Goal: Task Accomplishment & Management: Manage account settings

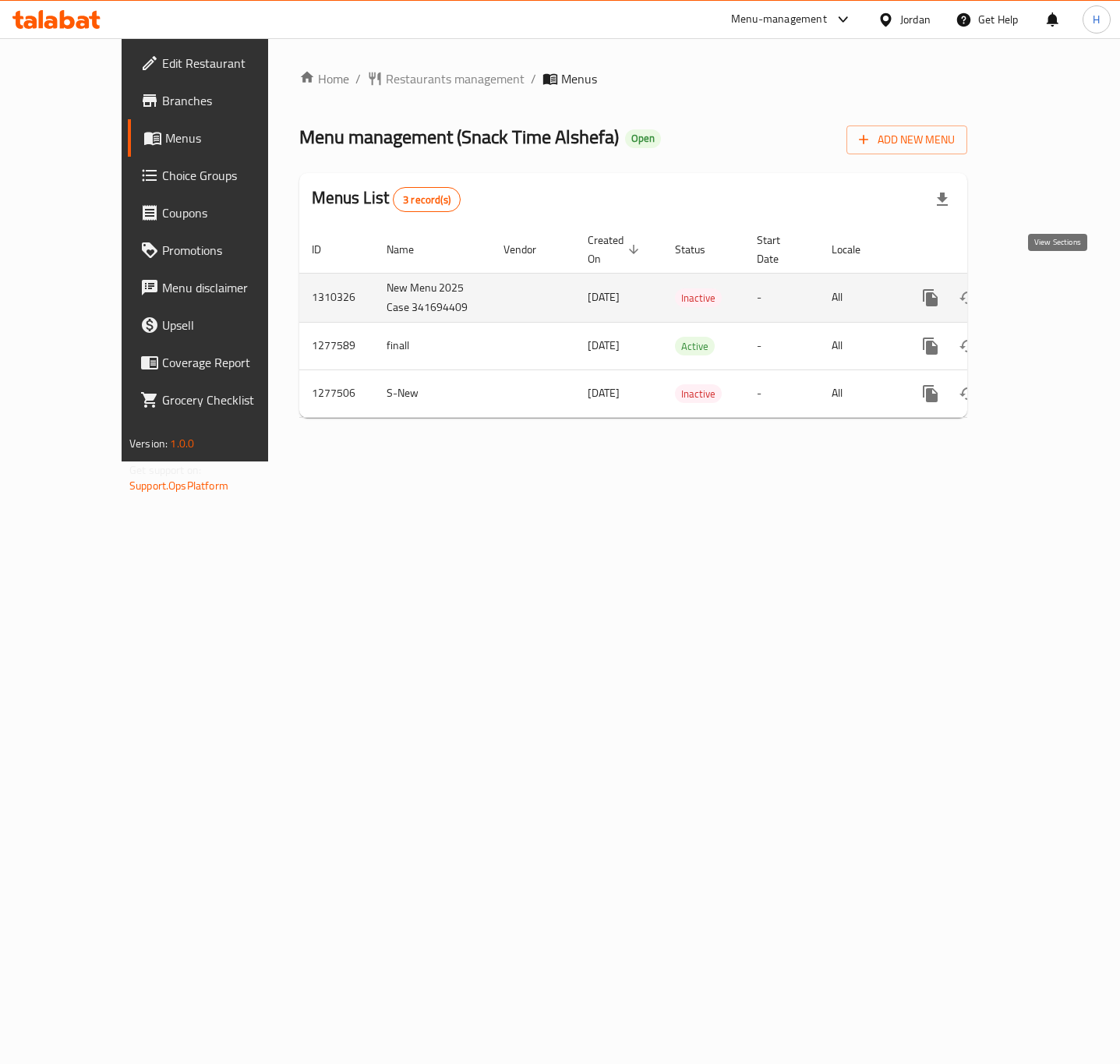
click at [1052, 288] on icon "enhanced table" at bounding box center [1043, 297] width 19 height 19
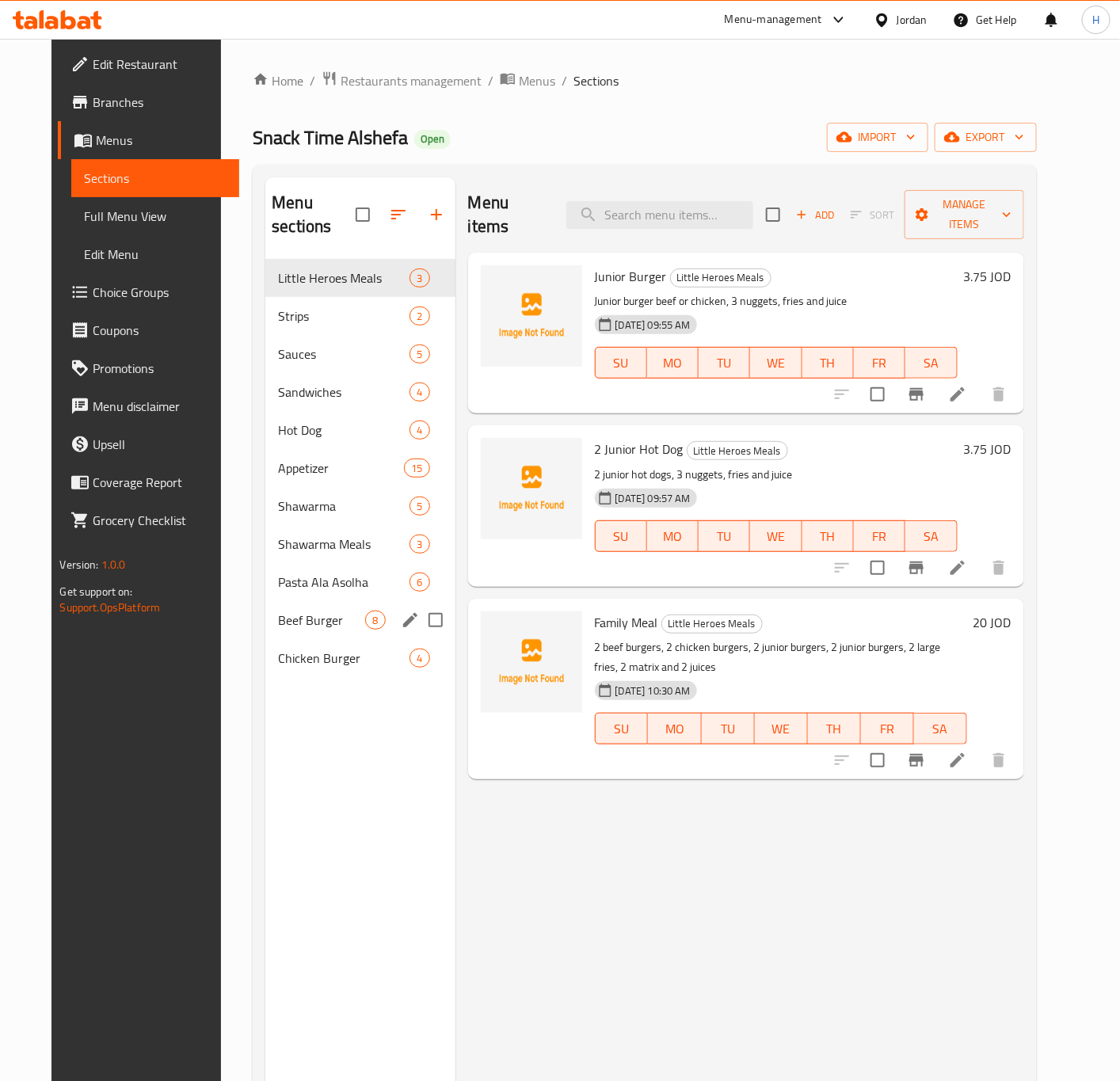
click at [297, 609] on div "Beef Burger 8" at bounding box center [360, 620] width 189 height 38
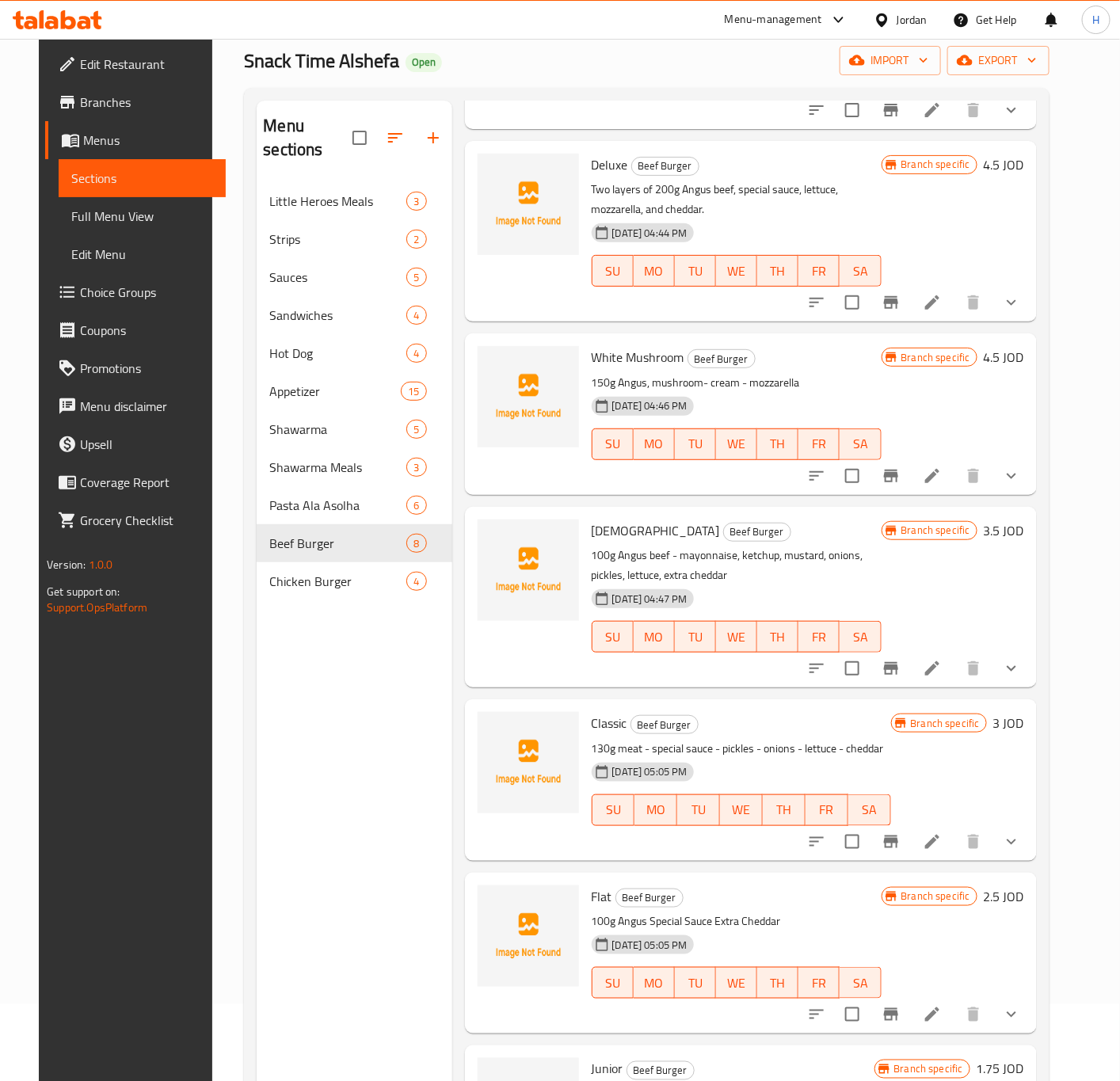
scroll to position [222, 0]
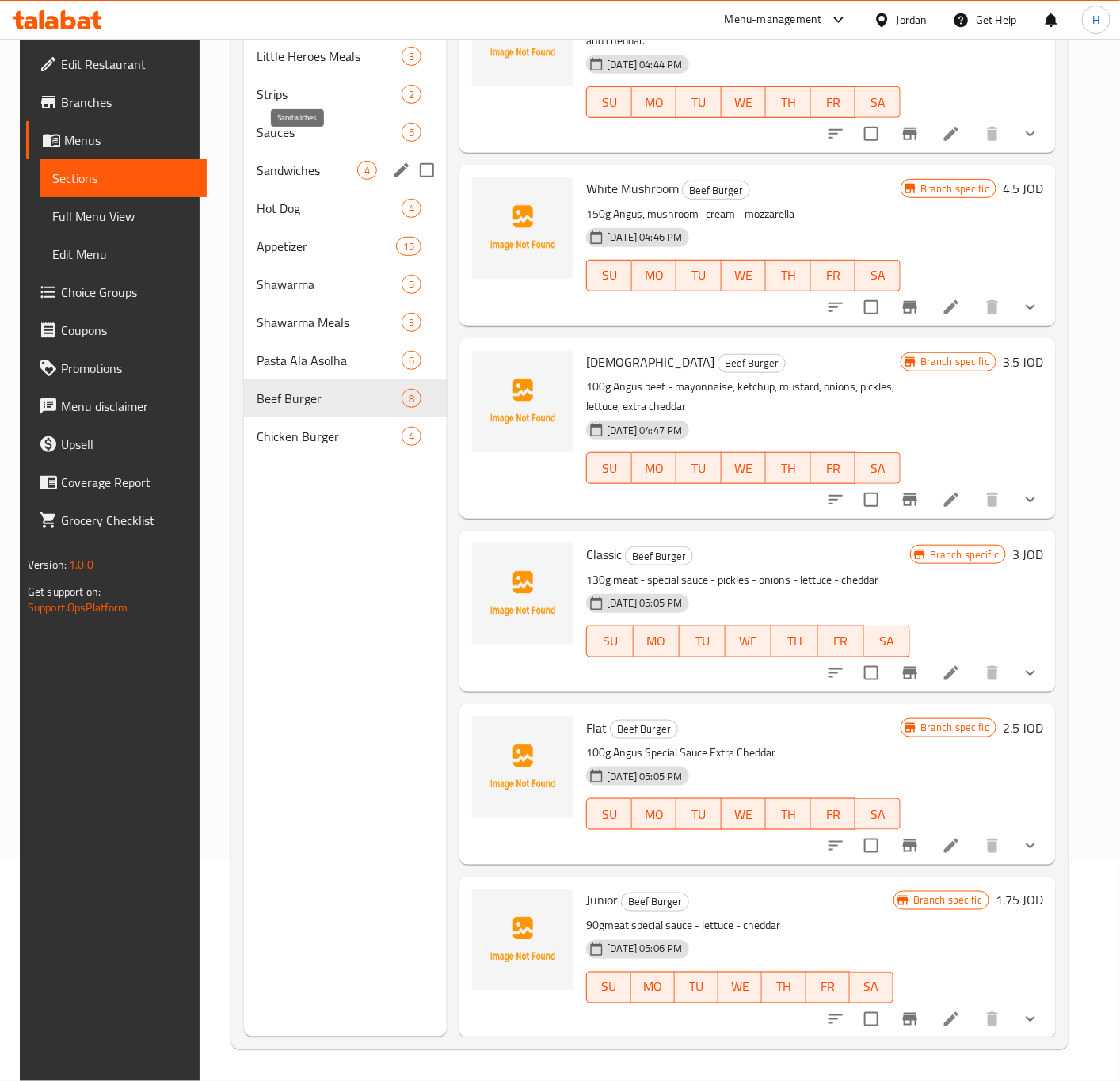
click at [299, 160] on span "Sandwiches" at bounding box center [307, 169] width 101 height 19
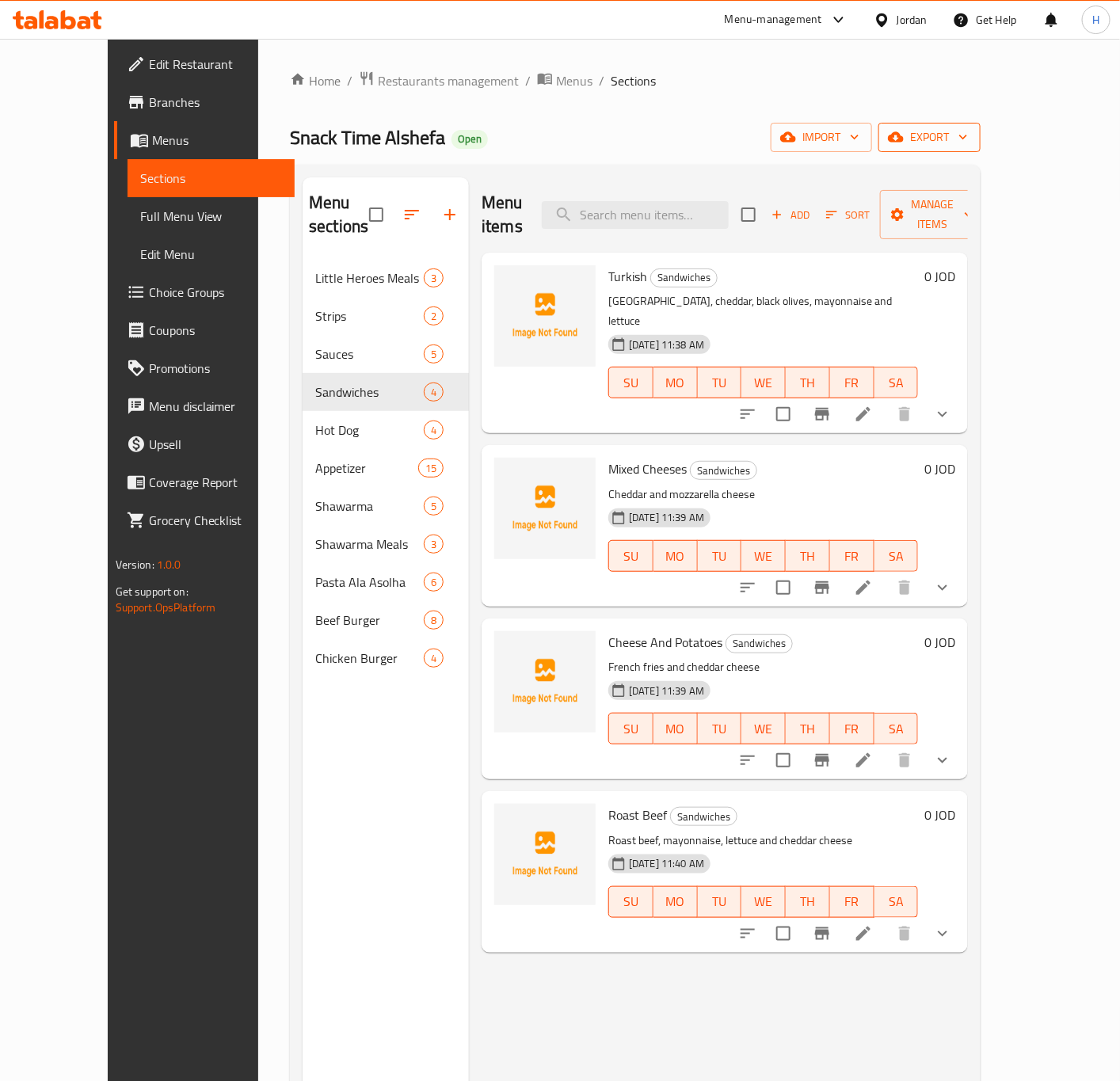
click at [968, 135] on span "export" at bounding box center [929, 137] width 77 height 20
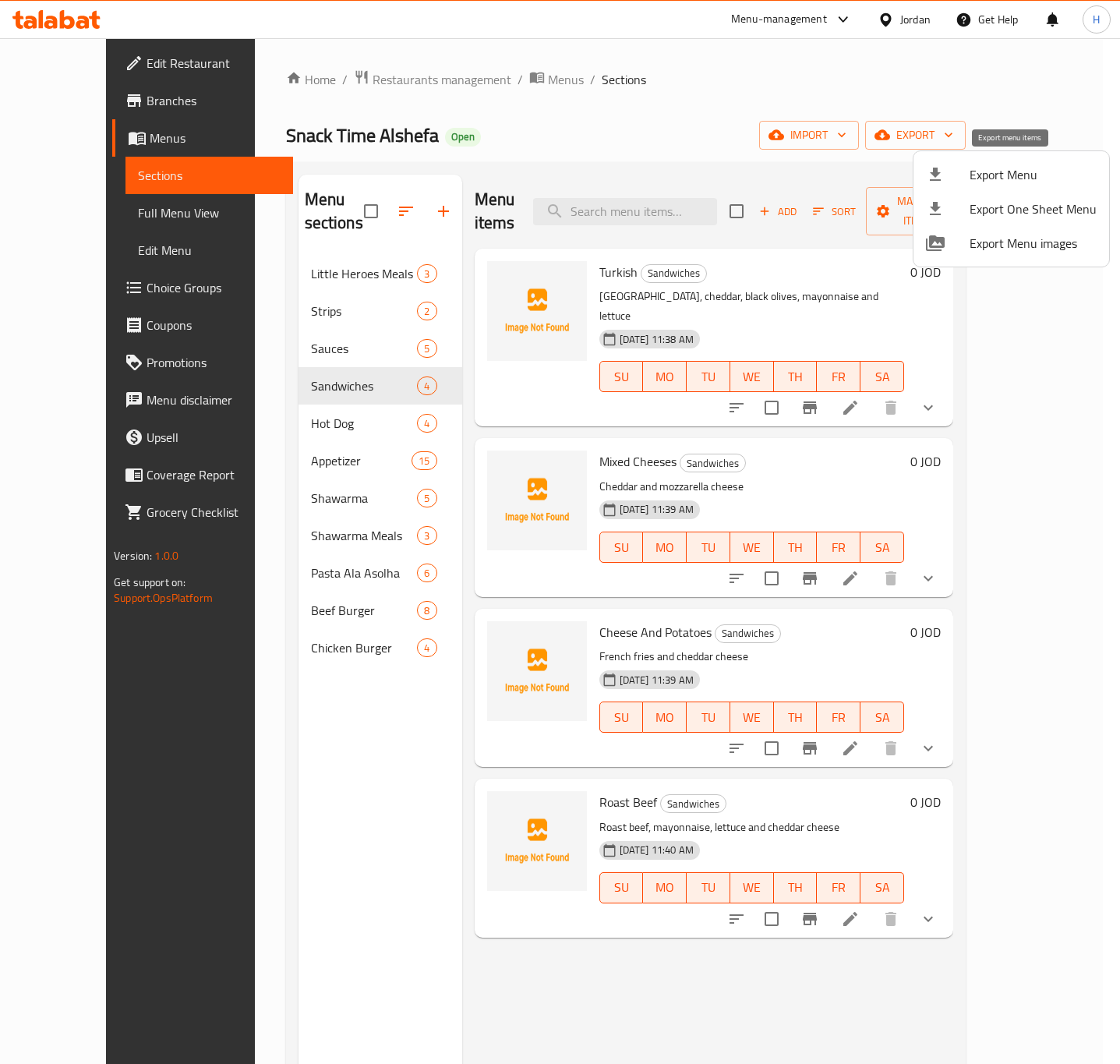
click at [983, 177] on span "Export Menu" at bounding box center [1034, 174] width 127 height 19
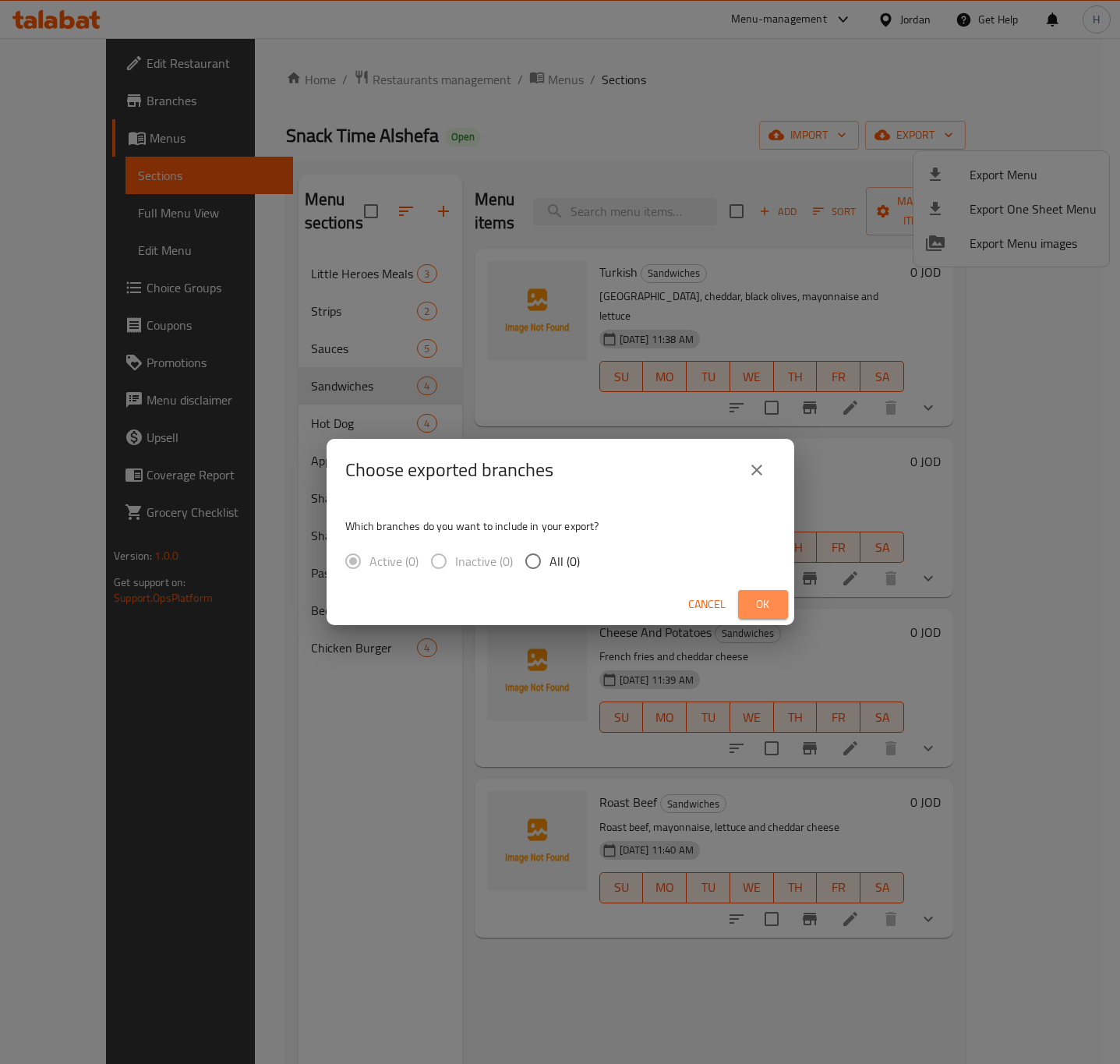
click at [758, 606] on span "Ok" at bounding box center [762, 604] width 25 height 20
click at [758, 609] on span "Ok" at bounding box center [762, 604] width 25 height 20
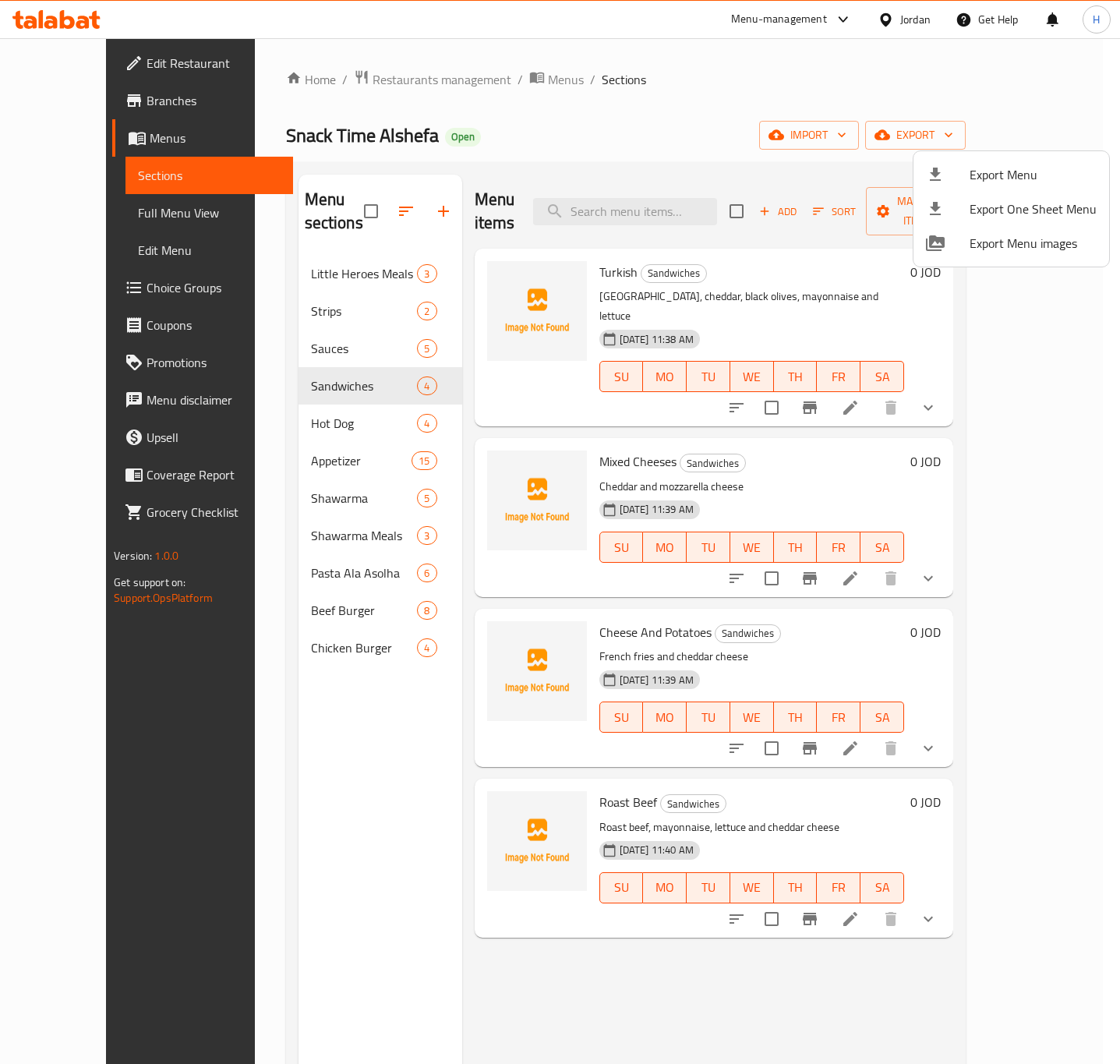
click at [351, 367] on div at bounding box center [560, 532] width 1120 height 1064
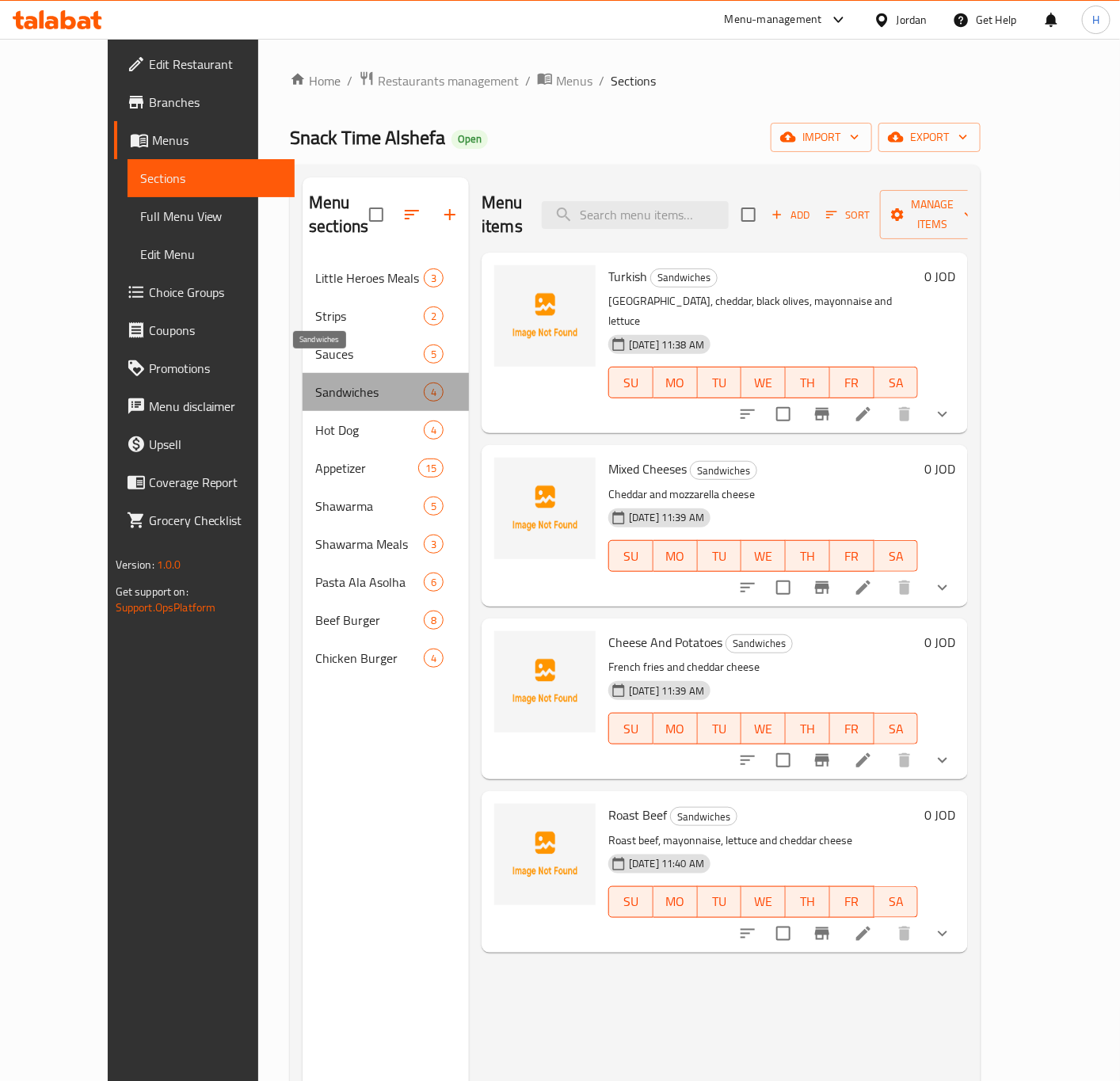
click at [380, 383] on span "Sandwiches" at bounding box center [369, 392] width 109 height 19
click at [343, 383] on span "Sandwiches" at bounding box center [369, 392] width 109 height 19
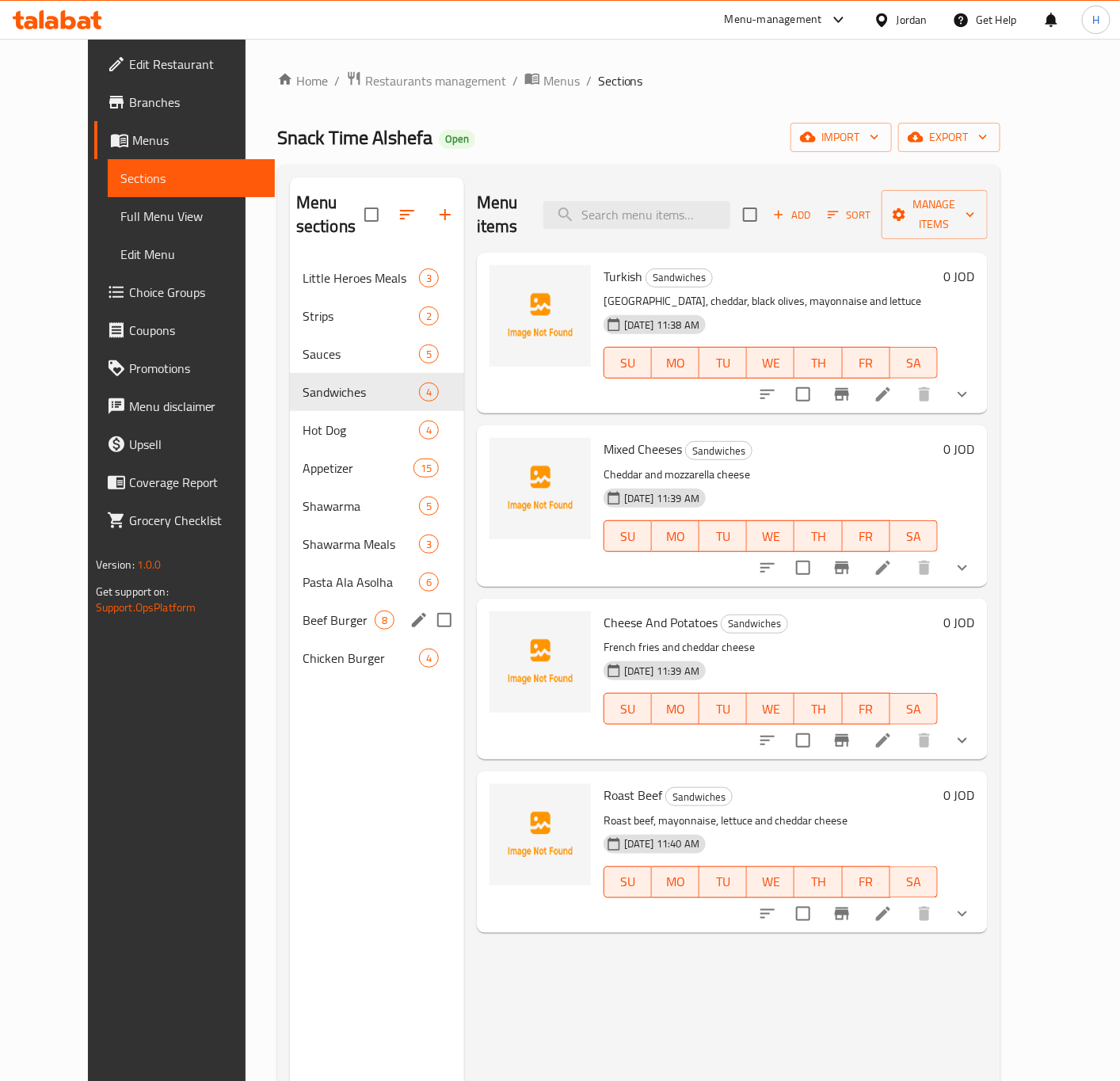
click at [357, 705] on div "Menu sections Little Heroes Meals 3 Strips 2 Sauces 5 Sandwiches 4 Hot Dog 4 Ap…" at bounding box center [377, 717] width 174 height 1081
click at [410, 383] on icon "edit" at bounding box center [419, 392] width 19 height 19
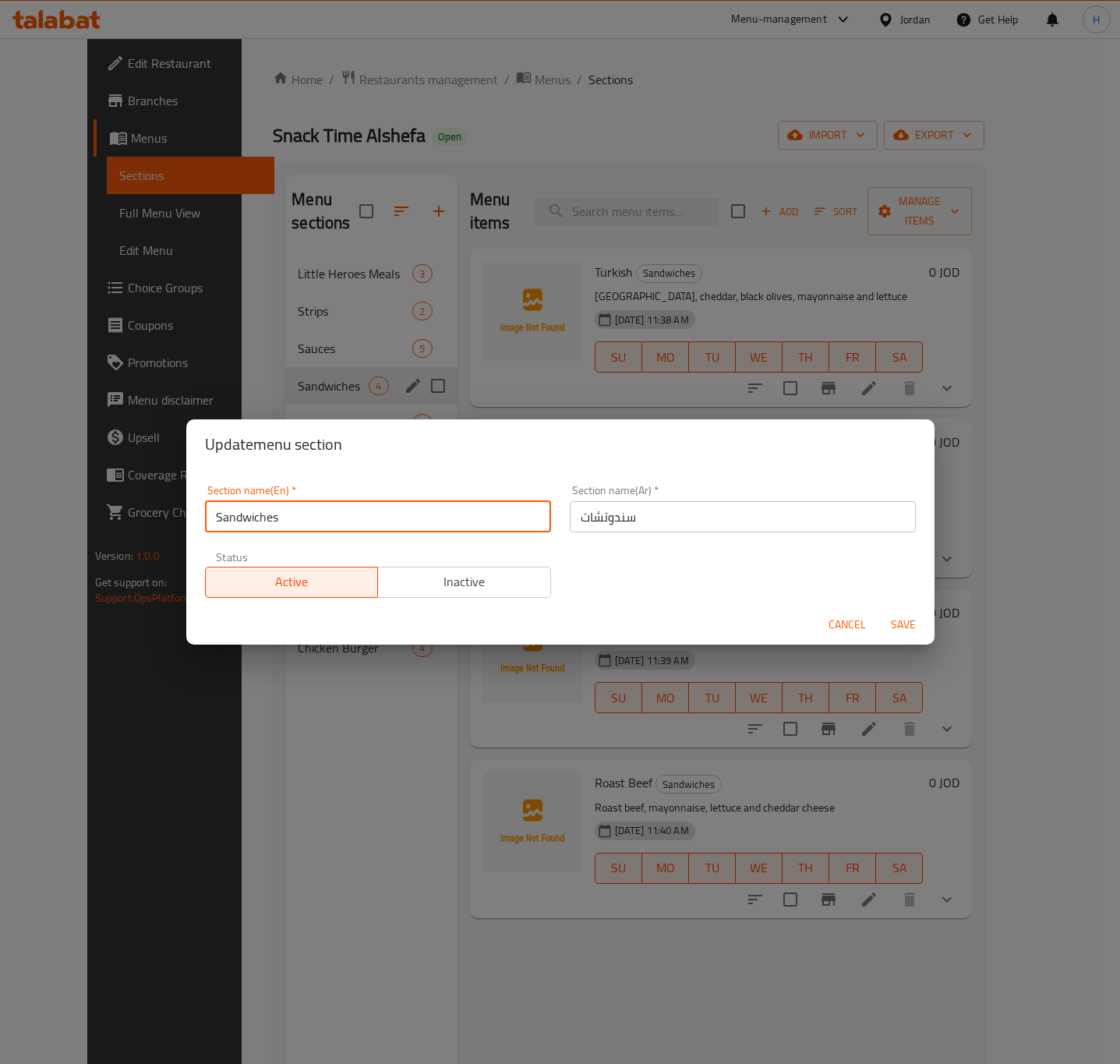
click at [220, 515] on input "Sandwiches" at bounding box center [378, 517] width 346 height 31
click at [219, 515] on input "Sandwiches" at bounding box center [378, 517] width 346 height 31
type input "Assorted Sandwiches"
click at [731, 511] on input "سندوتشات" at bounding box center [742, 517] width 346 height 31
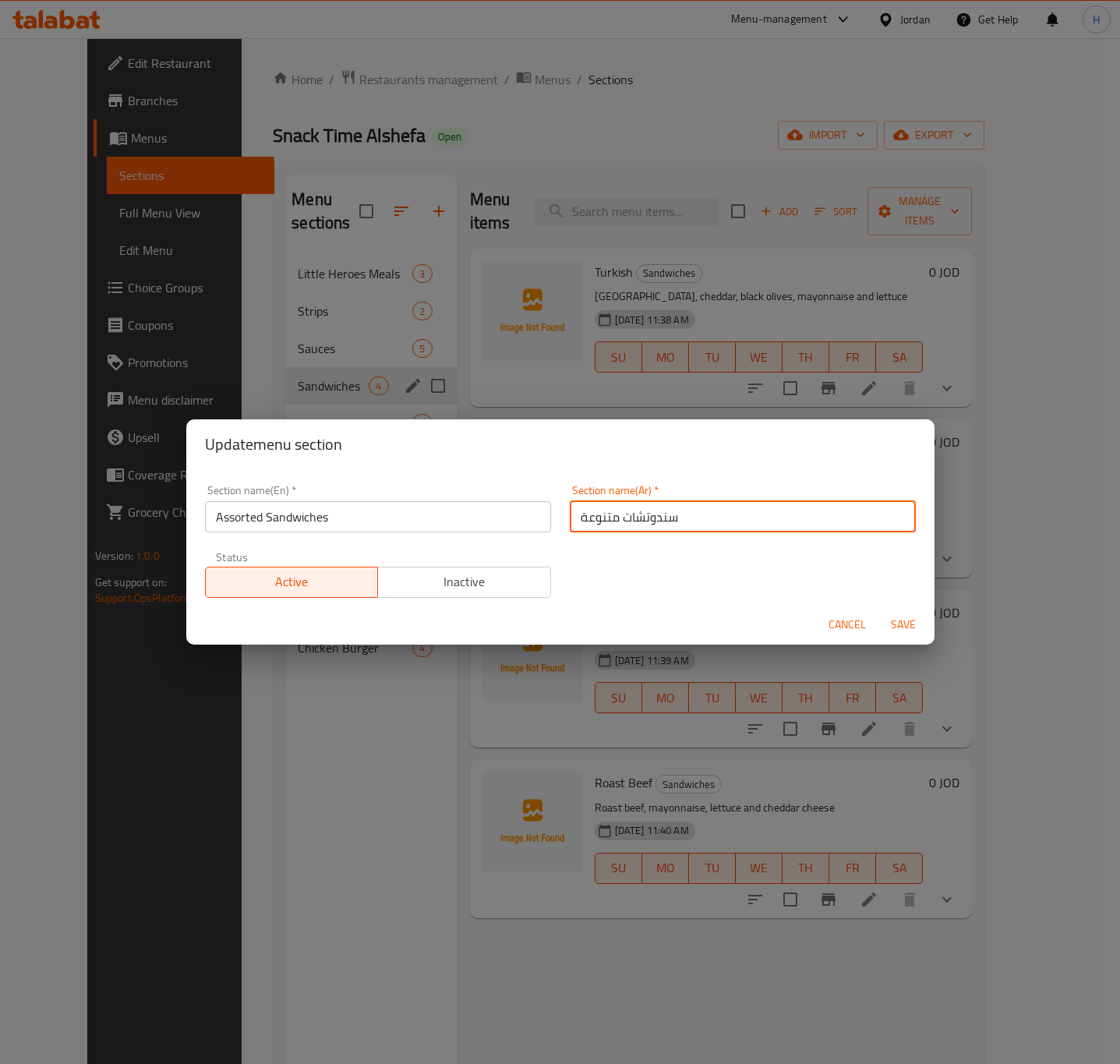
type input "سندوتشات متنوعة"
click at [879, 610] on button "Save" at bounding box center [903, 624] width 50 height 28
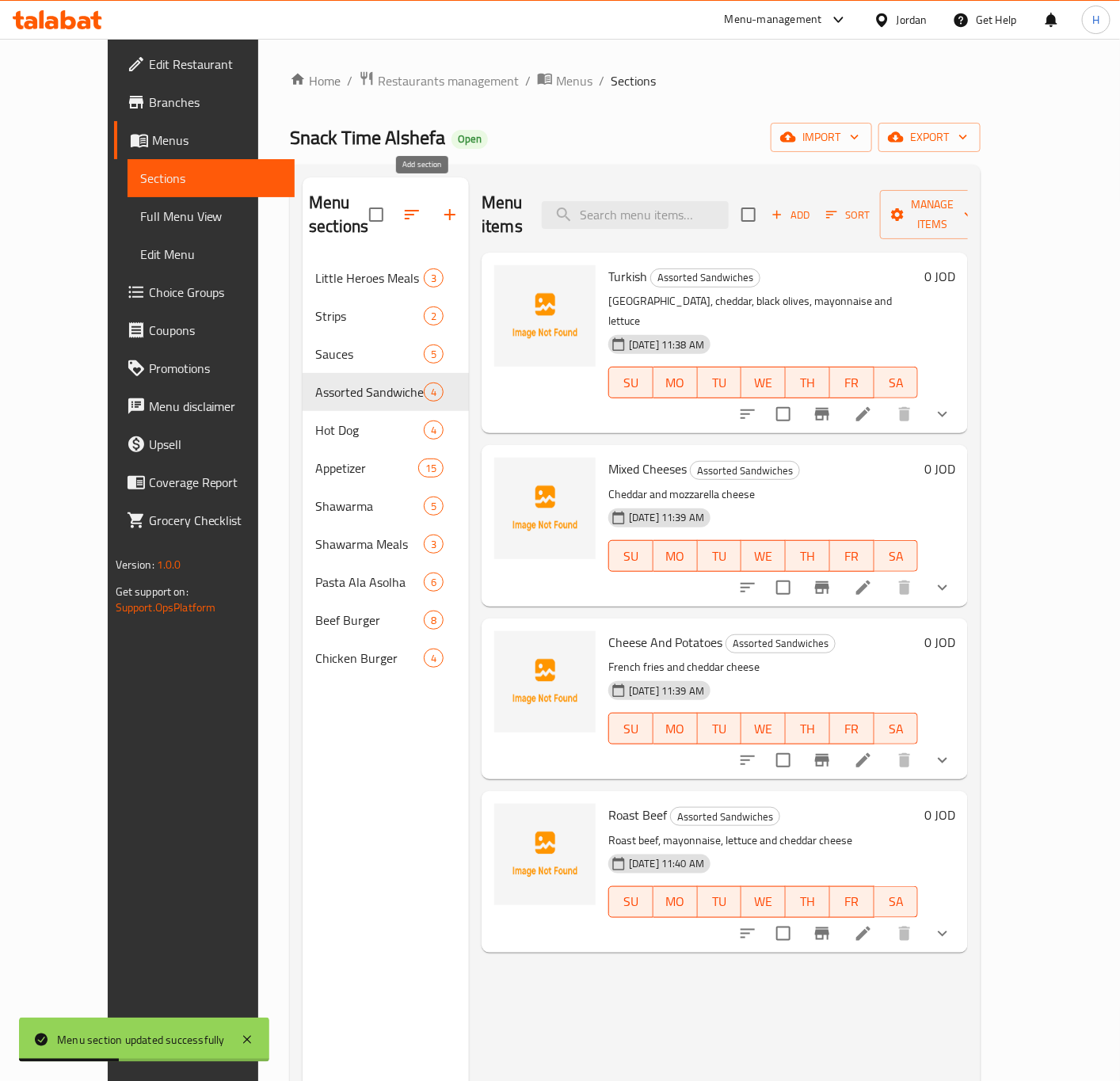
click at [440, 209] on icon "button" at bounding box center [449, 214] width 19 height 19
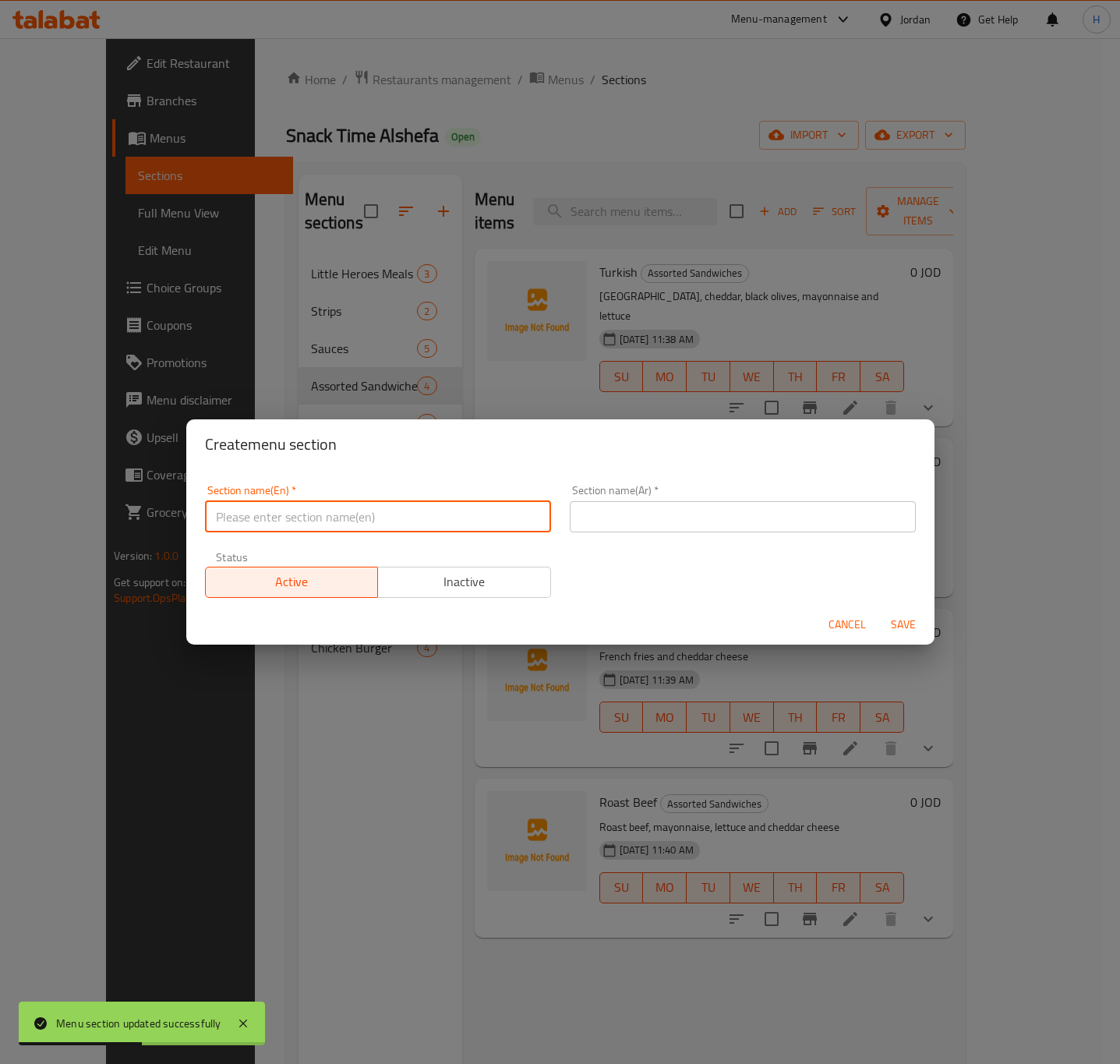
click at [331, 507] on input "text" at bounding box center [378, 517] width 346 height 31
type input "ٍ"
type input "Sandwiches"
click at [628, 515] on input "text" at bounding box center [742, 517] width 346 height 31
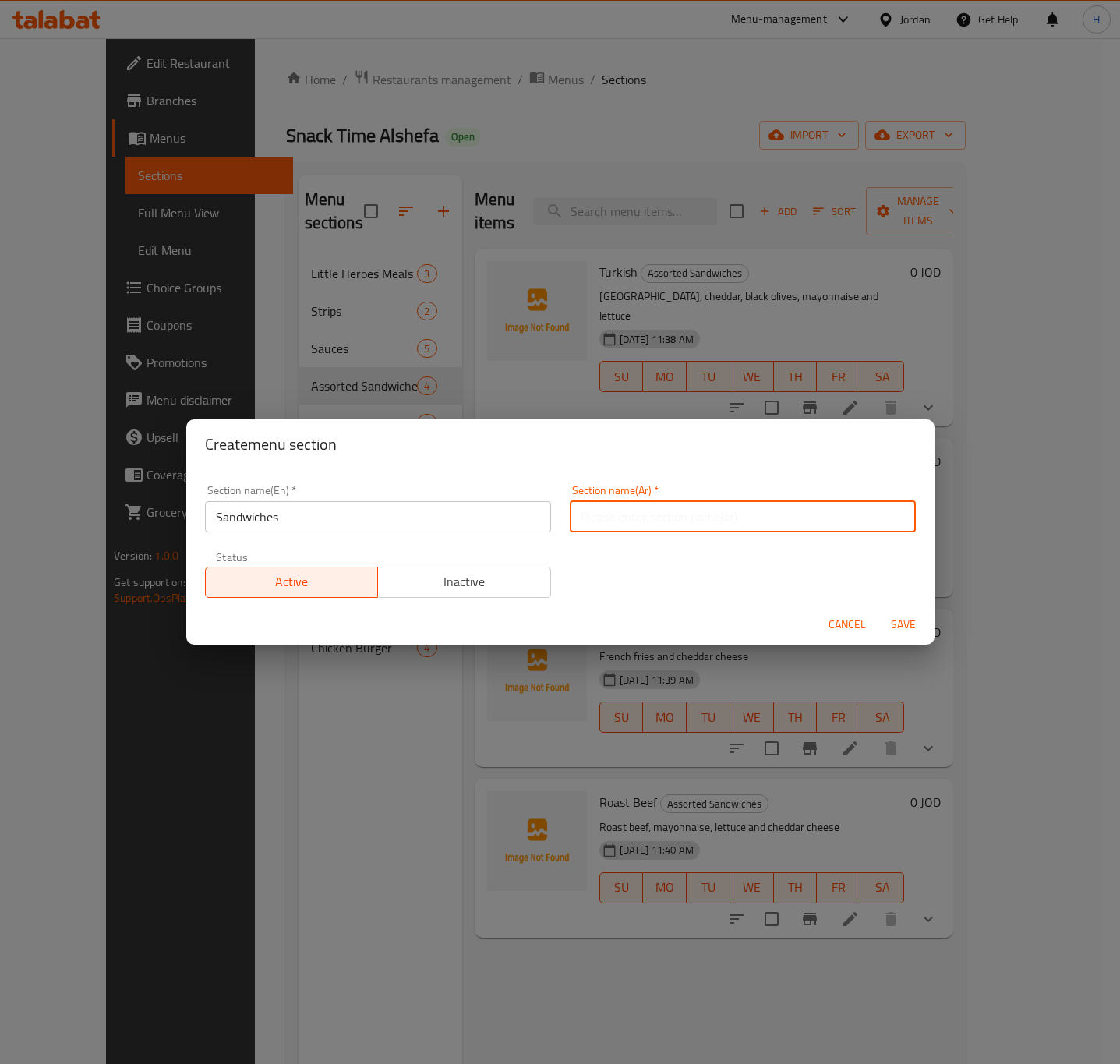
type input "السندويتشات"
click at [898, 629] on span "Save" at bounding box center [903, 625] width 37 height 20
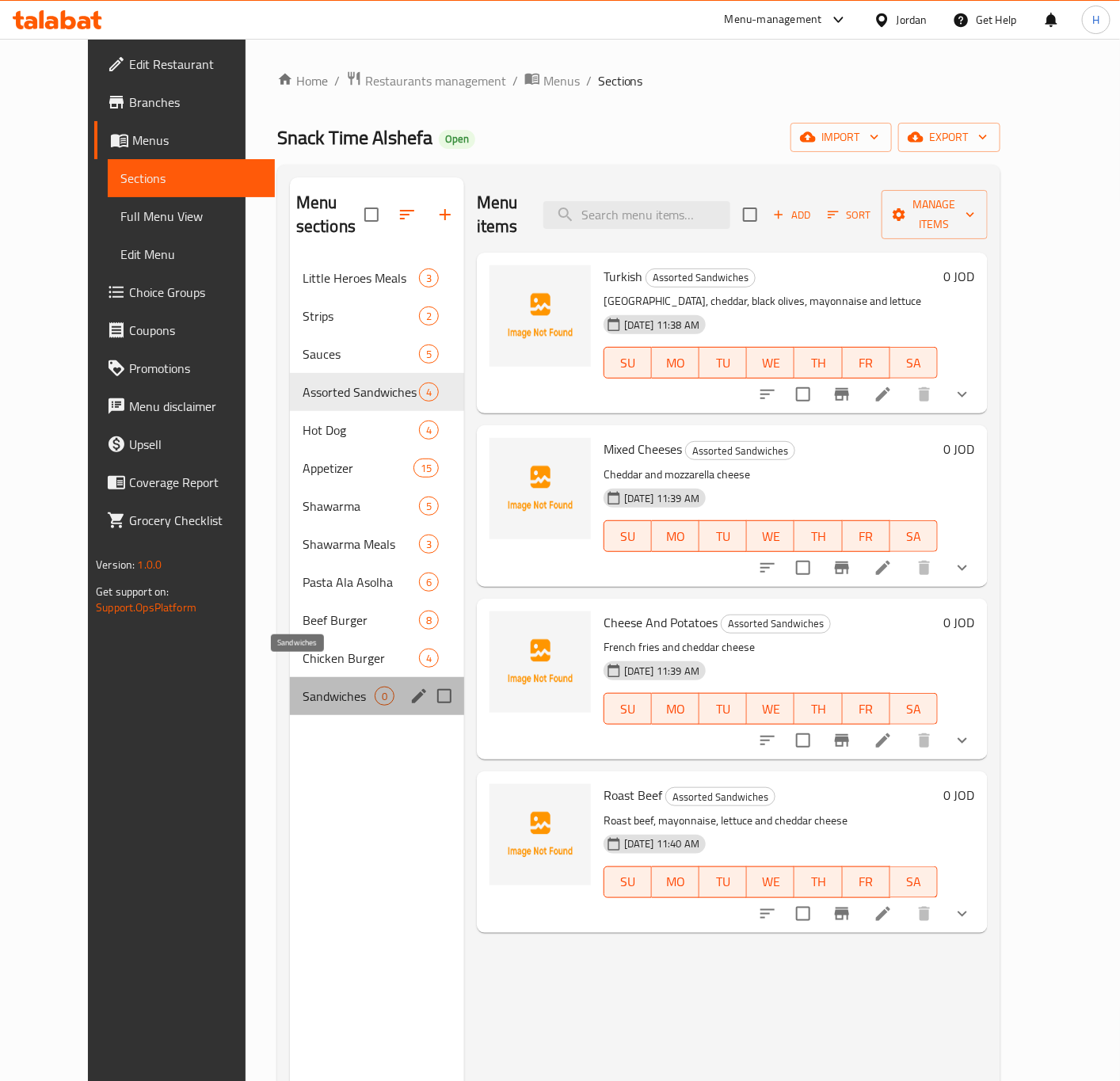
click at [303, 686] on span "Sandwiches" at bounding box center [339, 695] width 72 height 19
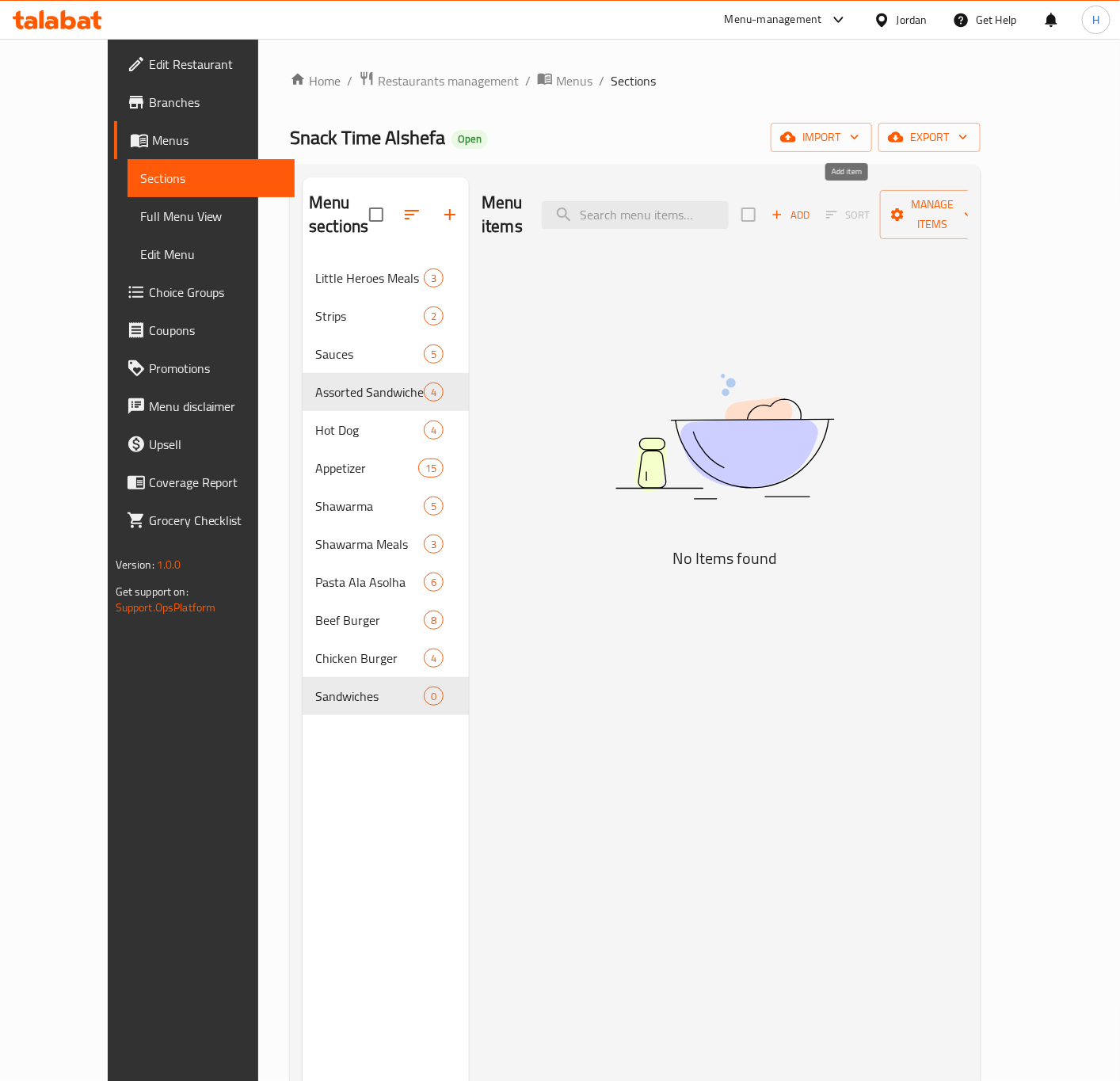
click at [812, 206] on span "Add" at bounding box center [790, 215] width 43 height 18
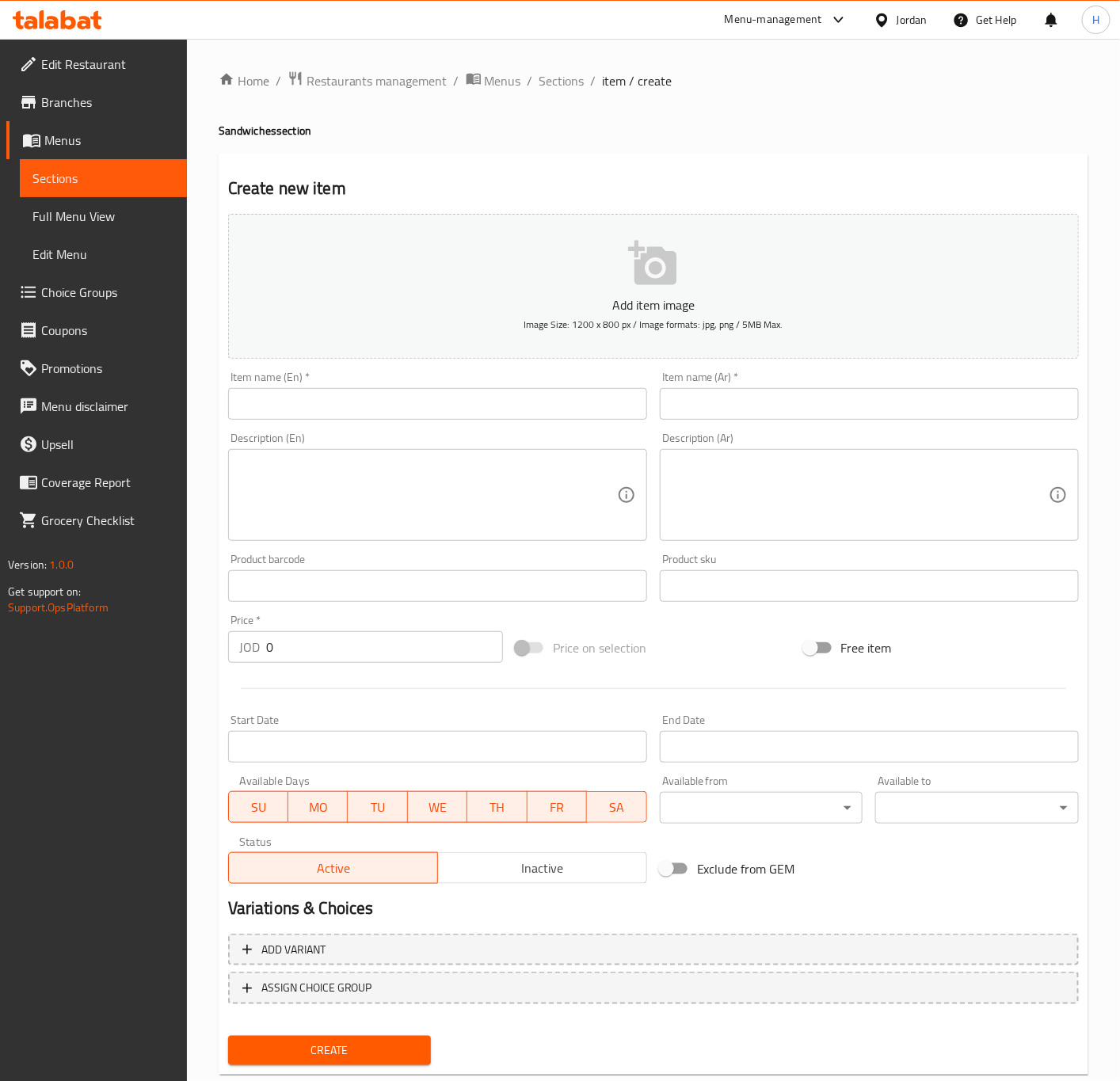
click at [727, 398] on input "text" at bounding box center [869, 404] width 419 height 32
type input ";"
type input "كوردن بلو"
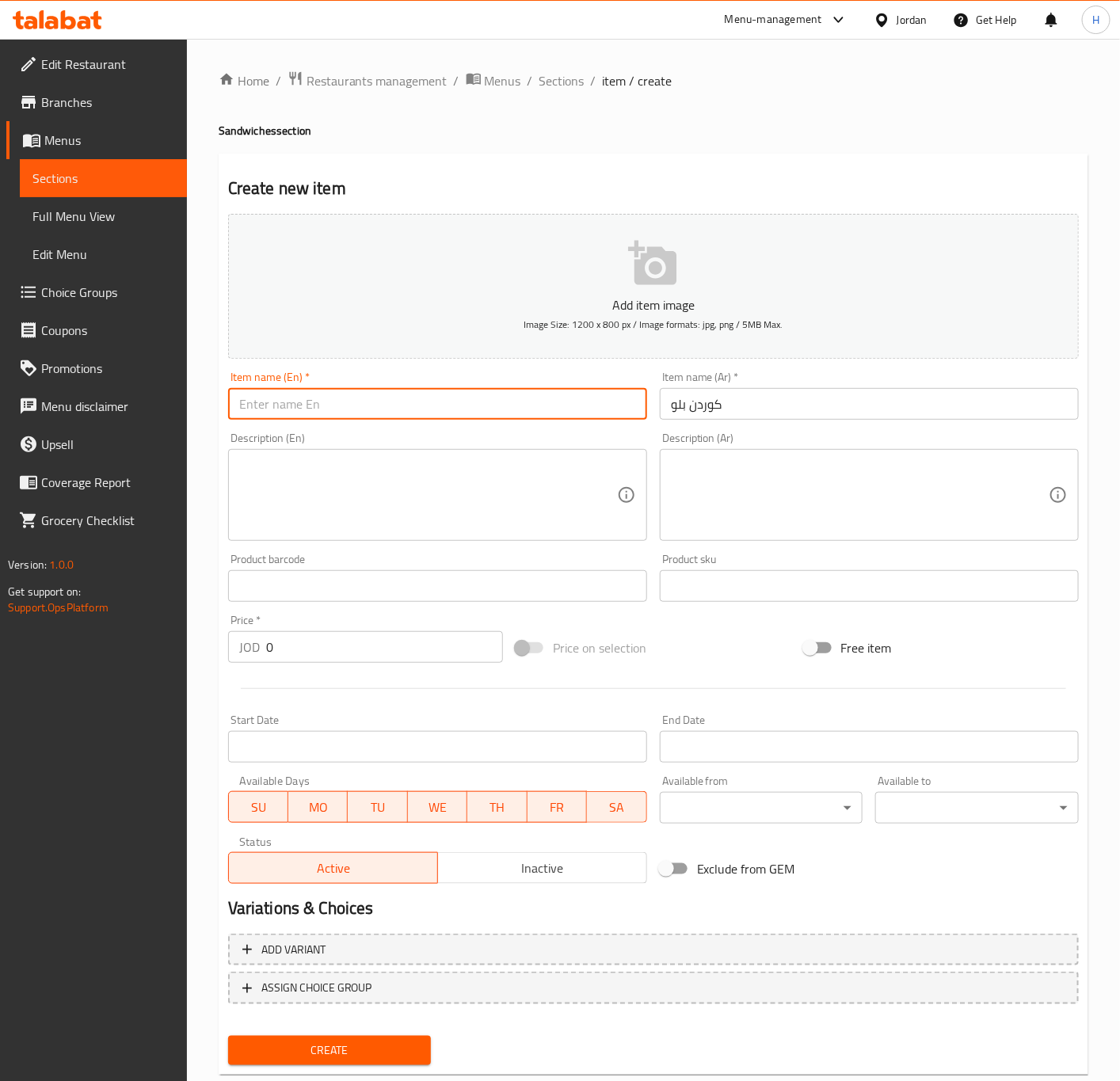
click at [477, 400] on input "text" at bounding box center [437, 404] width 419 height 32
type input "Cordon Bleu"
click at [901, 471] on textarea at bounding box center [859, 495] width 378 height 76
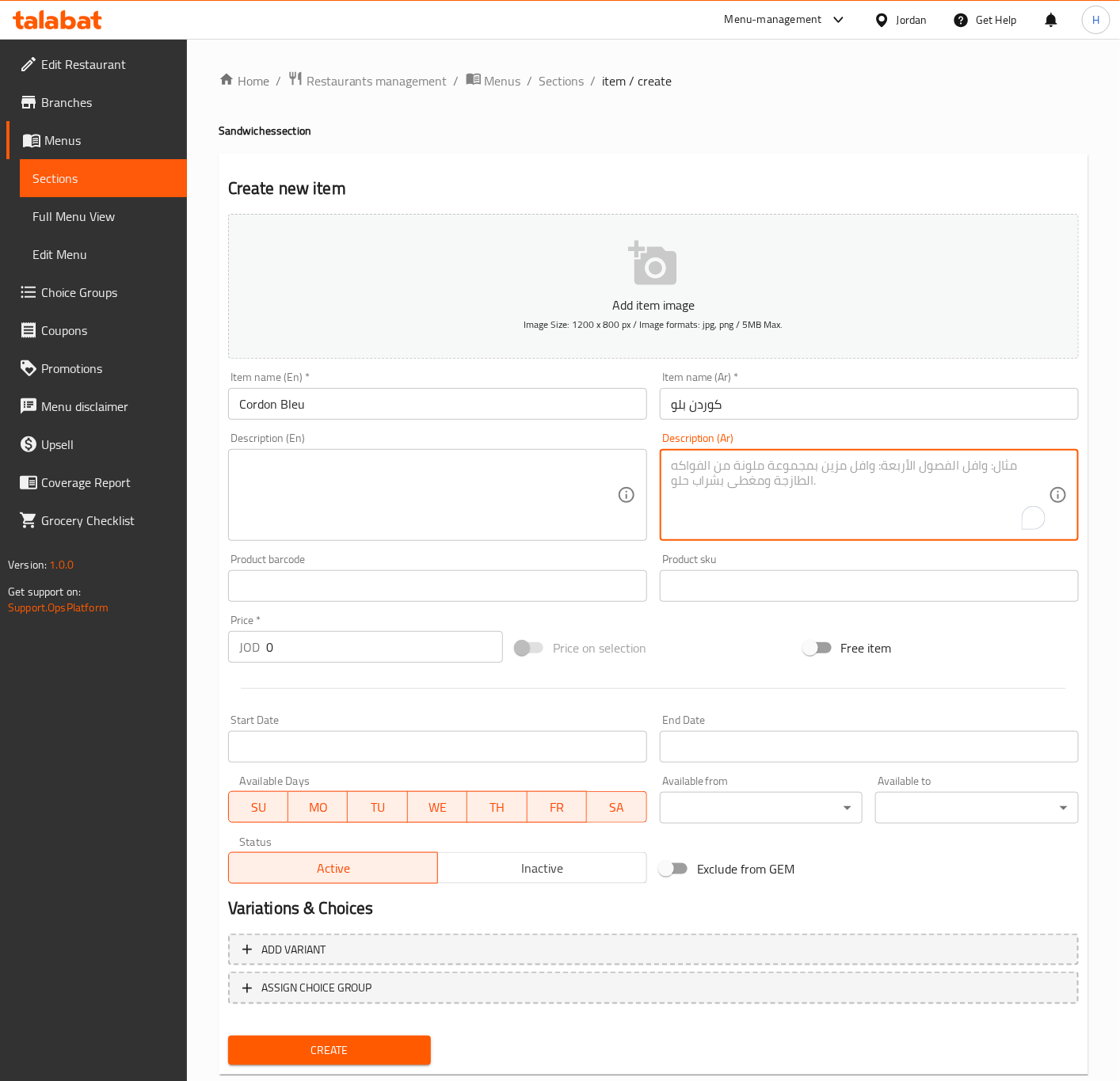
click at [894, 511] on textarea "To enrich screen reader interactions, please activate Accessibility in Grammarl…" at bounding box center [859, 495] width 378 height 76
type textarea "قطعة دجاج مقلي، تيركي، مايونيز، خس، بندورة، إكسترا شدر"
click at [785, 471] on textarea "قطعة دجاج مقلي، تيركي، مايونيز، خس، بندورة، إكسترا شدر" at bounding box center [859, 495] width 378 height 76
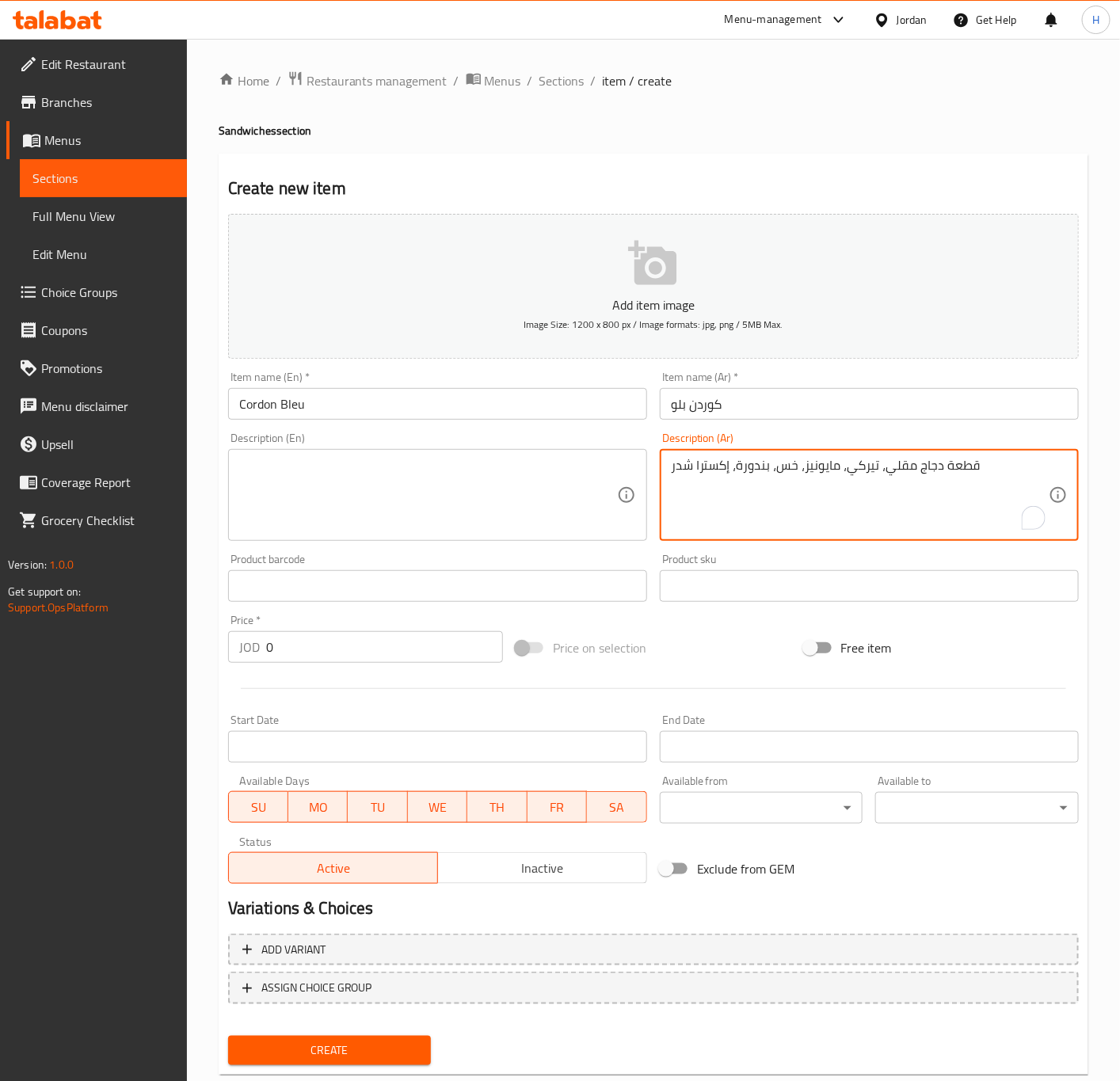
click at [357, 531] on textarea at bounding box center [427, 495] width 378 height 76
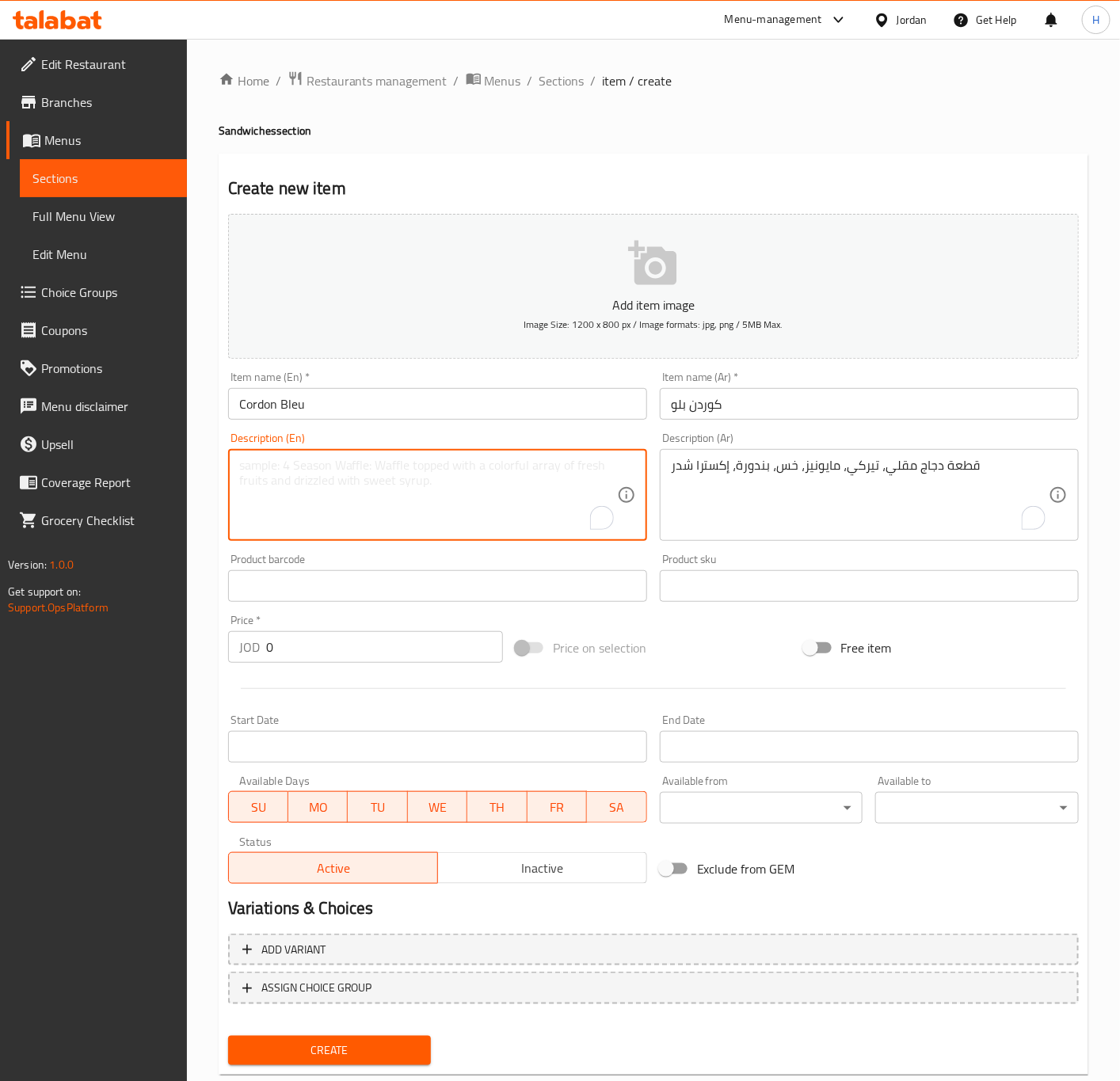
paste textarea "Fried chicken piece, turkey, mayonnaise, lettuce, tomato, extra cheddar"
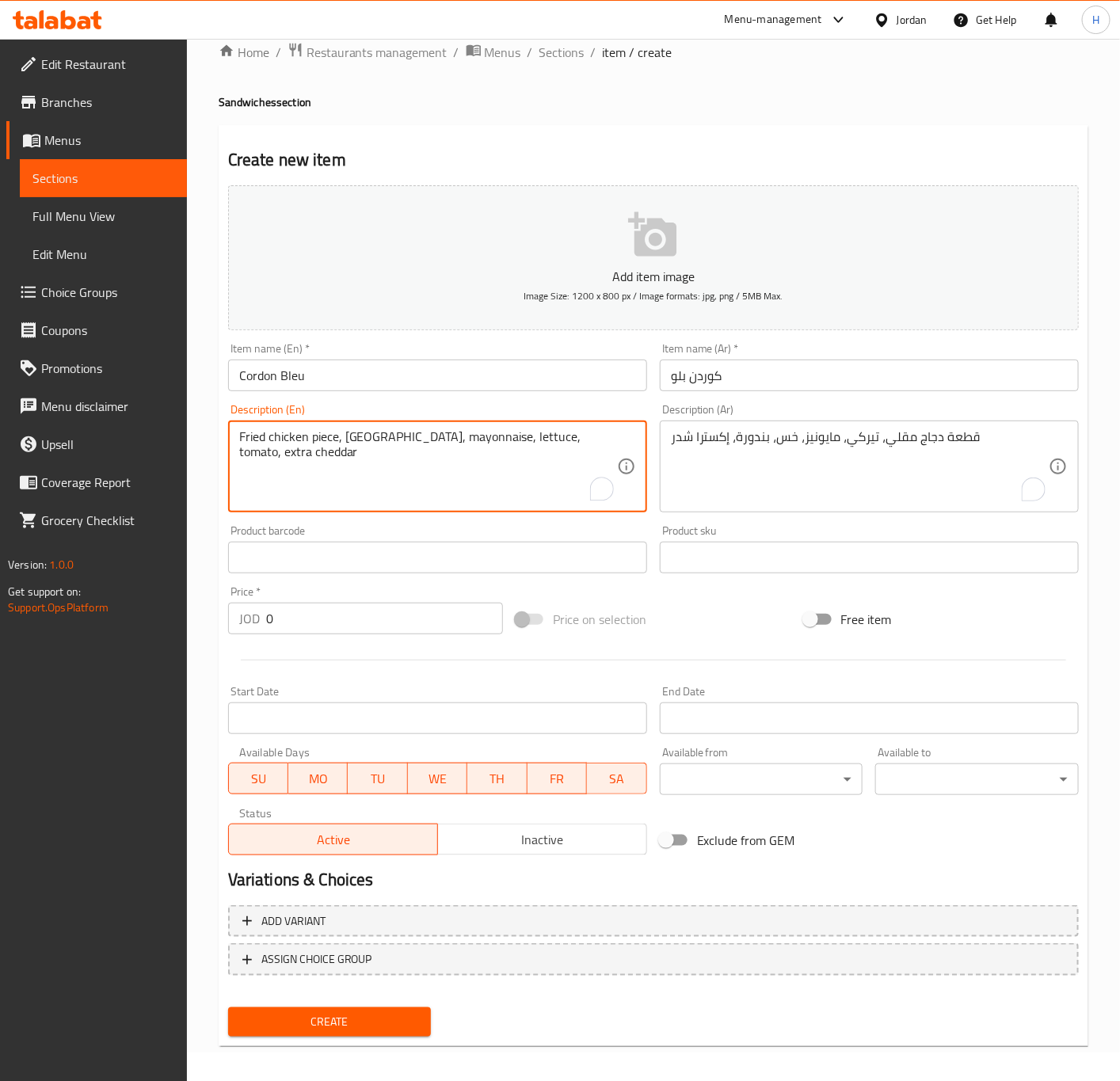
scroll to position [37, 0]
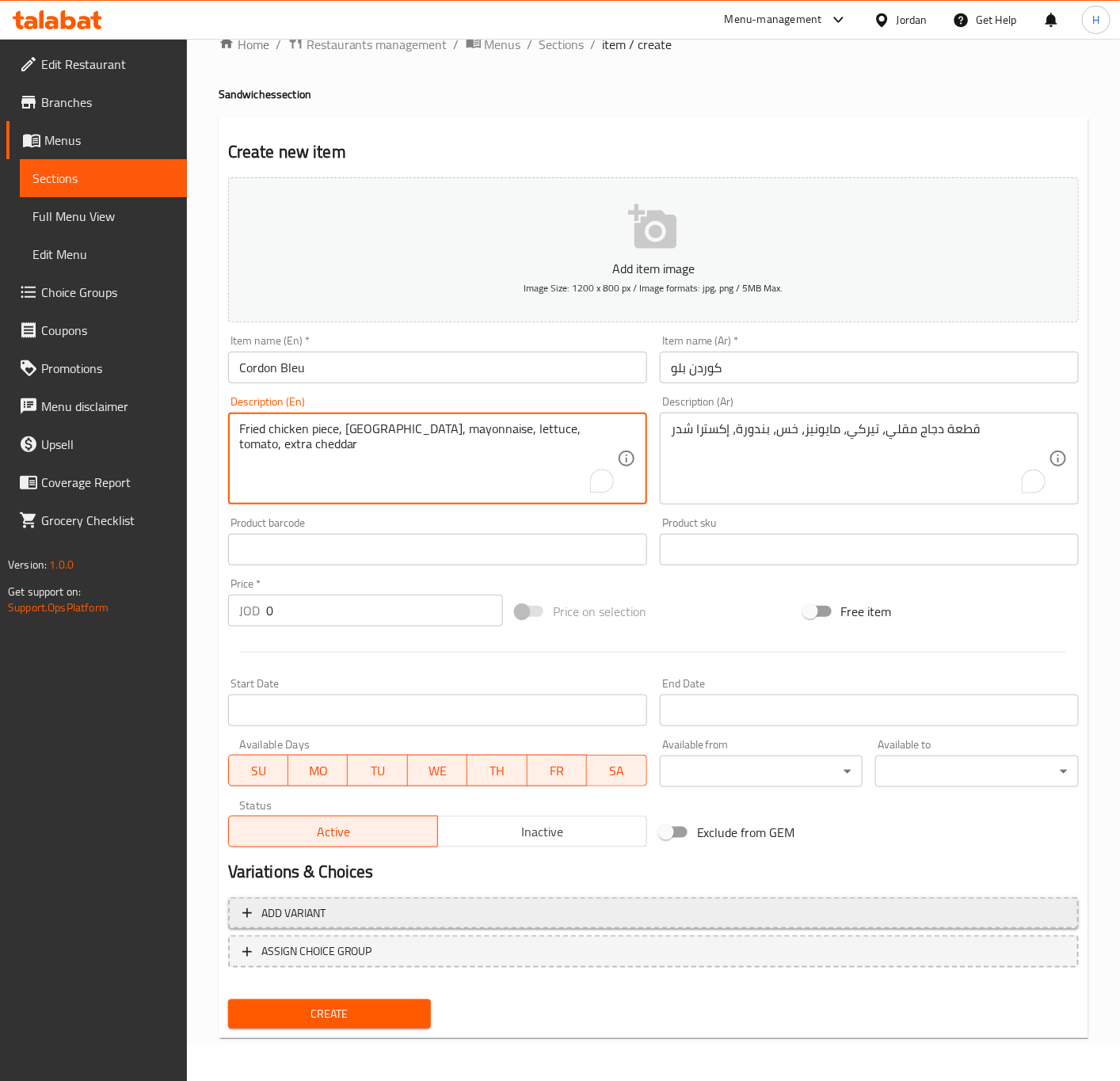
type textarea "Fried chicken piece, turkey, mayonnaise, lettuce, tomato, extra cheddar"
click at [398, 913] on span "Add variant" at bounding box center [653, 914] width 822 height 20
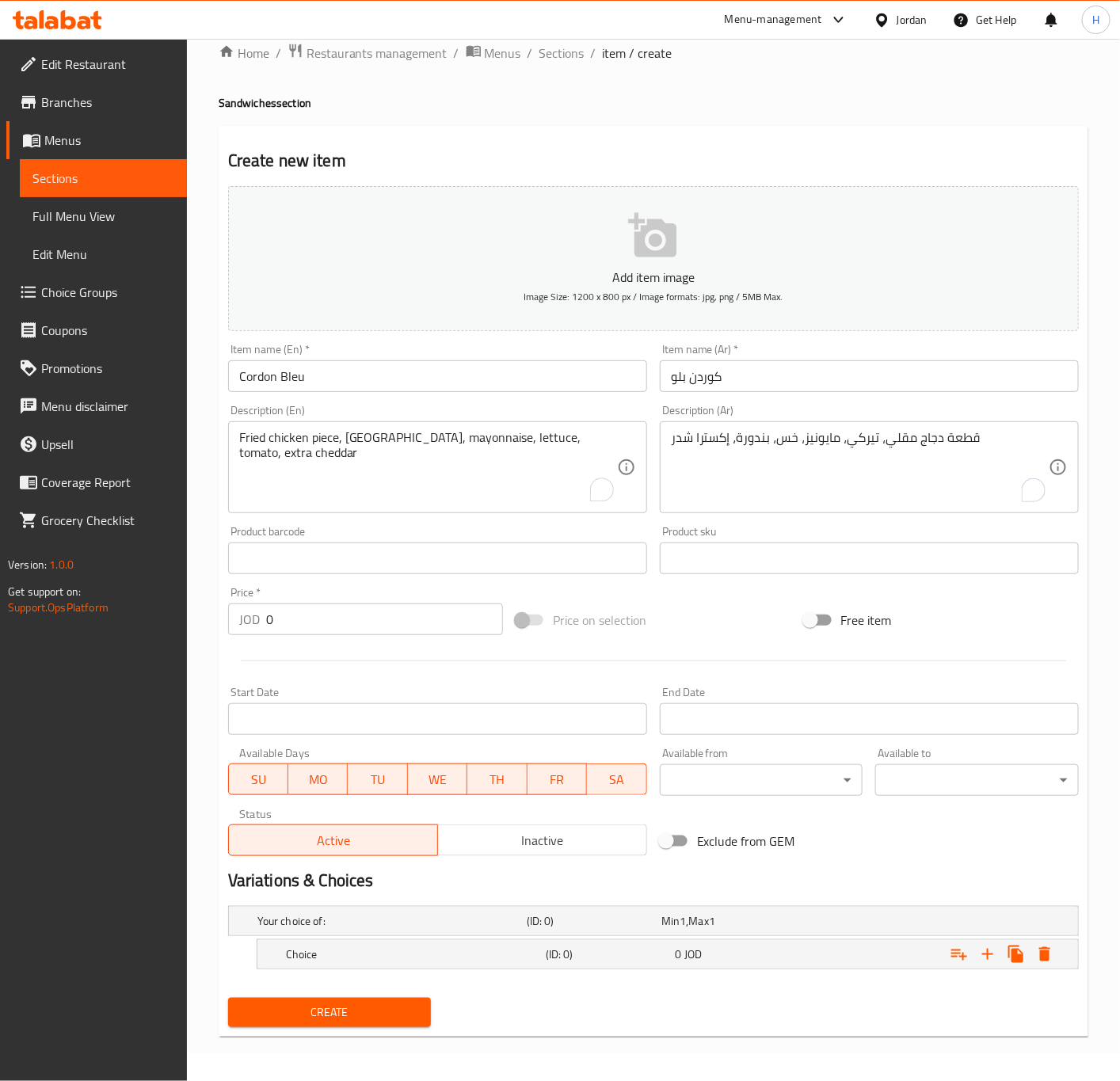
scroll to position [29, 0]
click at [980, 948] on icon "Expand" at bounding box center [987, 953] width 19 height 19
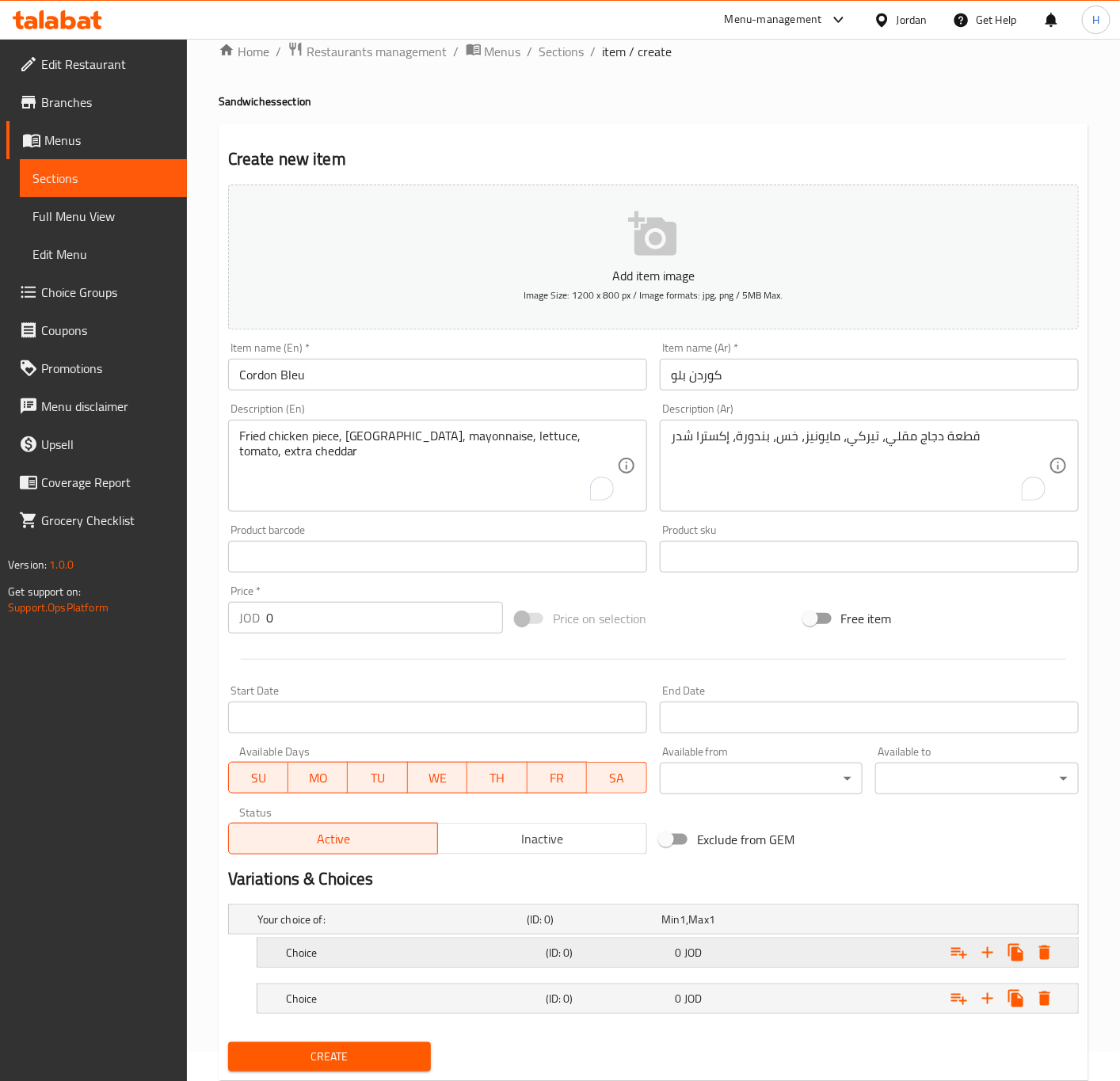
click at [383, 955] on h5 "Choice" at bounding box center [413, 952] width 253 height 16
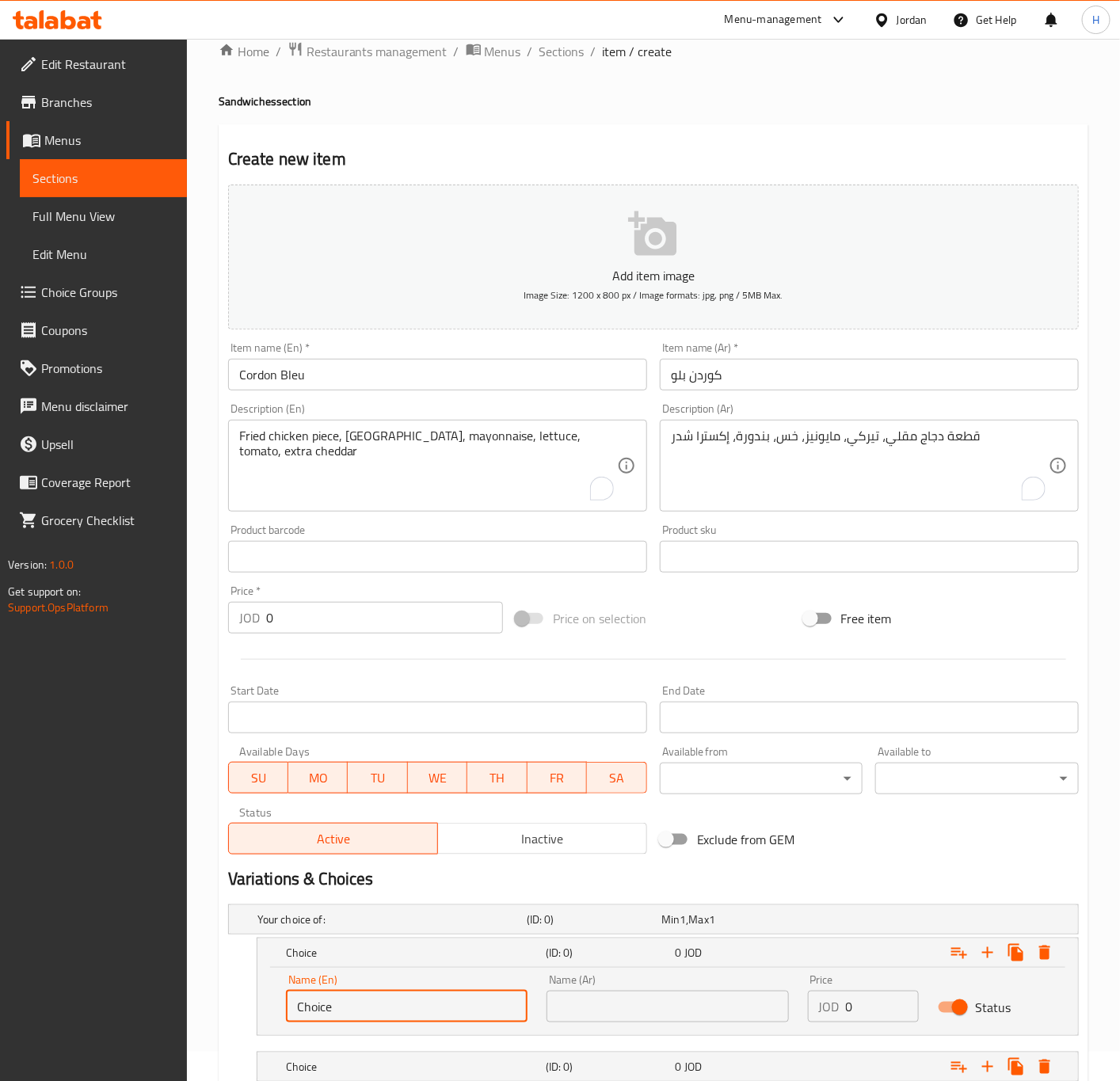
click at [371, 1007] on input "Choice" at bounding box center [407, 1006] width 241 height 32
type input "ٍ"
type input "Sandwich"
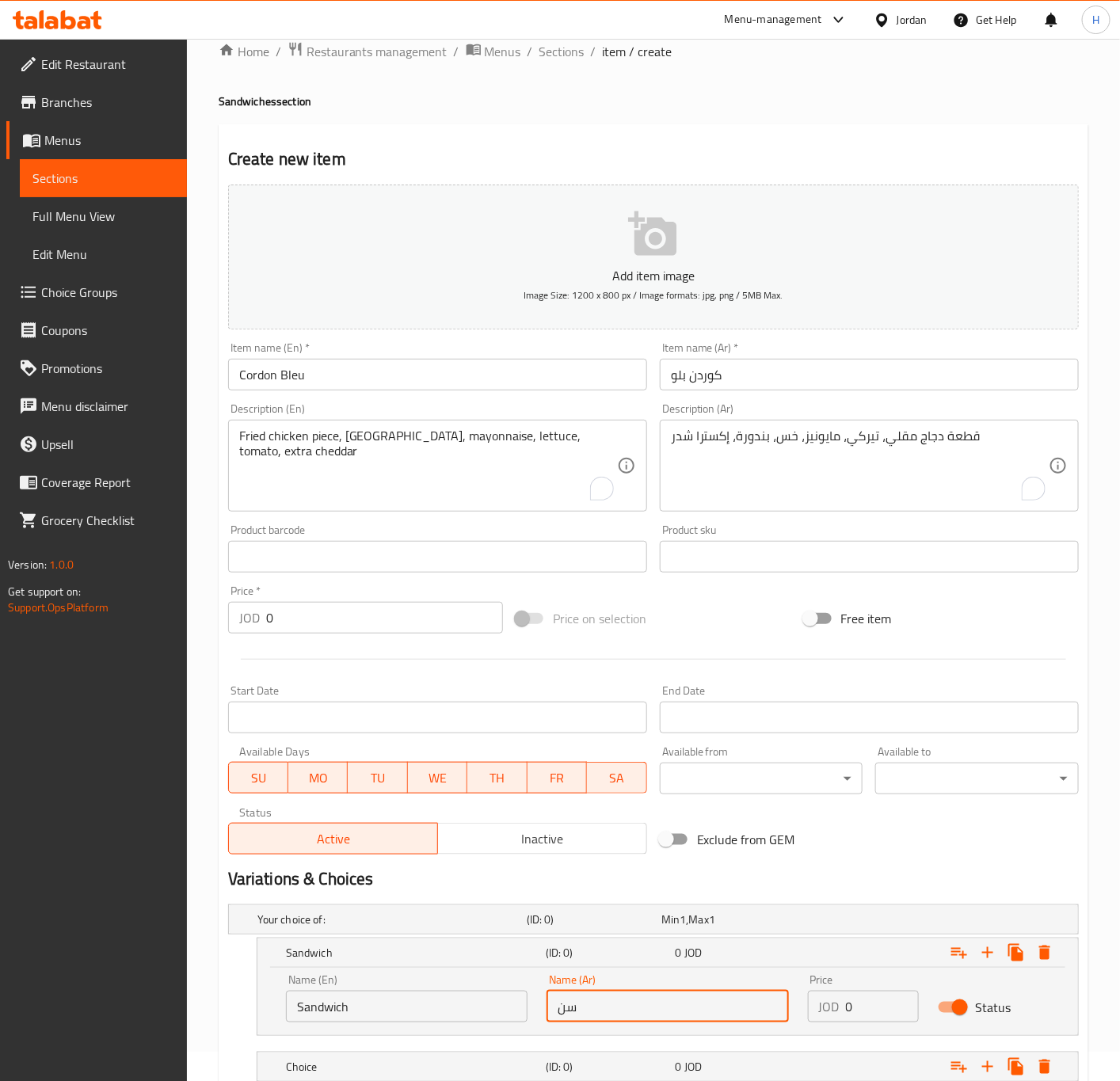
type input "سندوتش"
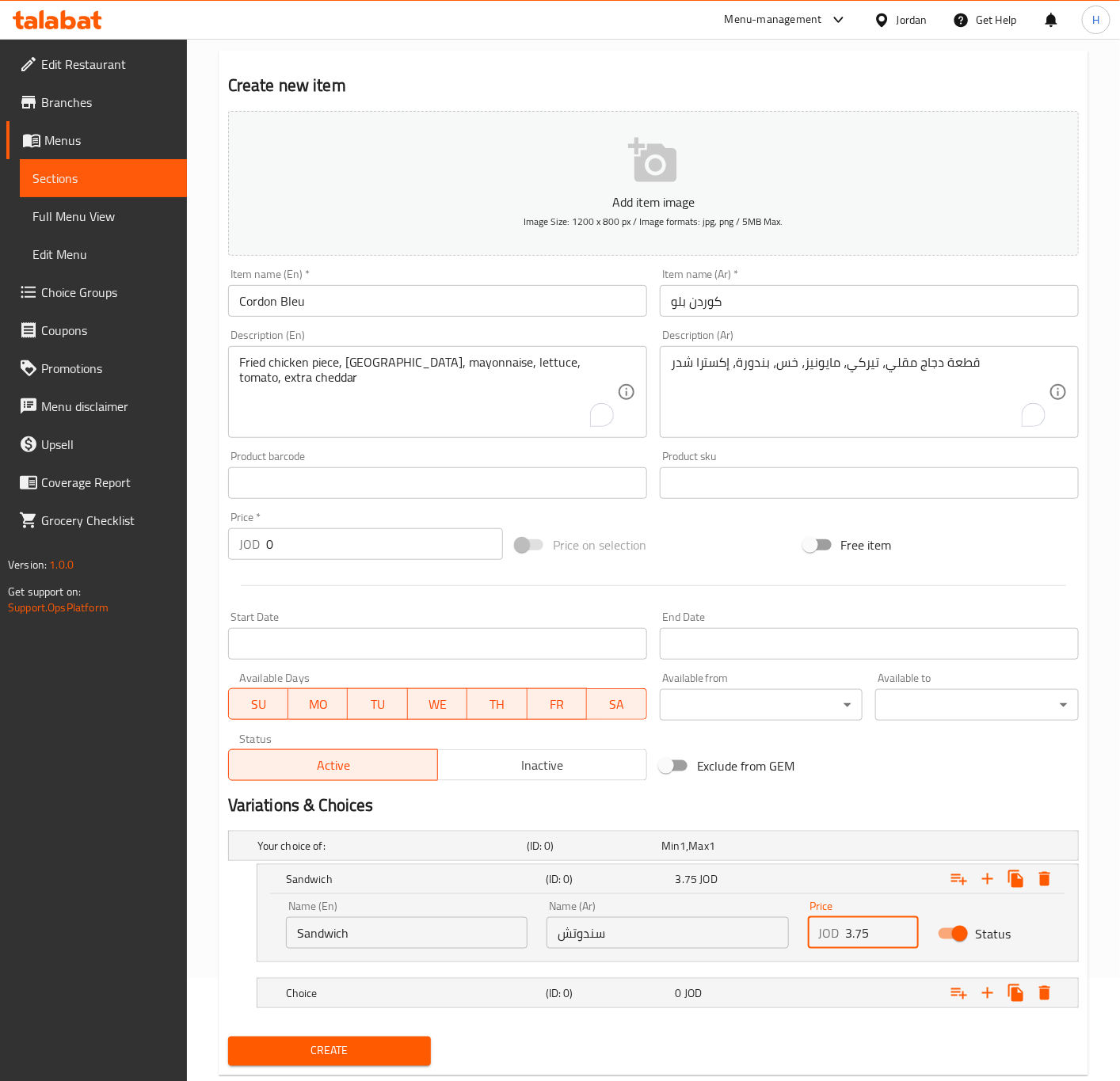
scroll to position [143, 0]
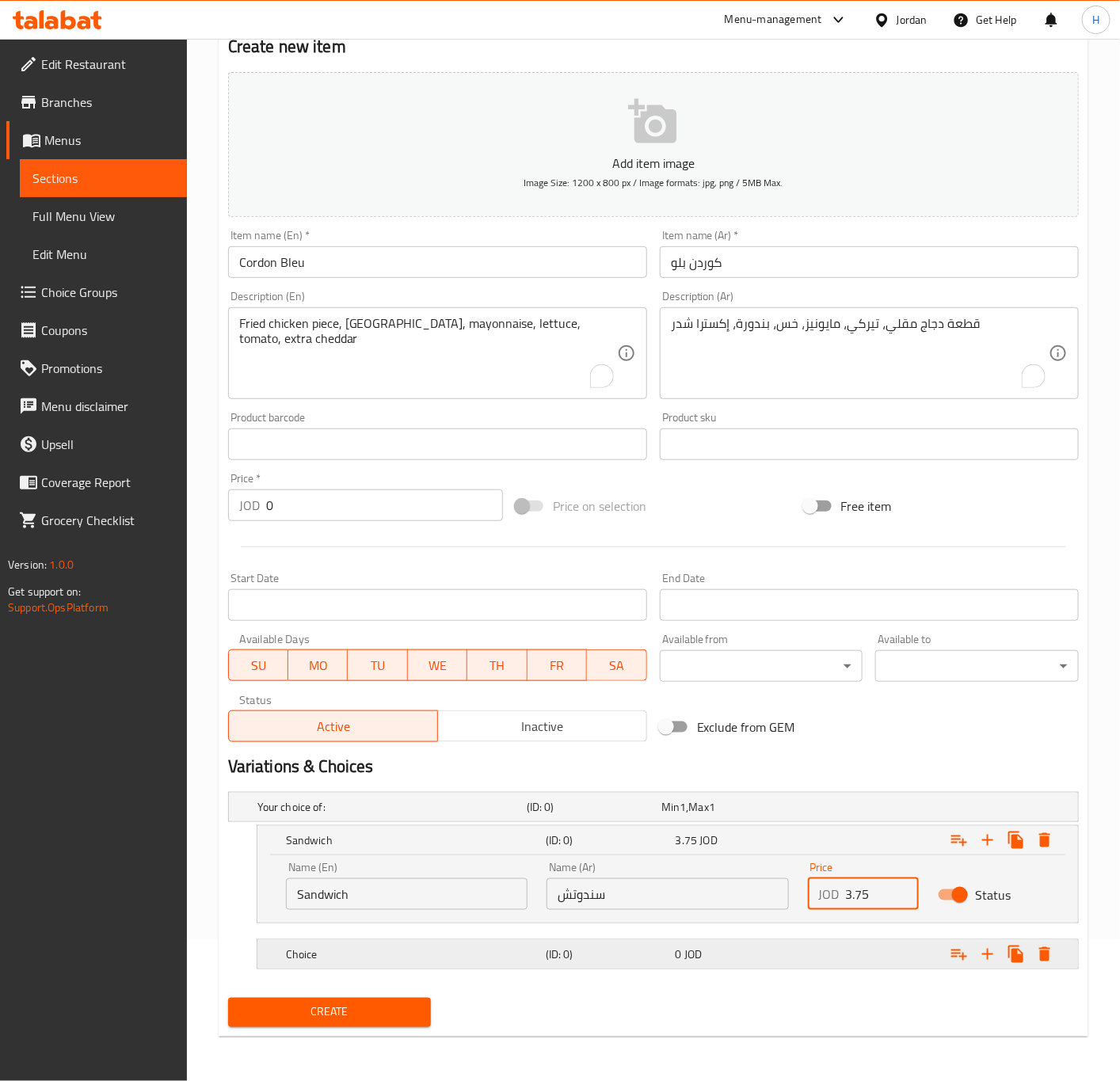
type input "3.75"
click at [403, 960] on h5 "Choice" at bounding box center [413, 954] width 253 height 16
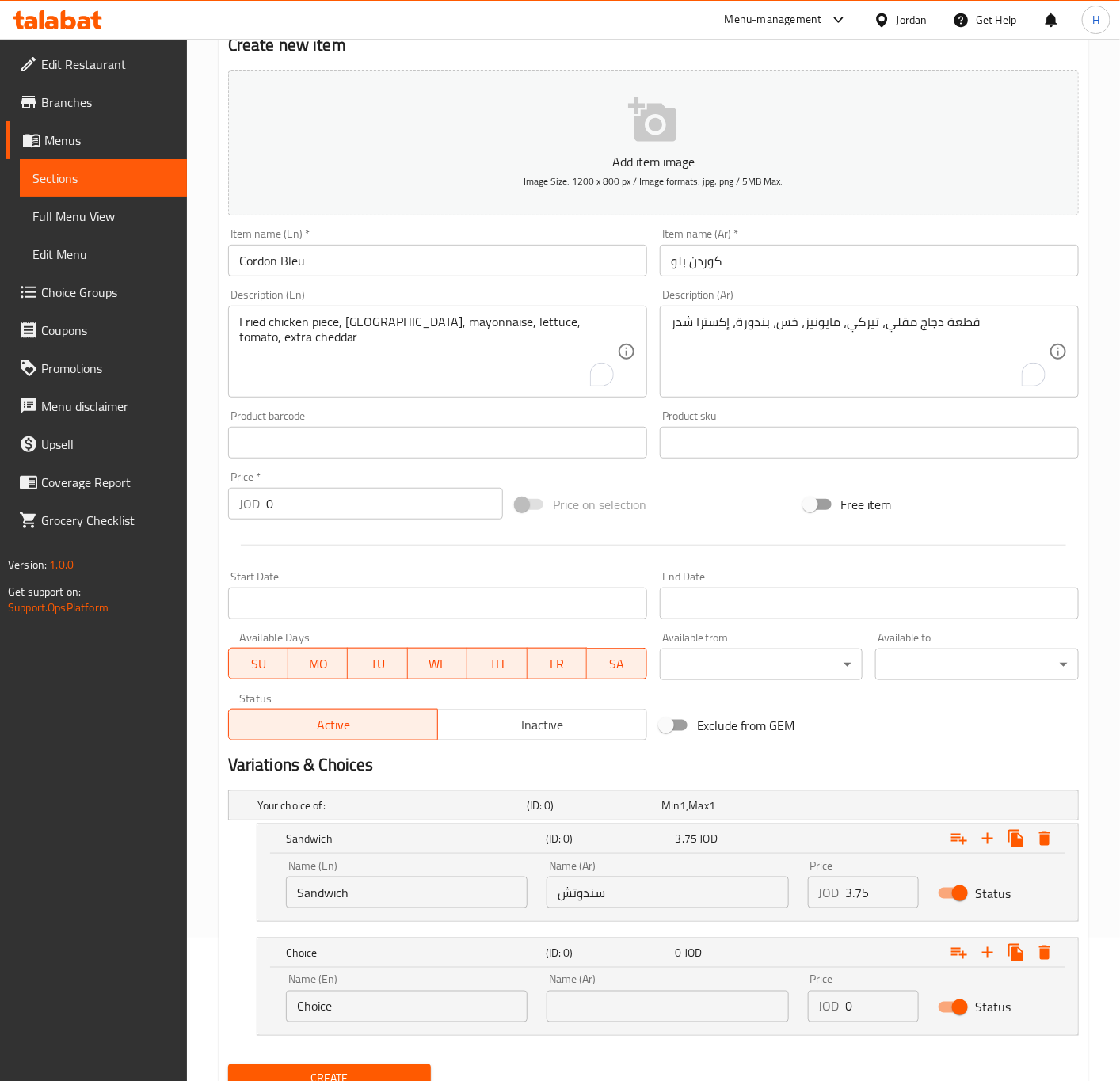
click at [392, 1000] on input "Choice" at bounding box center [407, 1006] width 241 height 32
type input "’"
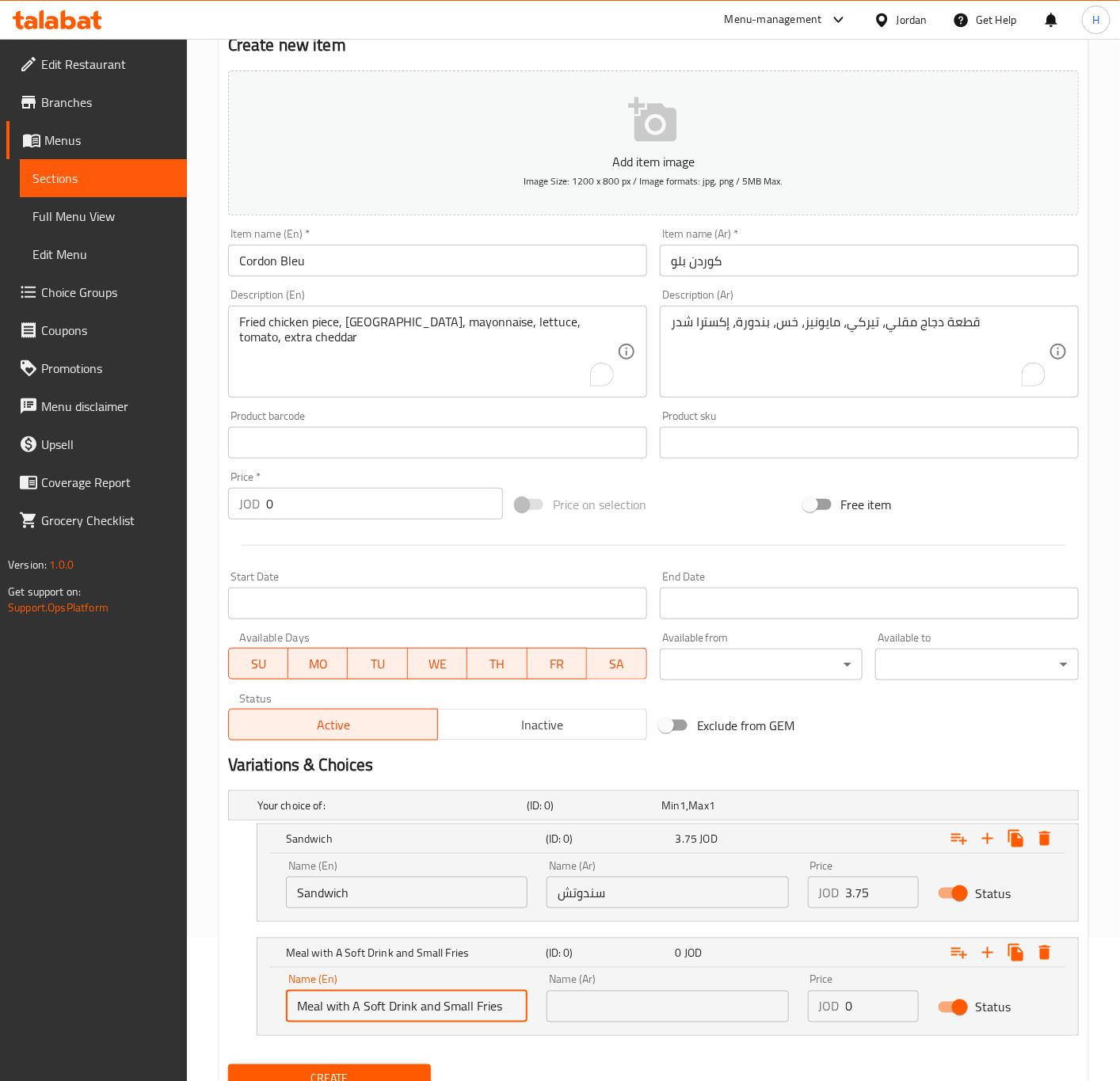
type input "Meal with A Soft Drink and Small Fries"
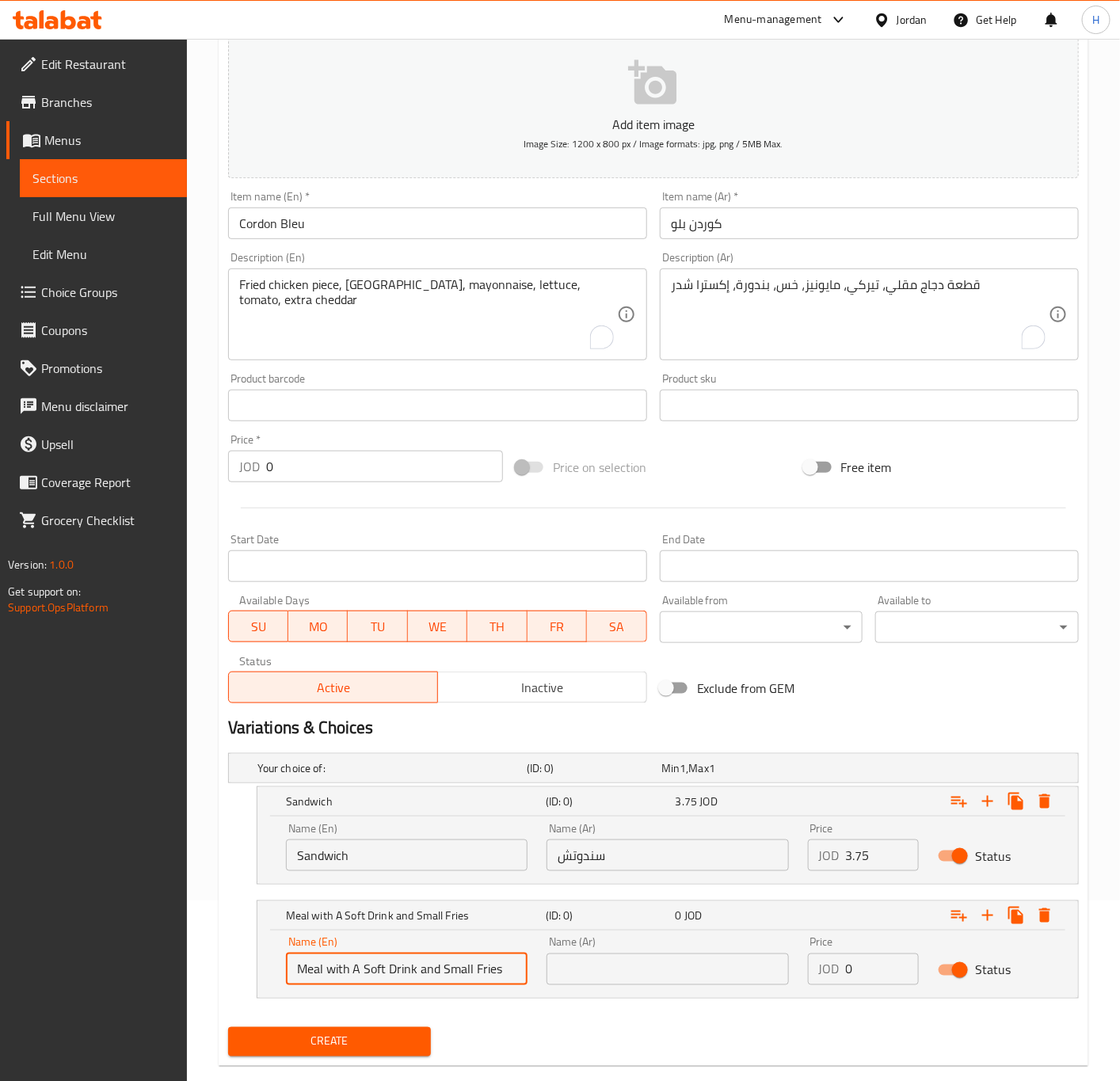
scroll to position [211, 0]
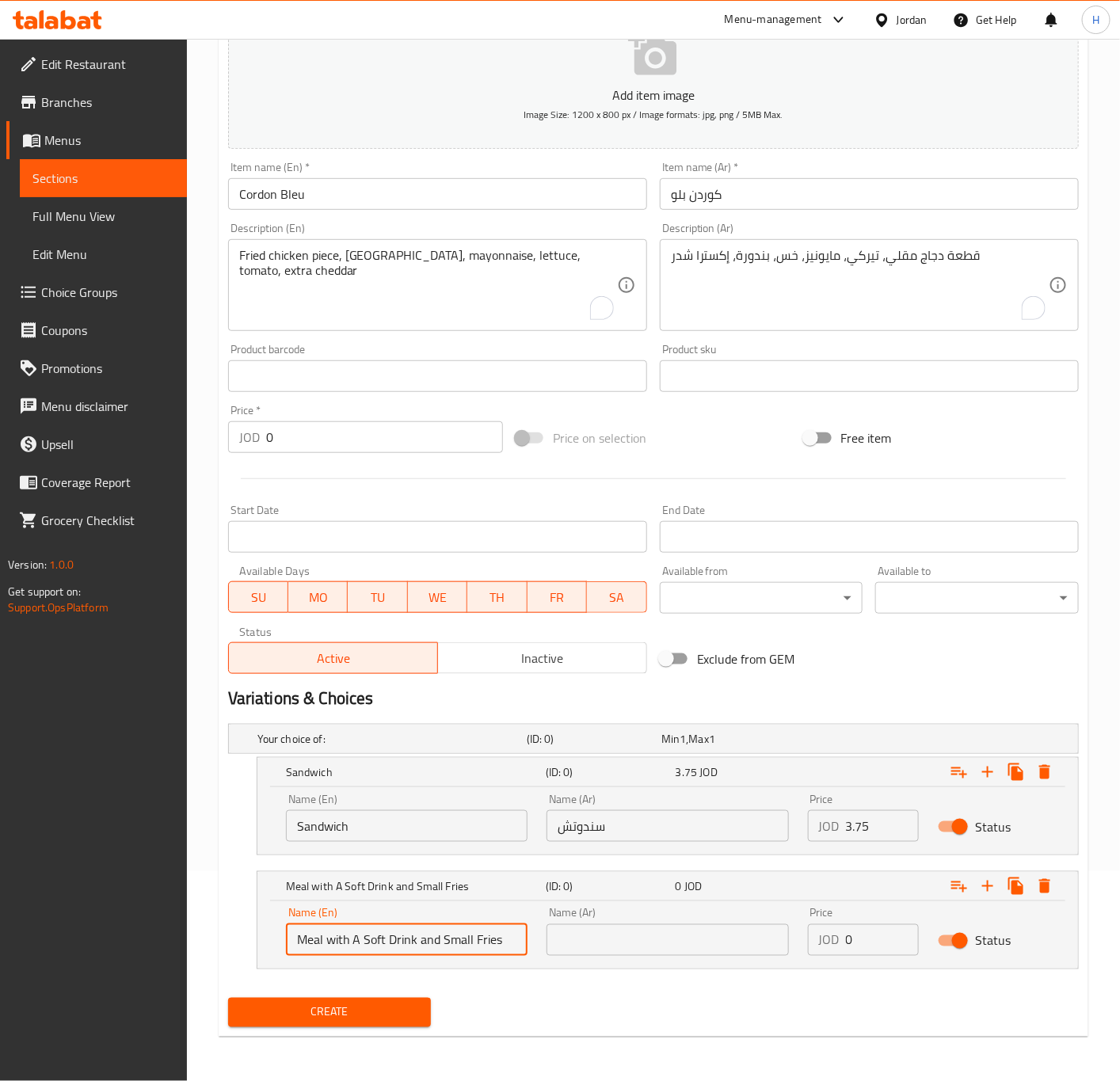
click at [623, 947] on input "text" at bounding box center [667, 941] width 241 height 32
paste input "وجبة مع مشروب غازي وبطاطس صغيرة"
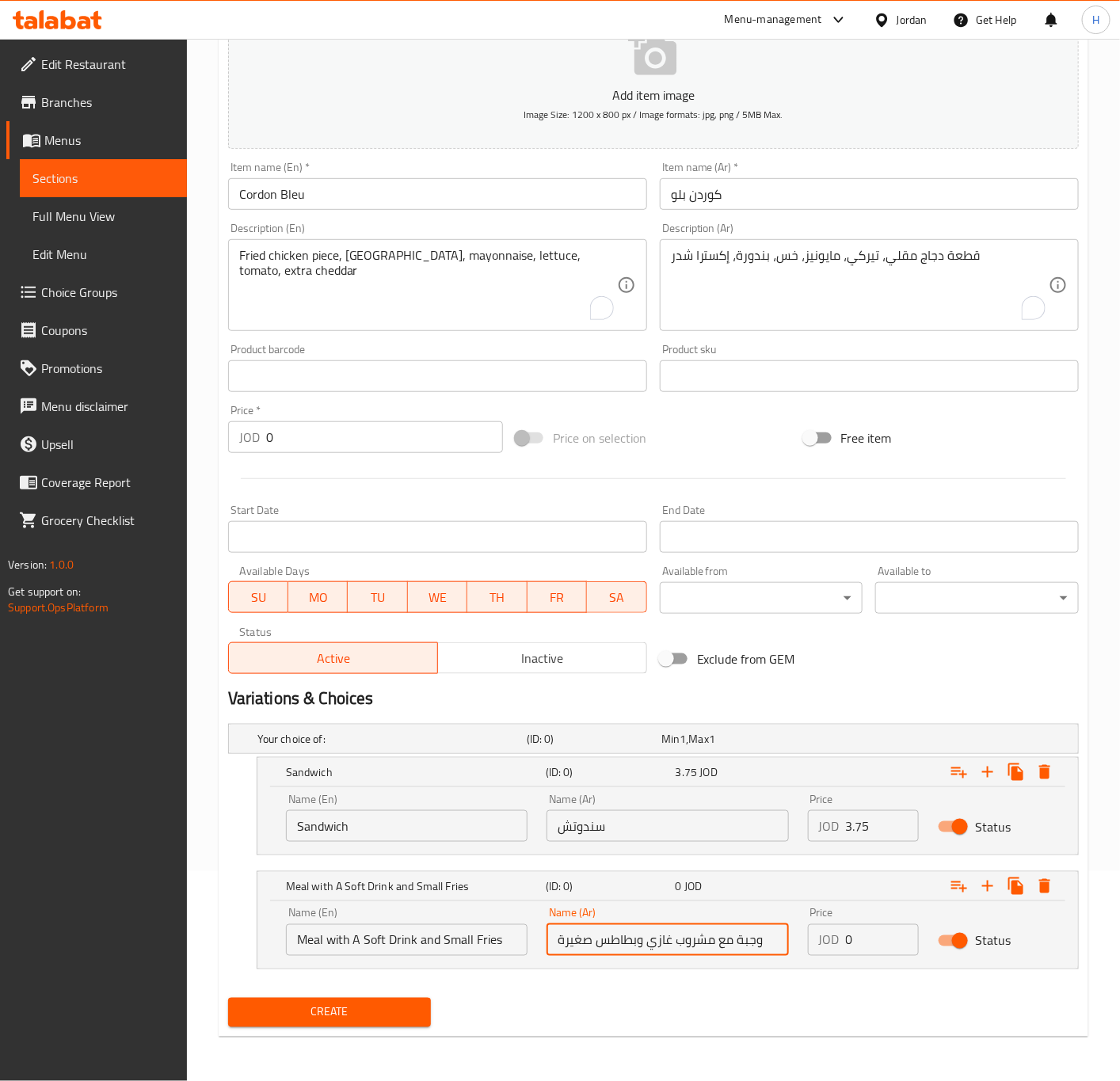
type input "وجبة مع مشروب غازي وبطاطس صغيرة"
click at [859, 940] on input "0" at bounding box center [883, 941] width 74 height 32
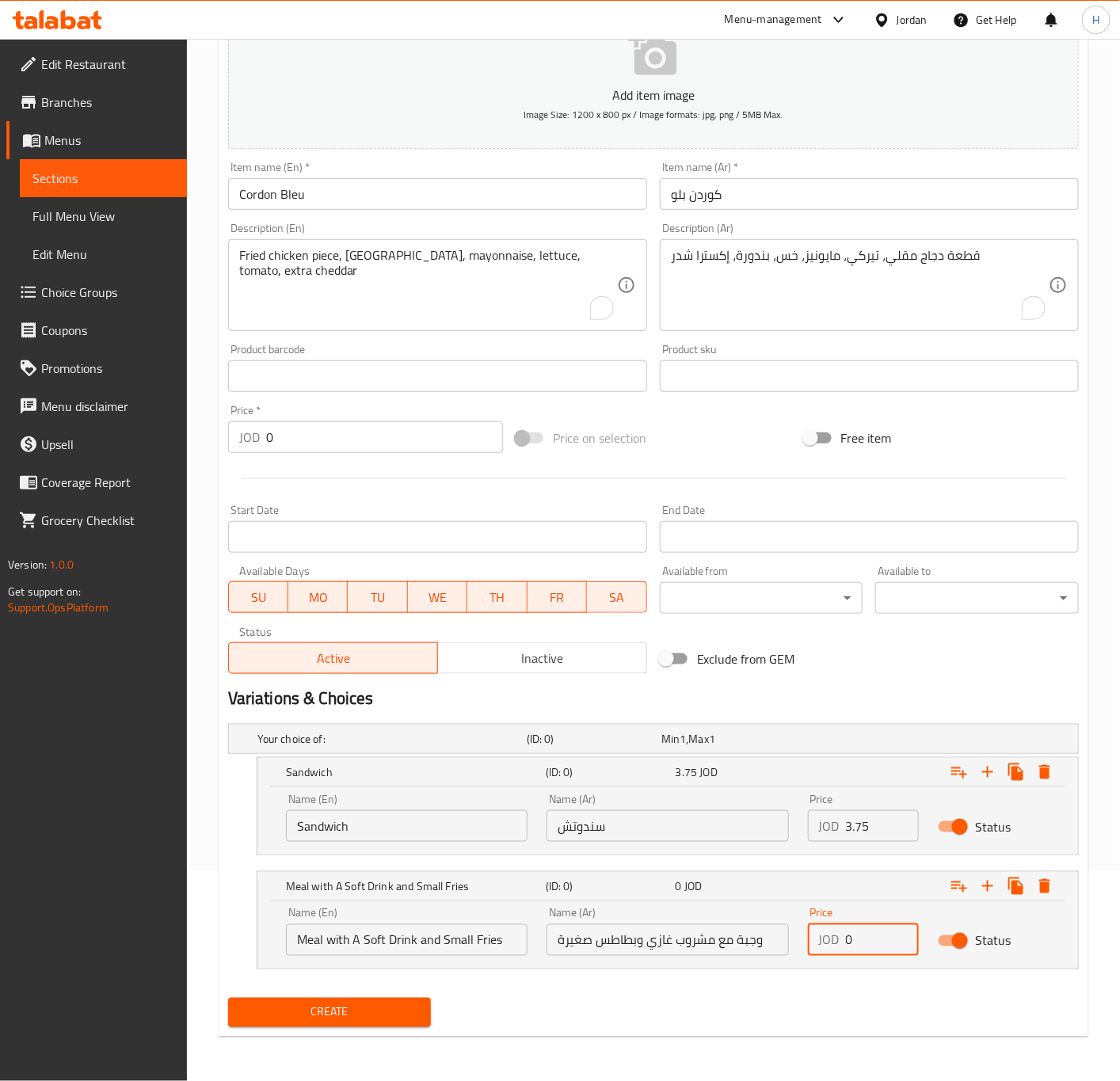
click at [859, 940] on input "0" at bounding box center [883, 941] width 74 height 32
type input "5.25"
click at [228, 997] on button "Create" at bounding box center [330, 1011] width 203 height 29
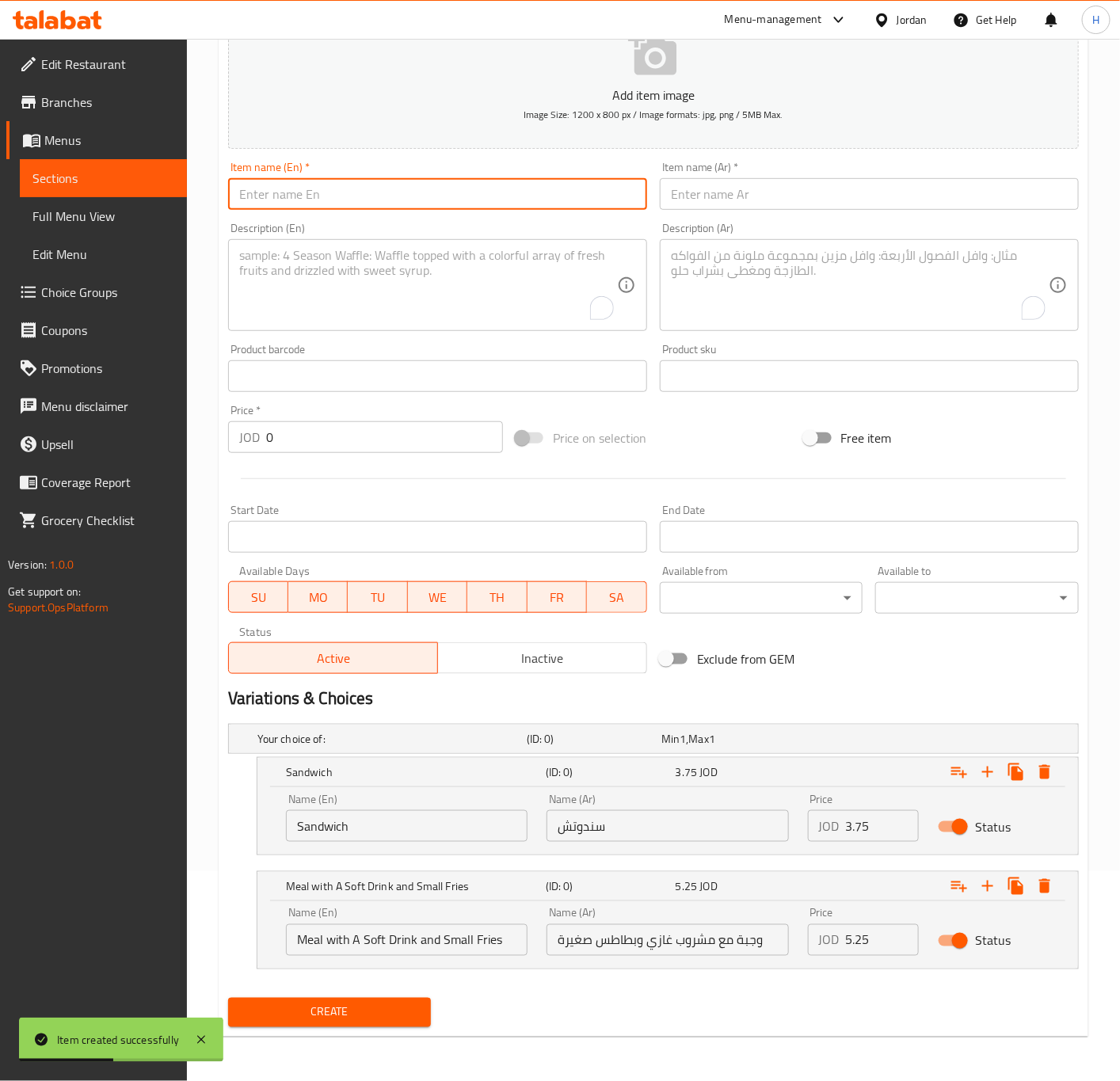
click at [379, 197] on input "text" at bounding box center [437, 194] width 419 height 32
type input "Chicken And Turkey Sandwich"
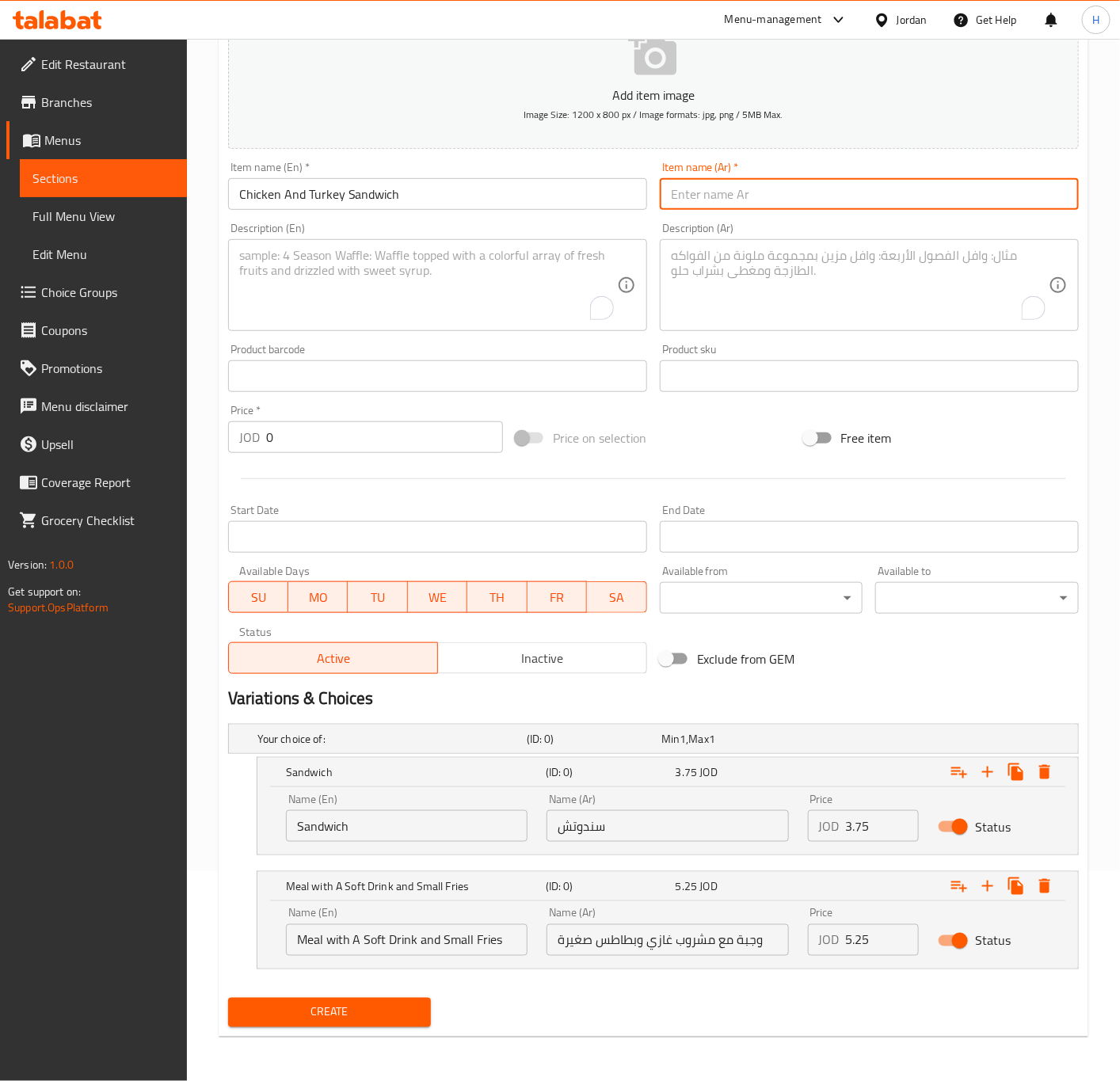
click at [379, 197] on input "Chicken And Turkey Sandwich" at bounding box center [437, 194] width 419 height 32
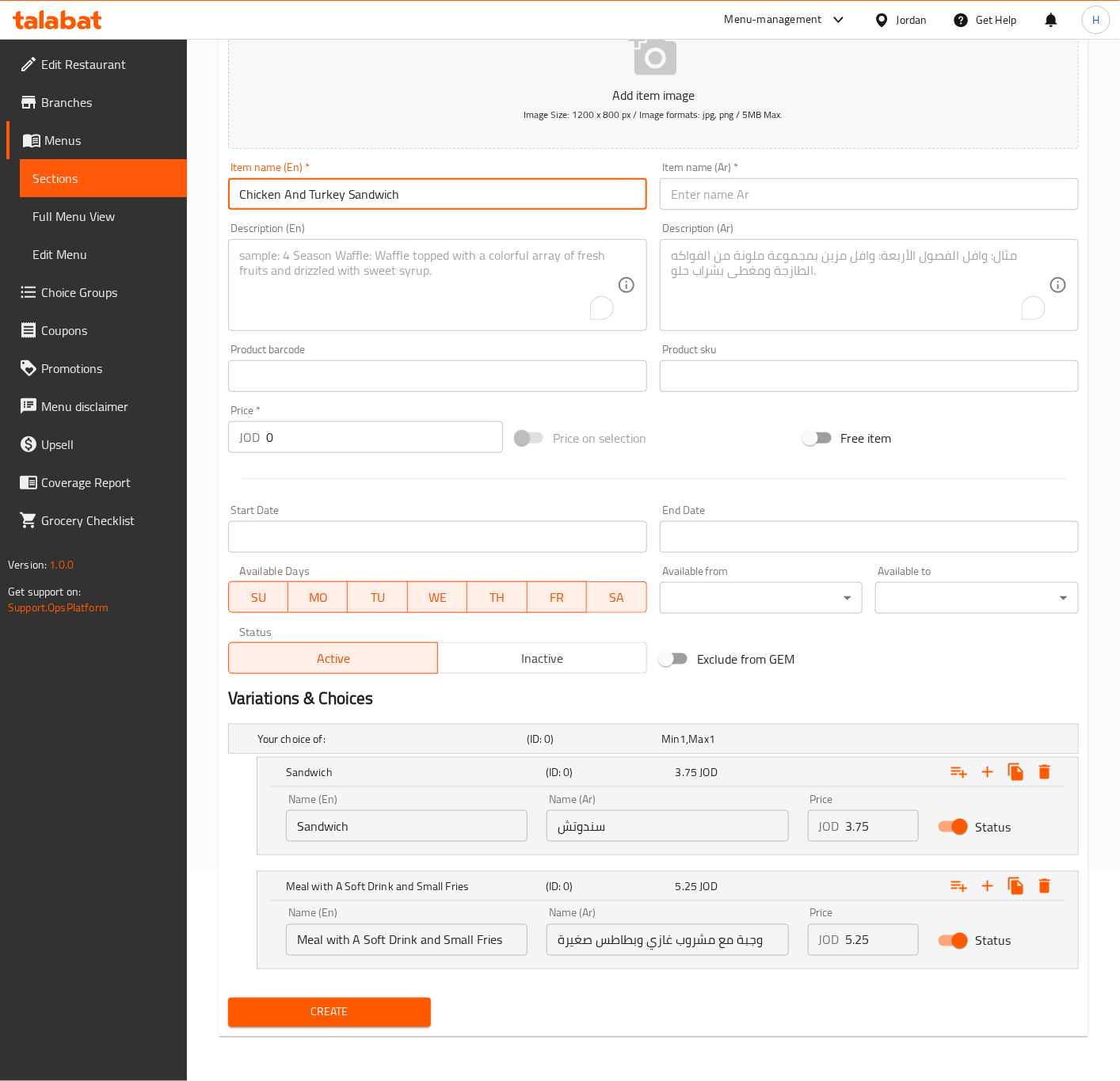
click at [379, 197] on input "Chicken And Turkey Sandwich" at bounding box center [437, 194] width 419 height 32
click at [794, 195] on input "text" at bounding box center [869, 194] width 419 height 32
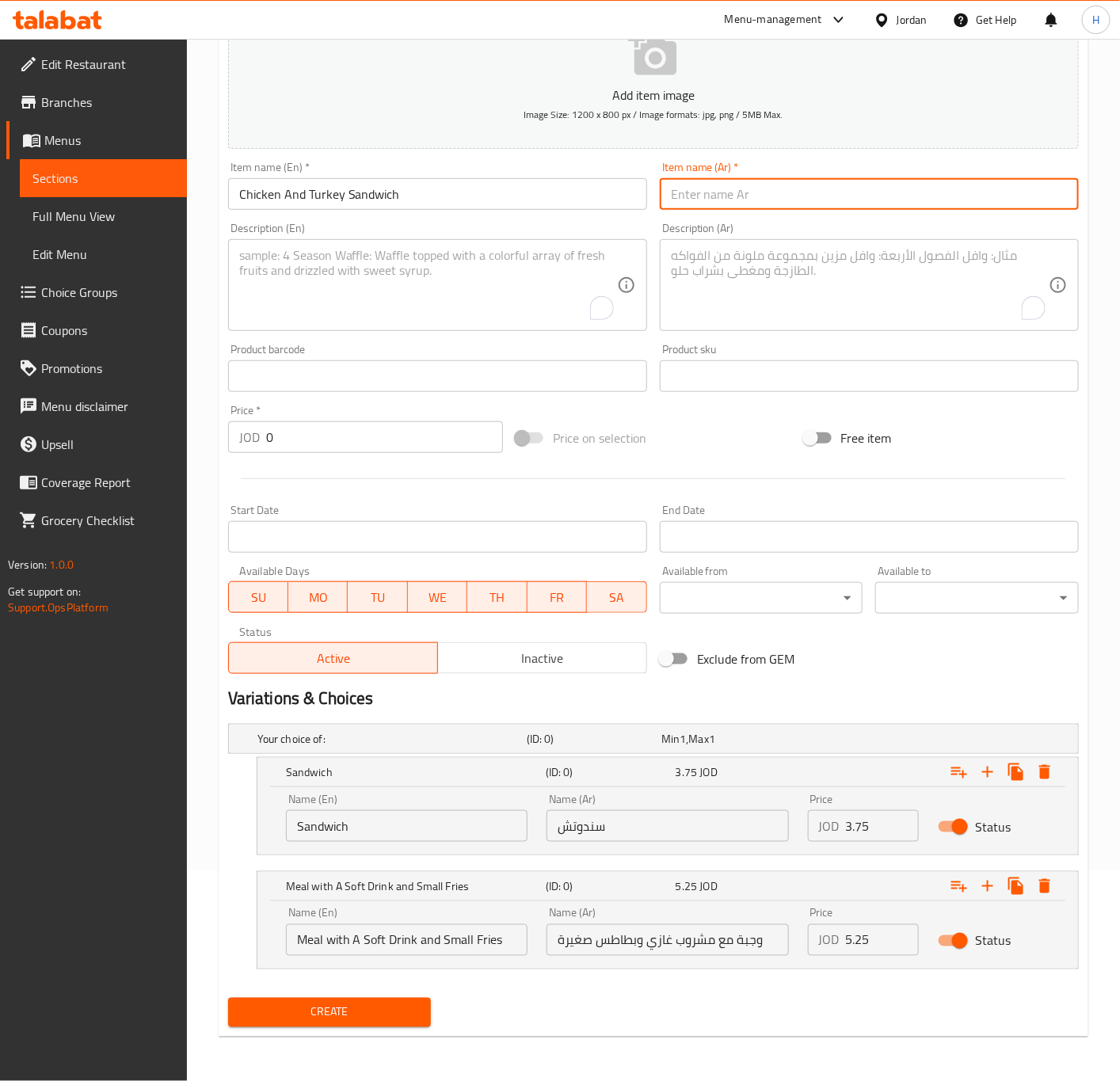
paste input "ساندويتش دجاج وديك رومي"
drag, startPoint x: 725, startPoint y: 192, endPoint x: 659, endPoint y: 193, distance: 66.0
click at [660, 193] on input "ساندويتش دجاج وديك رومي" at bounding box center [869, 194] width 419 height 32
type input "ساندويتش دجاج وتيركي"
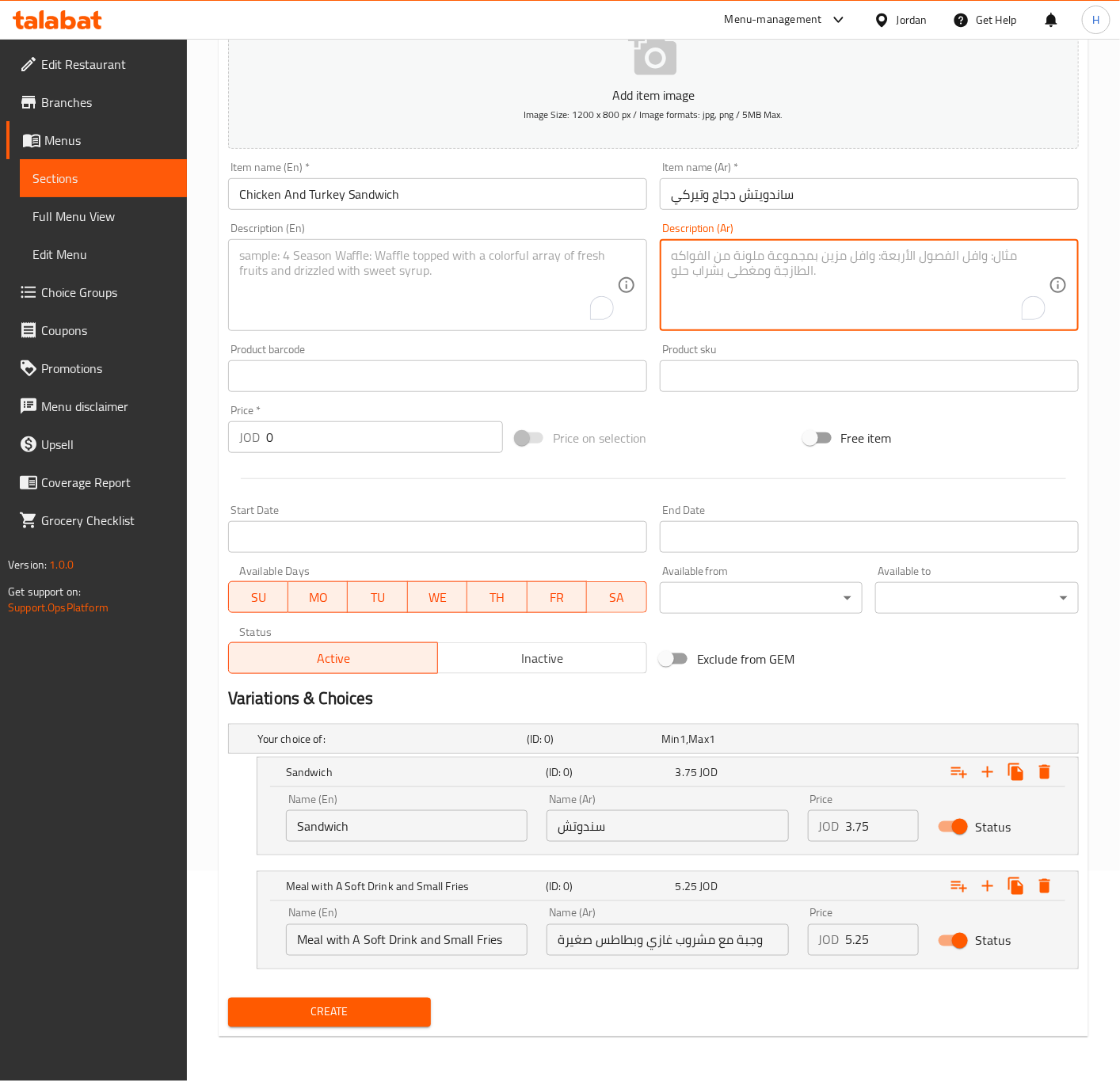
click at [690, 273] on textarea "To enrich screen reader interactions, please activate Accessibility in Grammarl…" at bounding box center [859, 286] width 378 height 76
click at [746, 250] on textarea "قطعة دجاج مشوي، تيركي، مايونيز، خس، بندورة، إكسترا شدر" at bounding box center [859, 286] width 378 height 76
type textarea "قطعة دجاج مشوي، تيركي، مايونيز، خس، بندورة، إكسترا شدر"
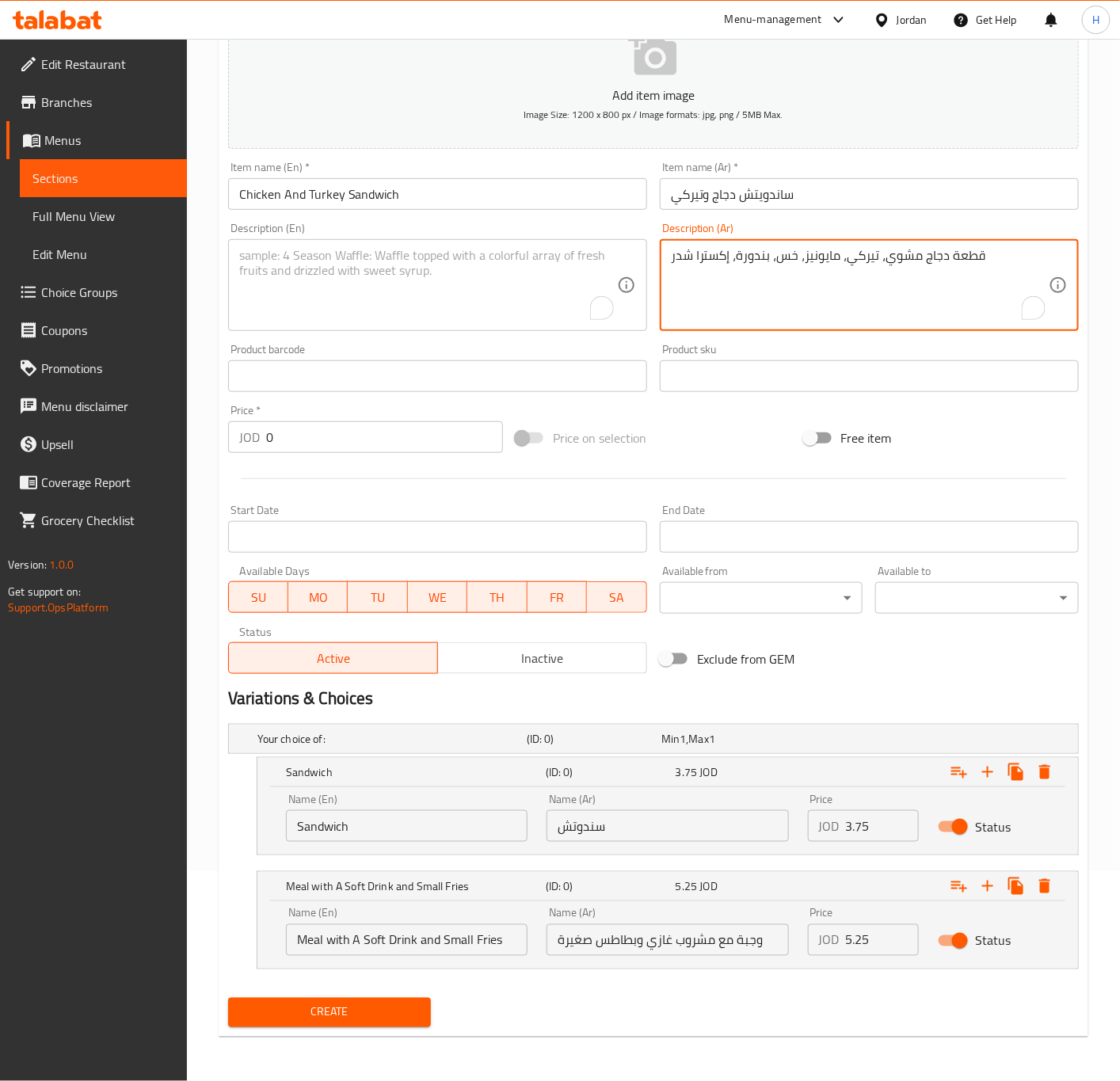
click at [422, 307] on textarea "To enrich screen reader interactions, please activate Accessibility in Grammarl…" at bounding box center [427, 286] width 378 height 76
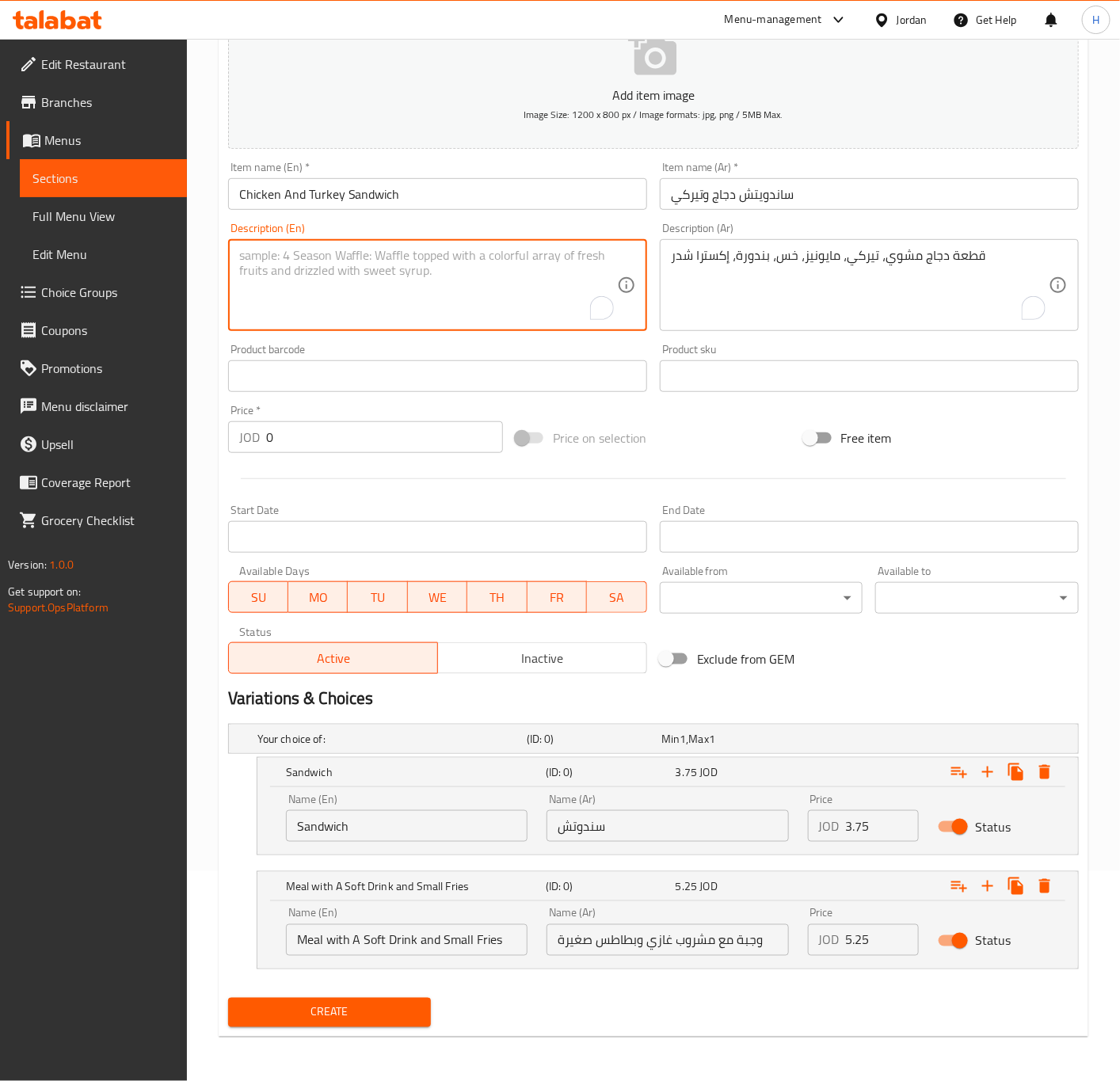
paste textarea "Grilled chicken piece, turkey, mayonnaise, lettuce, tomato, extra cheddar"
type textarea "Grilled chicken piece, turkey, mayonnaise, lettuce, tomato, extra cheddar"
click at [369, 1012] on span "Create" at bounding box center [330, 1012] width 178 height 20
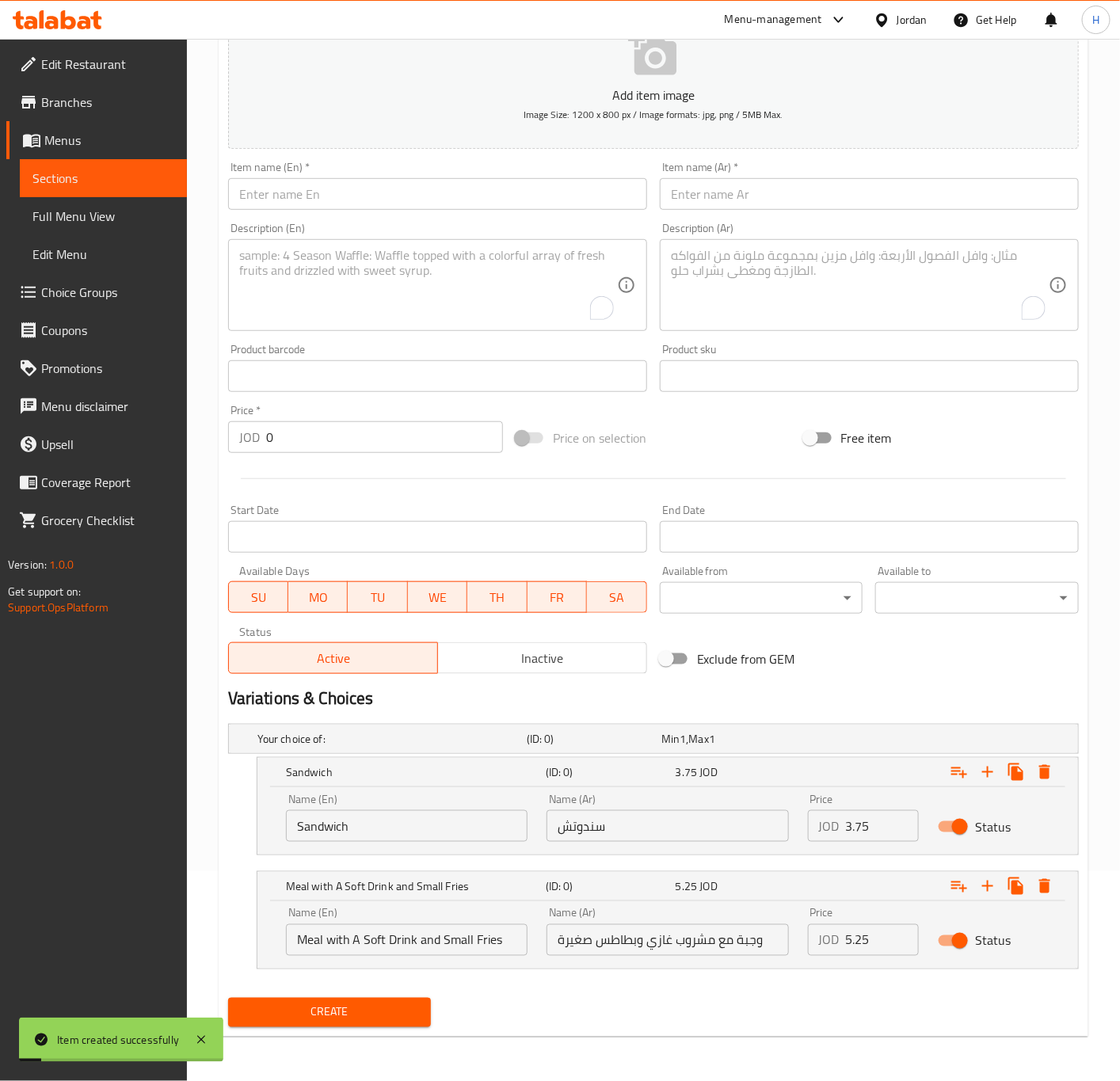
click at [379, 202] on input "text" at bounding box center [437, 194] width 419 height 32
type input "["
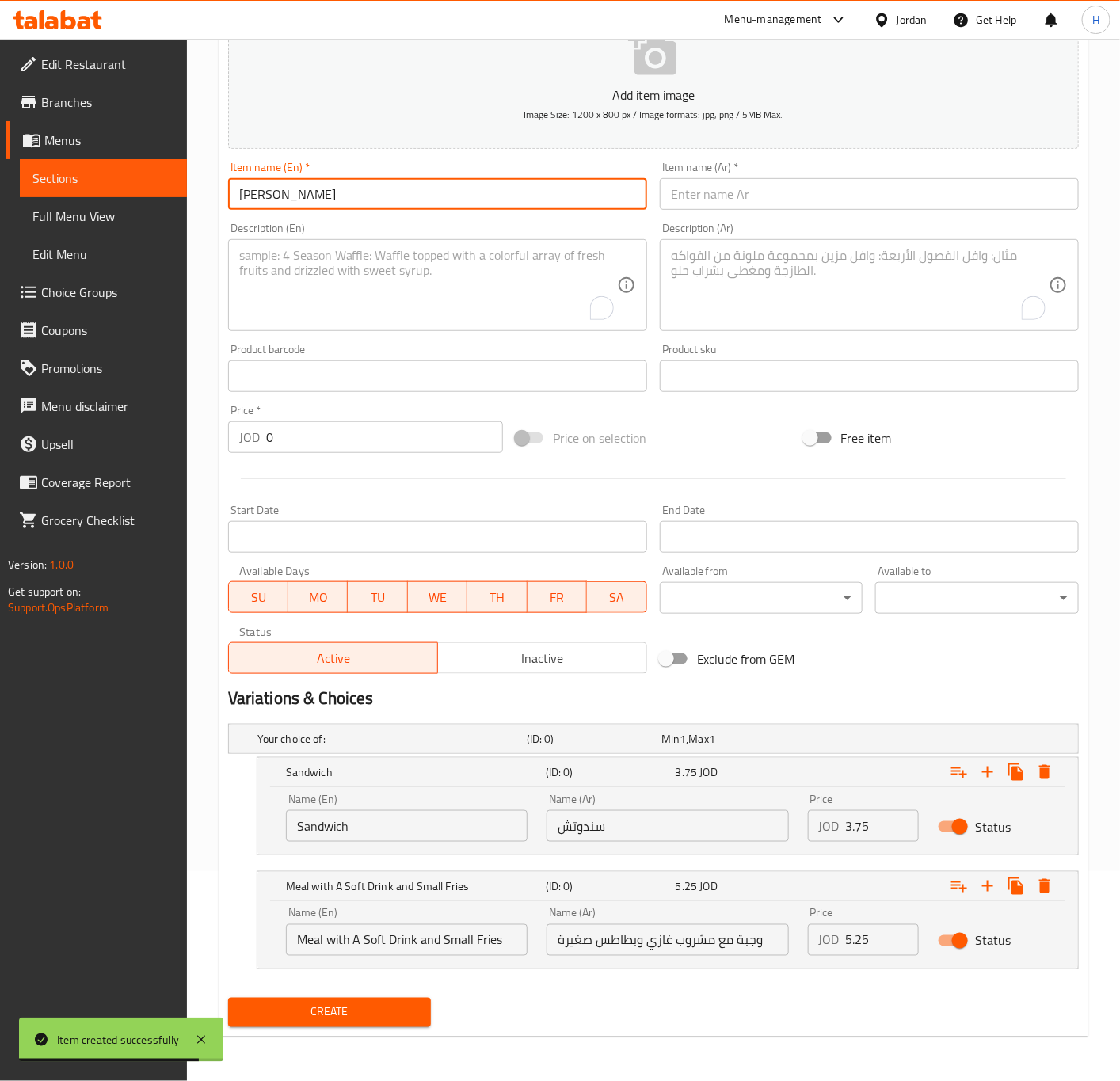
type input "[PERSON_NAME]"
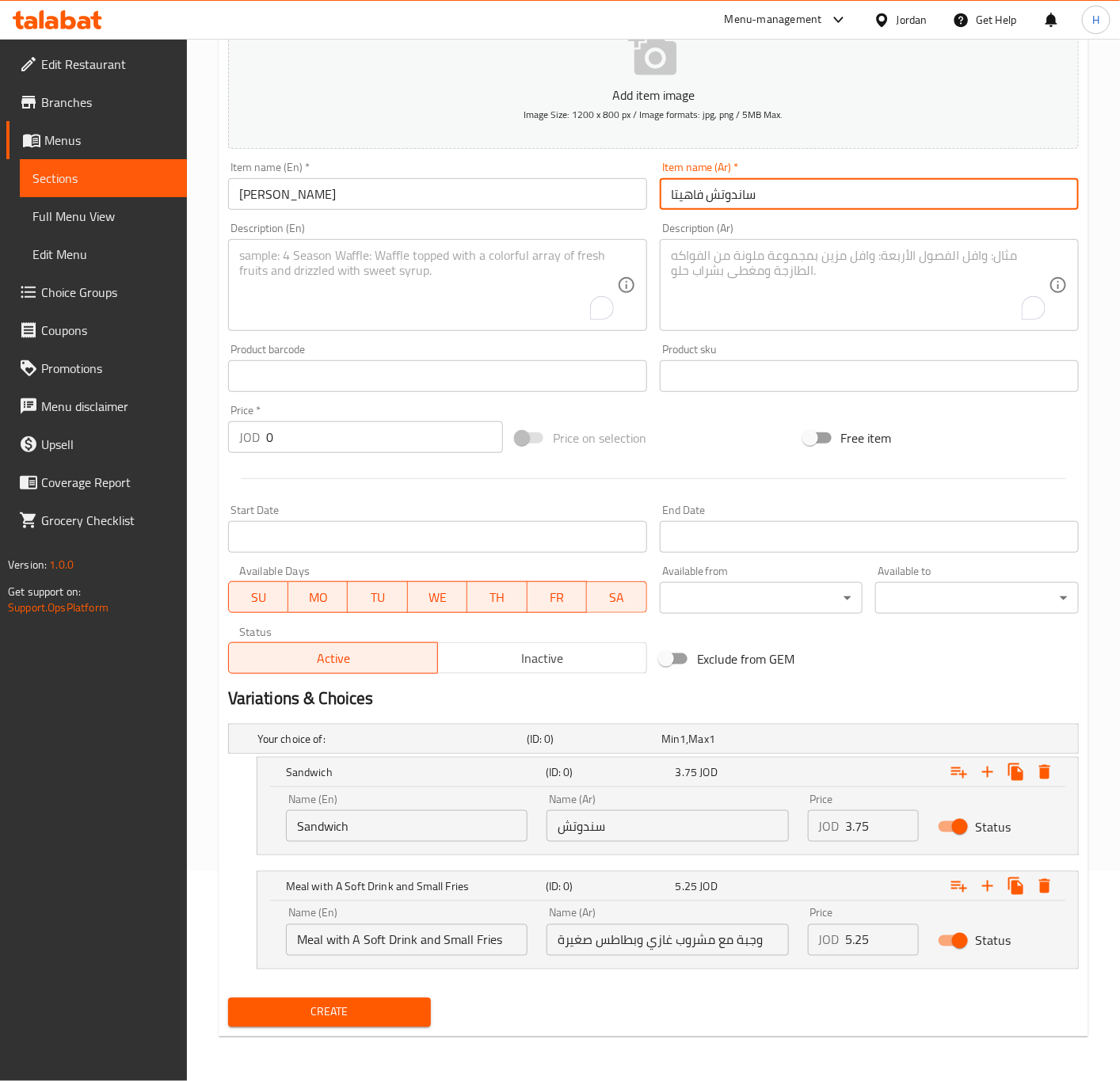
type input "ساندوتش فاهيتا"
click at [786, 278] on textarea "To enrich screen reader interactions, please activate Accessibility in Grammarl…" at bounding box center [859, 286] width 378 height 76
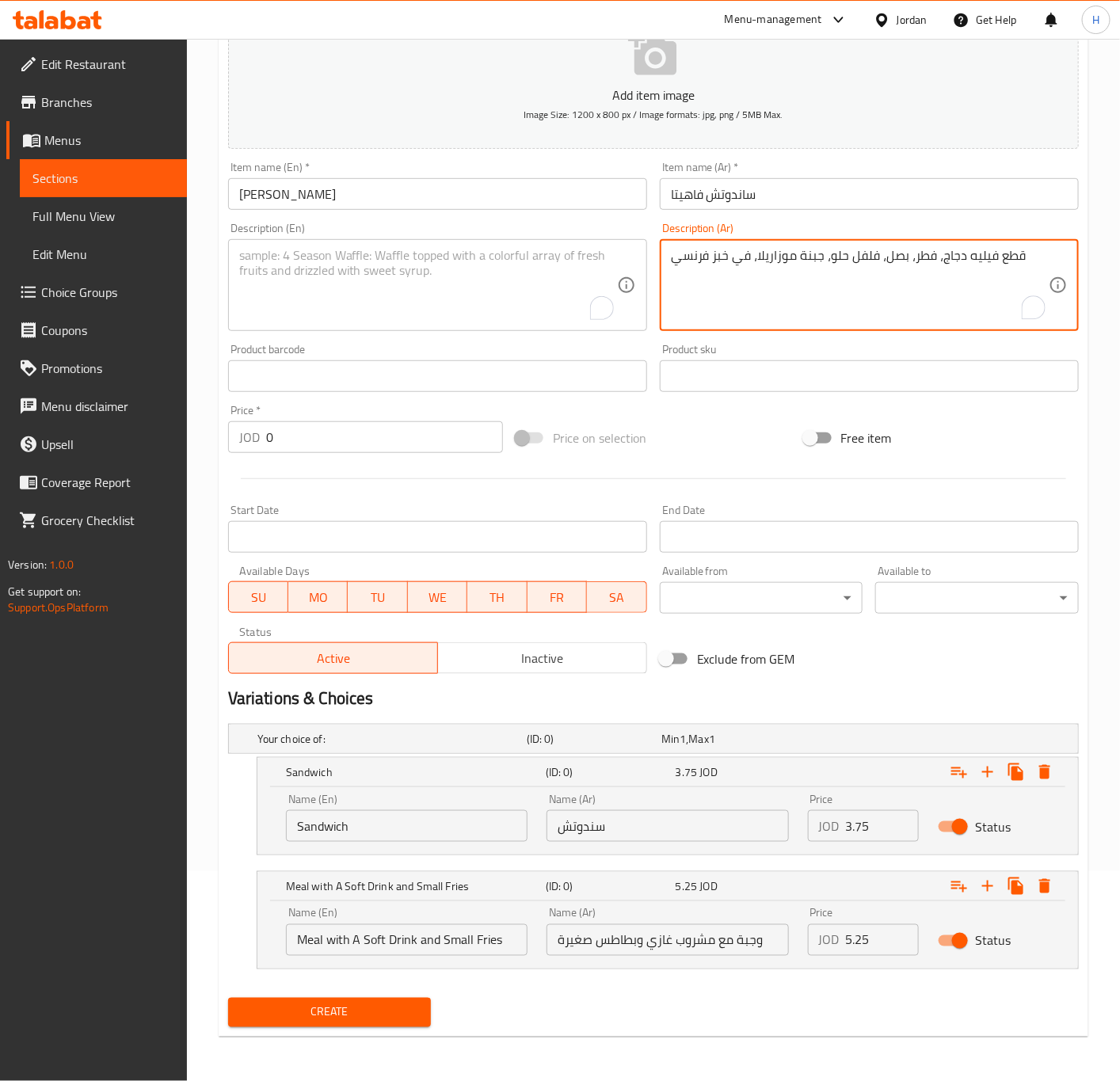
click at [797, 257] on textarea "قطع فيليه دجاج، فطر، بصل، فلفل حلو، جبنة موزاريلا، في خبز فرنسي" at bounding box center [859, 286] width 378 height 76
type textarea "قطع فيليه دجاج، فطر، بصل، فلفل حلو، جبنة موزاريلا، في خبز فرنسي"
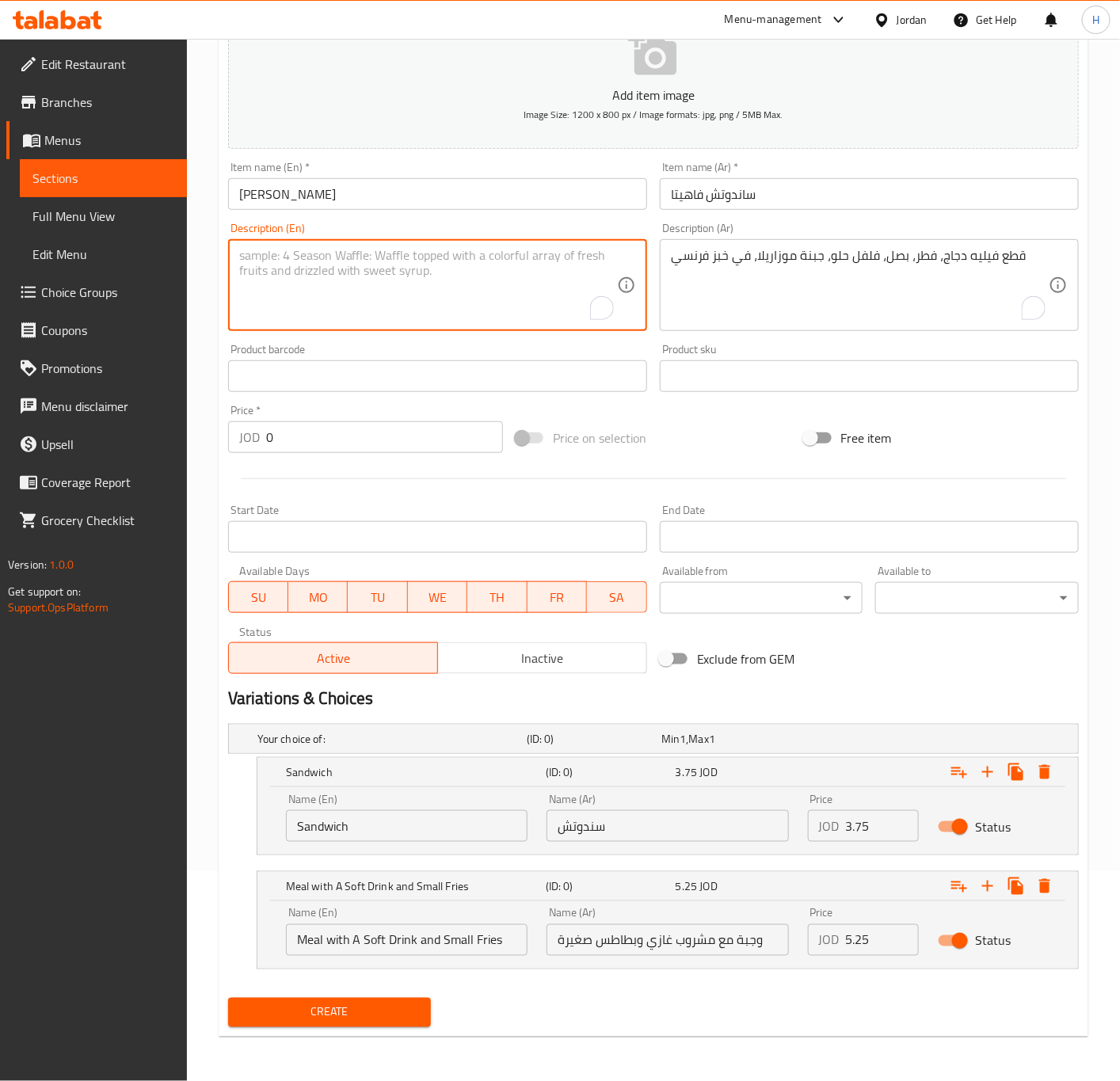
click at [350, 310] on textarea "To enrich screen reader interactions, please activate Accessibility in Grammarl…" at bounding box center [427, 286] width 378 height 76
paste textarea "Chicken fillet pieces, mushrooms, onions, bell peppers, mozzarella cheese, in F…"
type textarea "Chicken fillet pieces, mushrooms, onions, bell peppers, mozzarella cheese, in F…"
click at [855, 830] on input "3.75" at bounding box center [883, 826] width 74 height 32
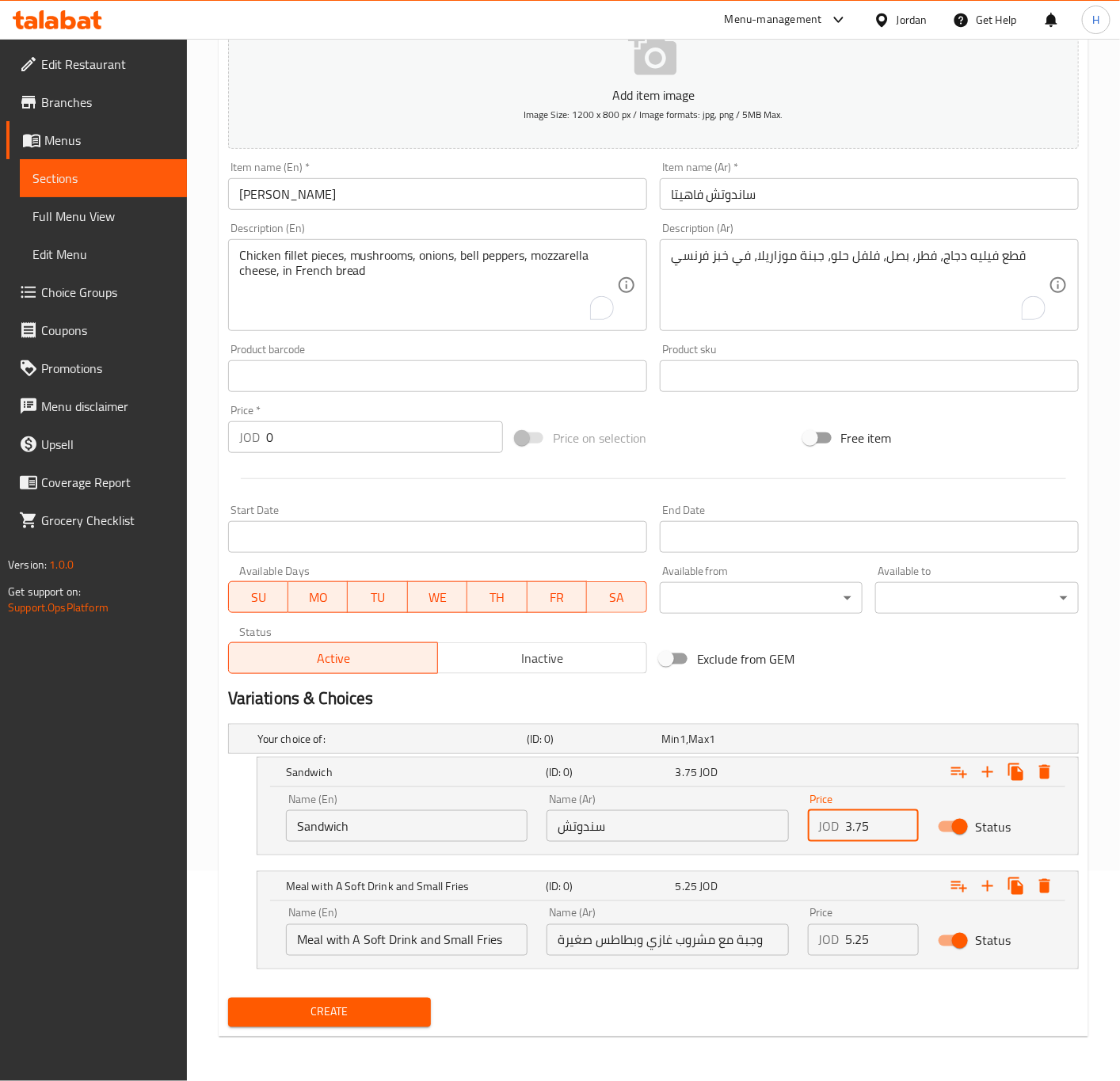
click at [855, 830] on input "3.75" at bounding box center [883, 826] width 74 height 32
type input "3.5"
click at [863, 942] on input "5.25" at bounding box center [883, 941] width 74 height 32
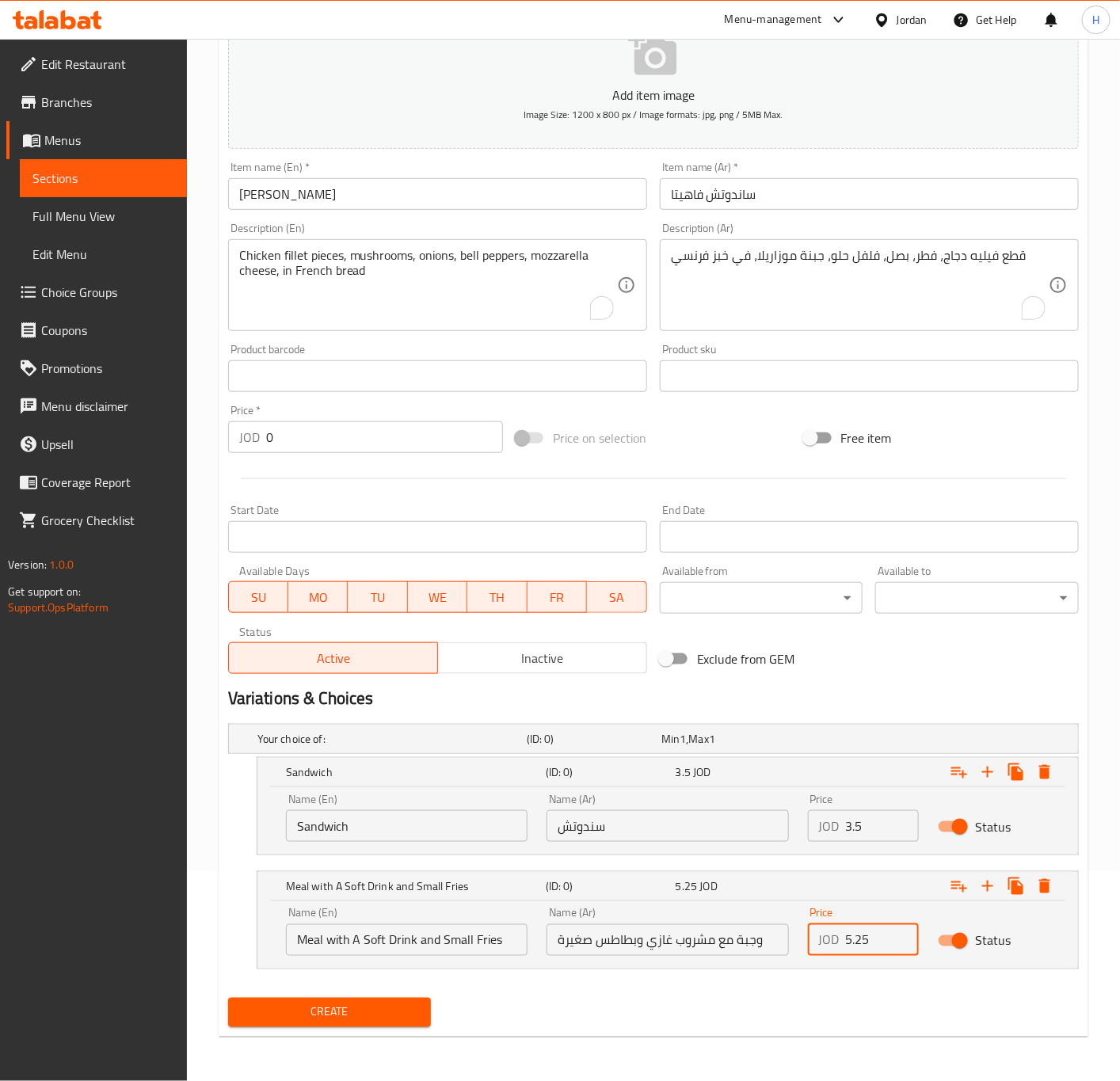
click at [863, 942] on input "5.25" at bounding box center [883, 941] width 74 height 32
type input "5"
click at [354, 1015] on span "Create" at bounding box center [330, 1012] width 178 height 20
click at [354, 1015] on div at bounding box center [560, 540] width 1120 height 1081
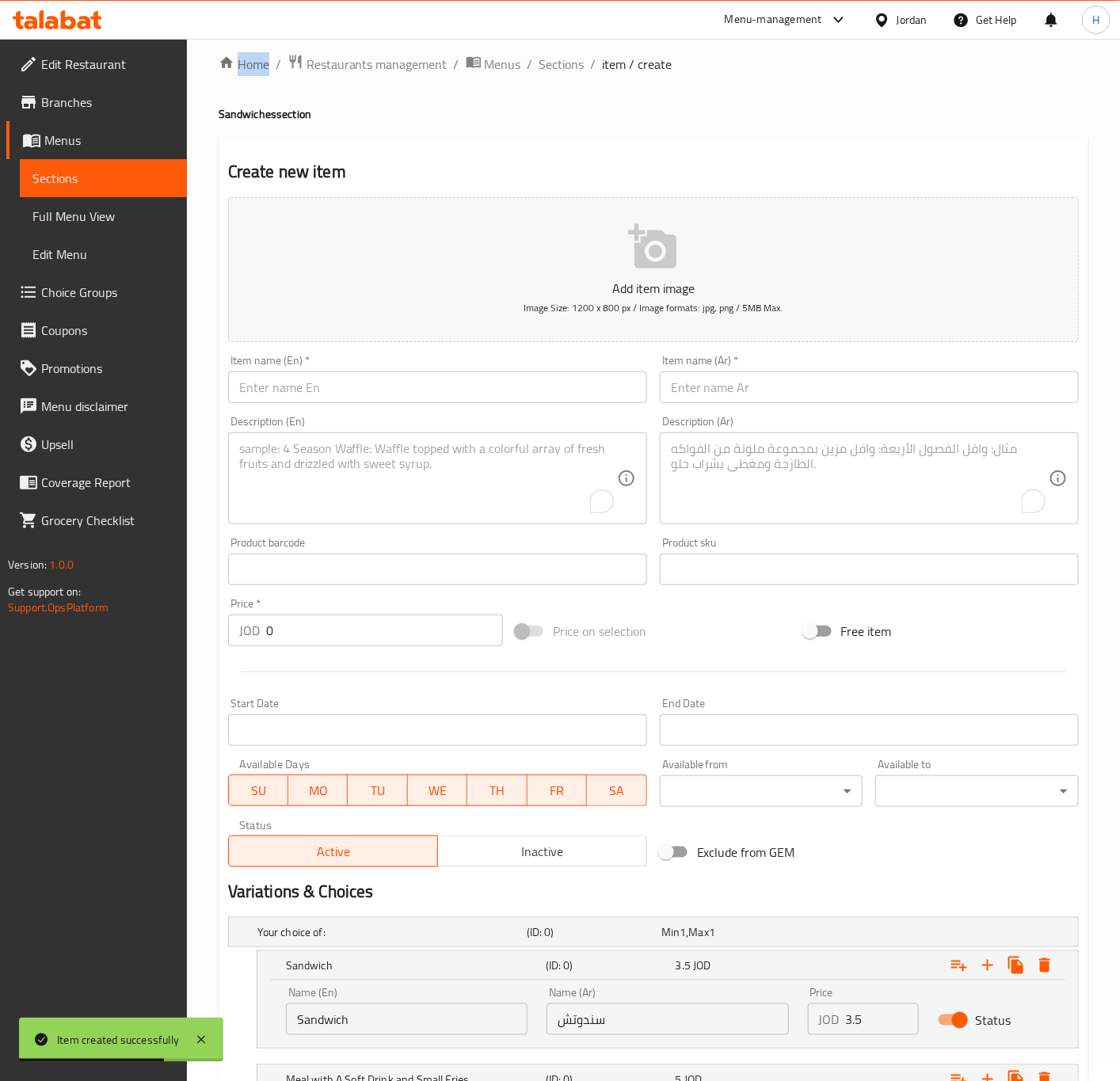
scroll to position [0, 0]
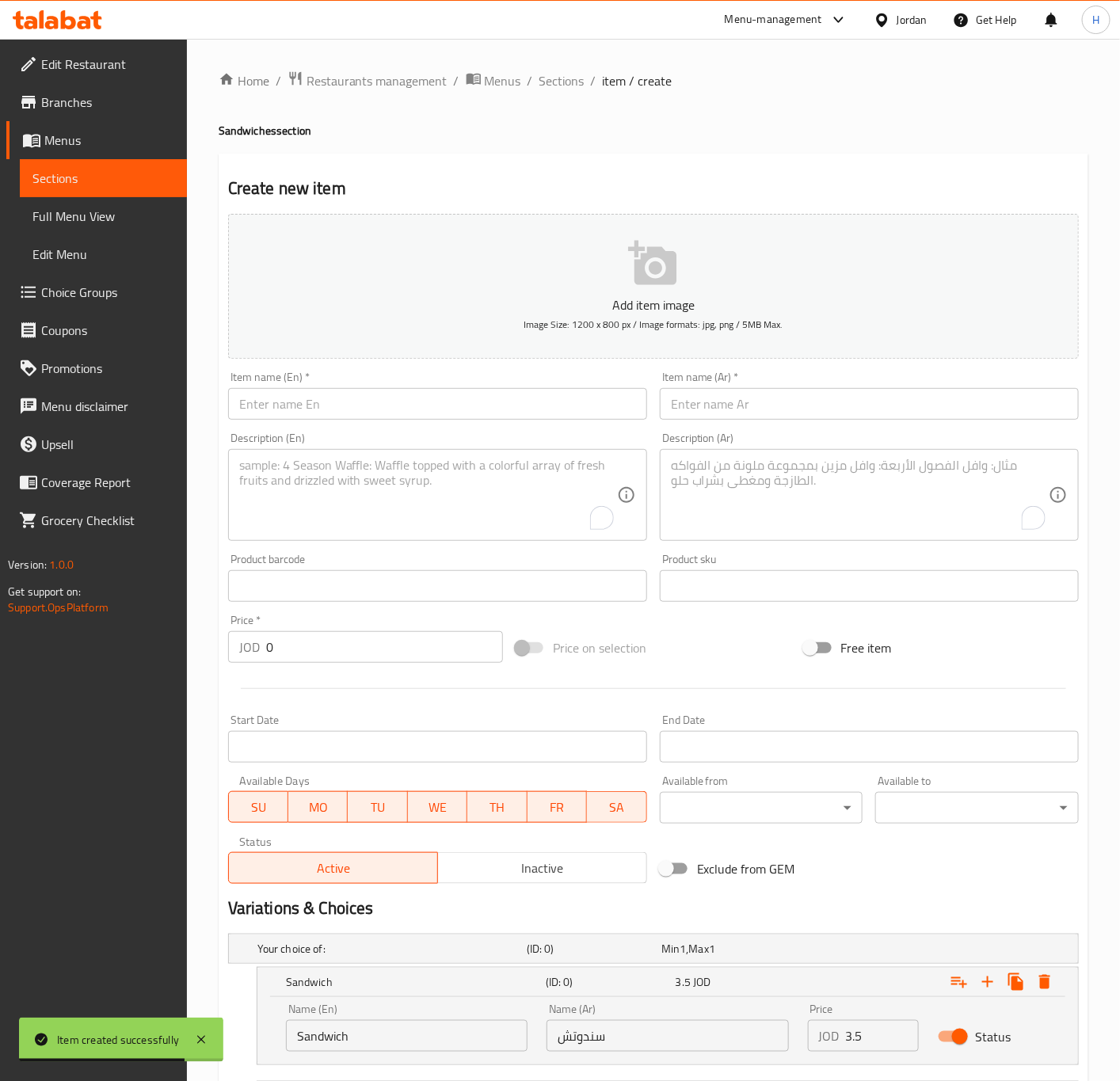
click at [770, 406] on input "text" at bounding box center [869, 404] width 419 height 32
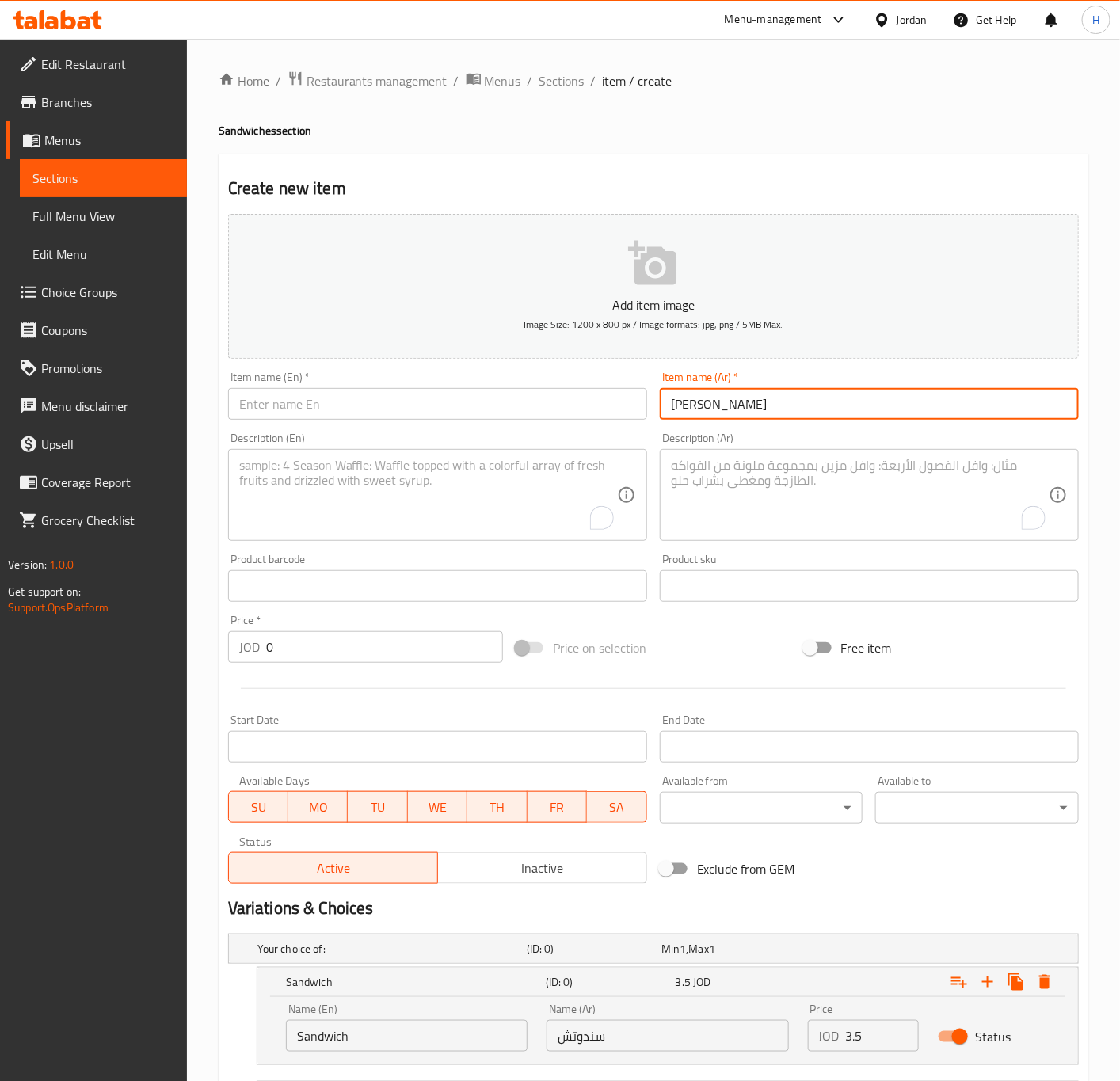
click at [683, 409] on input "ساندوتش بوريتو" at bounding box center [869, 404] width 419 height 32
type input "ساندوتش بوريتو"
click at [369, 409] on input "text" at bounding box center [437, 404] width 419 height 32
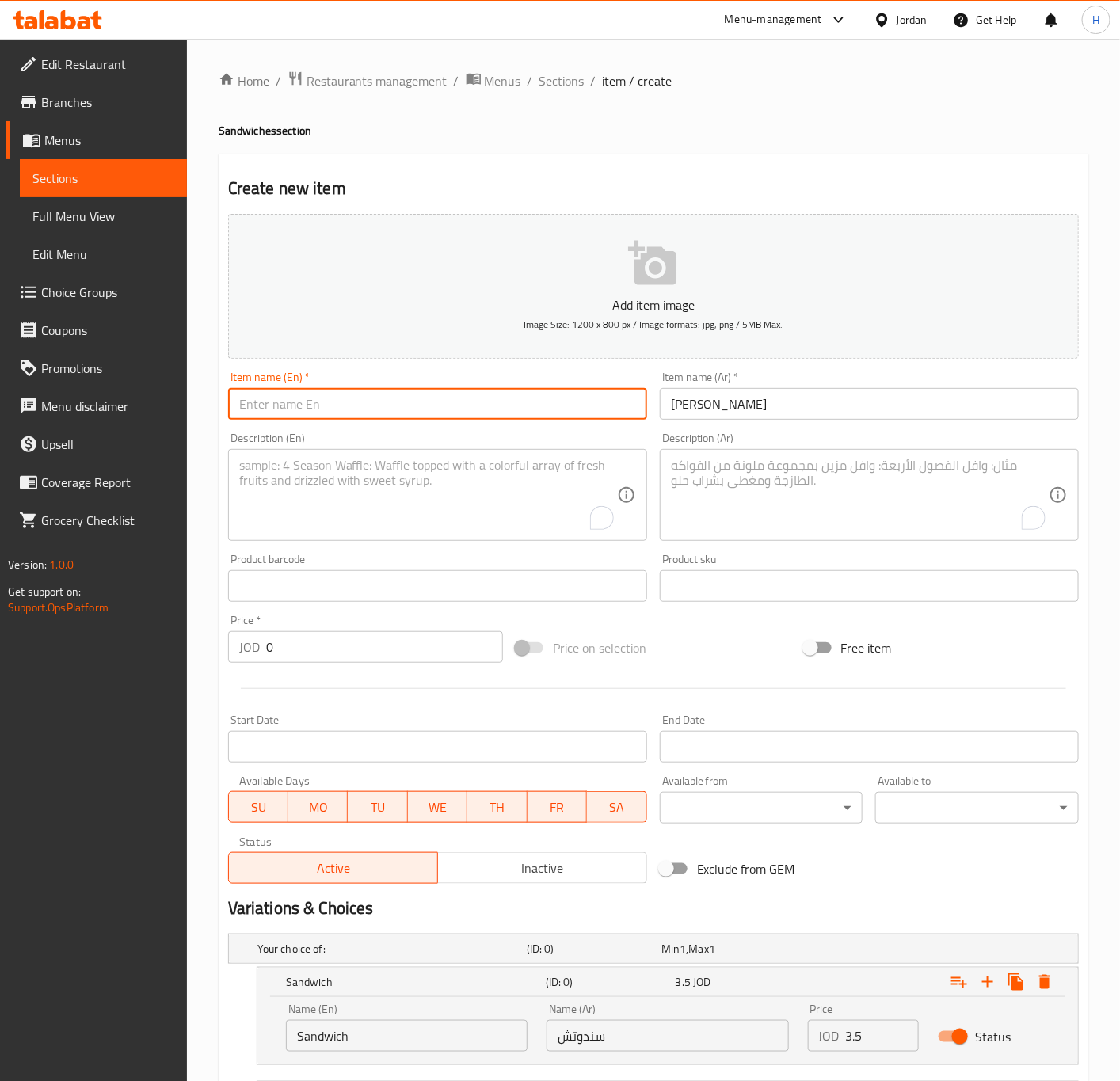
paste input "Burrito"
type input "Burrito Sandwich"
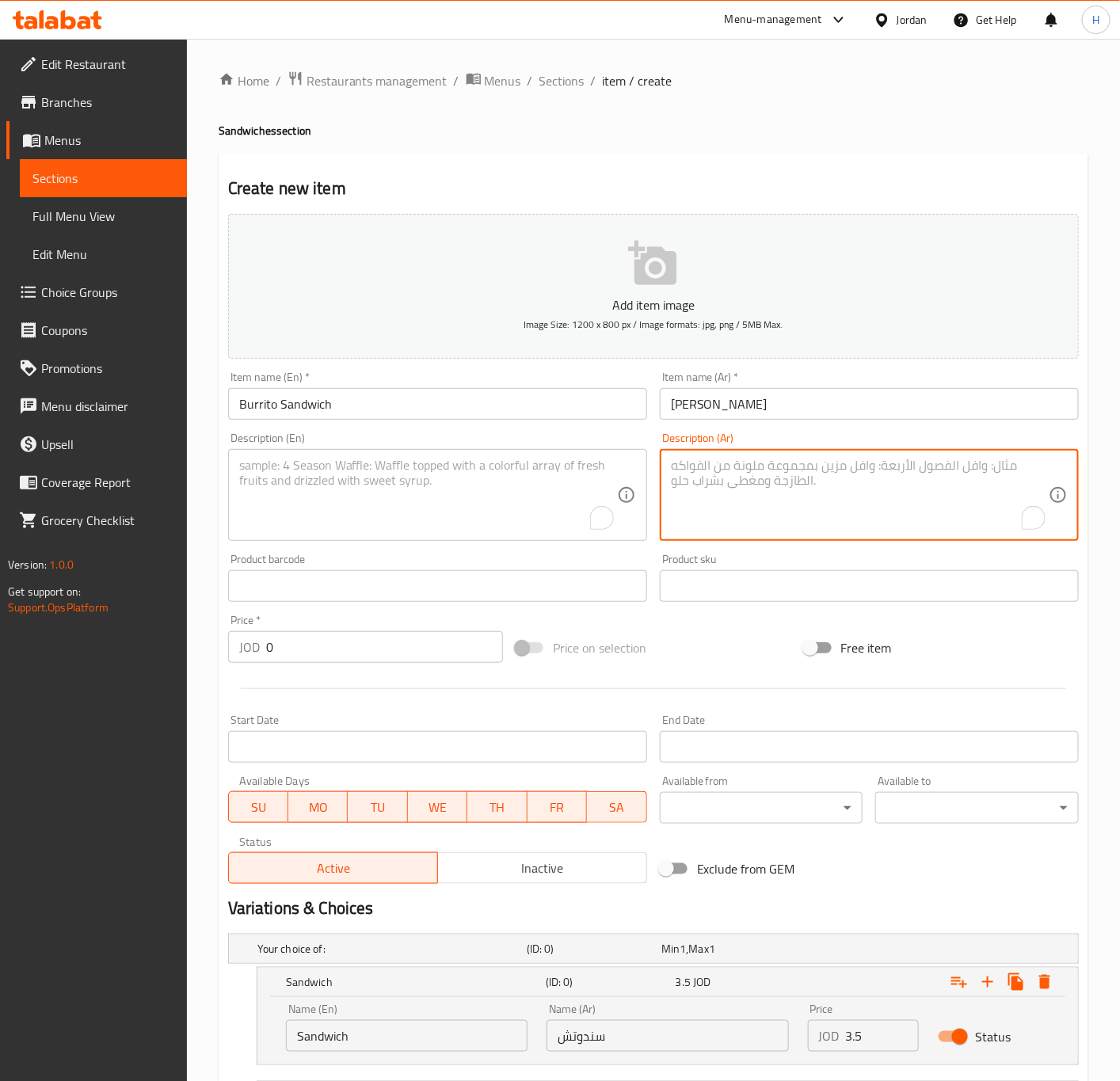
click at [806, 503] on textarea "To enrich screen reader interactions, please activate Accessibility in Grammarl…" at bounding box center [859, 495] width 378 height 76
click at [789, 475] on textarea "قطع فيليه دجاج،صوص خاص، جبنة شدر إكسترا، بطاطا في رول تورتيلا" at bounding box center [859, 495] width 378 height 76
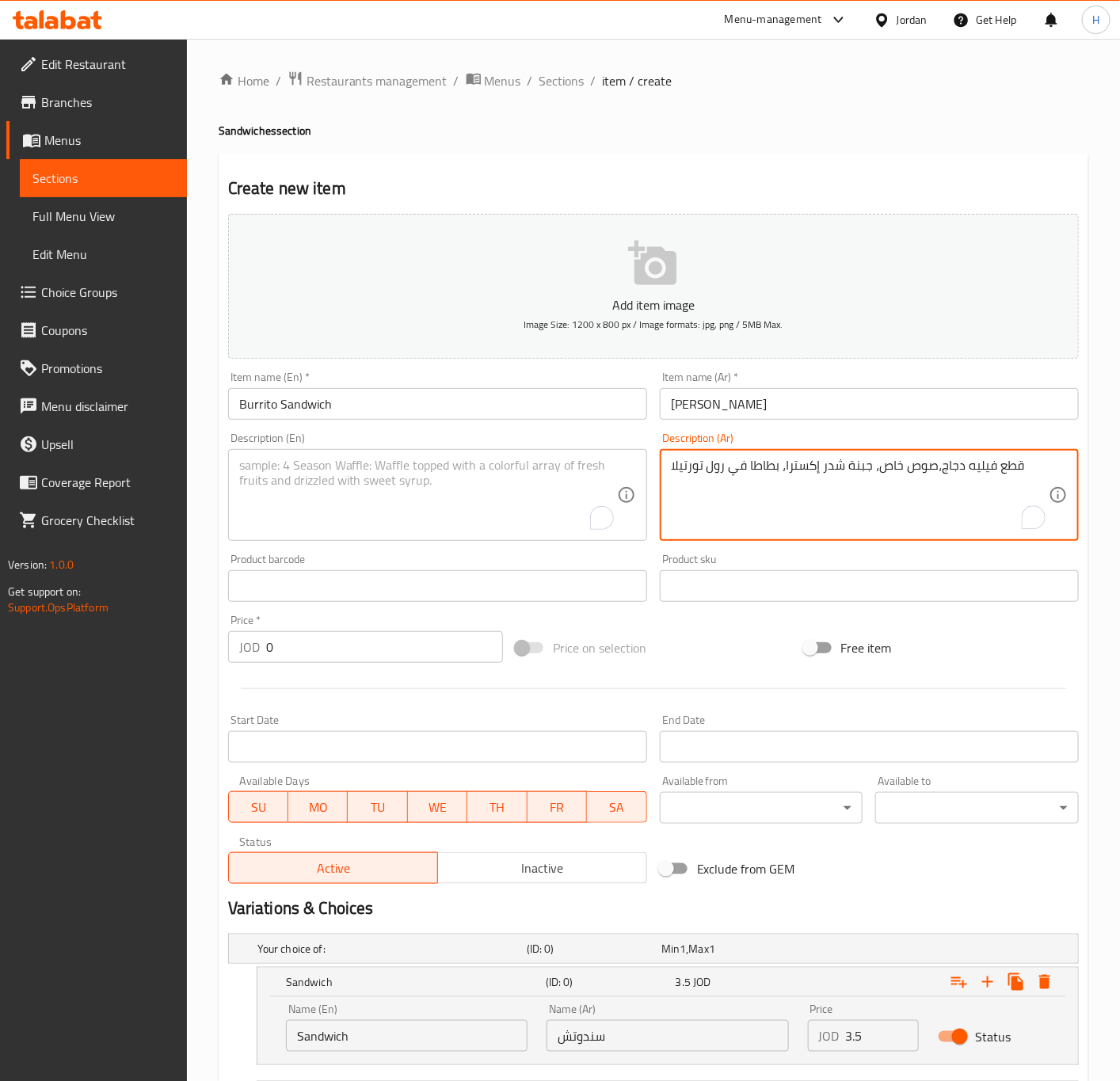
type textarea "قطع فيليه دجاج،صوص خاص، جبنة شدر إكسترا، بطاطا في رول تورتيلا"
click at [378, 489] on textarea "To enrich screen reader interactions, please activate Accessibility in Grammarl…" at bounding box center [427, 495] width 378 height 76
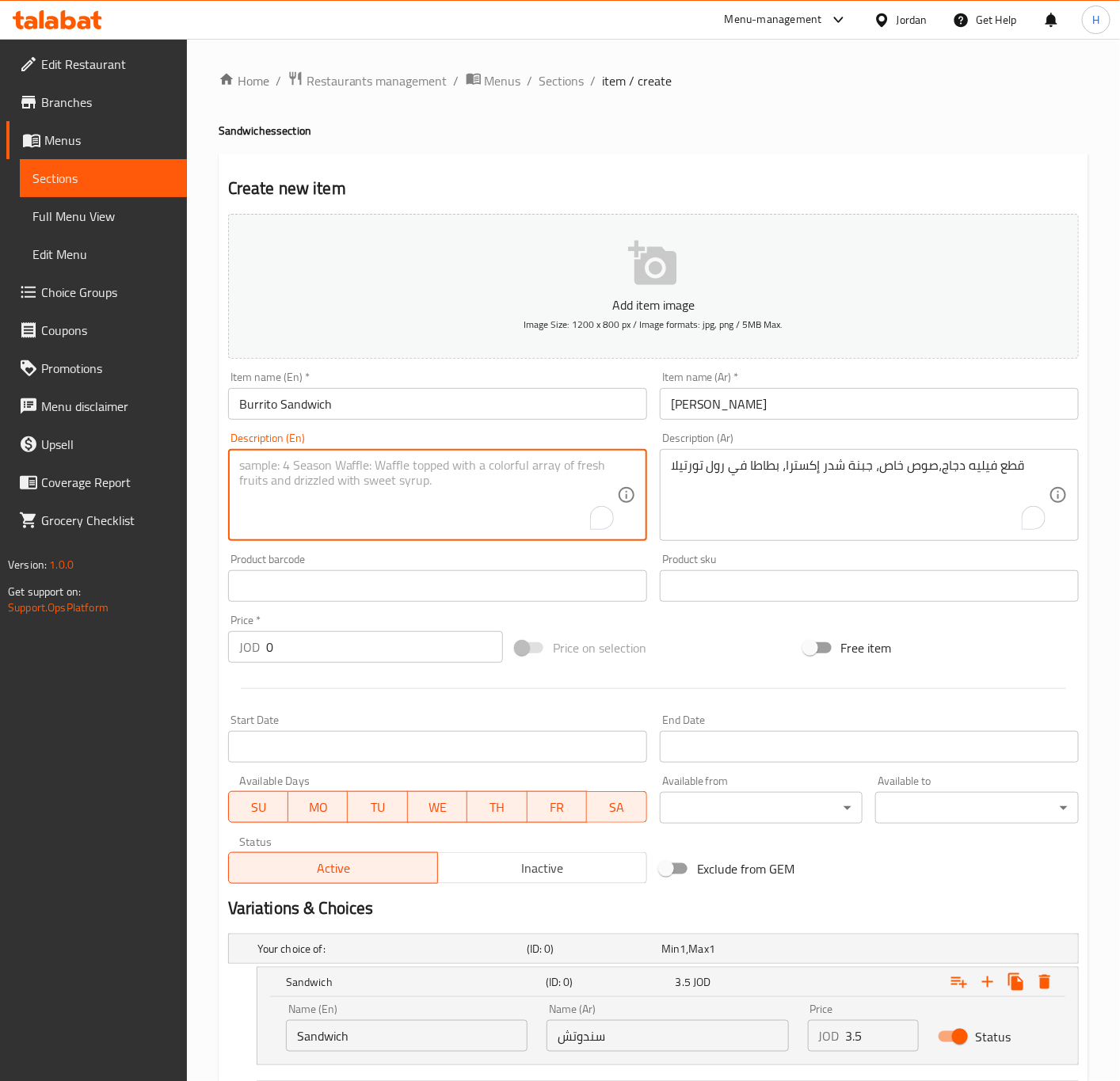
paste textarea "Chicken fillet pieces, special sauce, extra cheddar cheese, potatoes in a torti…"
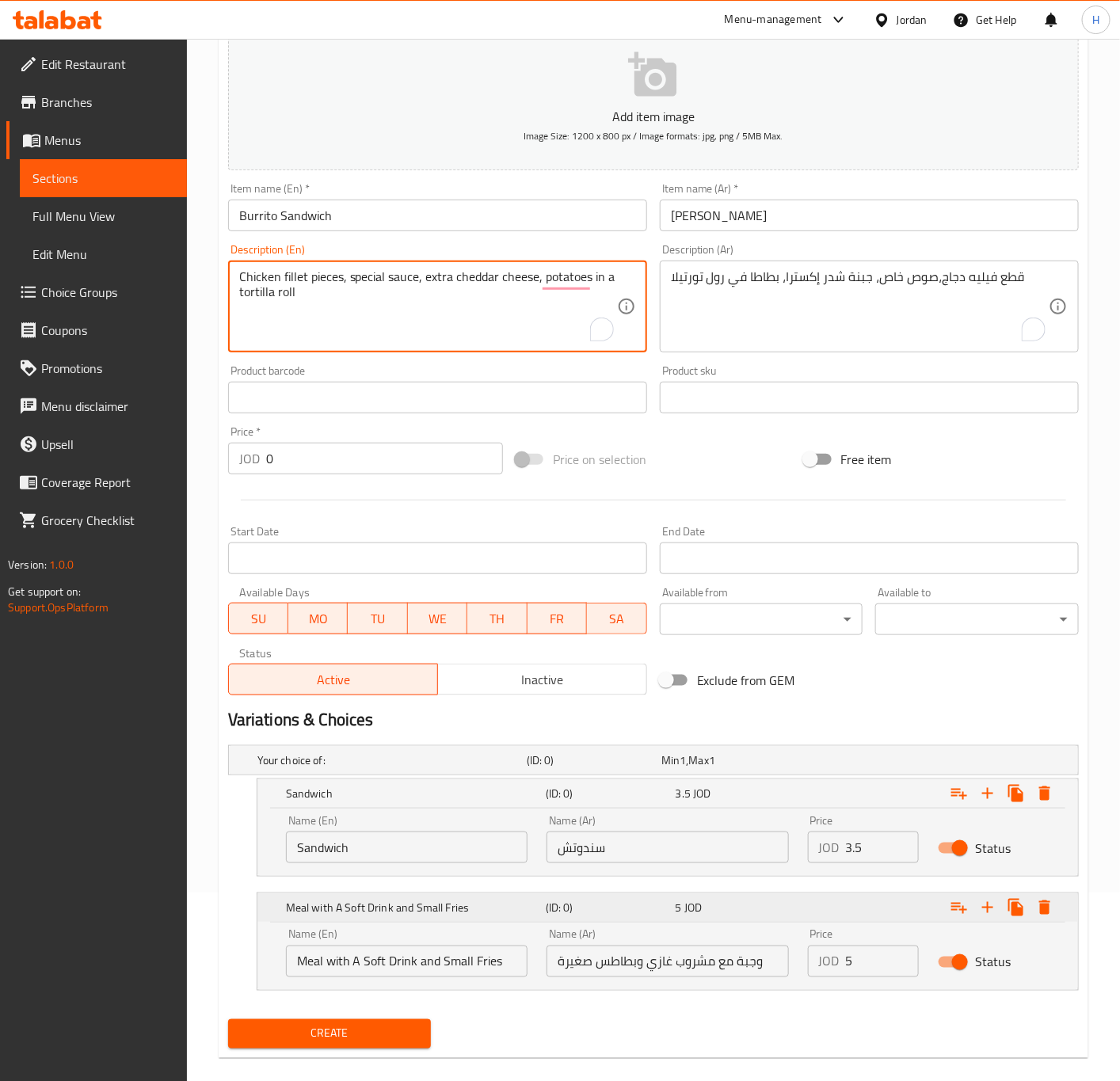
scroll to position [211, 0]
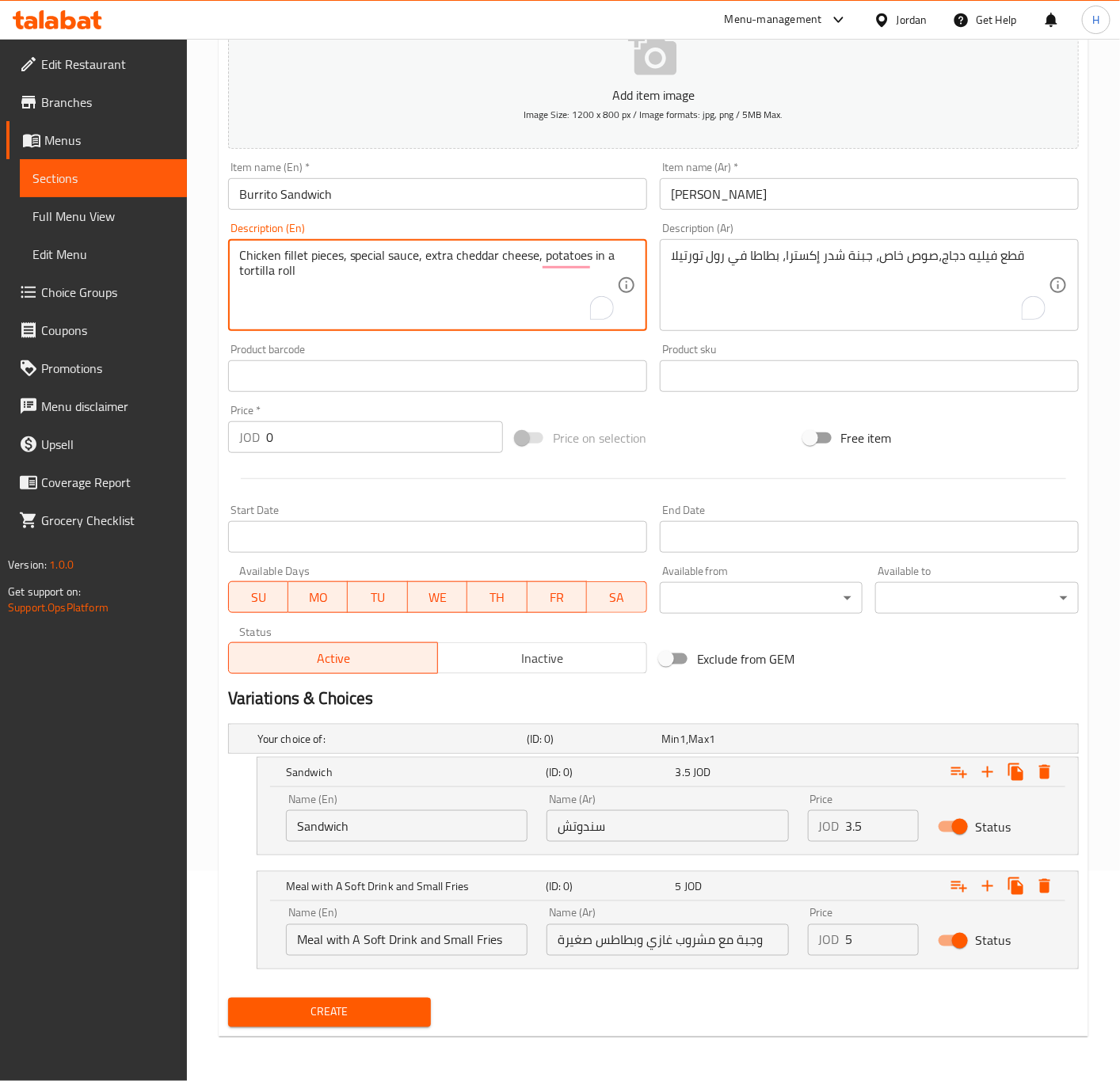
type textarea "Chicken fillet pieces, special sauce, extra cheddar cheese, potatoes in a torti…"
click at [859, 823] on input "3.5" at bounding box center [883, 826] width 74 height 32
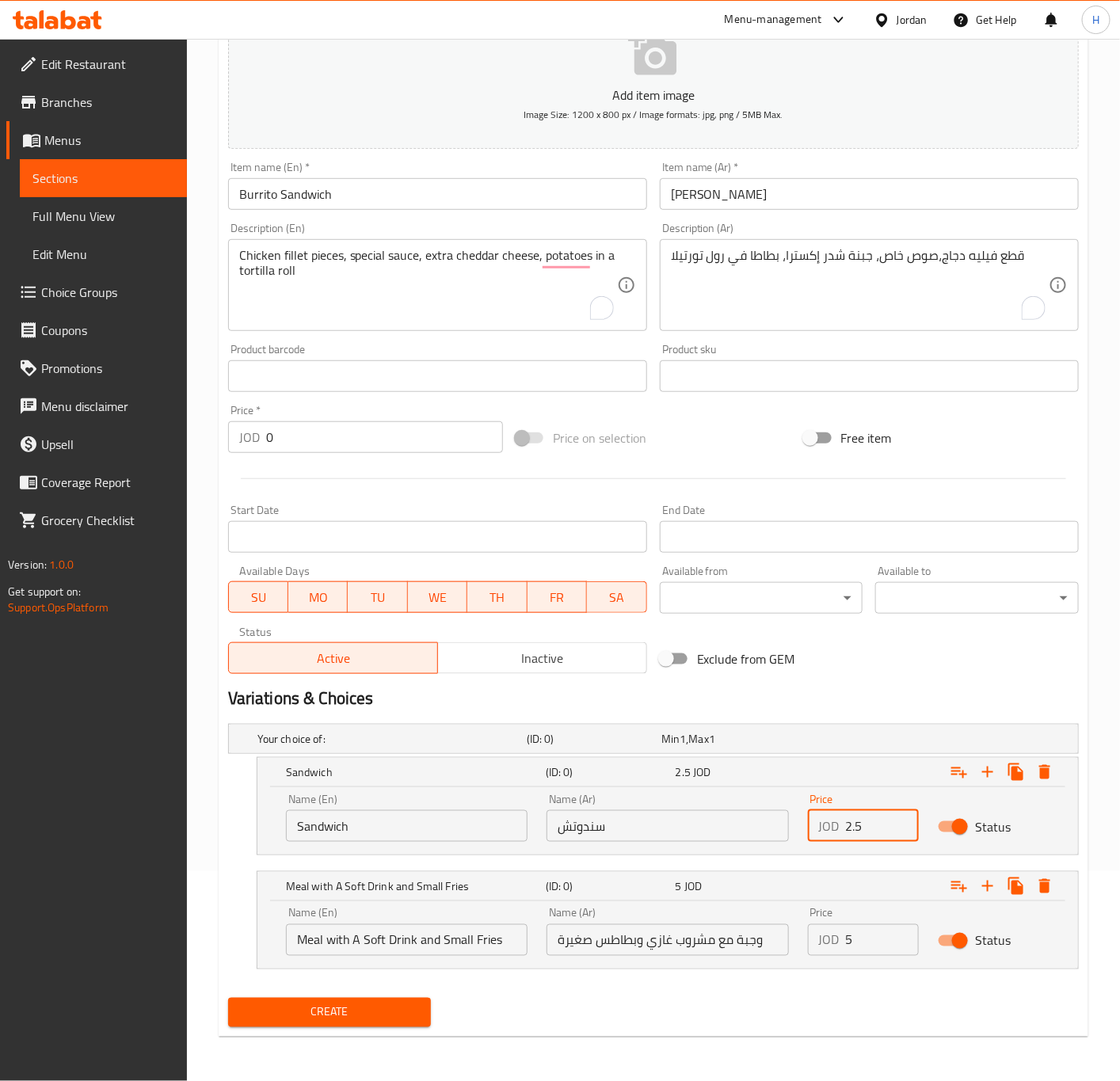
type input "2.5"
click at [863, 940] on input "5" at bounding box center [883, 941] width 74 height 32
type input "4"
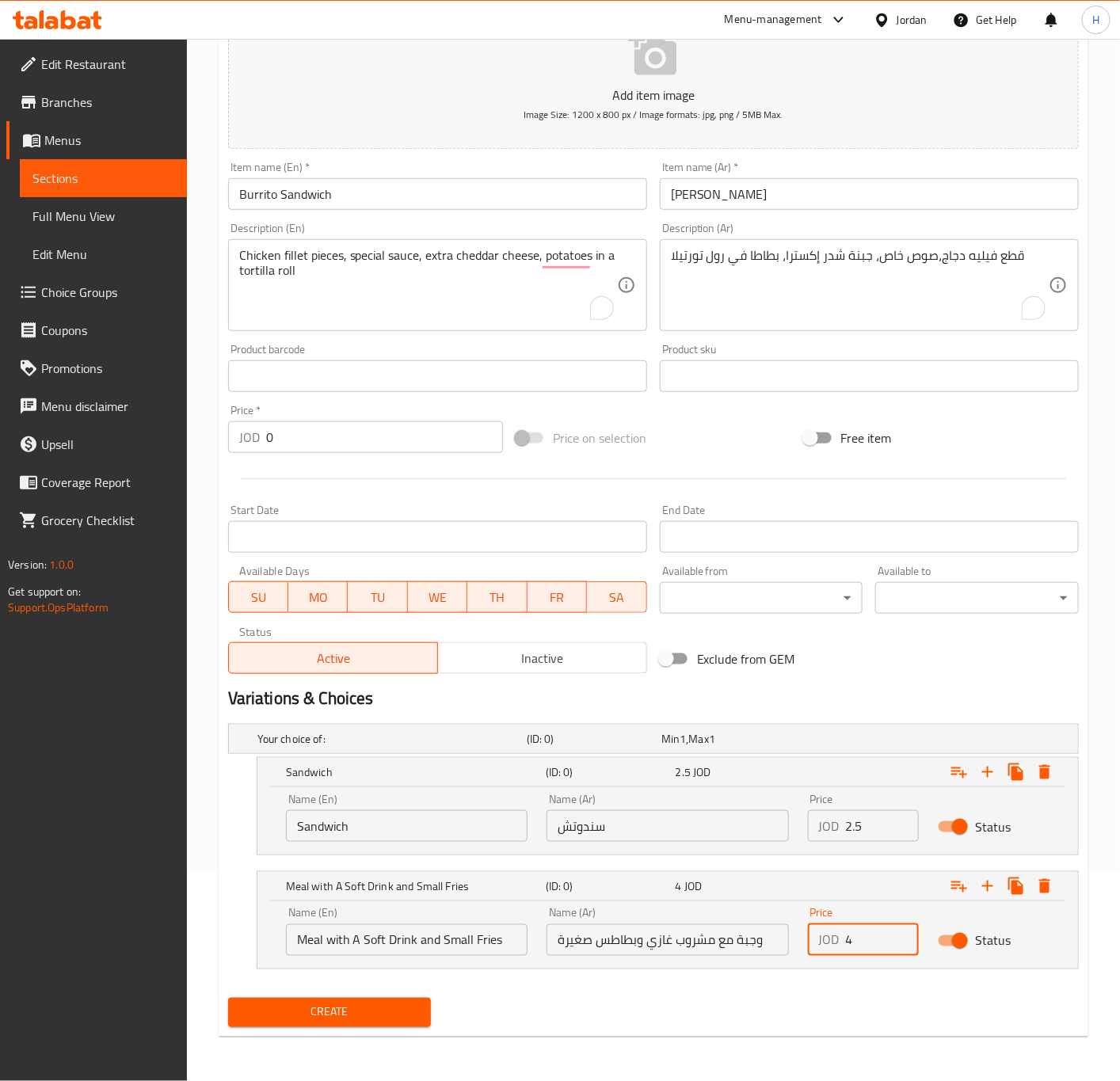
click at [369, 1007] on span "Create" at bounding box center [330, 1012] width 178 height 20
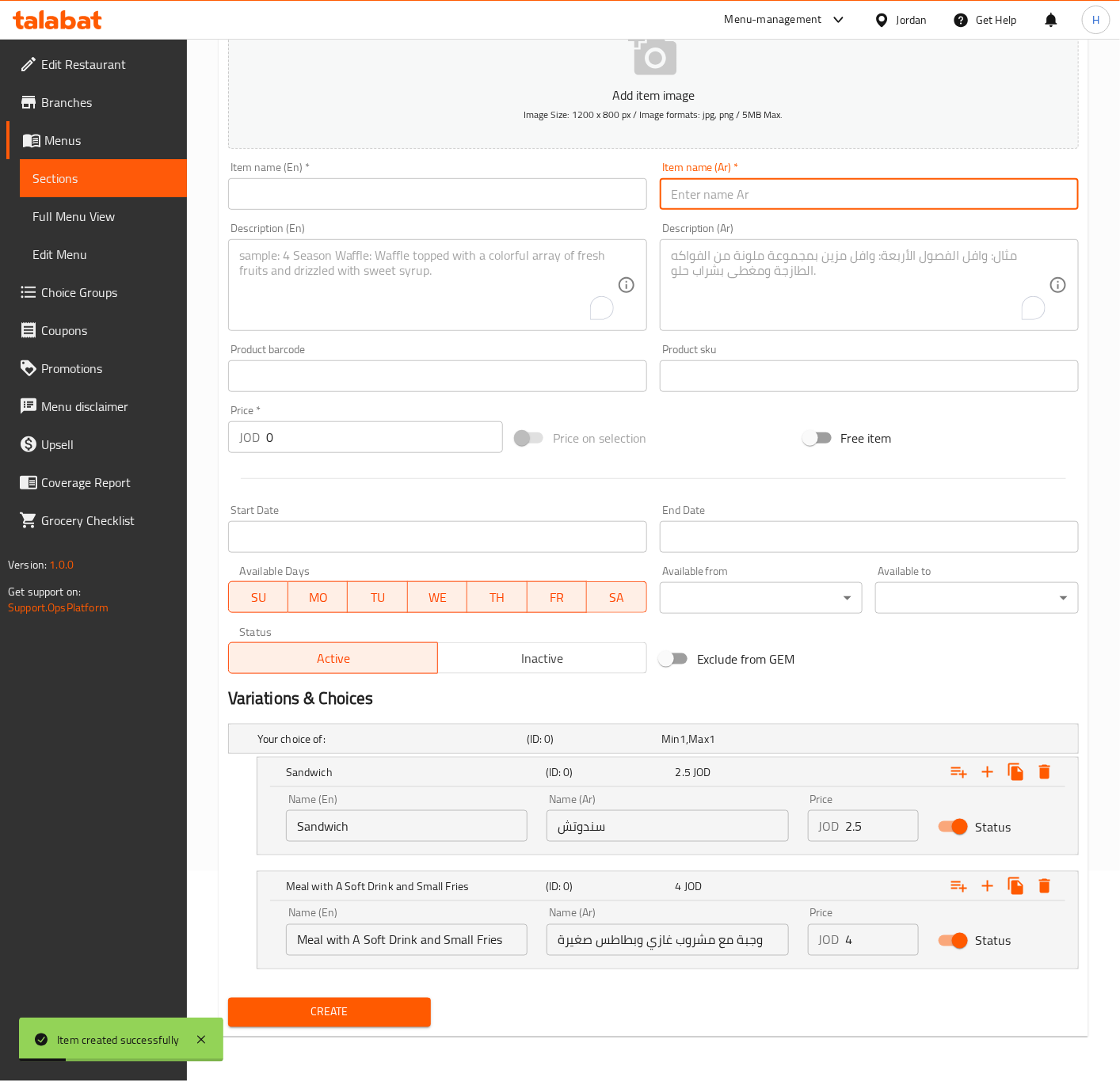
click at [744, 198] on input "text" at bounding box center [869, 194] width 419 height 32
type input "ساندوتش تويستر"
click at [404, 192] on input "text" at bounding box center [437, 194] width 419 height 32
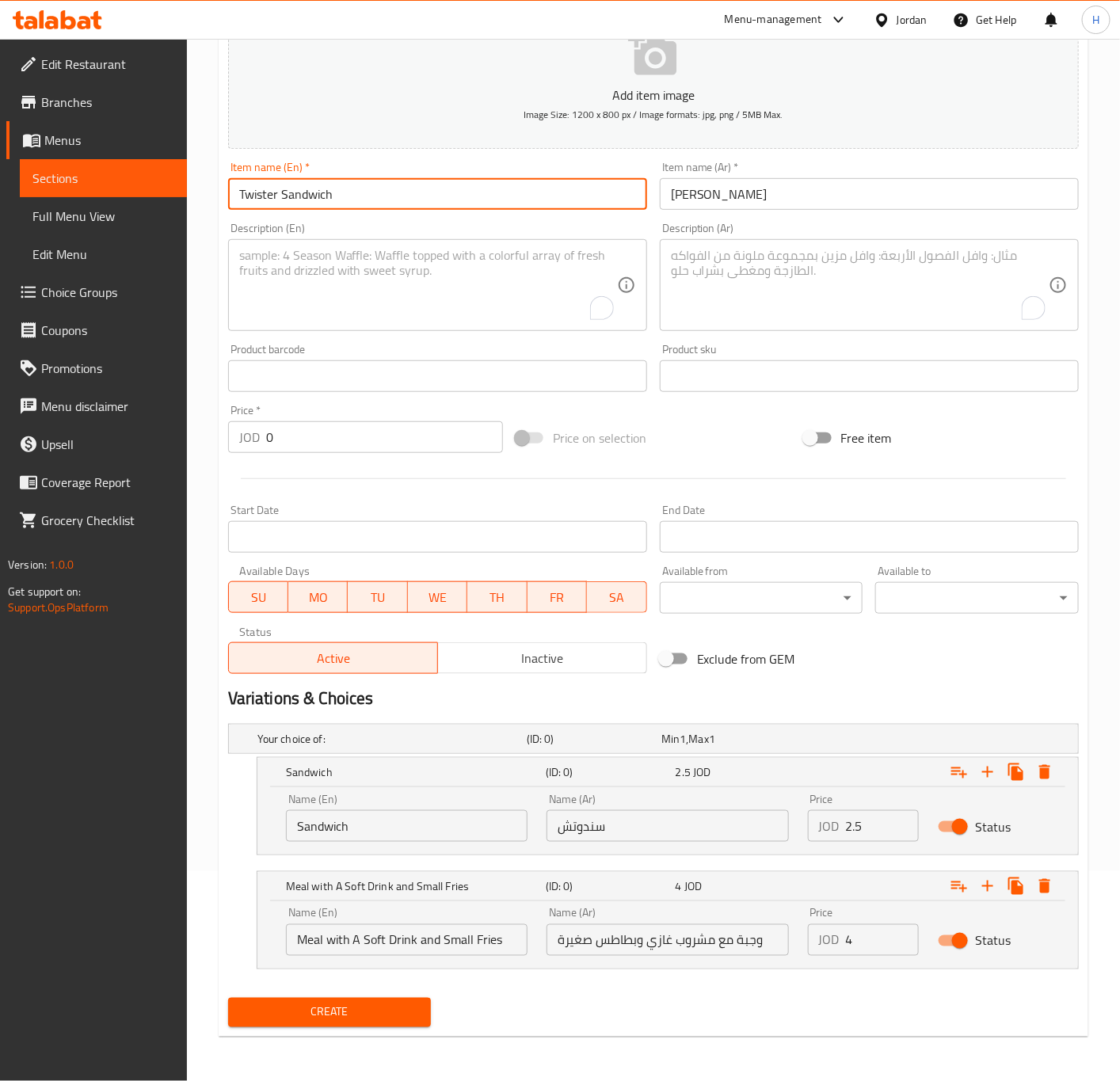
type input "Twister Sandwich"
click at [793, 272] on textarea "To enrich screen reader interactions, please activate Accessibility in Grammarl…" at bounding box center [859, 286] width 378 height 76
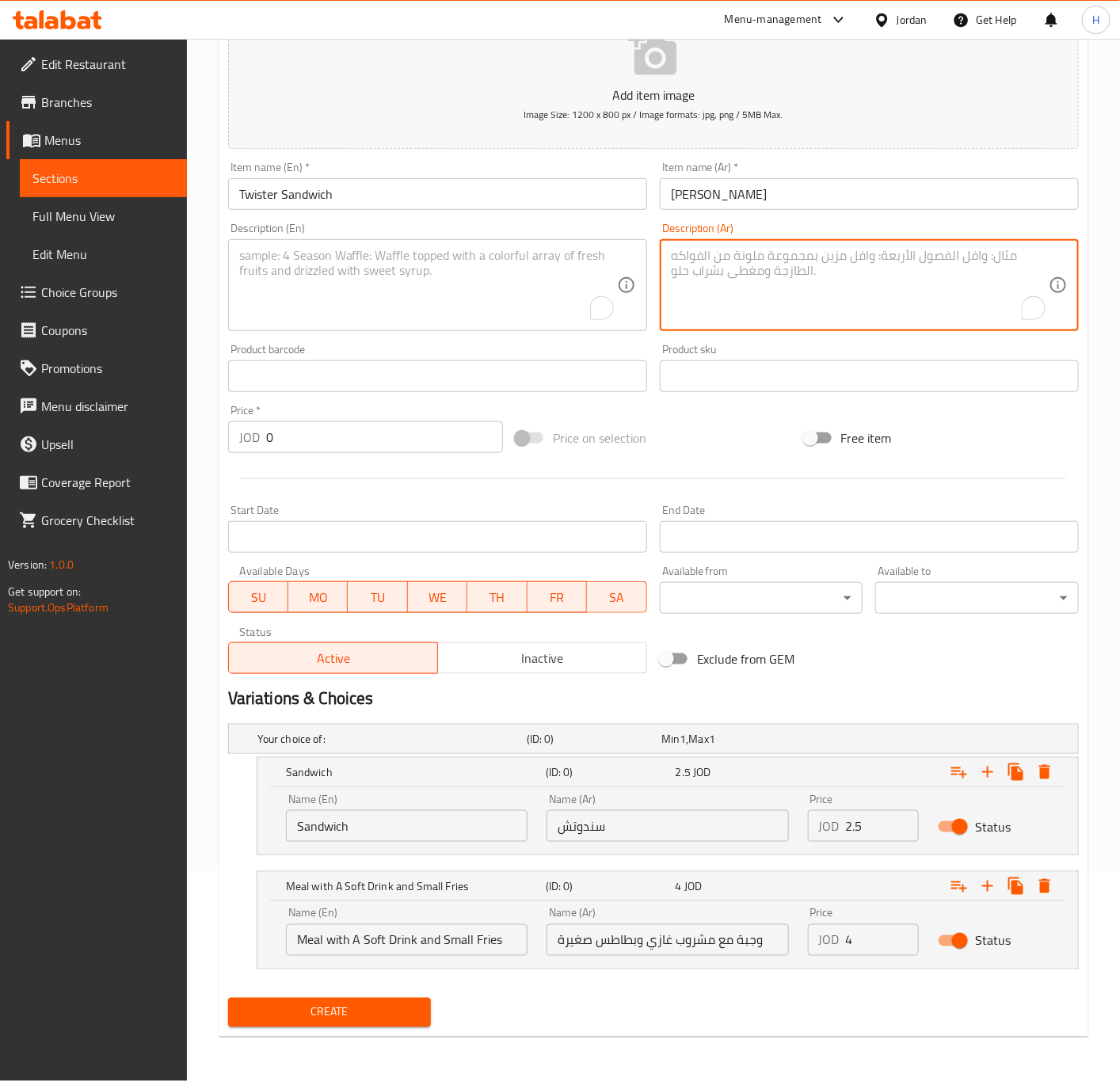
type textarea "r"
type textarea "قطعة زنجرأو تندر، صوص خاص، هلابينو، جبنة شدر، في رول تورتيلا"
click at [720, 260] on textarea "قطعة زنجرأو تندر، صوص خاص، هلابينو، جبنة شدر، في رول تورتيلا" at bounding box center [859, 286] width 378 height 76
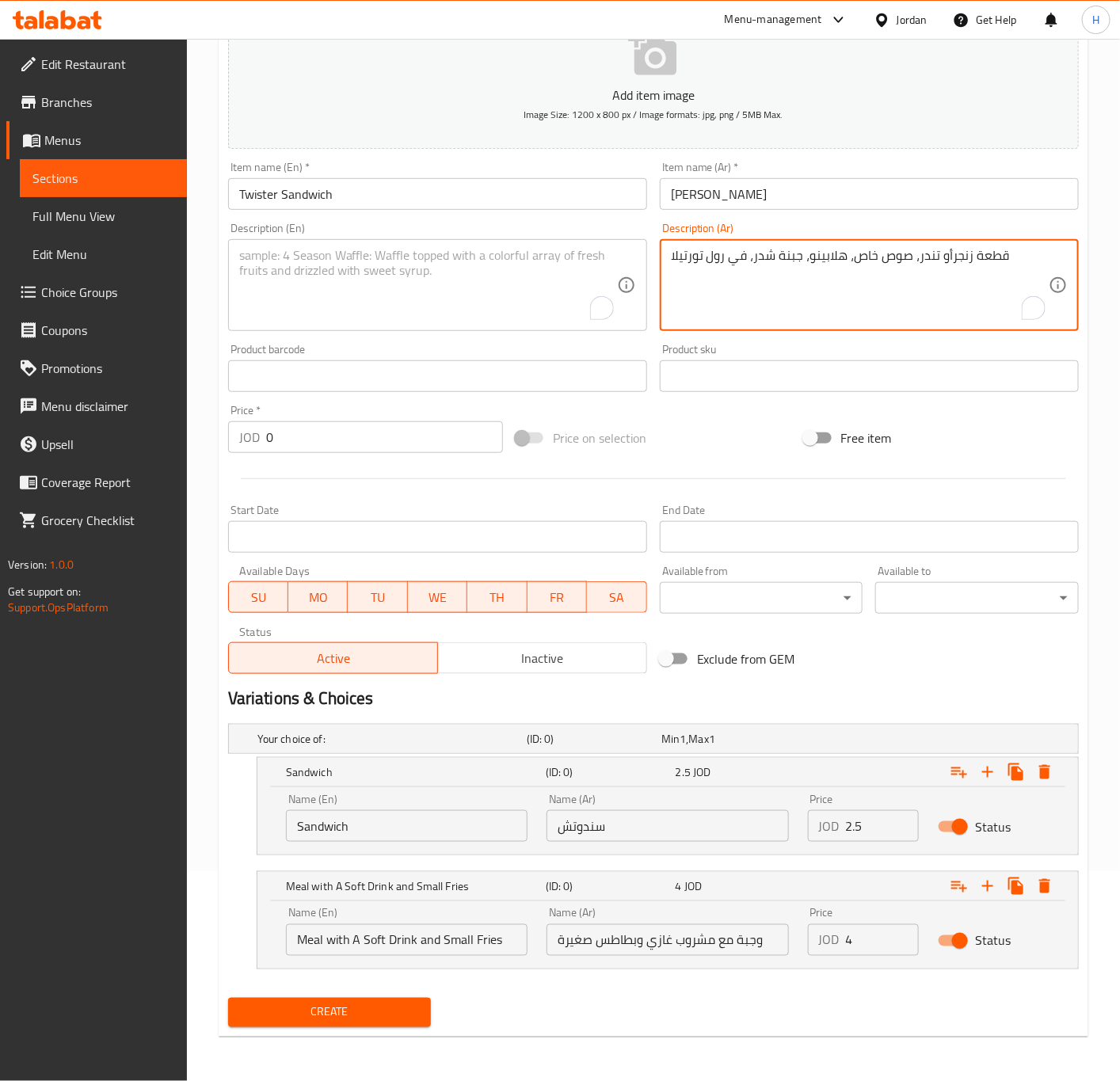
click at [373, 268] on textarea "To enrich screen reader interactions, please activate Accessibility in Grammarl…" at bounding box center [427, 286] width 378 height 76
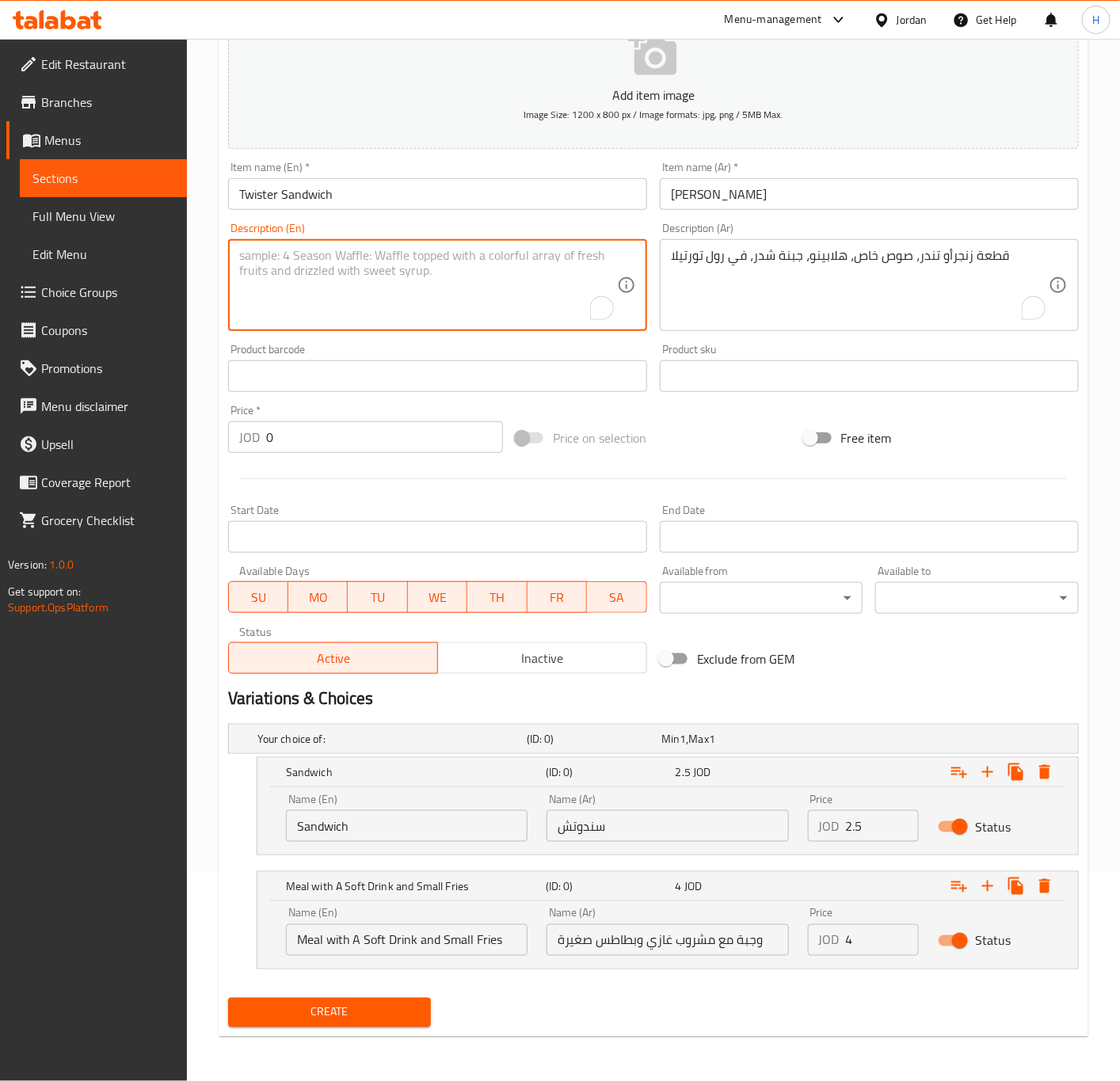
paste textarea "Zinger tender piece, special sauce, jalapenos, cheddar cheese, in a tortilla ro…"
click at [272, 254] on textarea "Zinger tender piece, special sauce, jalapenos, cheddar cheese, in a tortilla ro…" at bounding box center [427, 286] width 378 height 76
type textarea "Zinger or tender piece, special sauce, jalapenos, cheddar cheese, in a tortilla…"
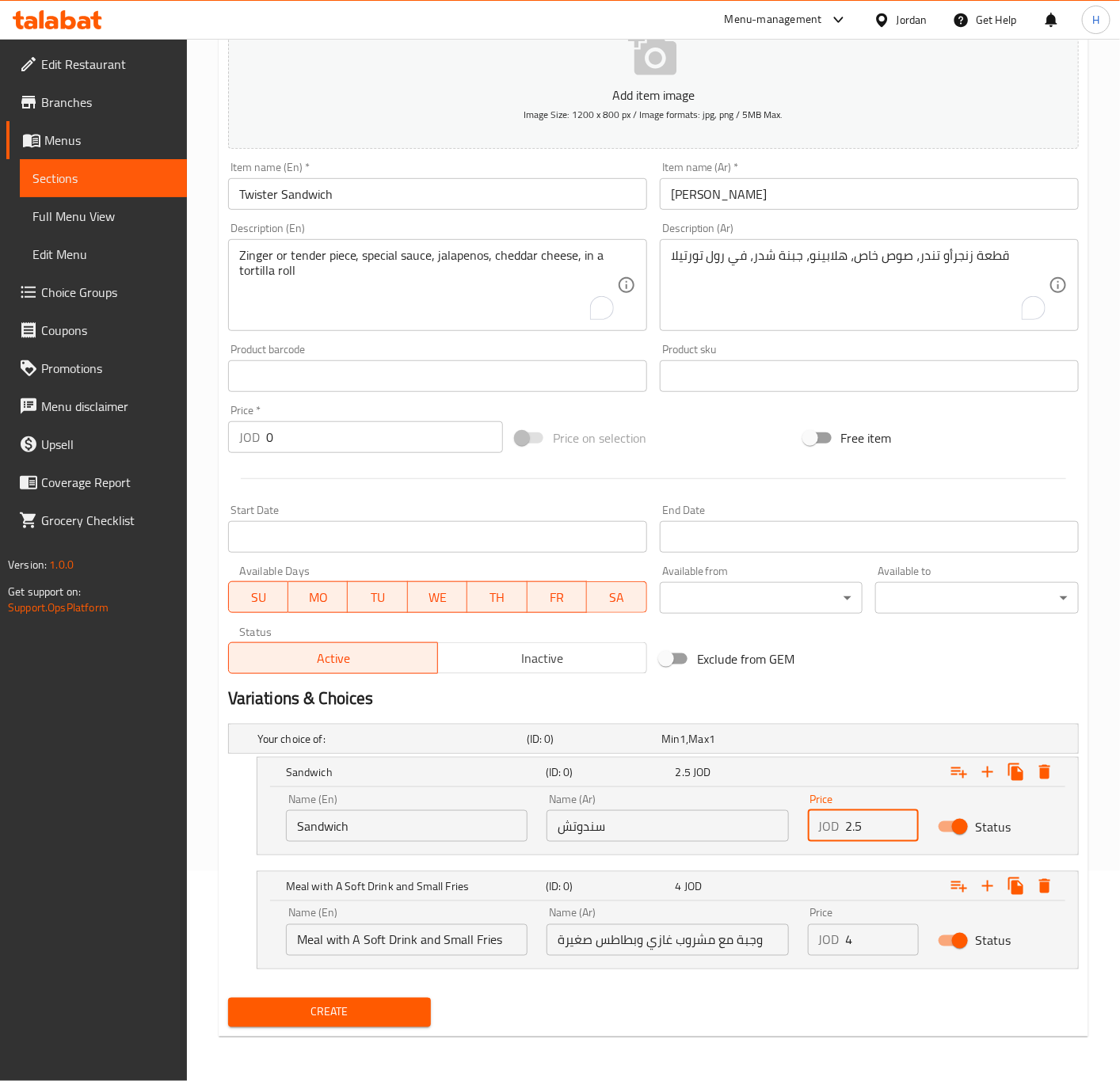
click at [870, 824] on input "2.5" at bounding box center [883, 826] width 74 height 32
type input "2.75"
click at [870, 937] on input "4" at bounding box center [883, 941] width 74 height 32
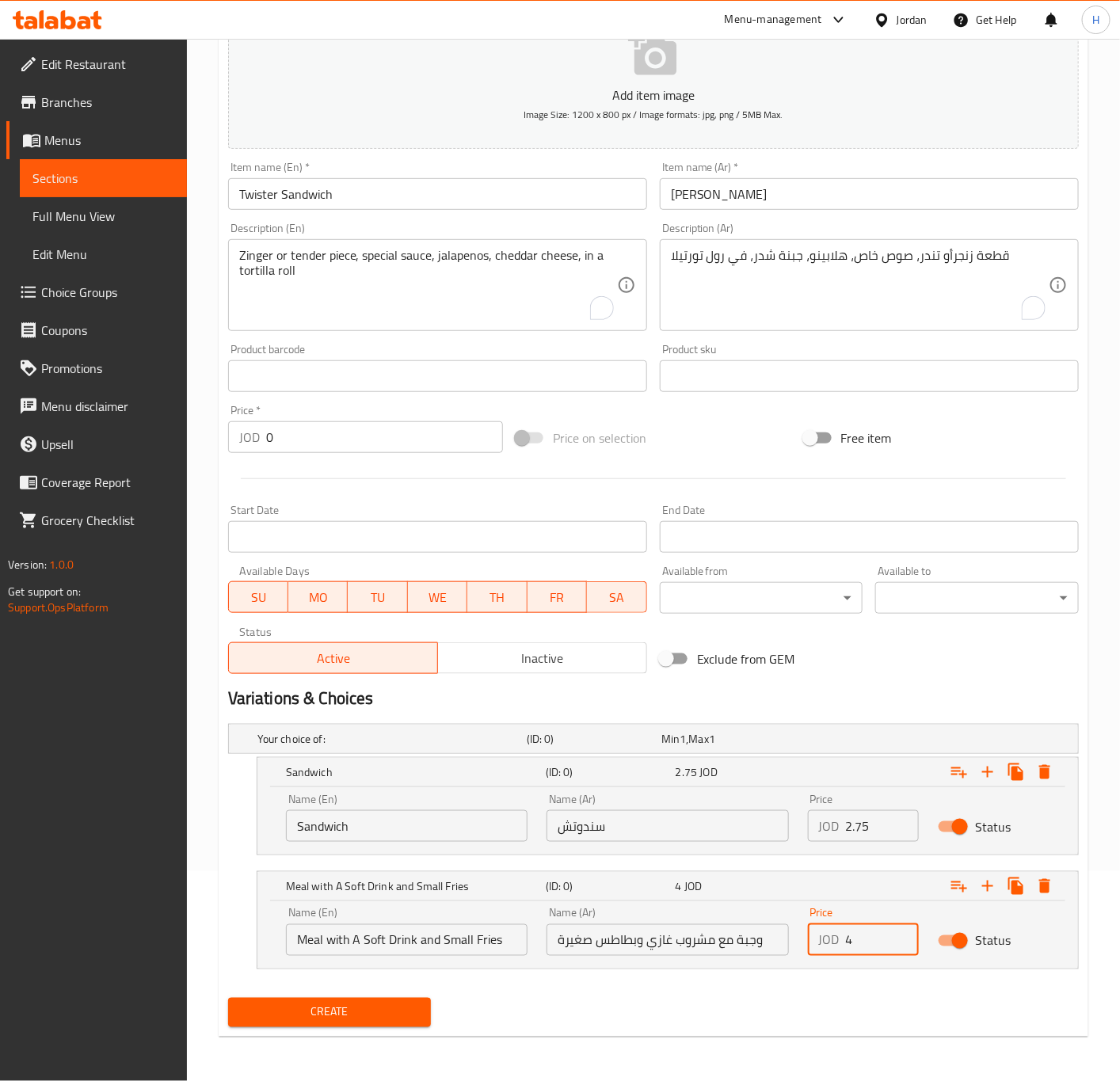
click at [870, 937] on input "4" at bounding box center [883, 941] width 74 height 32
type input "4.25"
click at [391, 1021] on span "Create" at bounding box center [330, 1012] width 178 height 20
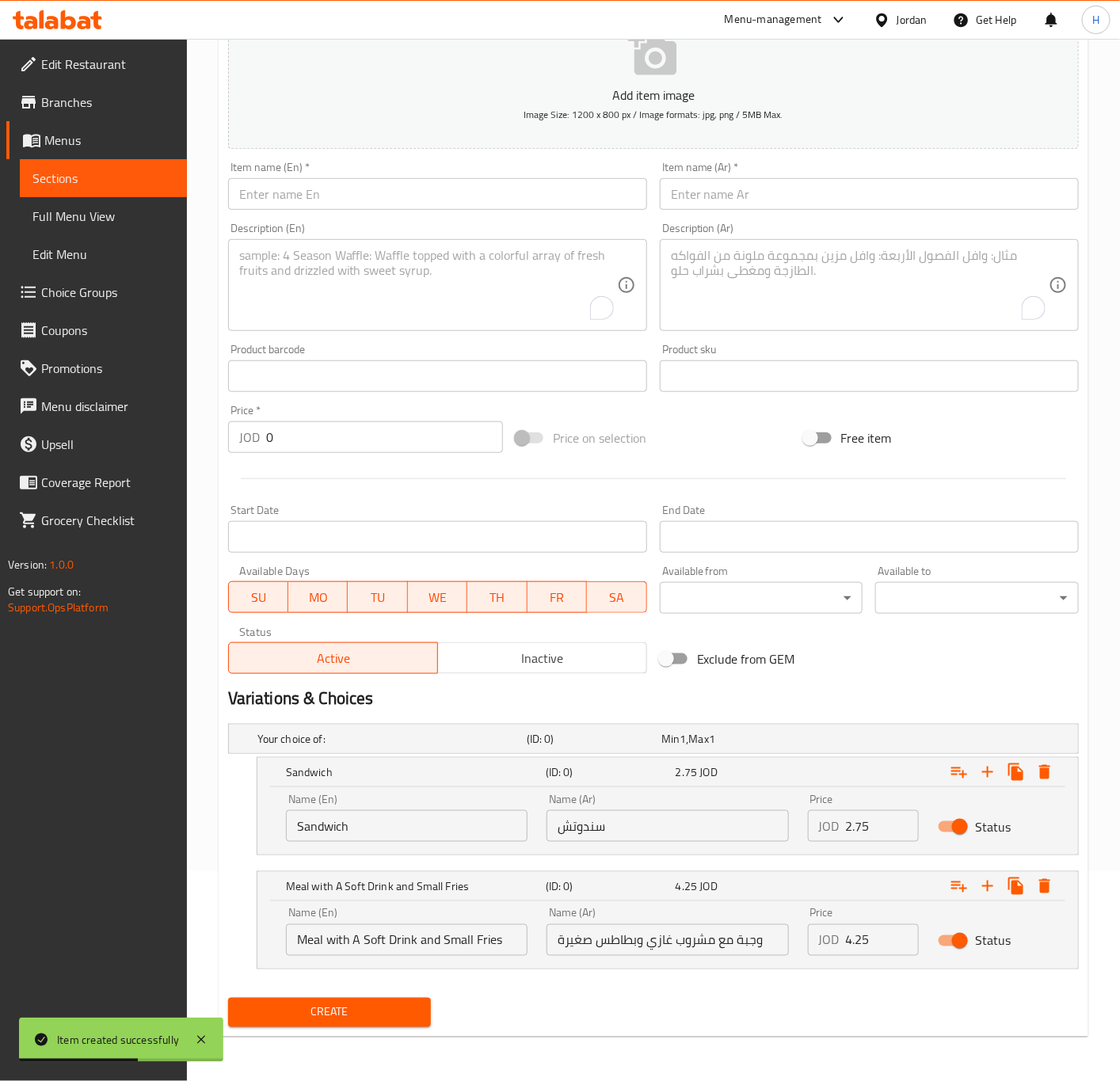
click at [410, 188] on input "text" at bounding box center [437, 194] width 419 height 32
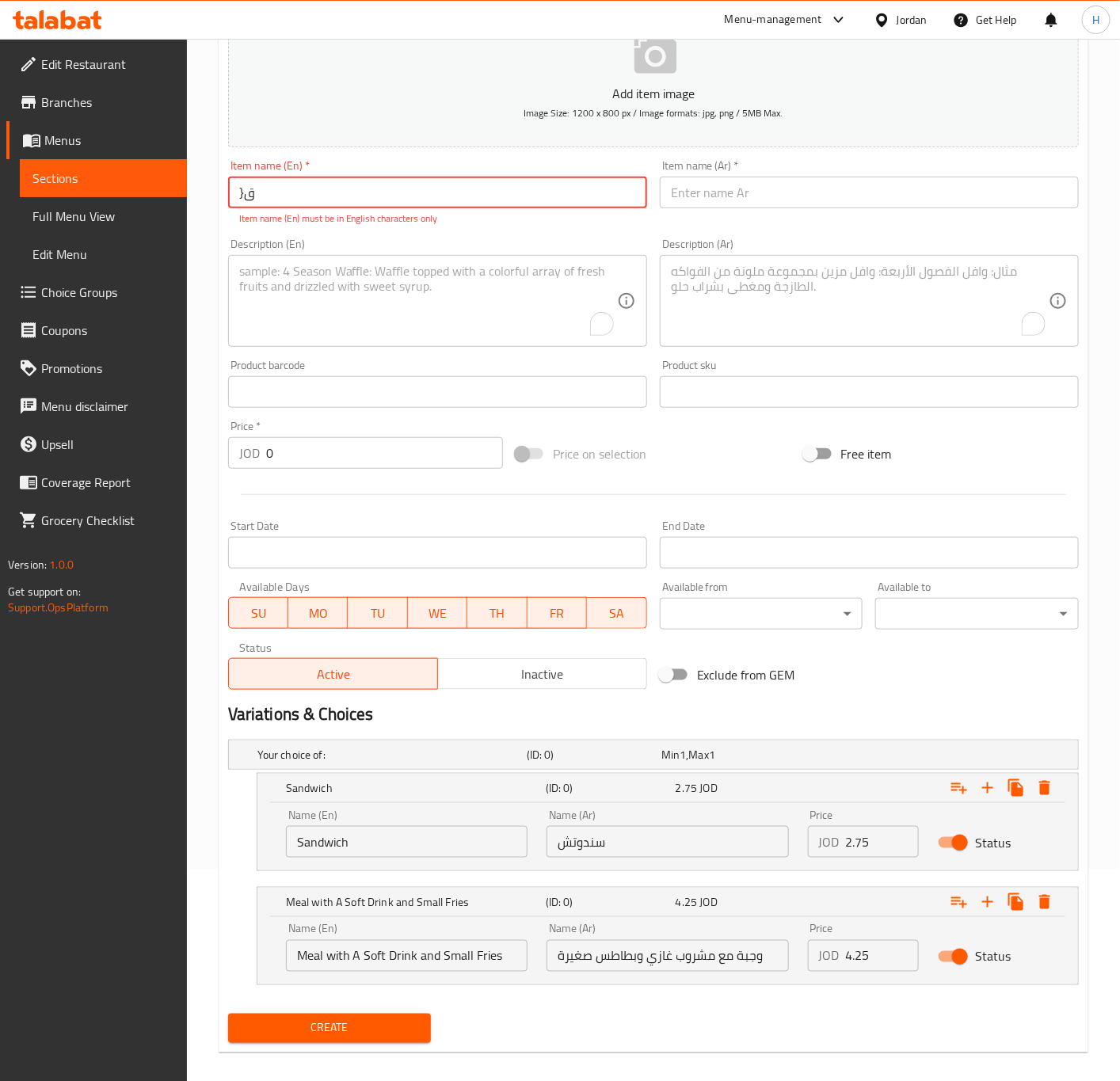
type input "}"
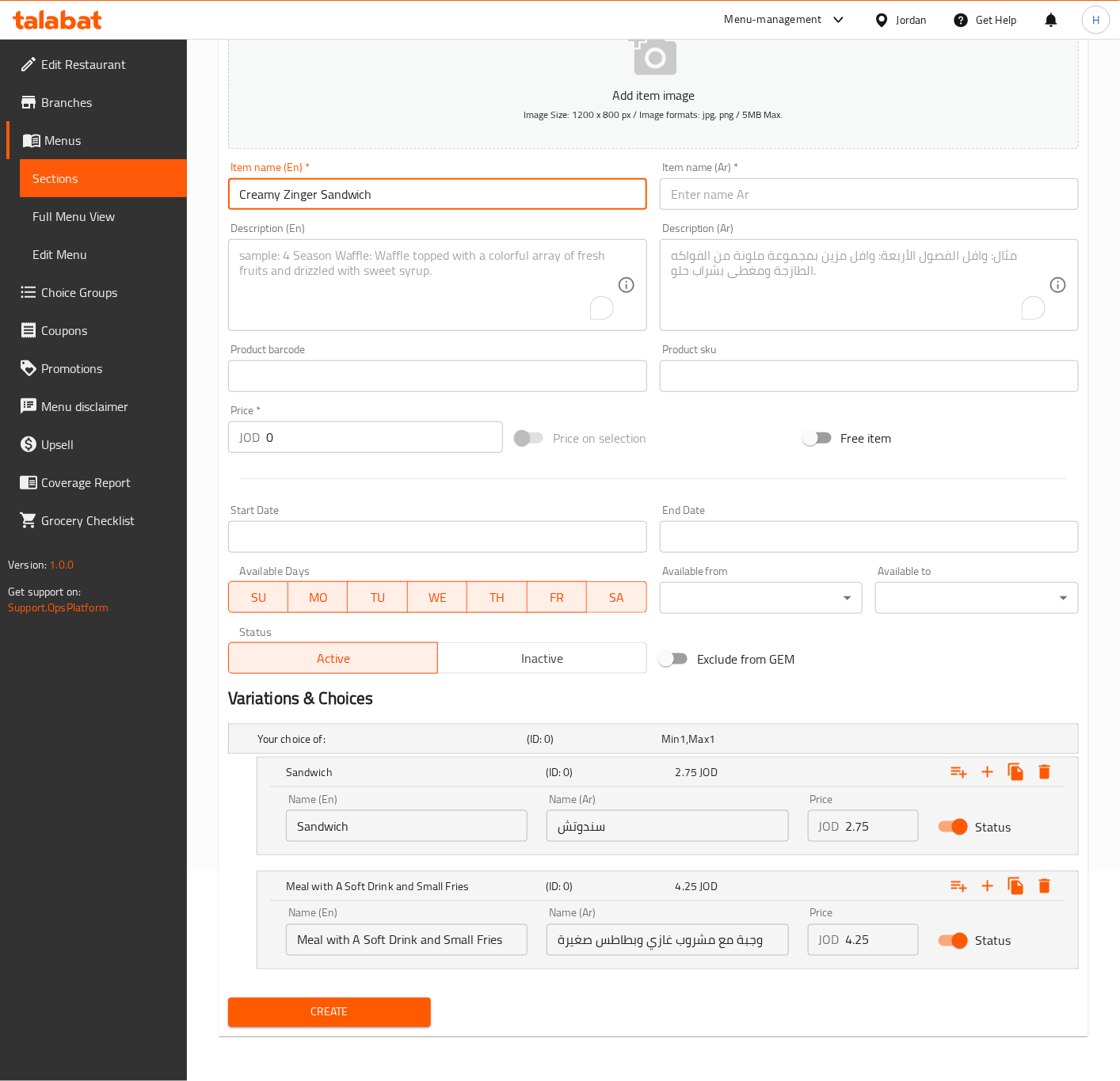
type input "Creamy Zinger Sandwich"
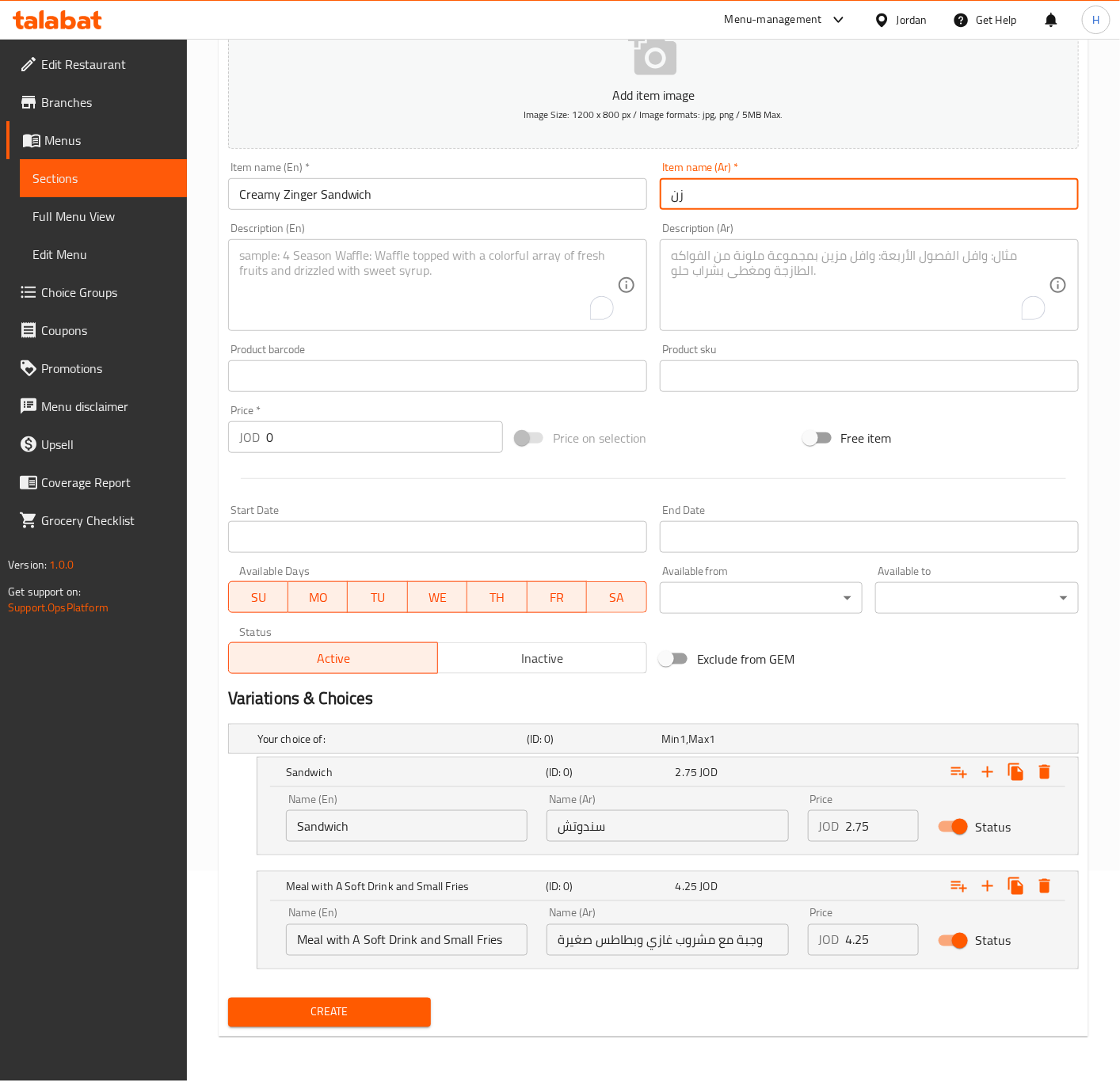
type input "ز"
type input "ساندوتش زنجر كريمي"
click at [697, 264] on textarea "To enrich screen reader interactions, please activate Accessibility in Grammarl…" at bounding box center [859, 286] width 378 height 76
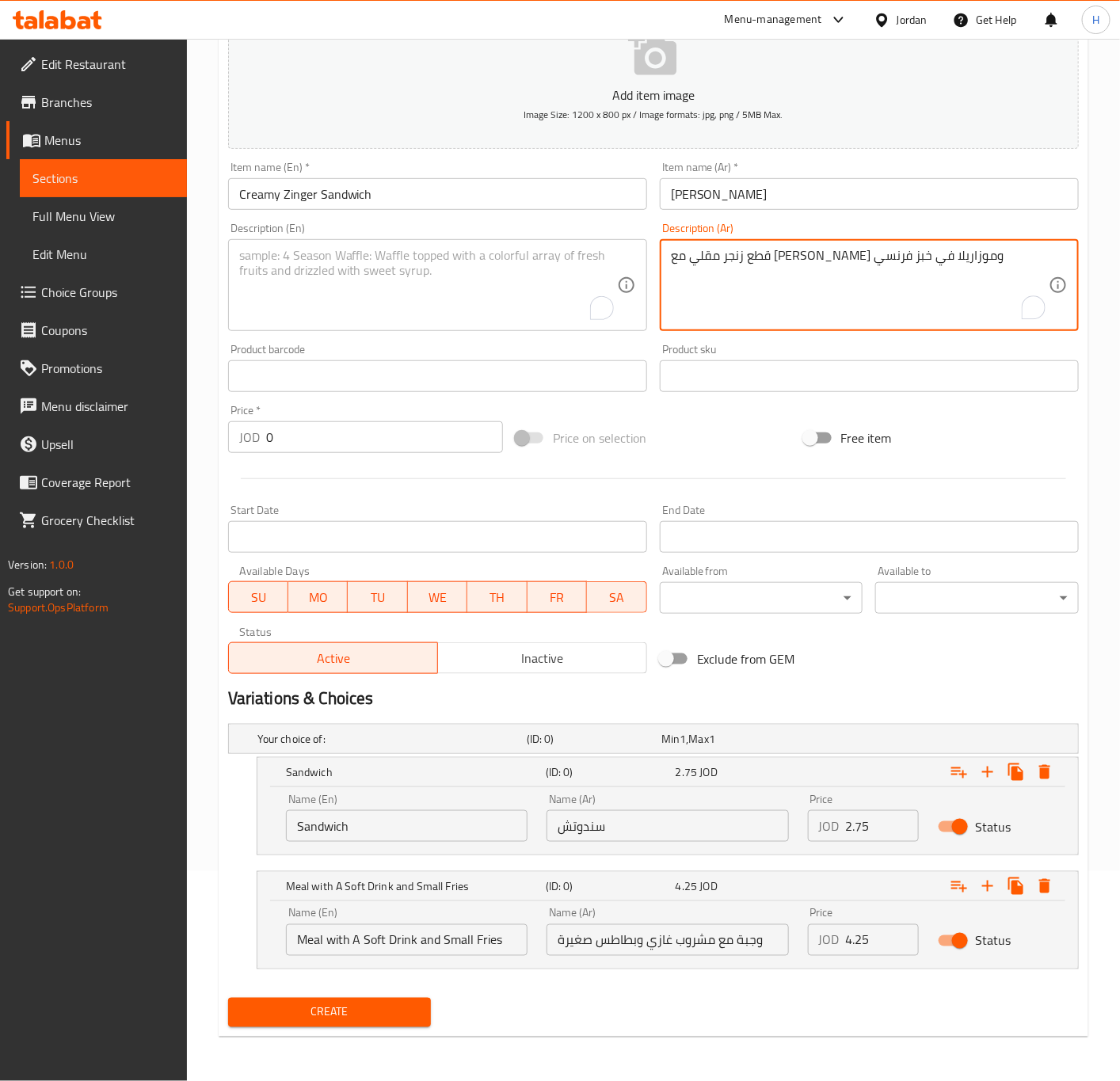
click at [697, 264] on textarea "قطع زنجر مقلي مع كريمة وموزاريلا في خبز فرنسي" at bounding box center [859, 286] width 378 height 76
type textarea "قطع زنجر مقلي مع كريمة وموزاريلا في خبز فرنسي"
click at [371, 262] on textarea "To enrich screen reader interactions, please activate Accessibility in Grammarl…" at bounding box center [427, 286] width 378 height 76
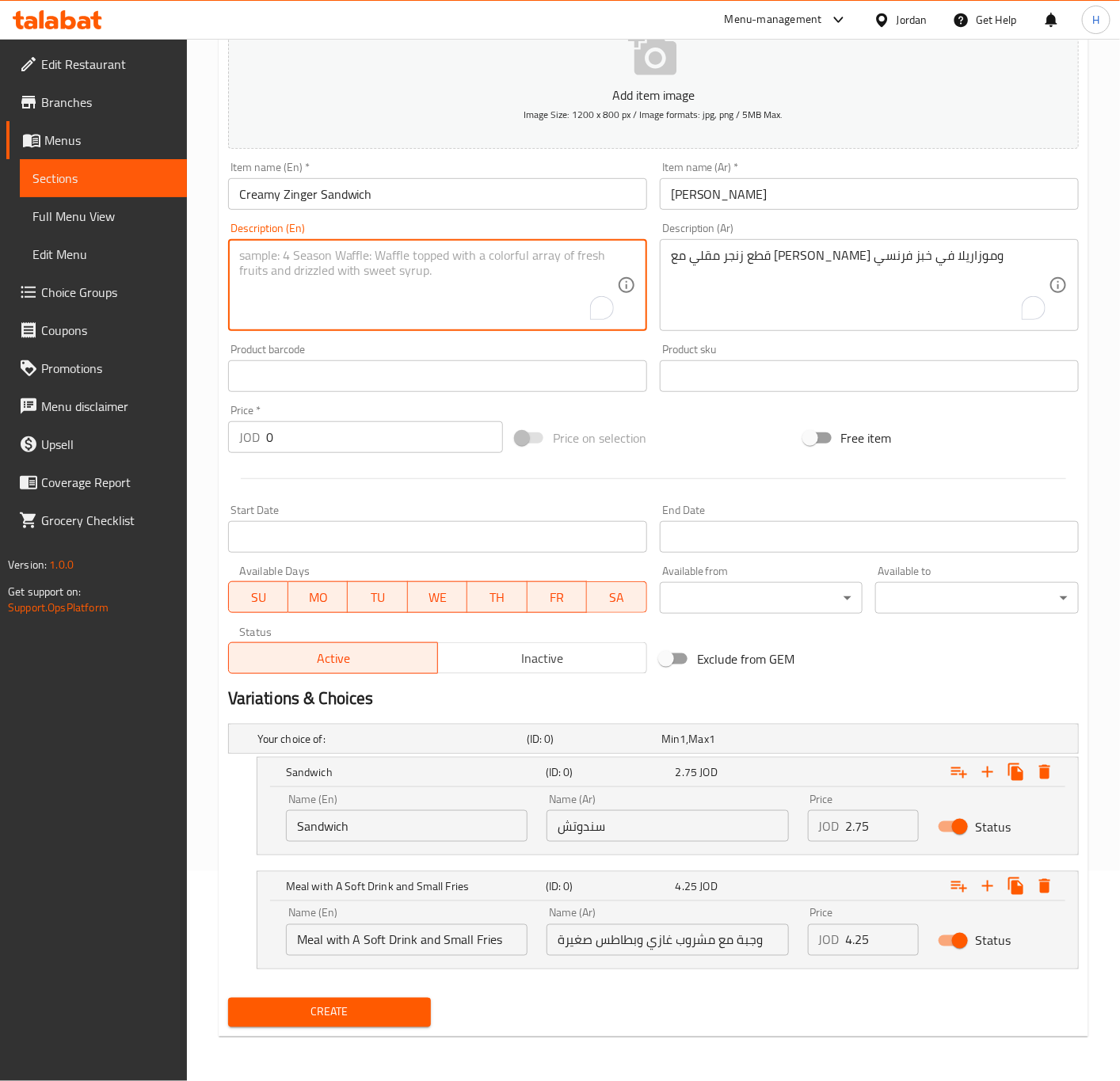
paste textarea "Fried zinger pieces with cream and mozzarella in French bread"
type textarea "Fried zinger pieces with cream and mozzarella in French bread"
click at [863, 817] on input "2.75" at bounding box center [883, 826] width 74 height 32
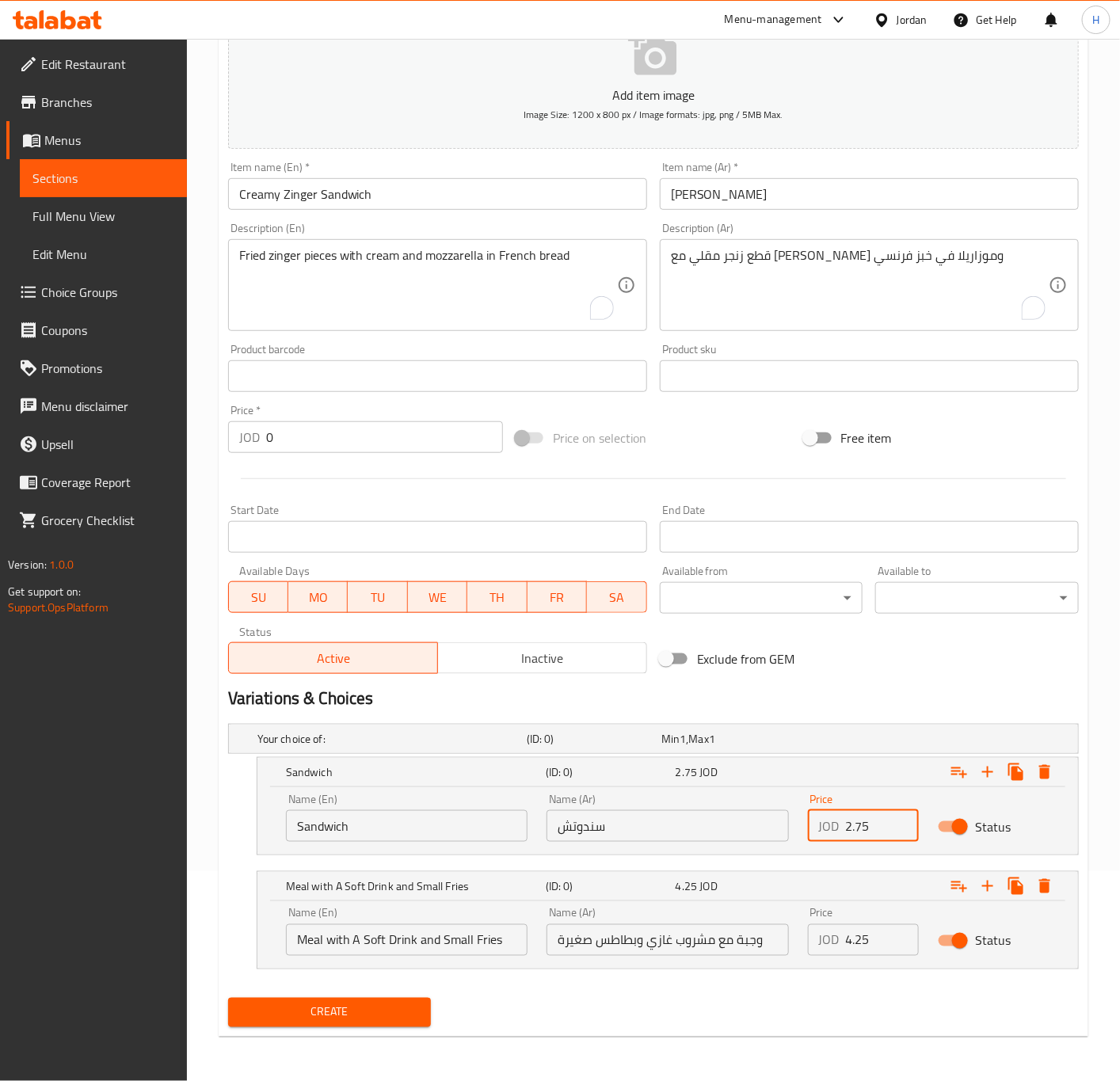
click at [863, 817] on input "2.75" at bounding box center [883, 826] width 74 height 32
type input "3.5"
click at [877, 948] on input "4.25" at bounding box center [883, 941] width 74 height 32
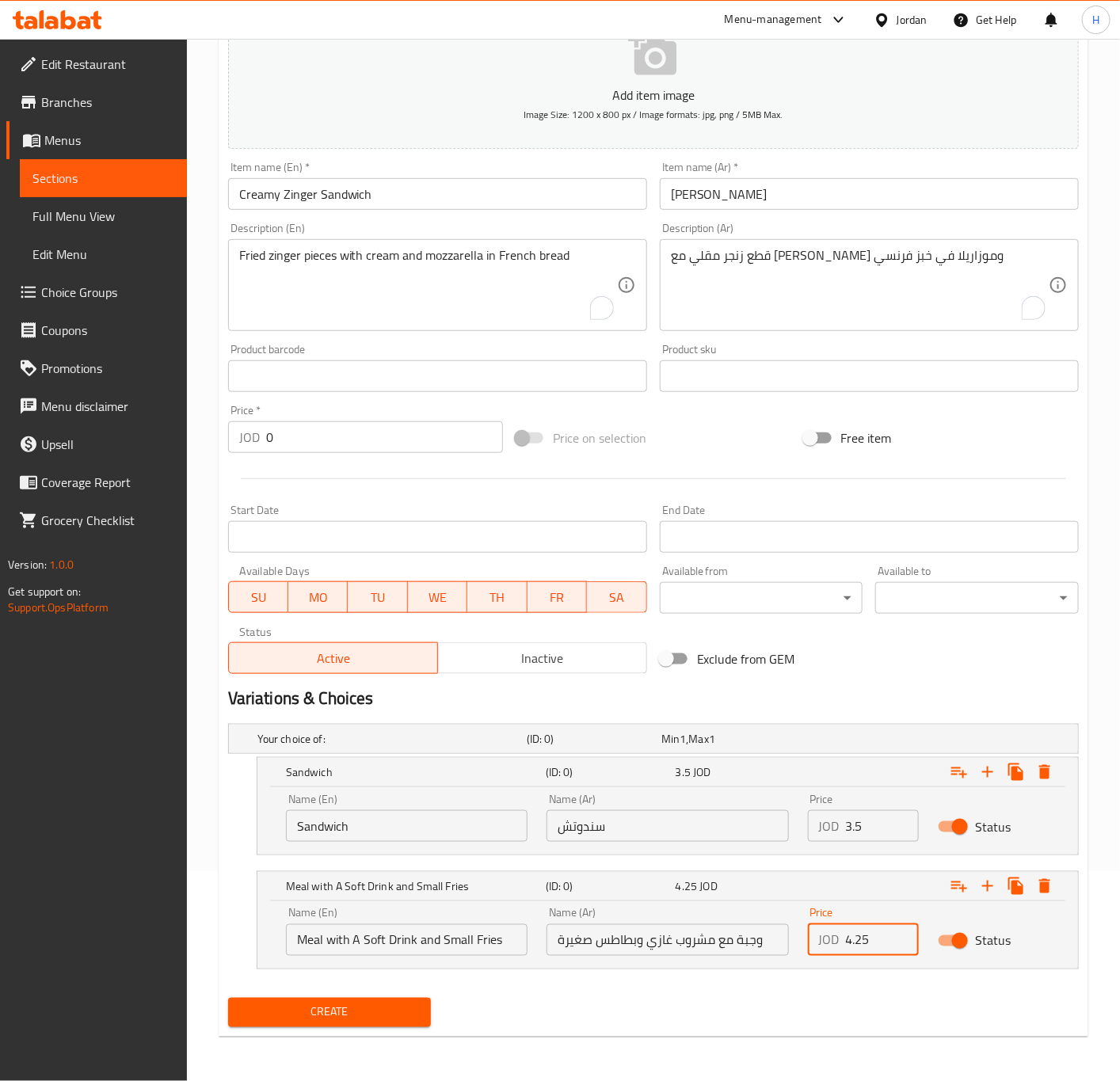
click at [877, 948] on input "4.25" at bounding box center [883, 941] width 74 height 32
type input "5"
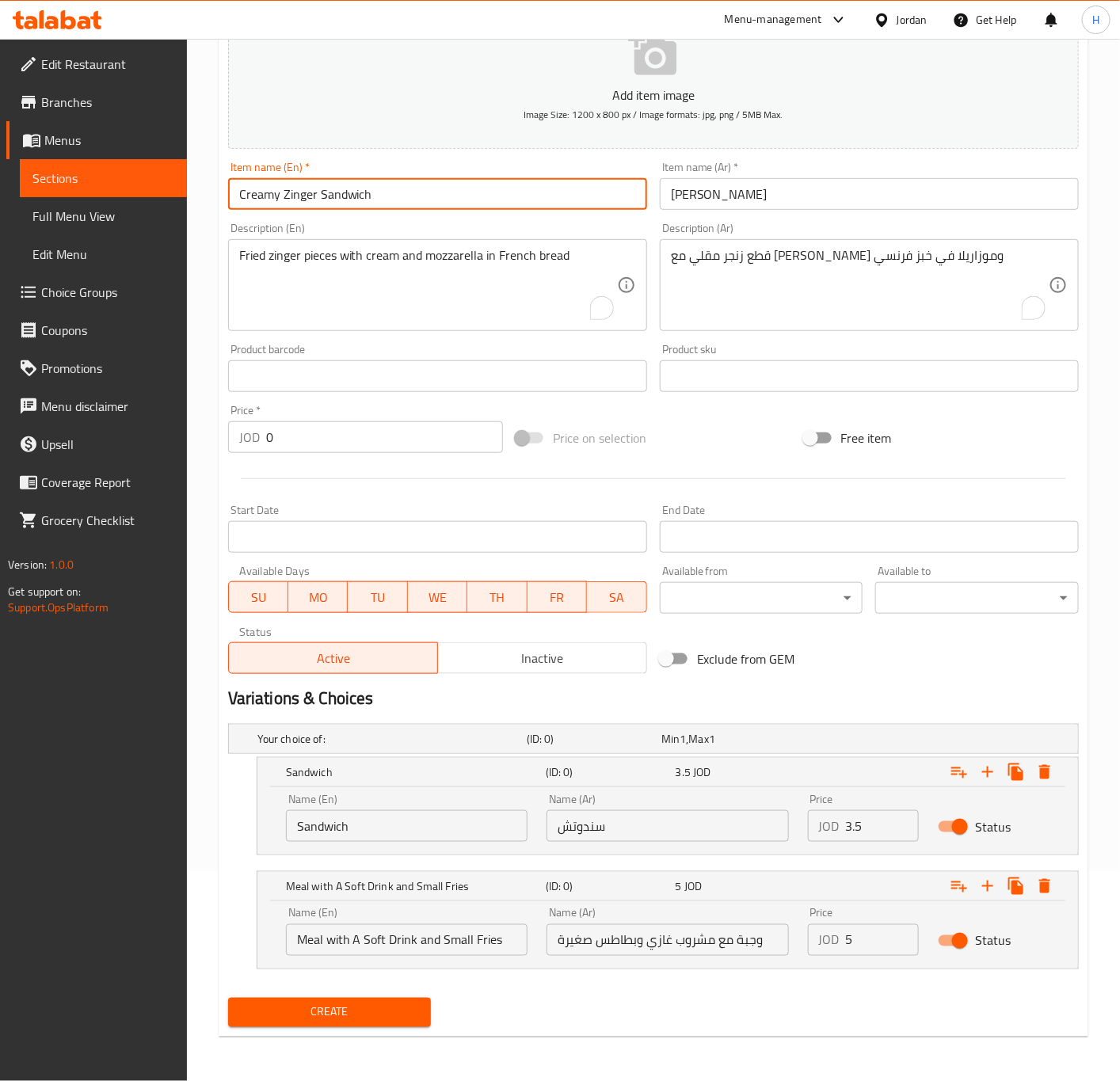
drag, startPoint x: 283, startPoint y: 195, endPoint x: 407, endPoint y: 192, distance: 124.0
click at [407, 192] on input "Creamy Zinger Sandwich" at bounding box center [437, 194] width 419 height 32
click at [361, 1008] on span "Create" at bounding box center [330, 1012] width 178 height 20
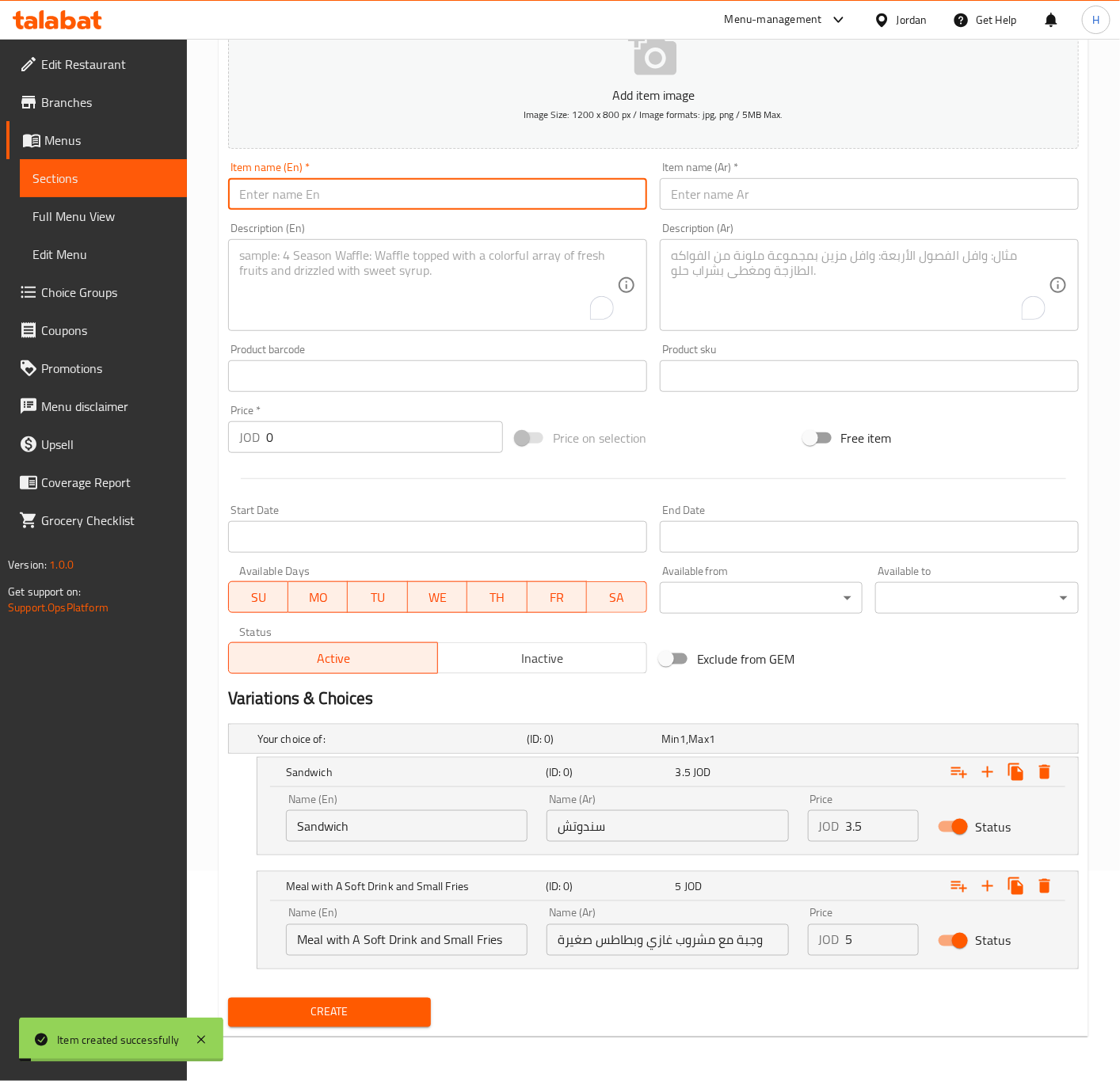
click at [338, 193] on input "text" at bounding box center [437, 194] width 419 height 32
paste input "Fried zinger pieces with cream and mozzarella in French bread"
type input "Fried zinger pieces with cream and mozzarella in French bread"
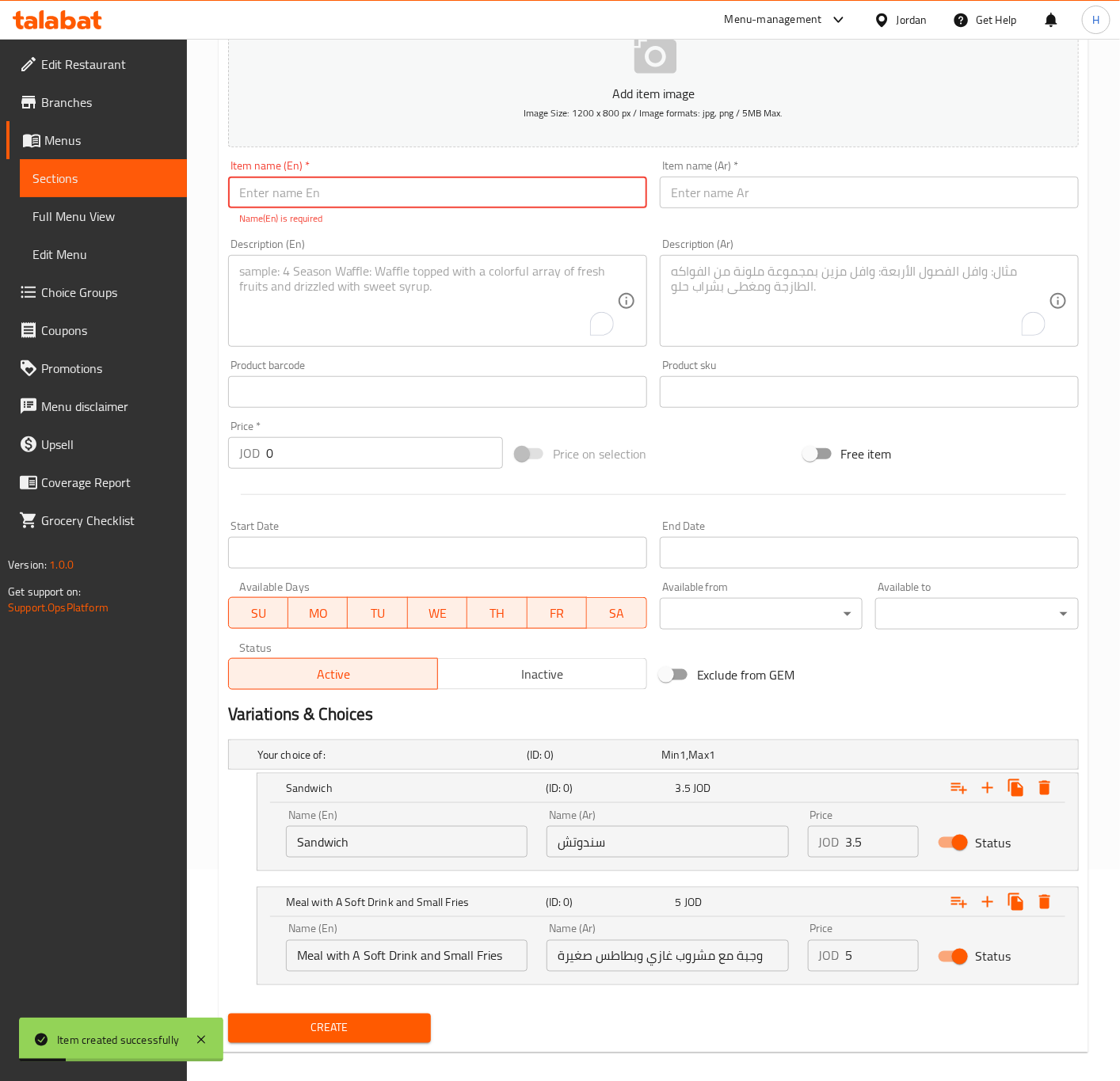
click at [396, 192] on input "text" at bounding box center [437, 192] width 419 height 32
type input "~"
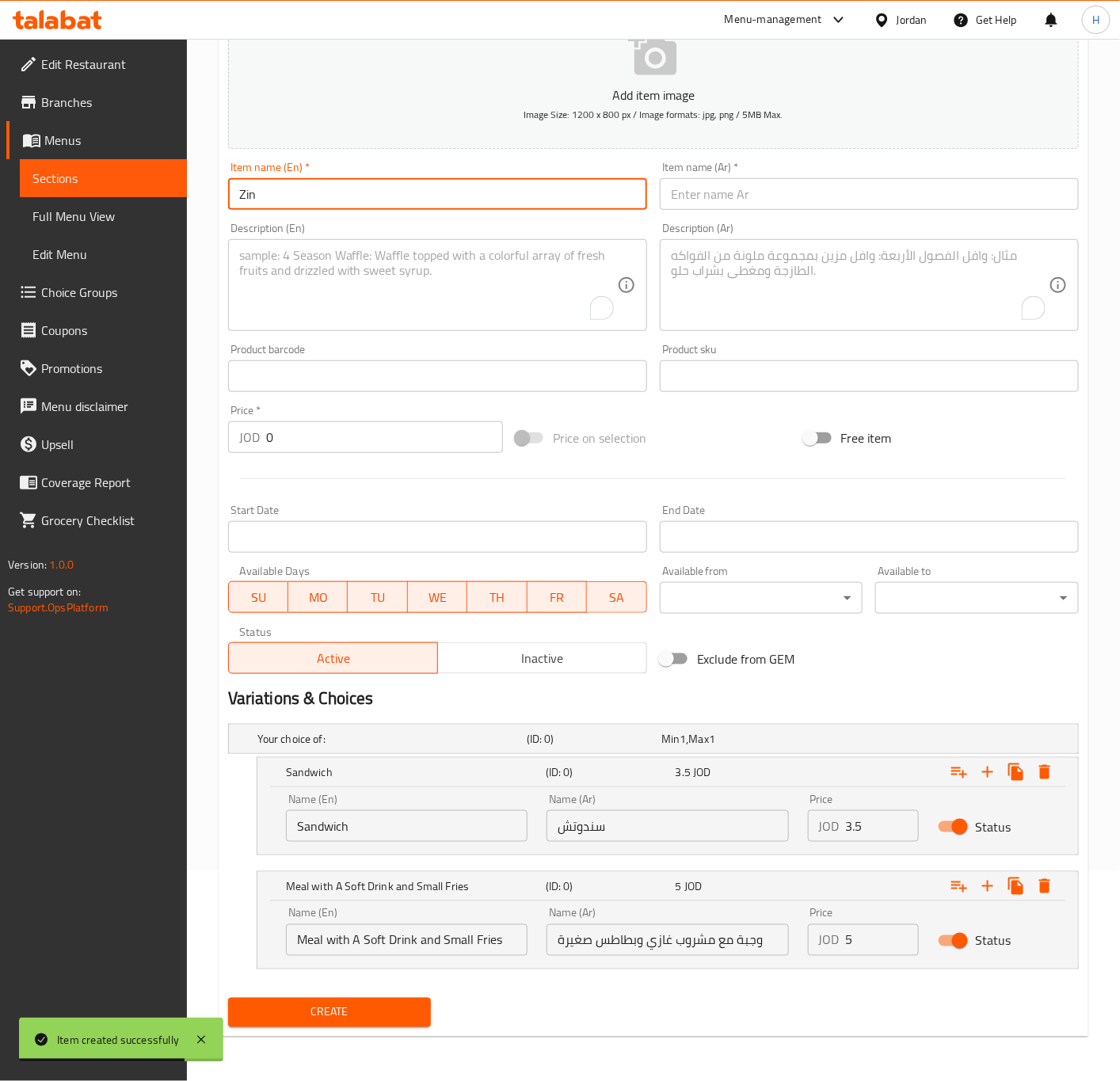
type input "Zinger Sandwich"
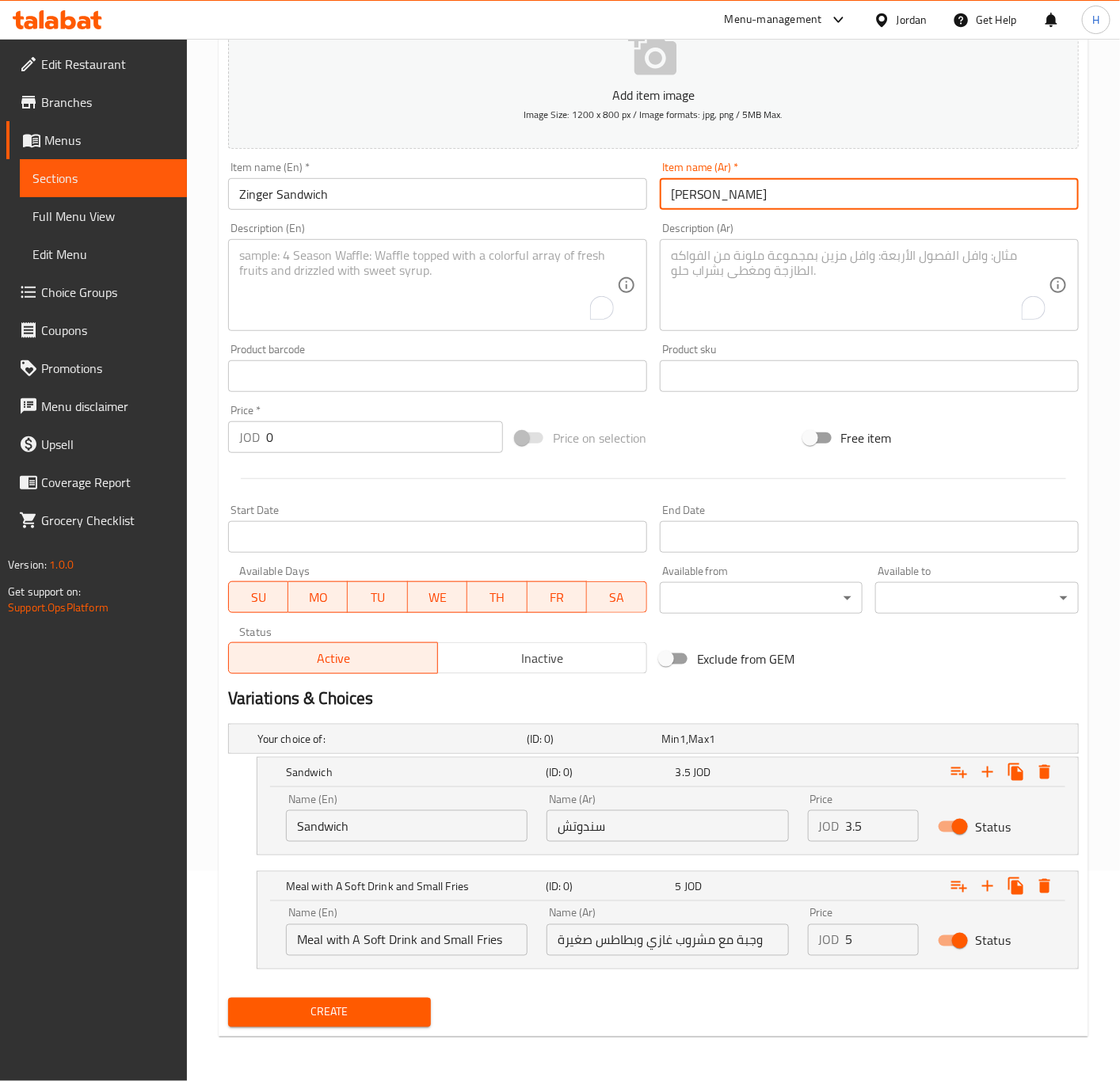
type input "ساندوتش زنجر"
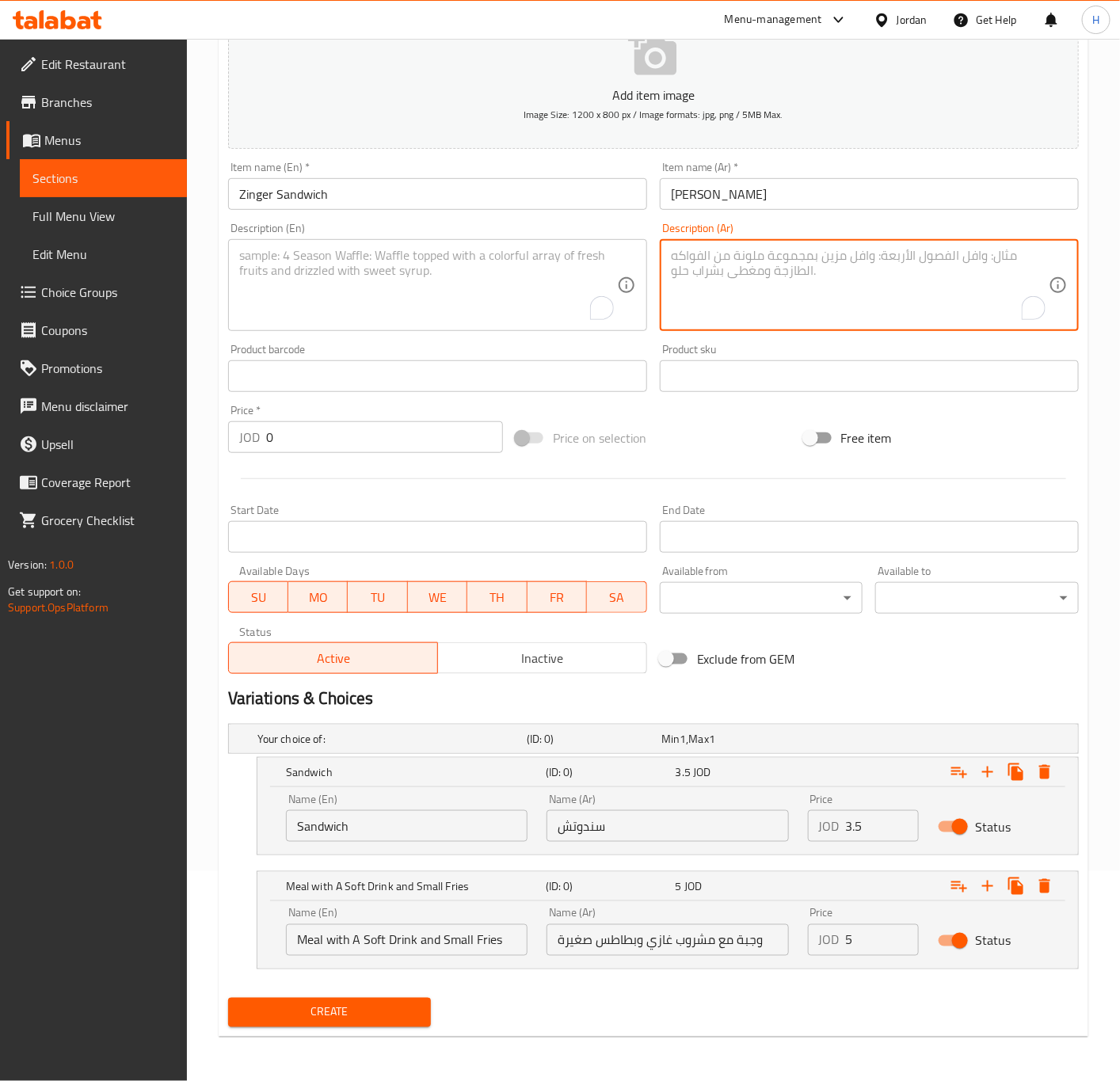
click at [772, 290] on textarea "To enrich screen reader interactions, please activate Accessibility in Grammarl…" at bounding box center [859, 286] width 378 height 76
click at [766, 254] on textarea "صوص خاص، هلابينو، خس، جبنة شدر، خبز فرنسي" at bounding box center [859, 286] width 378 height 76
type textarea "صوص خاص، هلابينو، خس، جبنة شدر، خبز فرنسي"
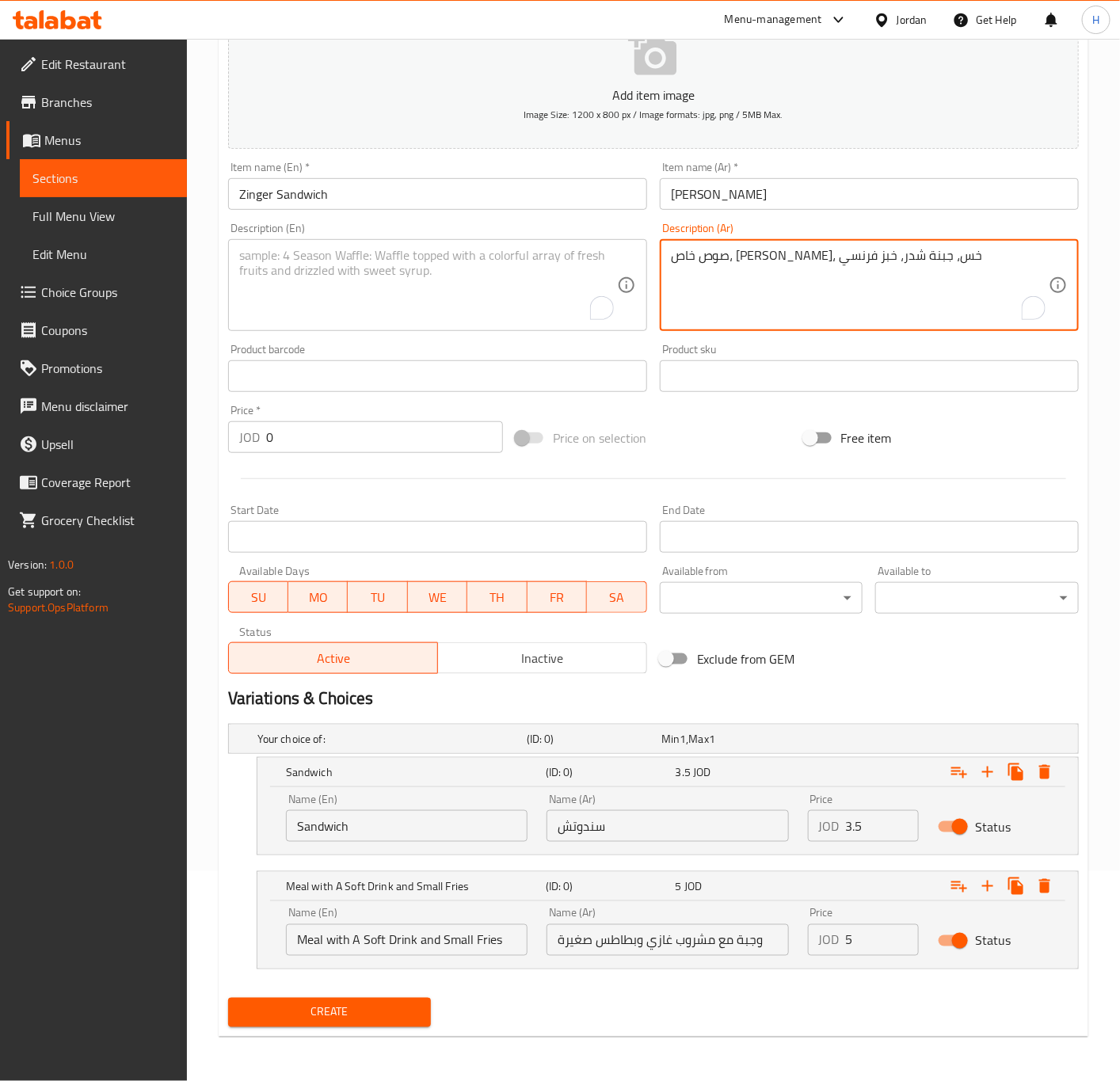
click at [393, 286] on textarea "To enrich screen reader interactions, please activate Accessibility in Grammarl…" at bounding box center [427, 286] width 378 height 76
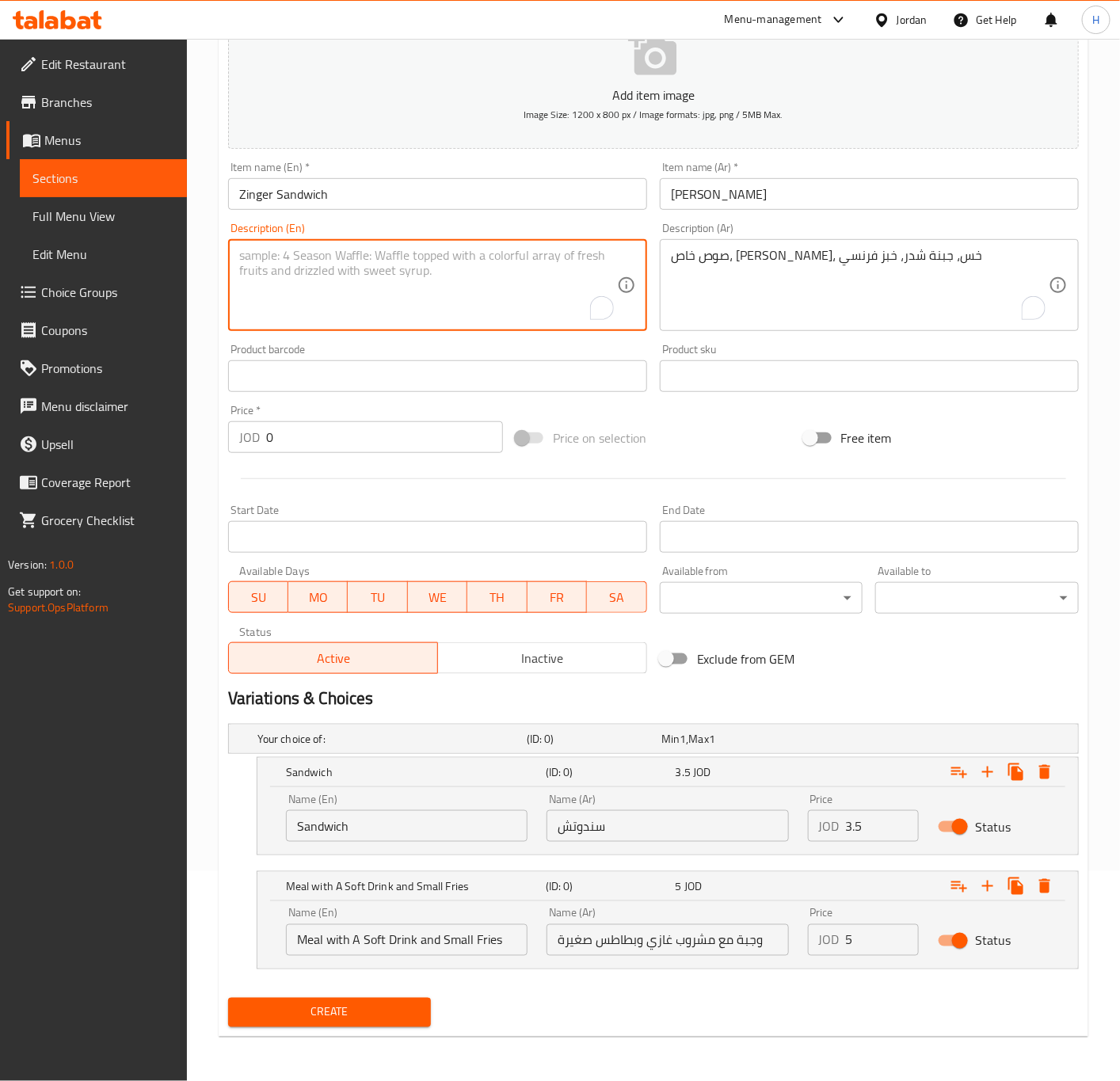
paste textarea "Special sauce, jalapenos, lettuce, cheddar cheese, French bread"
type textarea "Special sauce, jalapenos, lettuce, cheddar cheese, French bread"
click at [867, 820] on input "3.5" at bounding box center [883, 826] width 74 height 32
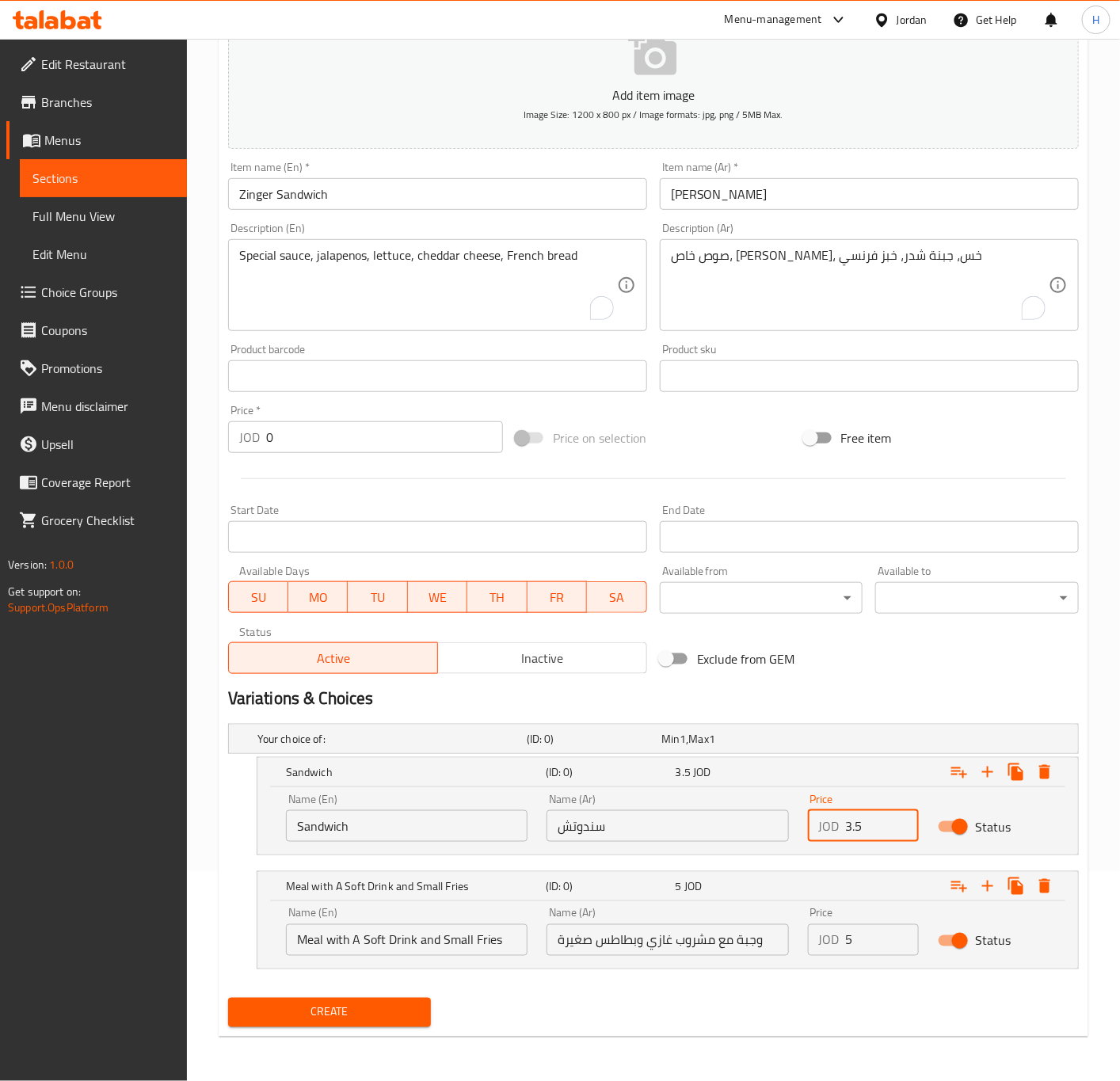
click at [867, 820] on input "3.5" at bounding box center [883, 826] width 74 height 32
type input "2.5"
click at [860, 939] on input "5" at bounding box center [883, 941] width 74 height 32
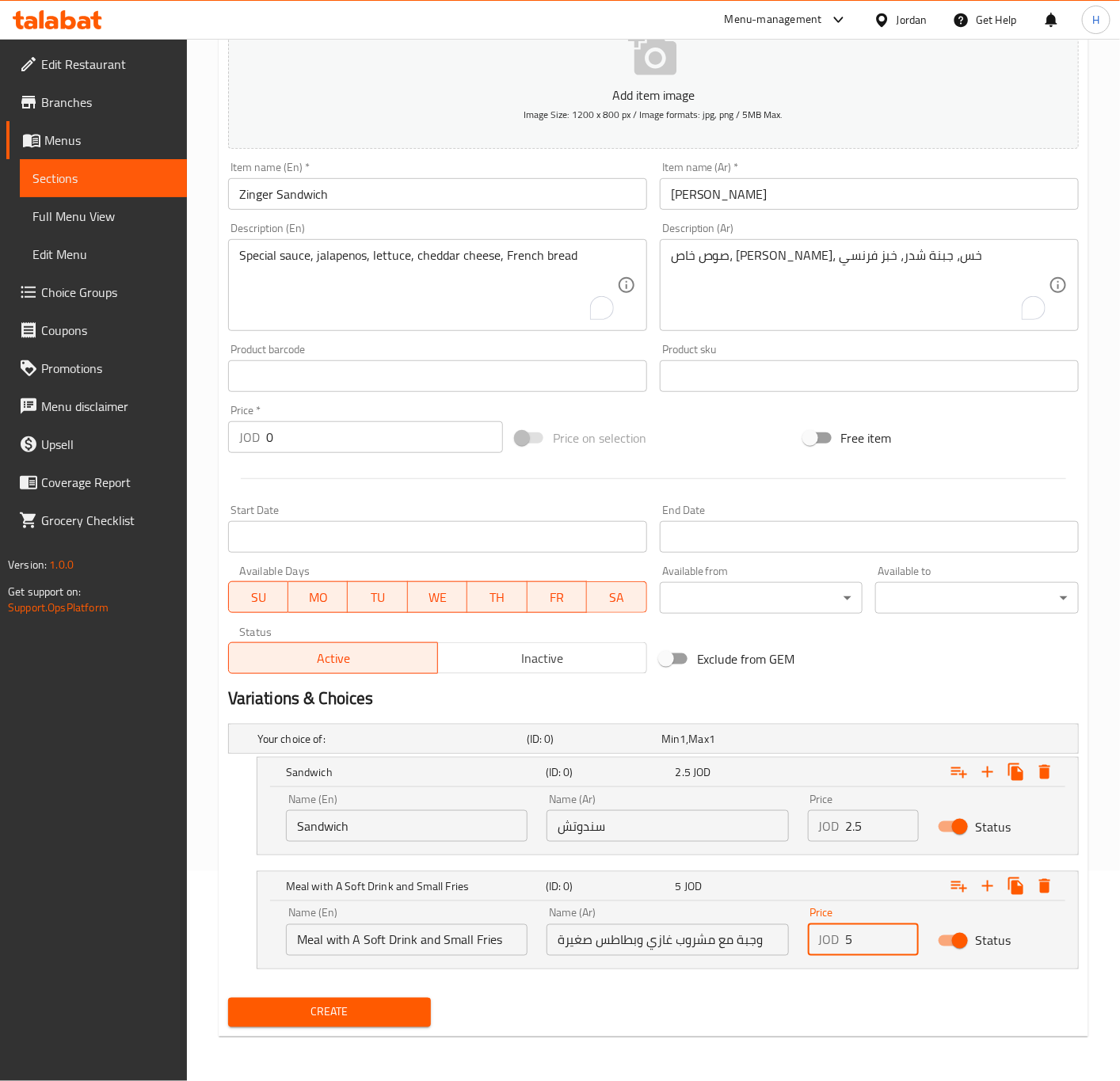
click at [860, 939] on input "5" at bounding box center [883, 941] width 74 height 32
type input "4"
click at [228, 997] on button "Create" at bounding box center [330, 1011] width 203 height 29
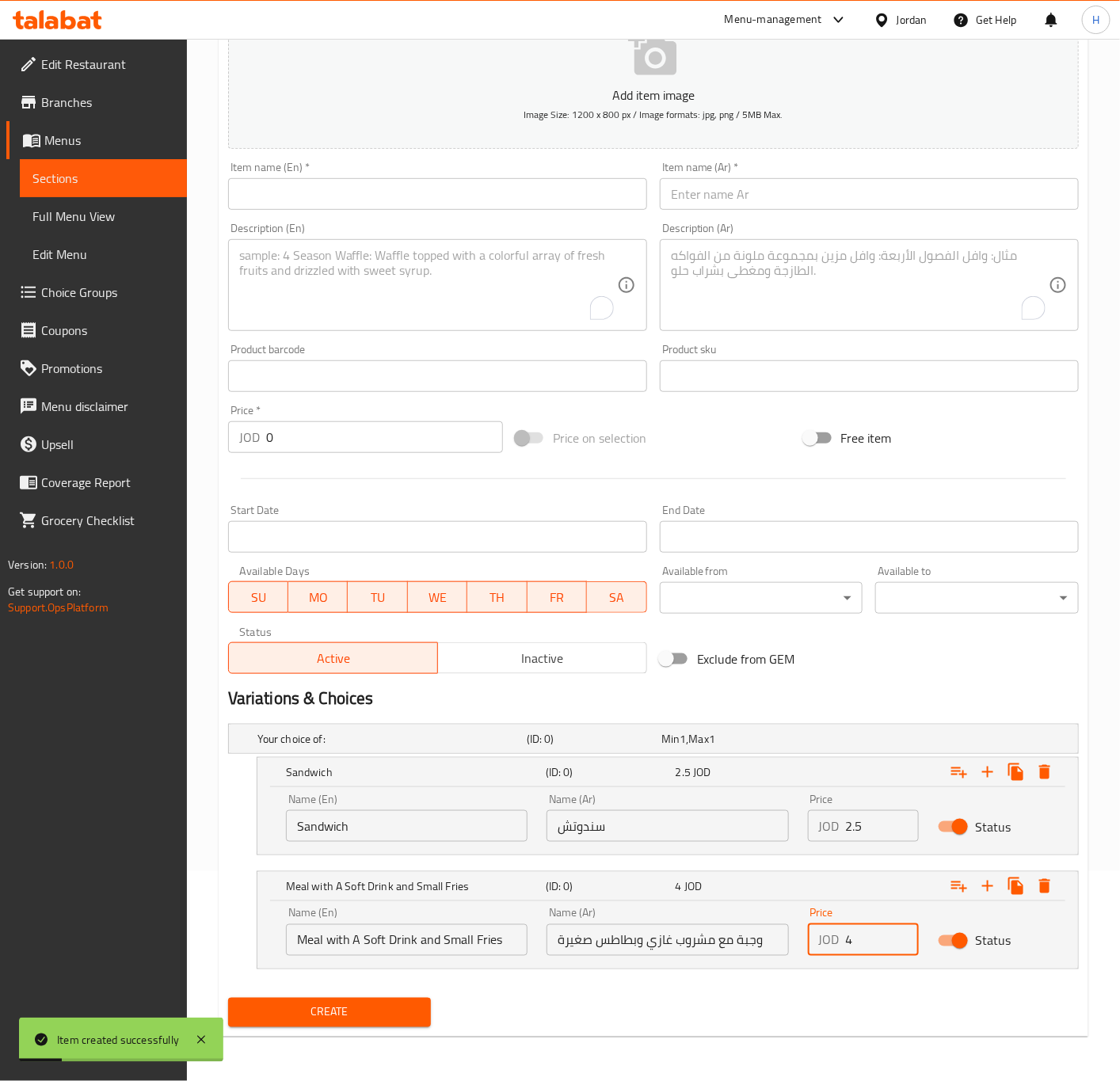
click at [297, 197] on input "text" at bounding box center [437, 194] width 419 height 32
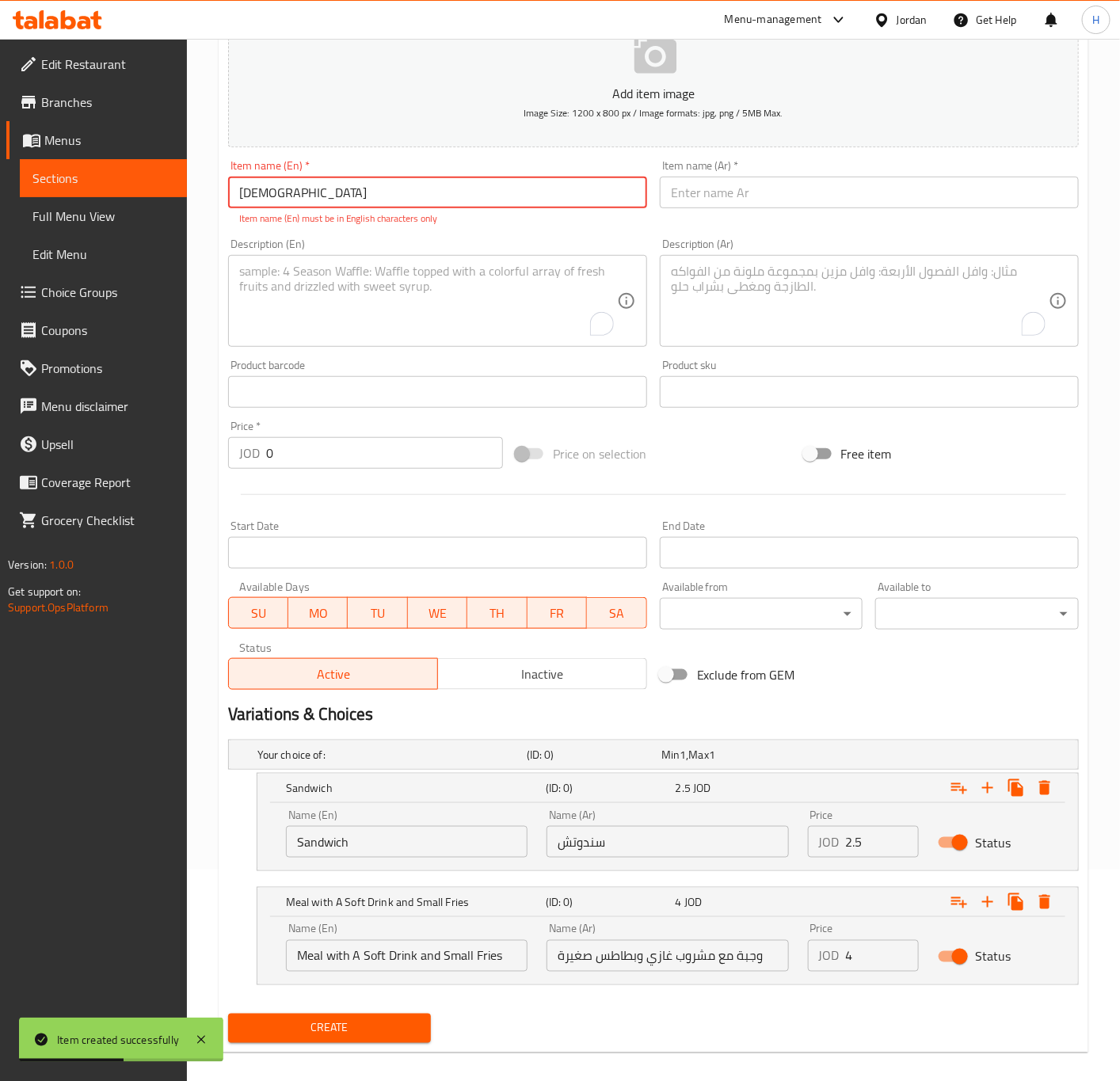
type input "ل"
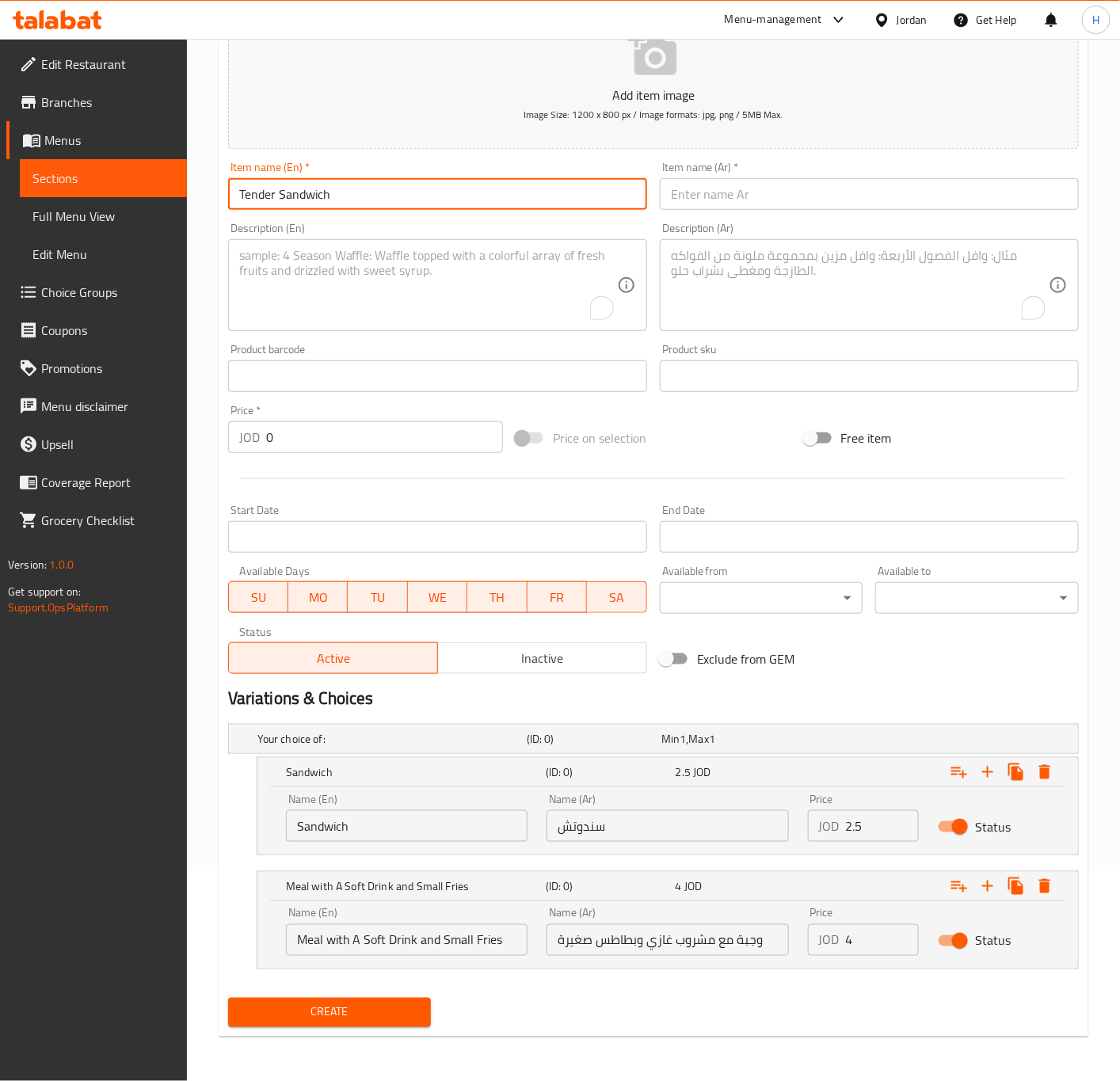
type input "Tender Sandwich"
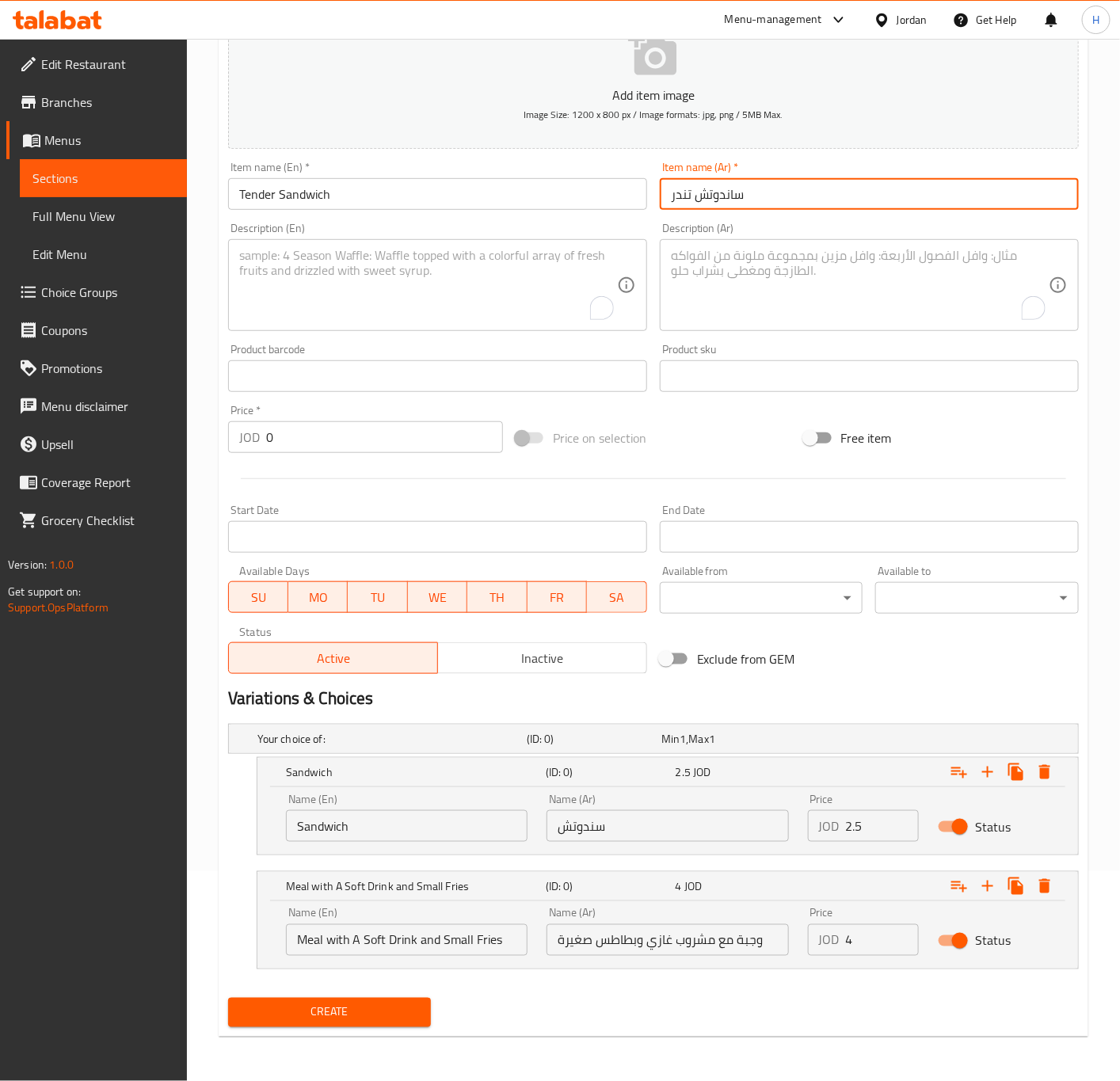
type input "ساندوتش تندر"
click at [748, 252] on textarea "To enrich screen reader interactions, please activate Accessibility in Grammarl…" at bounding box center [859, 286] width 378 height 76
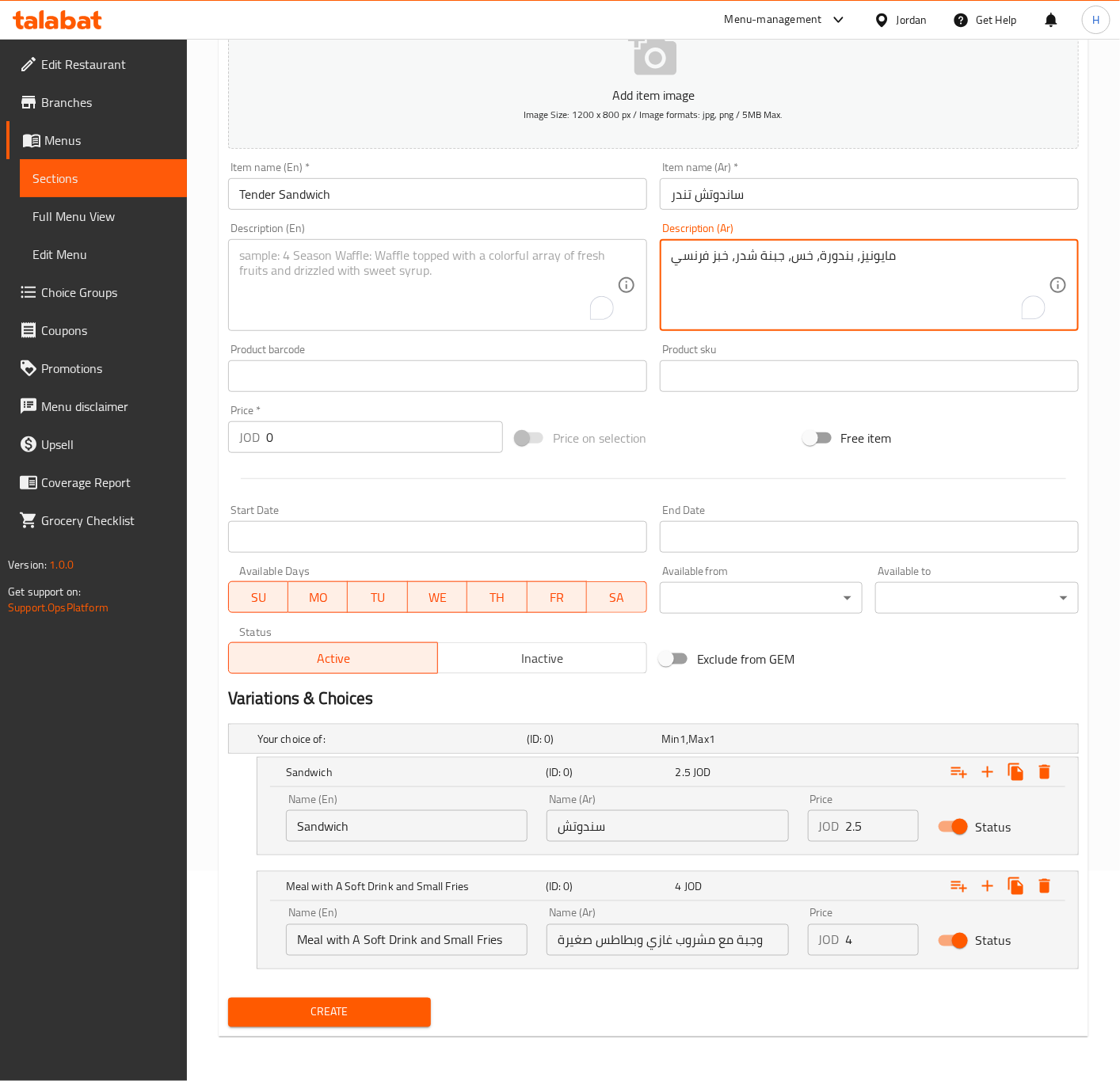
click at [748, 252] on textarea "مايونيز، بندورة، خس، جبنة شدر، خبز فرنسي" at bounding box center [859, 286] width 378 height 76
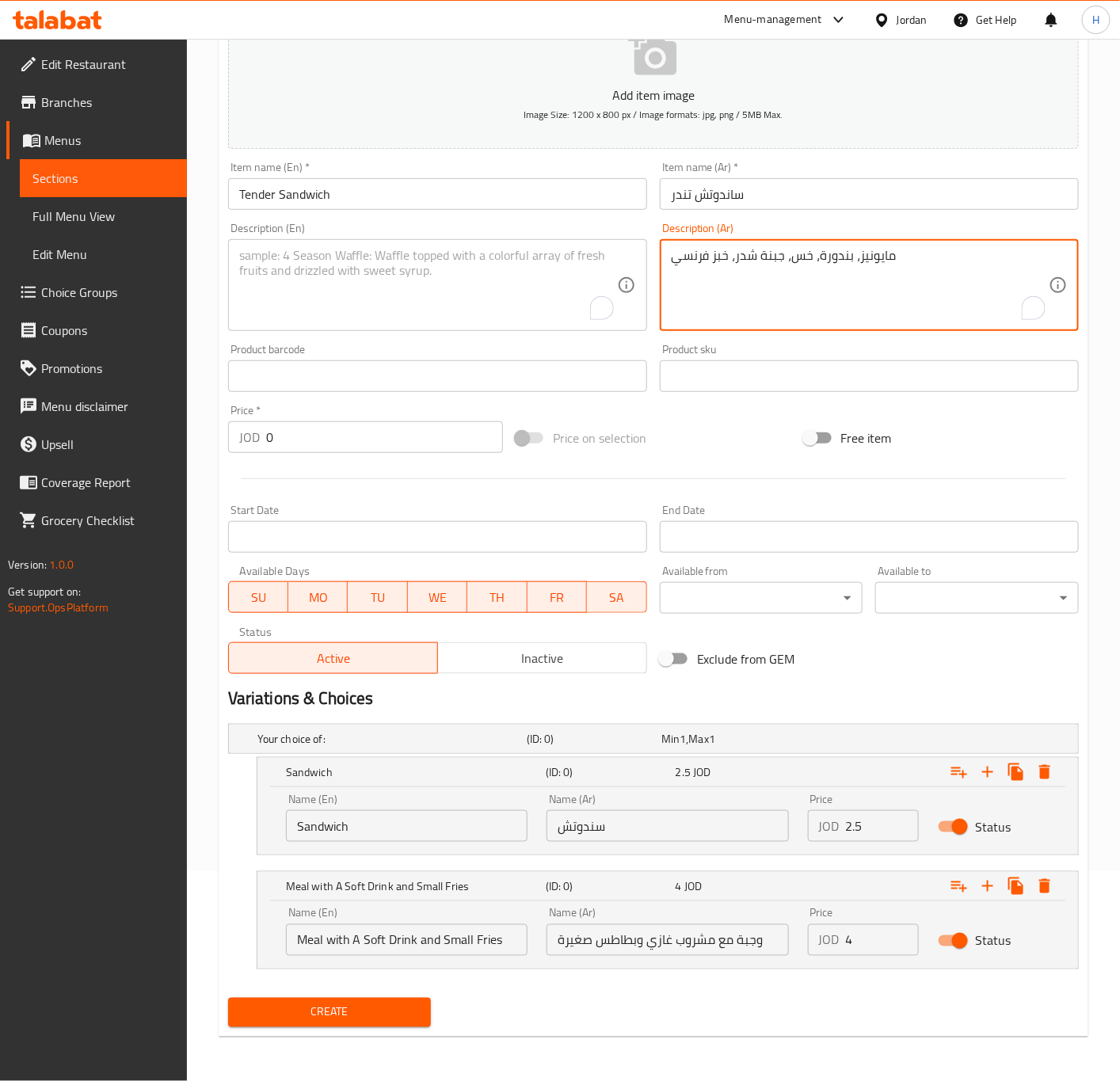
paste textarea "Mayonnaise, tomatoes, lettuce, cheddar cheese, French bread"
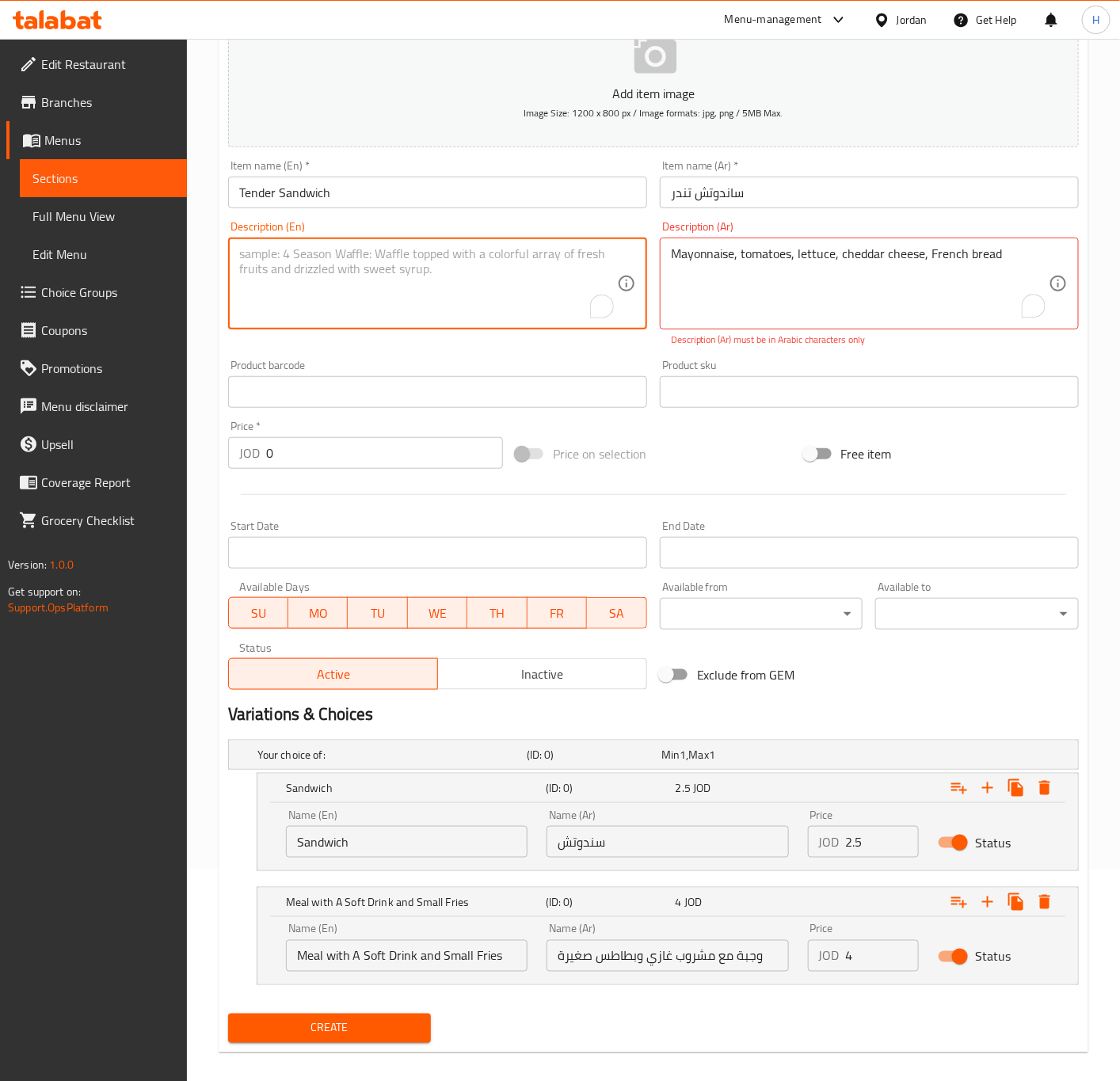
click at [353, 290] on textarea "To enrich screen reader interactions, please activate Accessibility in Grammarl…" at bounding box center [427, 284] width 378 height 76
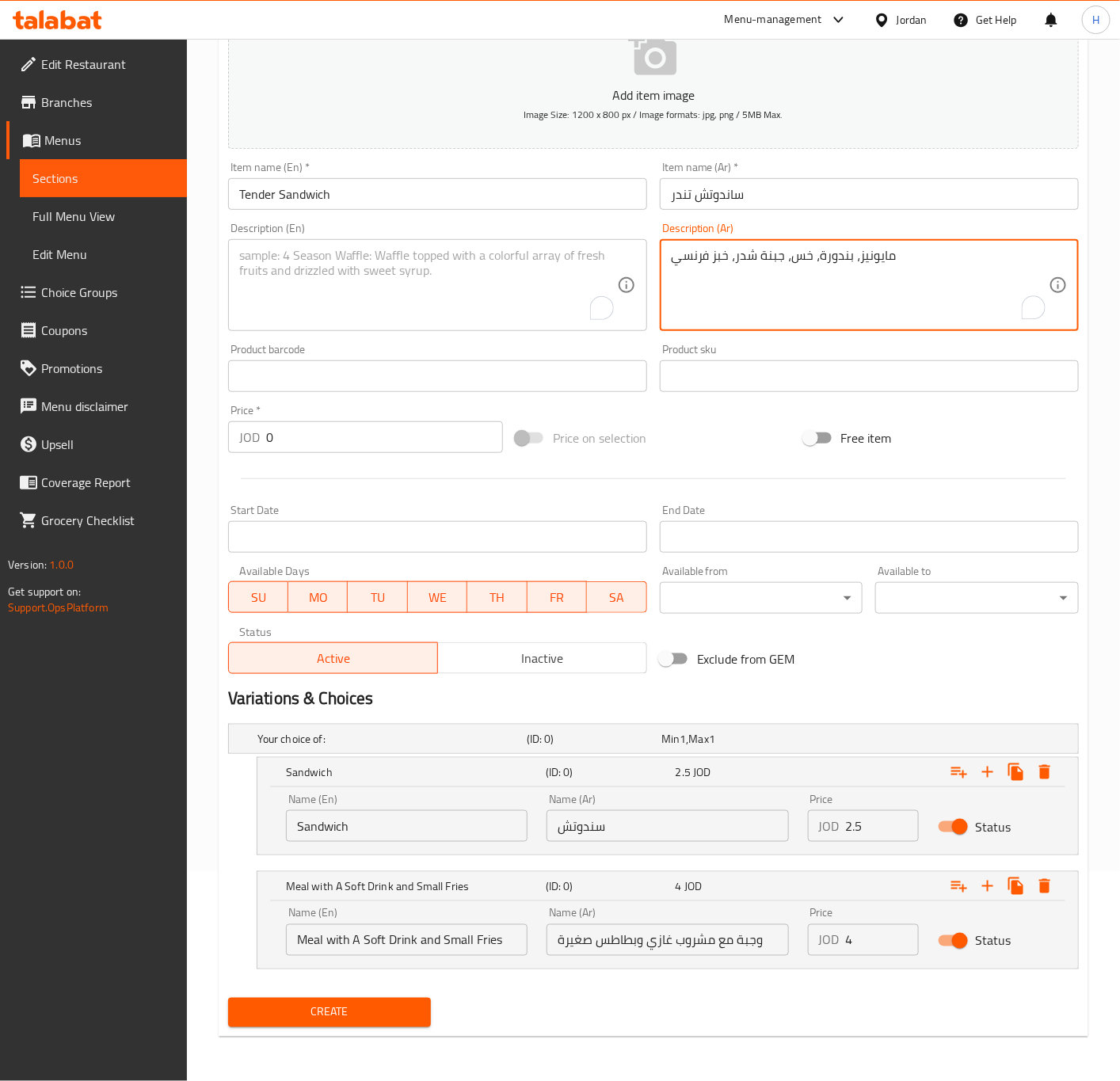
type textarea "مايونيز، بندورة، خس، جبنة شدر، خبز فرنسي"
click at [386, 253] on textarea "To enrich screen reader interactions, please activate Accessibility in Grammarl…" at bounding box center [427, 286] width 378 height 76
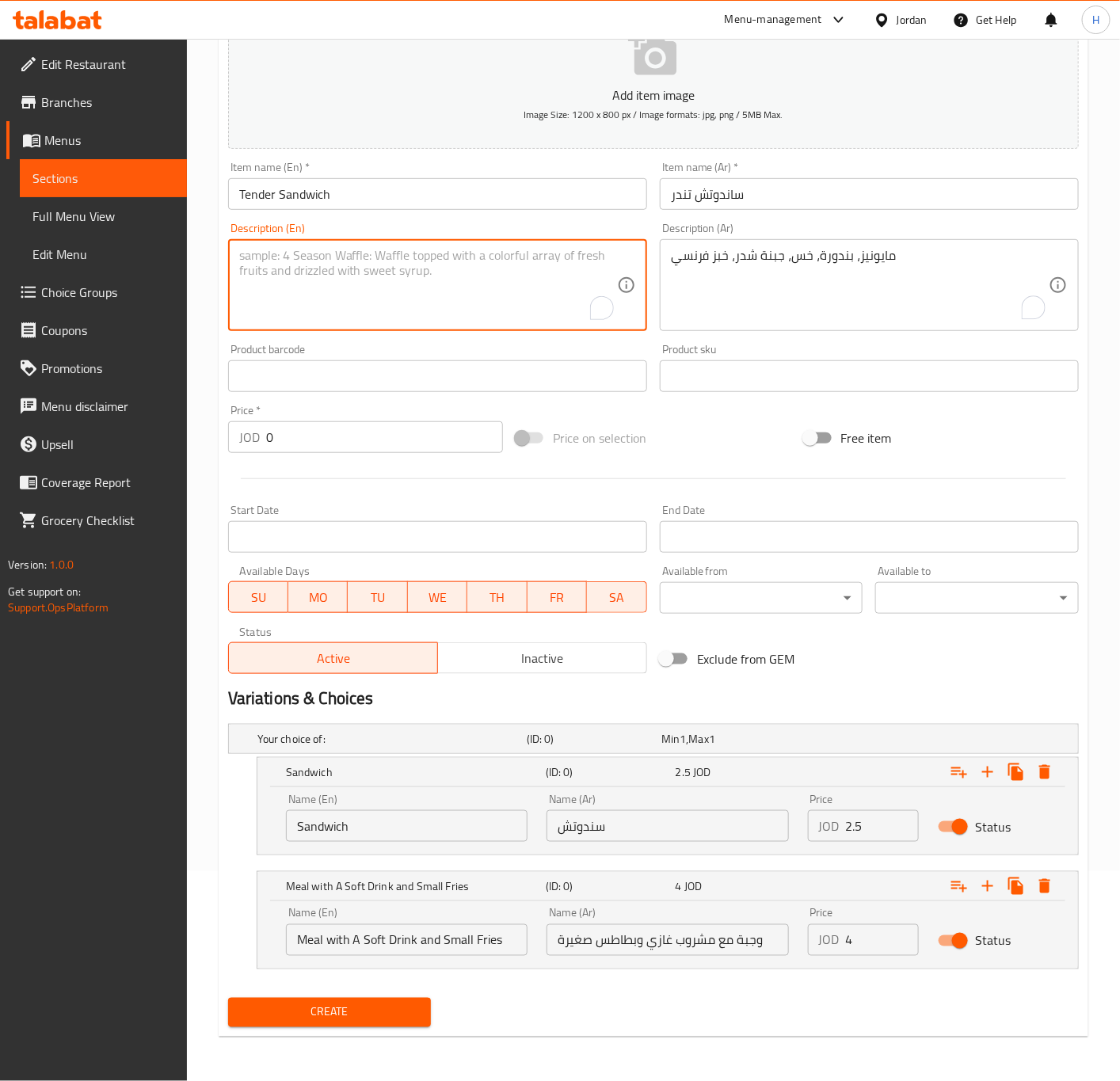
paste textarea "Mayonnaise, tomatoes, lettuce, cheddar cheese, French bread"
type textarea "Mayonnaise, tomatoes, lettuce, cheddar cheese, French bread"
click at [336, 1019] on span "Create" at bounding box center [330, 1012] width 178 height 20
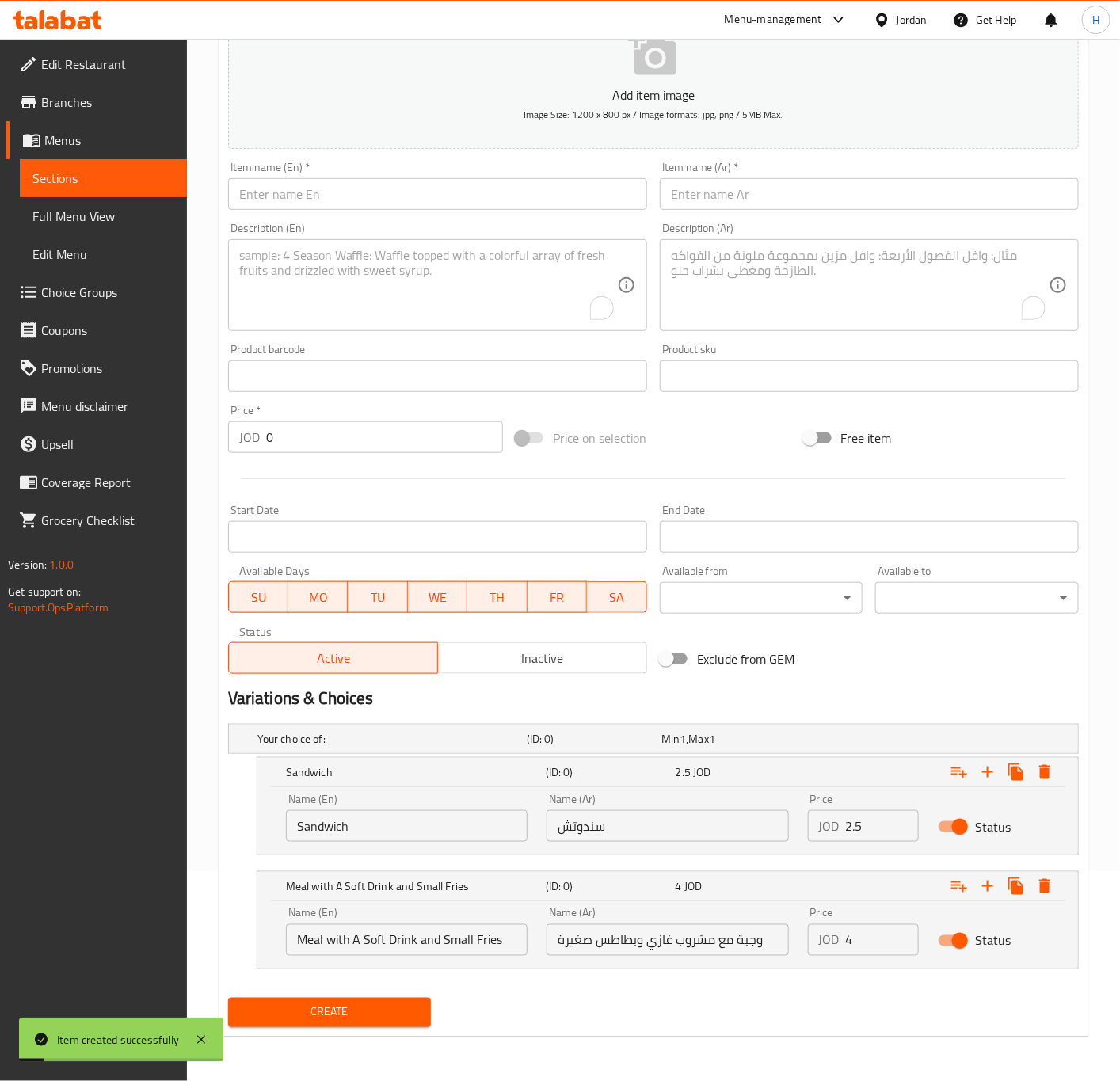
click at [685, 199] on input "text" at bounding box center [869, 194] width 419 height 32
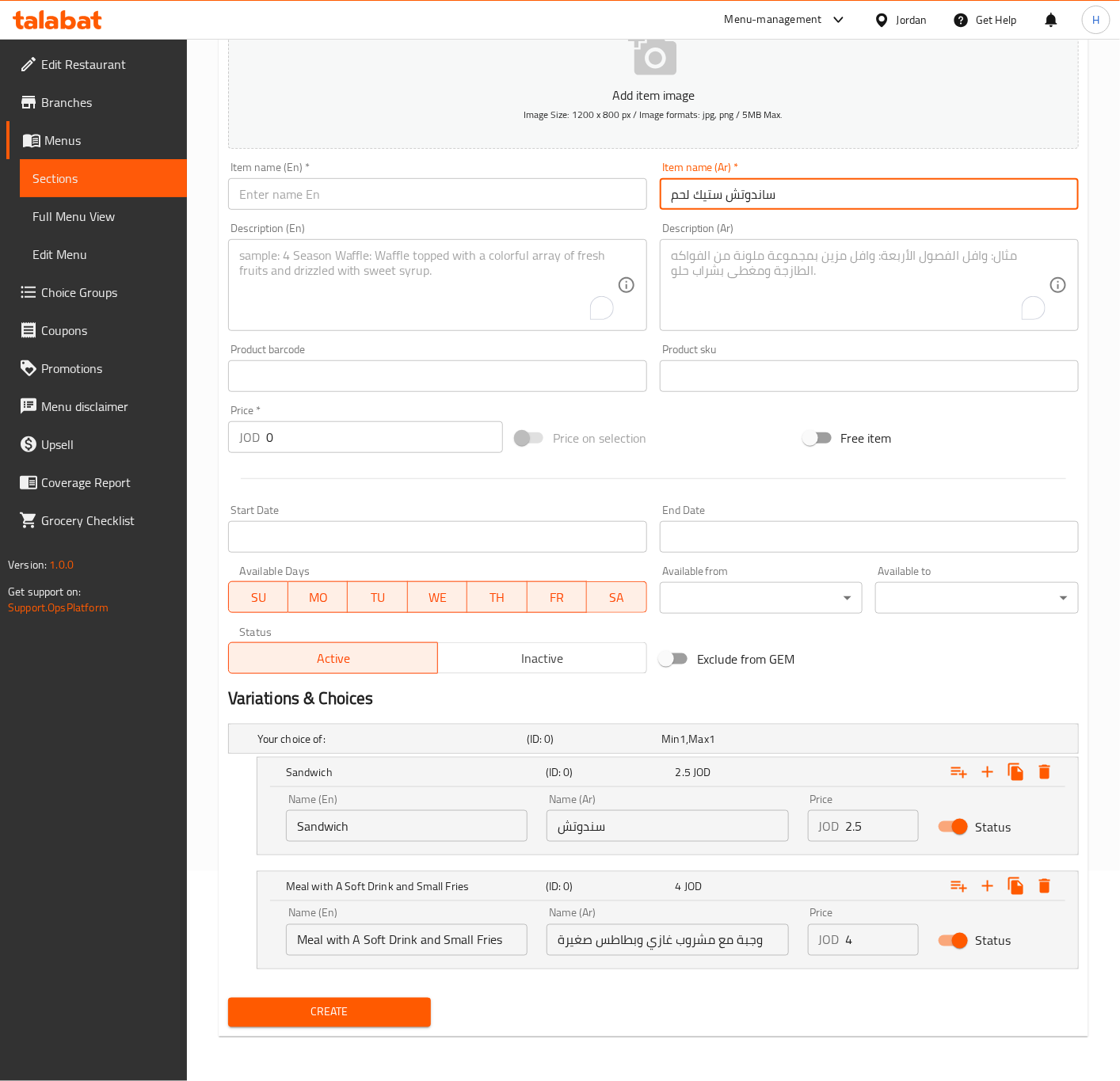
type input "ساندوتش ستيك لحم"
click at [559, 211] on div "Item name (En)   * Item name (En) *" at bounding box center [437, 185] width 431 height 61
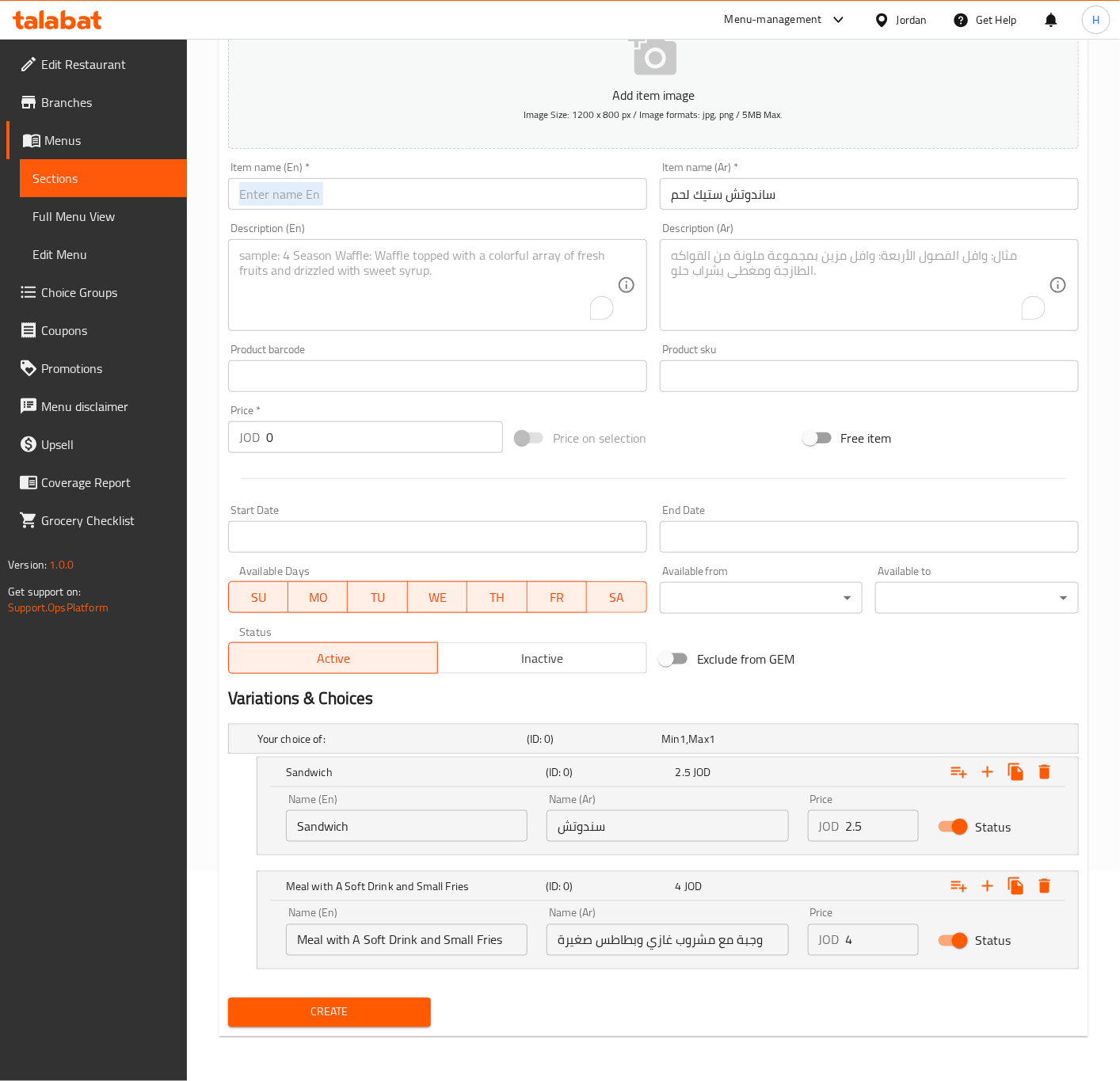
click at [735, 195] on input "ساندوتش ستيك لحم" at bounding box center [869, 194] width 419 height 32
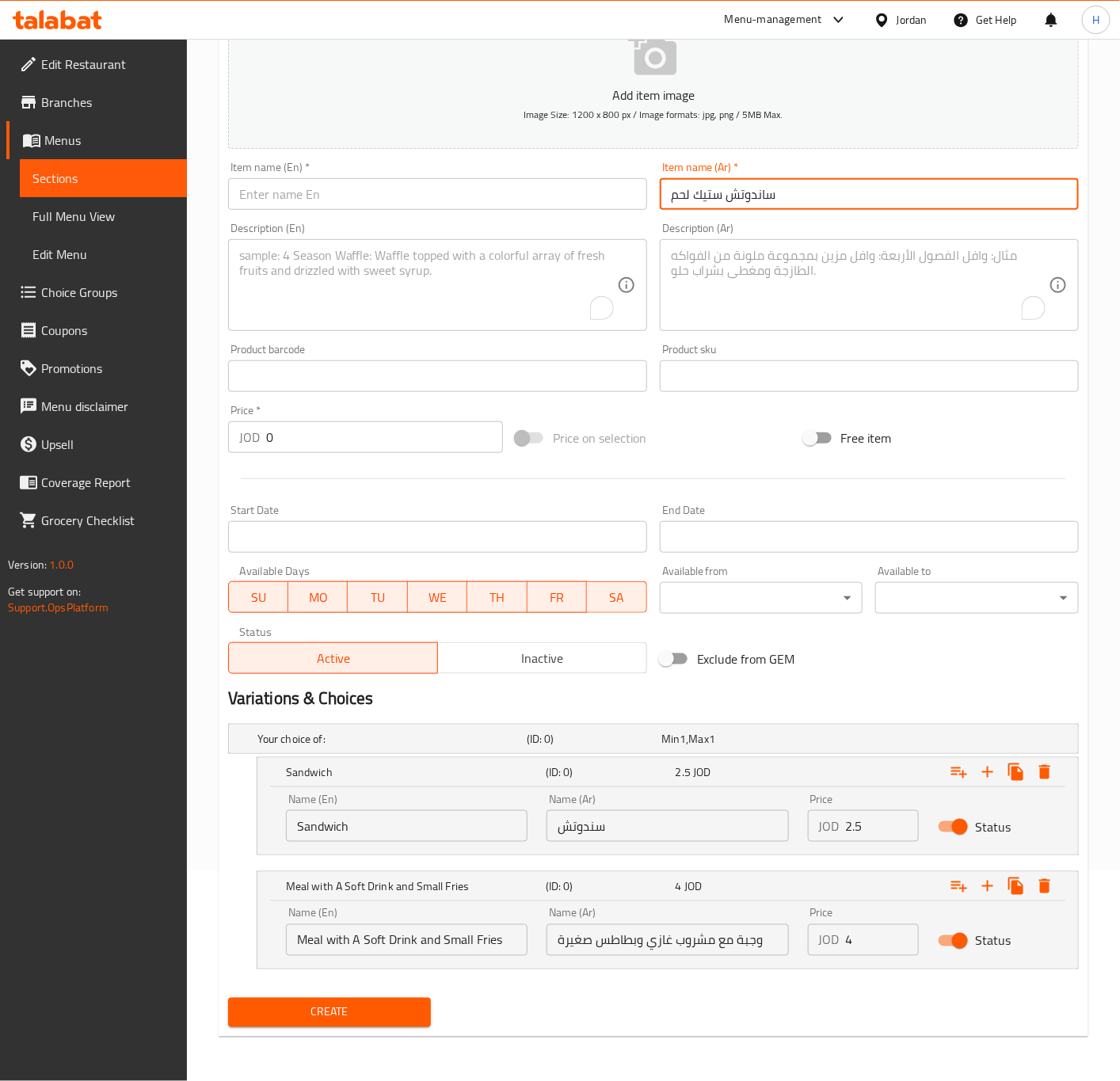
click at [735, 195] on input "ساندوتش ستيك لحم" at bounding box center [869, 194] width 419 height 32
click at [302, 217] on div "Description (En) Description (En)" at bounding box center [437, 277] width 431 height 122
click at [312, 190] on input "text" at bounding box center [437, 194] width 419 height 32
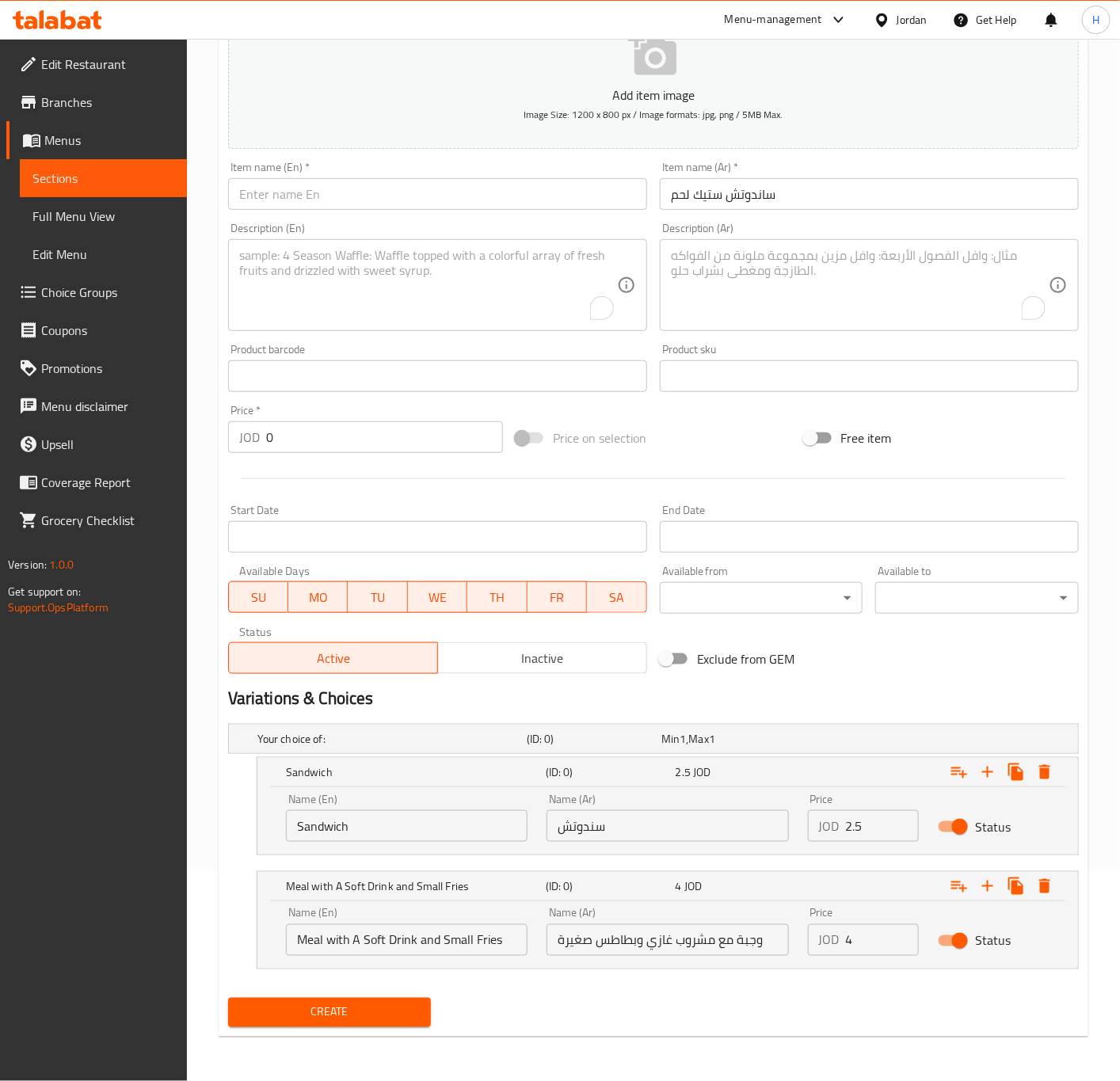
click at [312, 190] on input "text" at bounding box center [437, 194] width 419 height 32
paste input "steak sandwich"
click at [347, 193] on input "steak sandwich" at bounding box center [437, 194] width 419 height 32
type input "Meat Steak Sandwich"
click at [799, 293] on textarea "To enrich screen reader interactions, please activate Accessibility in Grammarl…" at bounding box center [859, 286] width 378 height 76
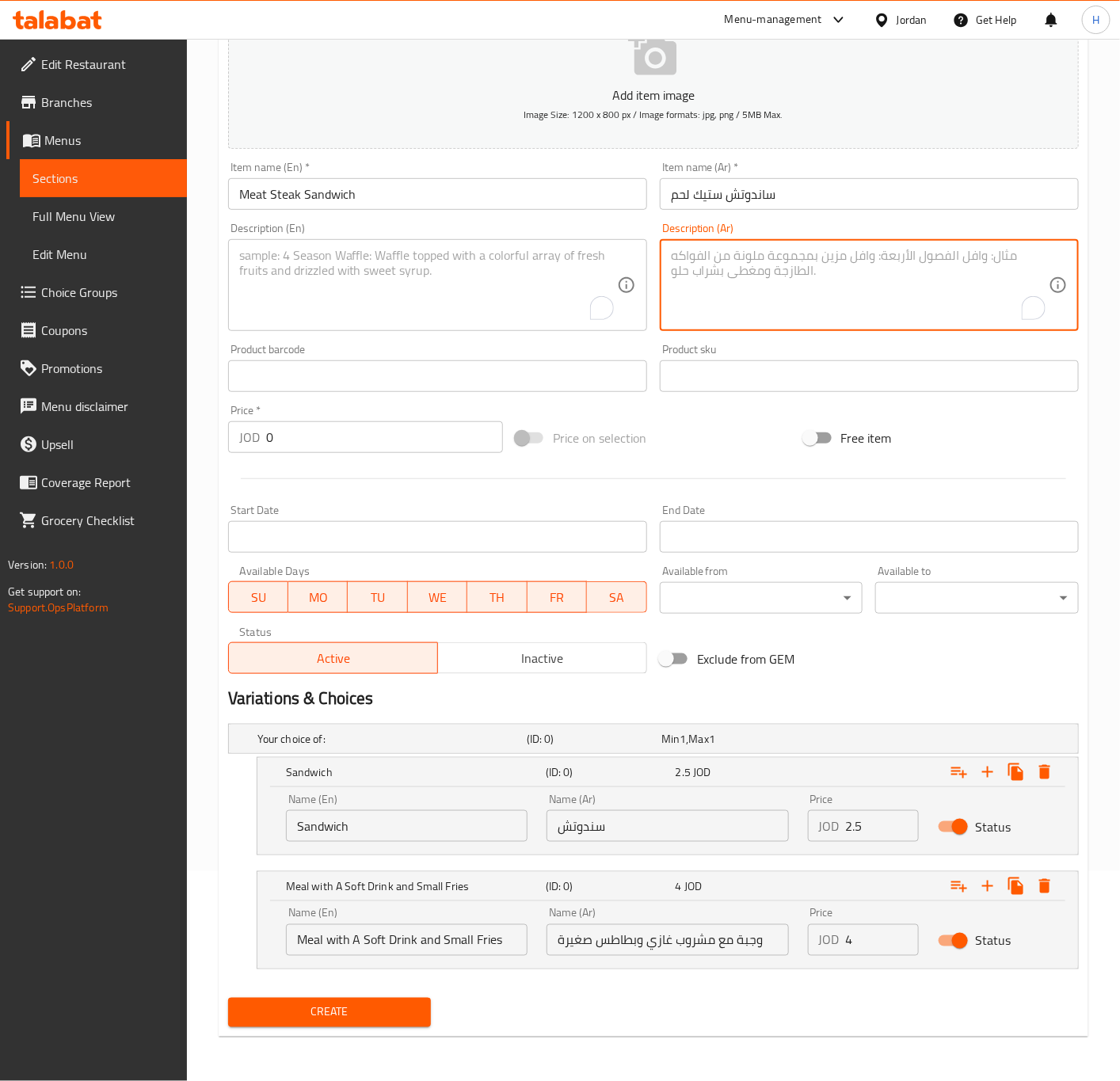
click at [799, 293] on textarea "To enrich screen reader interactions, please activate Accessibility in Grammarl…" at bounding box center [859, 286] width 378 height 76
type textarea "r"
click at [789, 260] on textarea "قطع فيليه لحم تطبخ مع بصل، فلفل حلو، فطر، مع جبنة إكسترا في خبز فرنسي" at bounding box center [859, 286] width 378 height 76
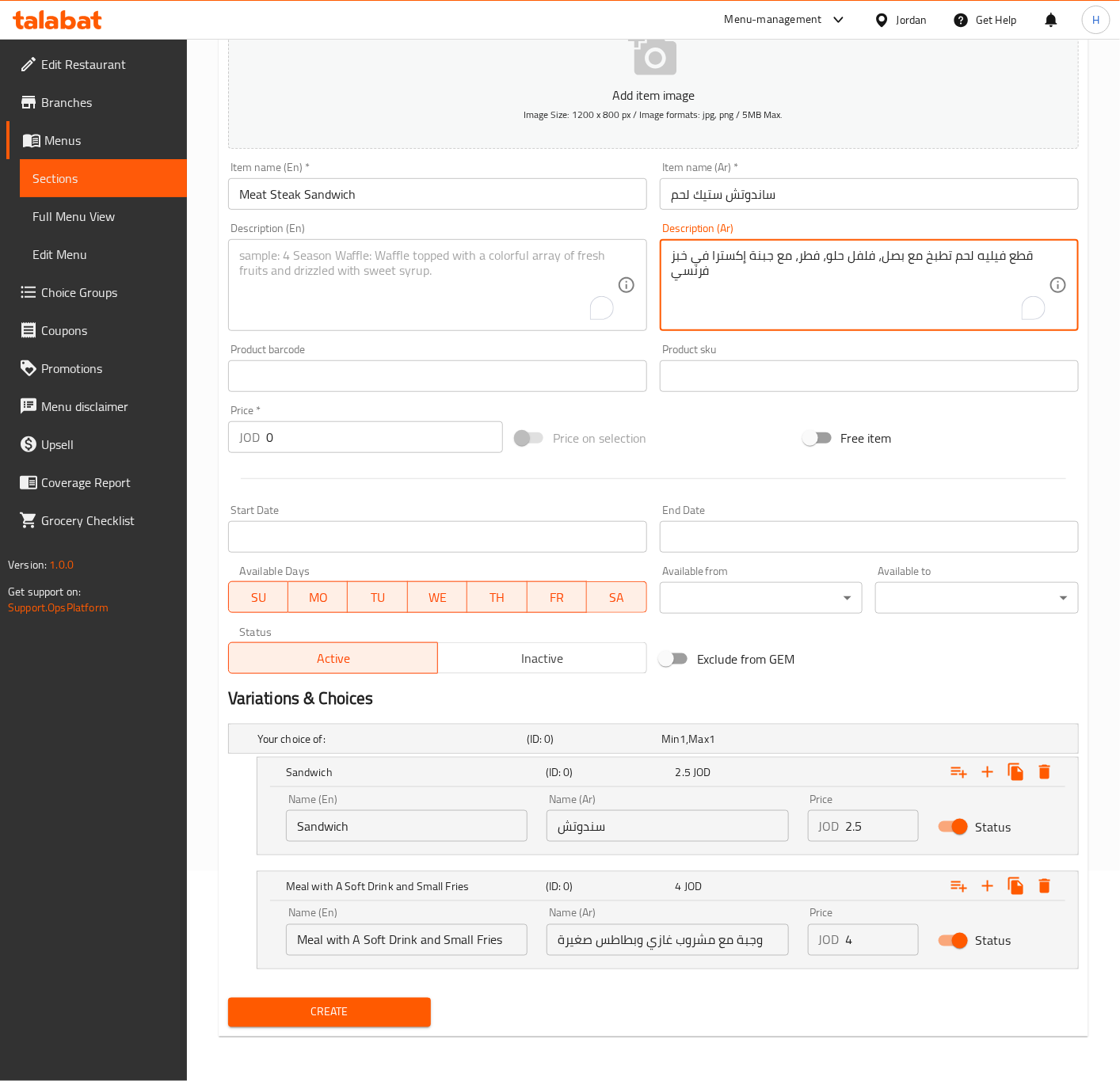
click at [789, 260] on textarea "قطع فيليه لحم تطبخ مع بصل، فلفل حلو، فطر، مع جبنة إكسترا في خبز فرنسي" at bounding box center [859, 286] width 378 height 76
type textarea "قطع فيليه لحم تطبخ مع بصل، فلفل حلو، فطر، مع جبنة إكسترا في خبز فرنسي"
click at [342, 268] on textarea "To enrich screen reader interactions, please activate Accessibility in Grammarl…" at bounding box center [427, 286] width 378 height 76
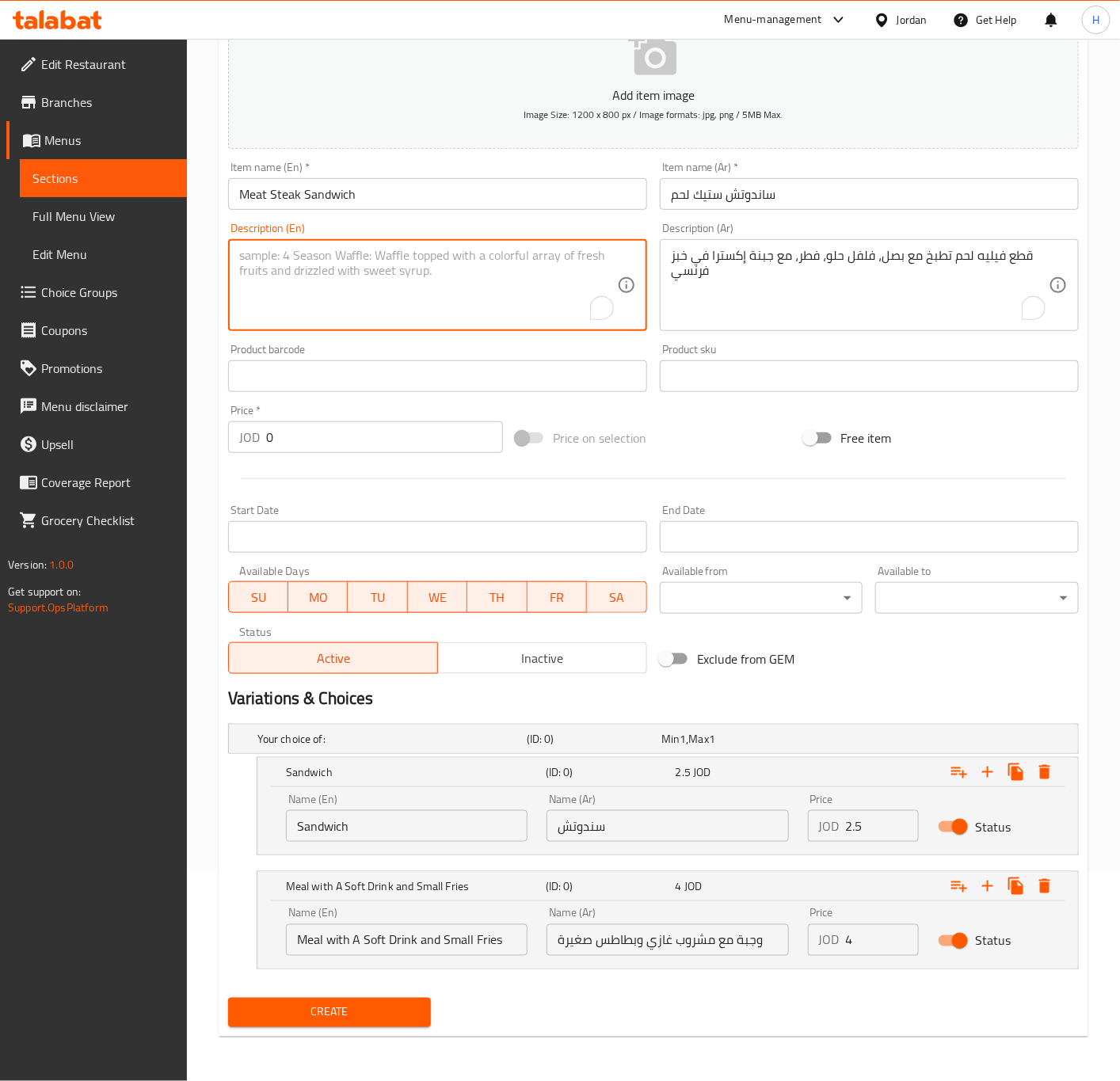
paste textarea "Beef fillet pieces cooked with onions, bell peppers, mushrooms, and extra chees…"
type textarea "Beef fillet pieces cooked with onions, bell peppers, mushrooms, and extra chees…"
click at [855, 832] on input "2.5" at bounding box center [883, 826] width 74 height 32
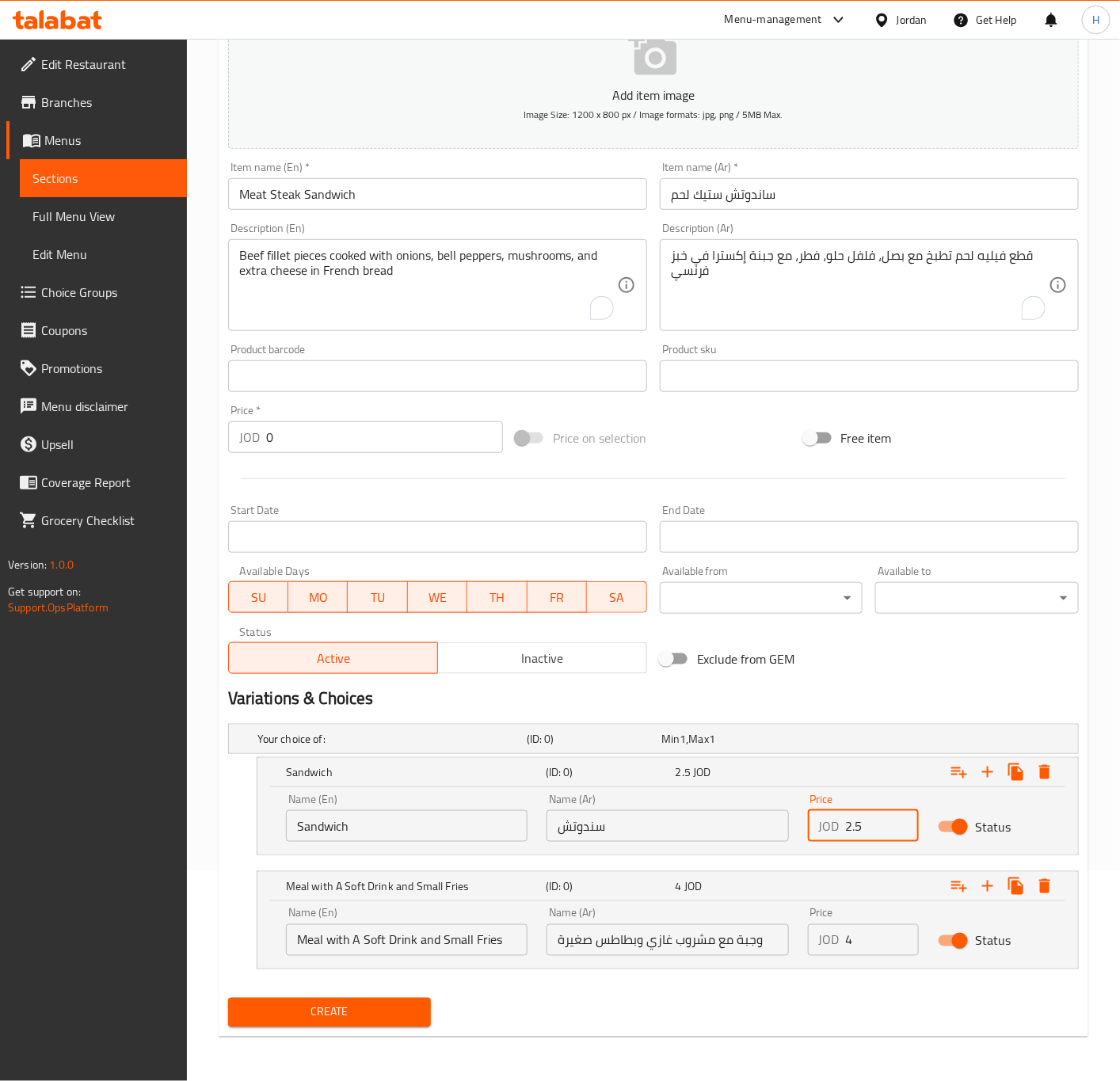
click at [855, 832] on input "2.5" at bounding box center [883, 826] width 74 height 32
type input "3.75"
click at [851, 937] on input "4" at bounding box center [883, 941] width 74 height 32
click at [853, 937] on input "4" at bounding box center [883, 941] width 74 height 32
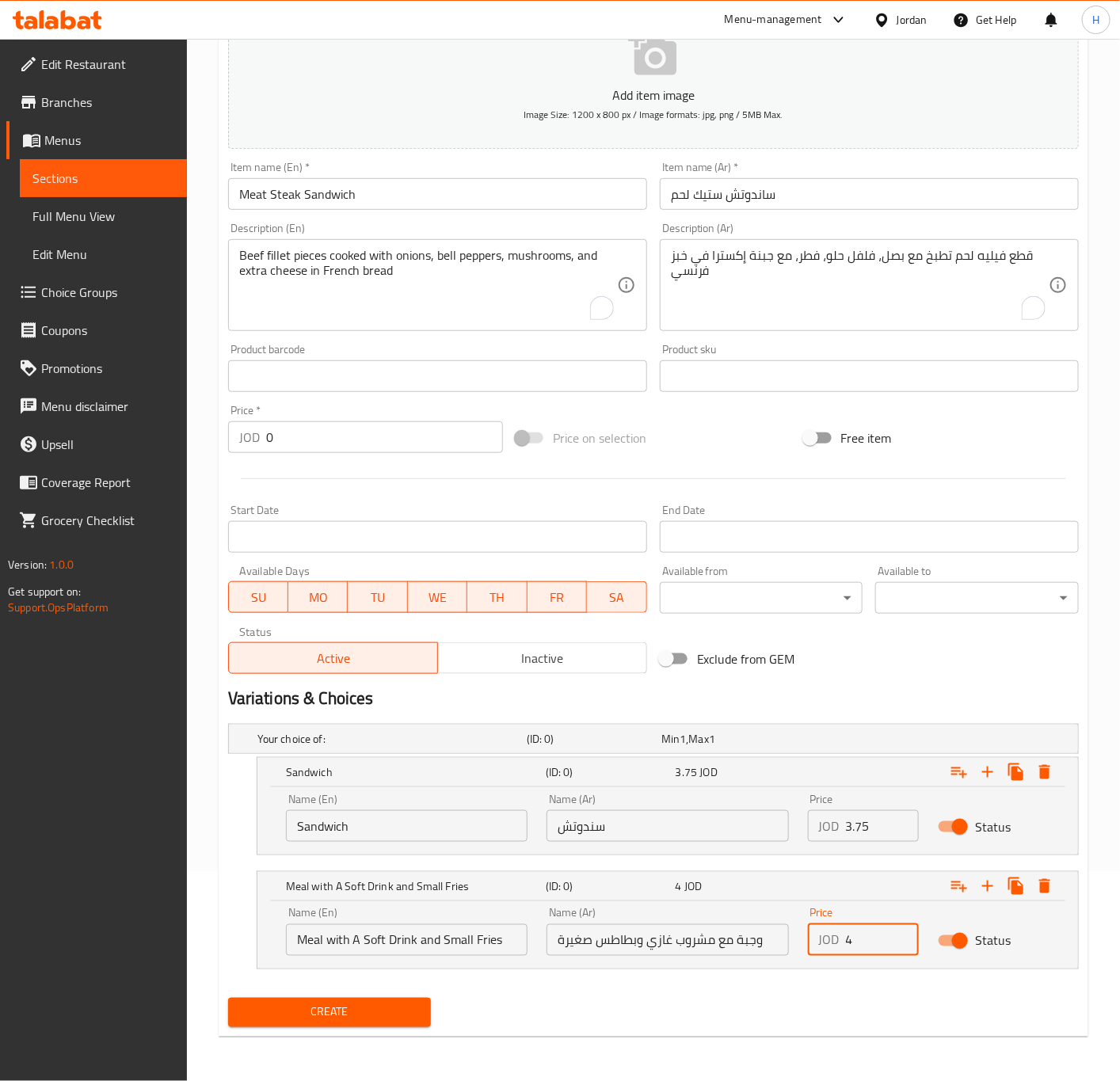
click at [853, 937] on input "4" at bounding box center [883, 941] width 74 height 32
type input "5.25"
click at [405, 1010] on span "Create" at bounding box center [330, 1012] width 178 height 20
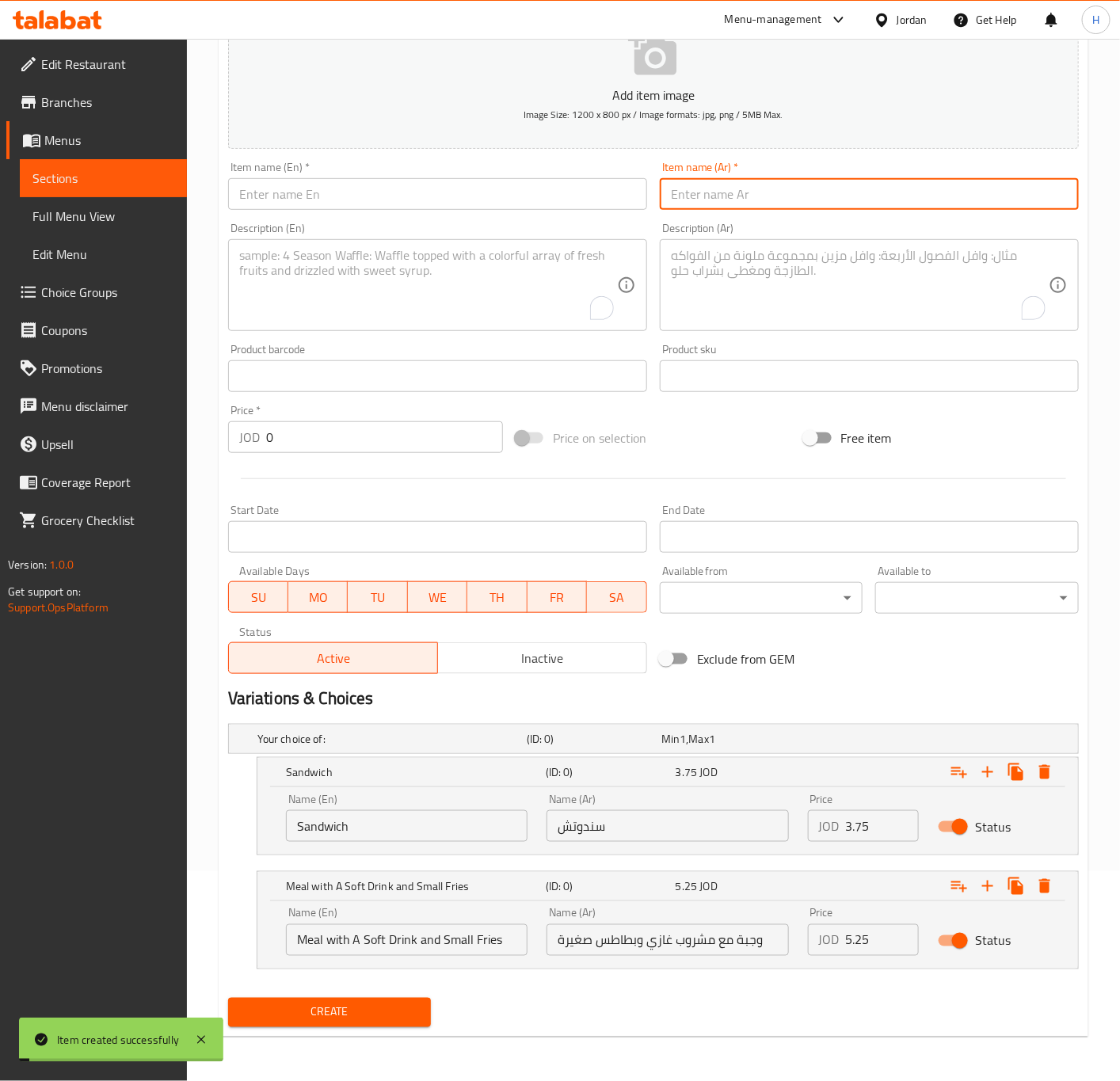
click at [756, 202] on input "text" at bounding box center [869, 194] width 419 height 32
type input "ساندوتش ستيك إيطالي"
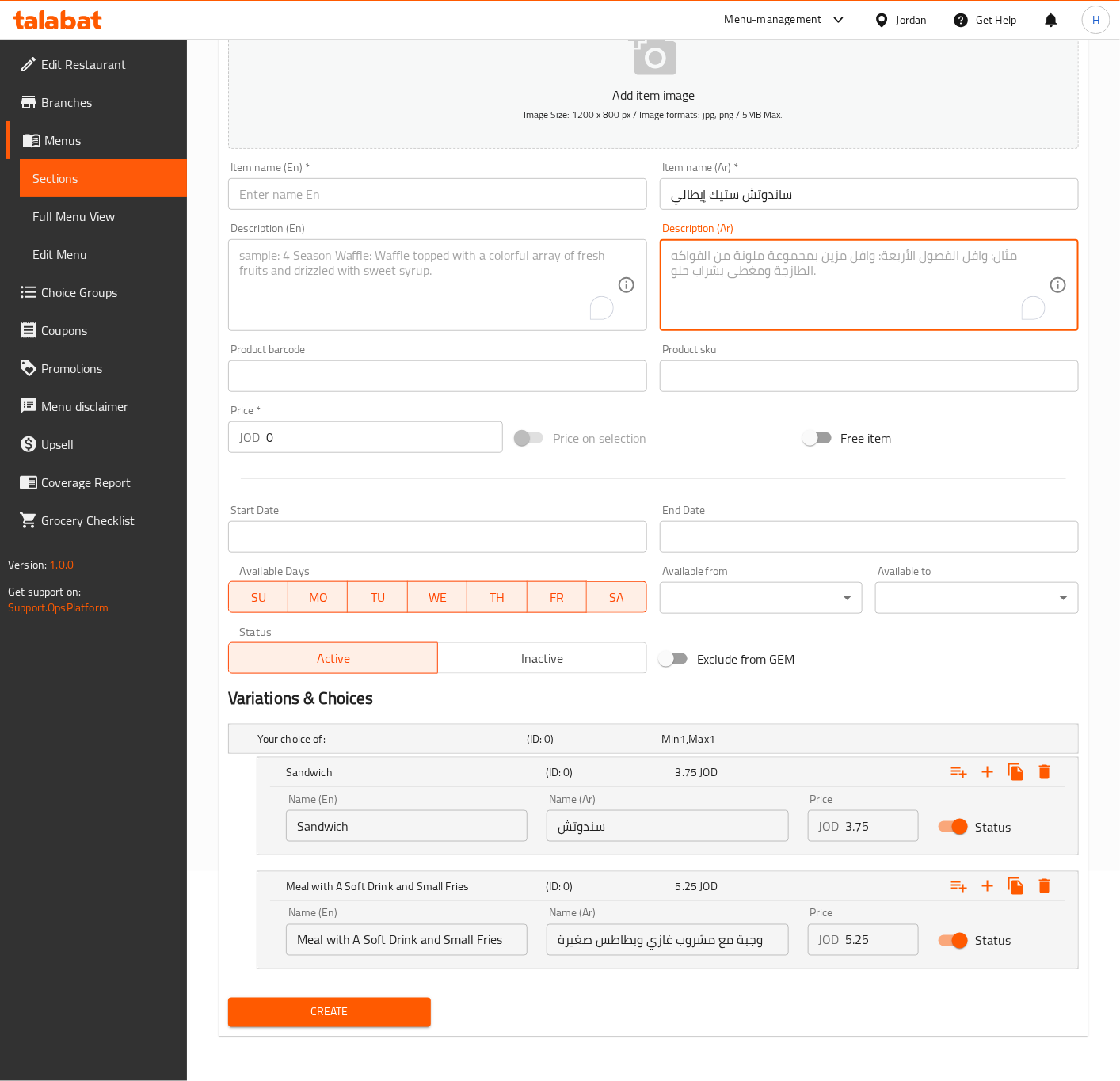
click at [791, 276] on textarea "To enrich screen reader interactions, please activate Accessibility in Grammarl…" at bounding box center [859, 286] width 378 height 76
type textarea "قطع فيليه لحم تطبخ مع بصل، فلفل حلو، فطر، مع كريمة و جبنة موزاريلا في خبز فرنسي"
click at [492, 202] on input "text" at bounding box center [437, 194] width 419 height 32
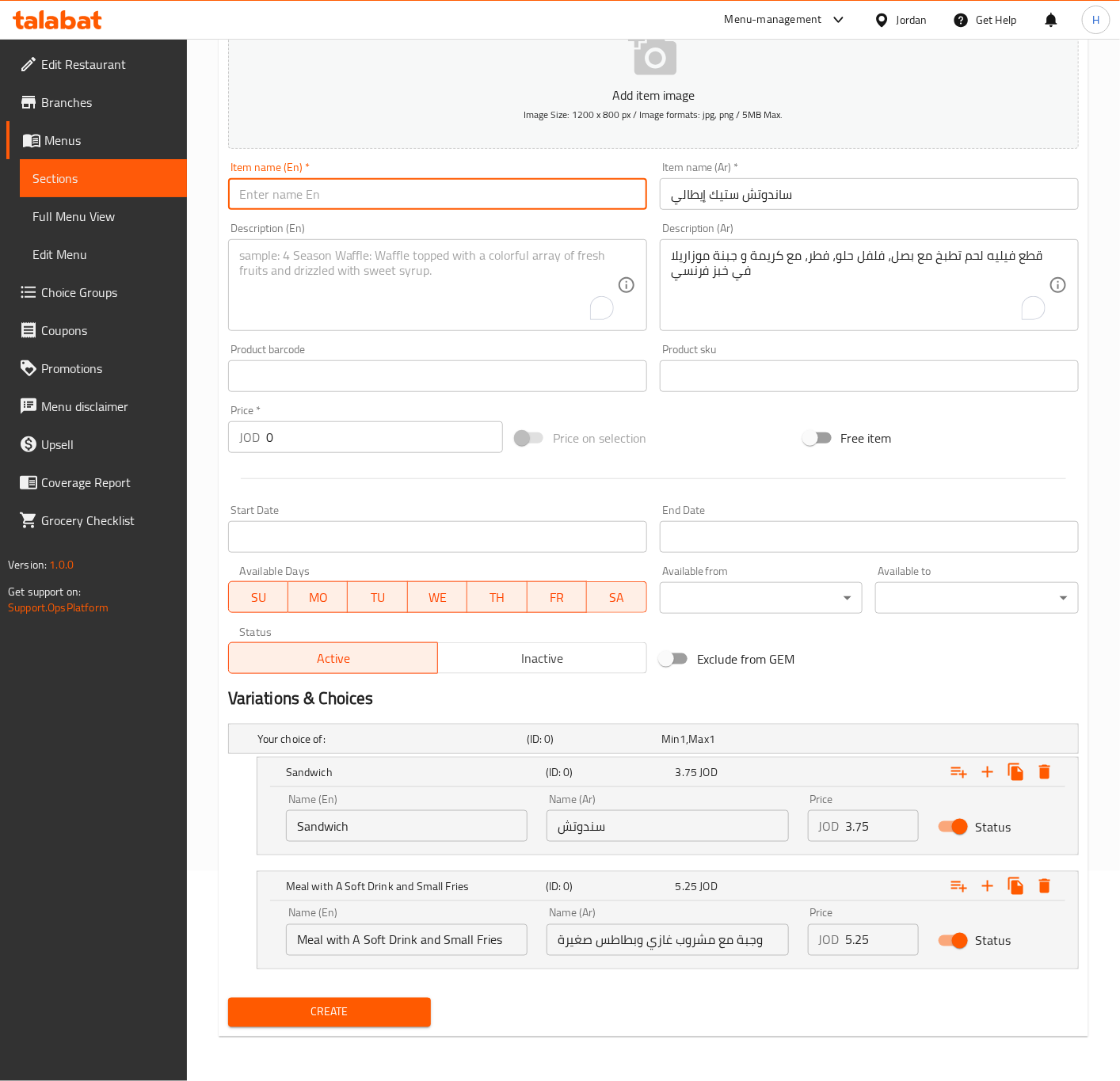
click at [775, 197] on input "ساندوتش ستيك إيطالي" at bounding box center [869, 194] width 419 height 32
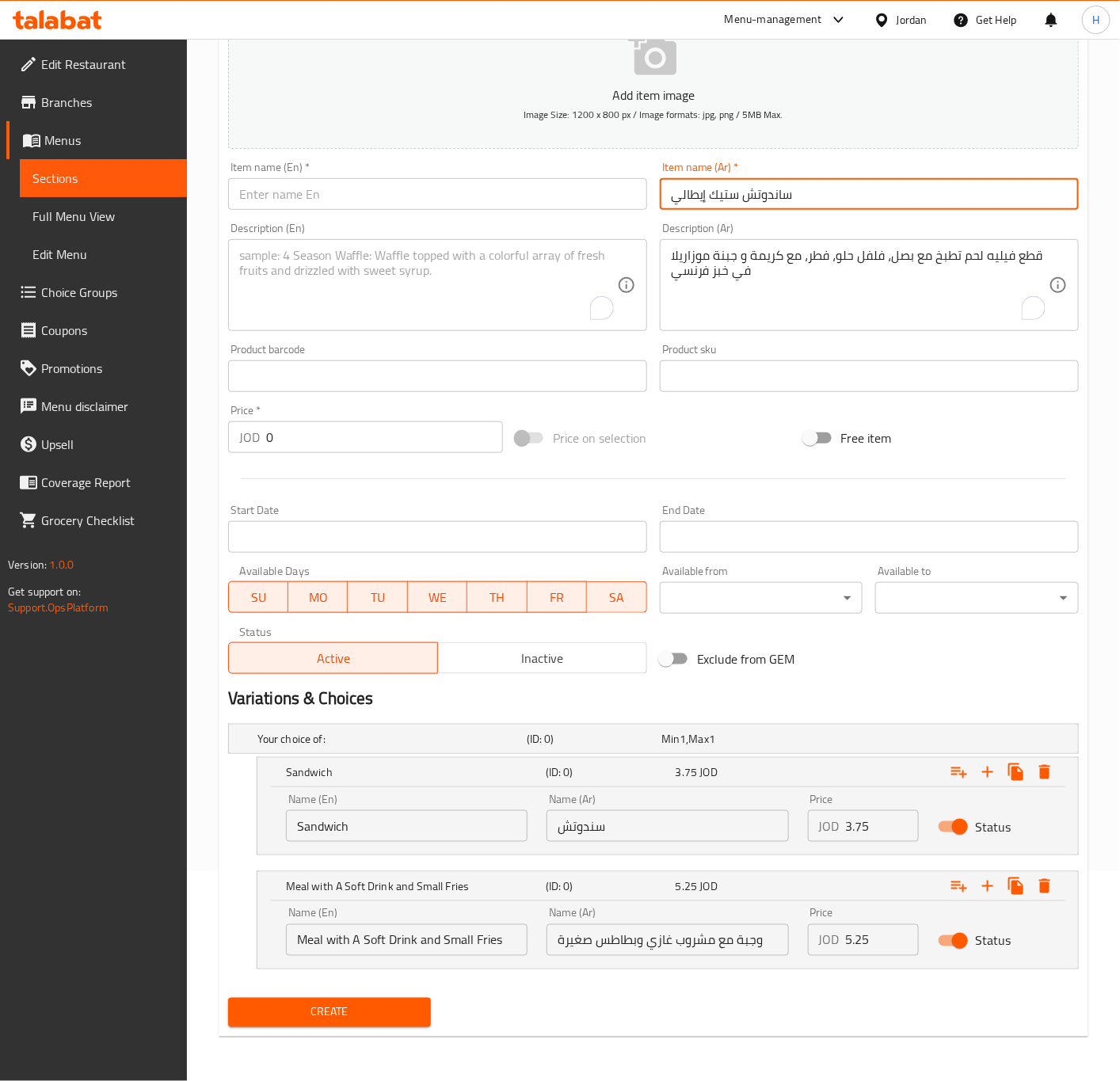
click at [775, 197] on input "ساندوتش ستيك إيطالي" at bounding box center [869, 194] width 419 height 32
click at [288, 197] on input "text" at bounding box center [437, 194] width 419 height 32
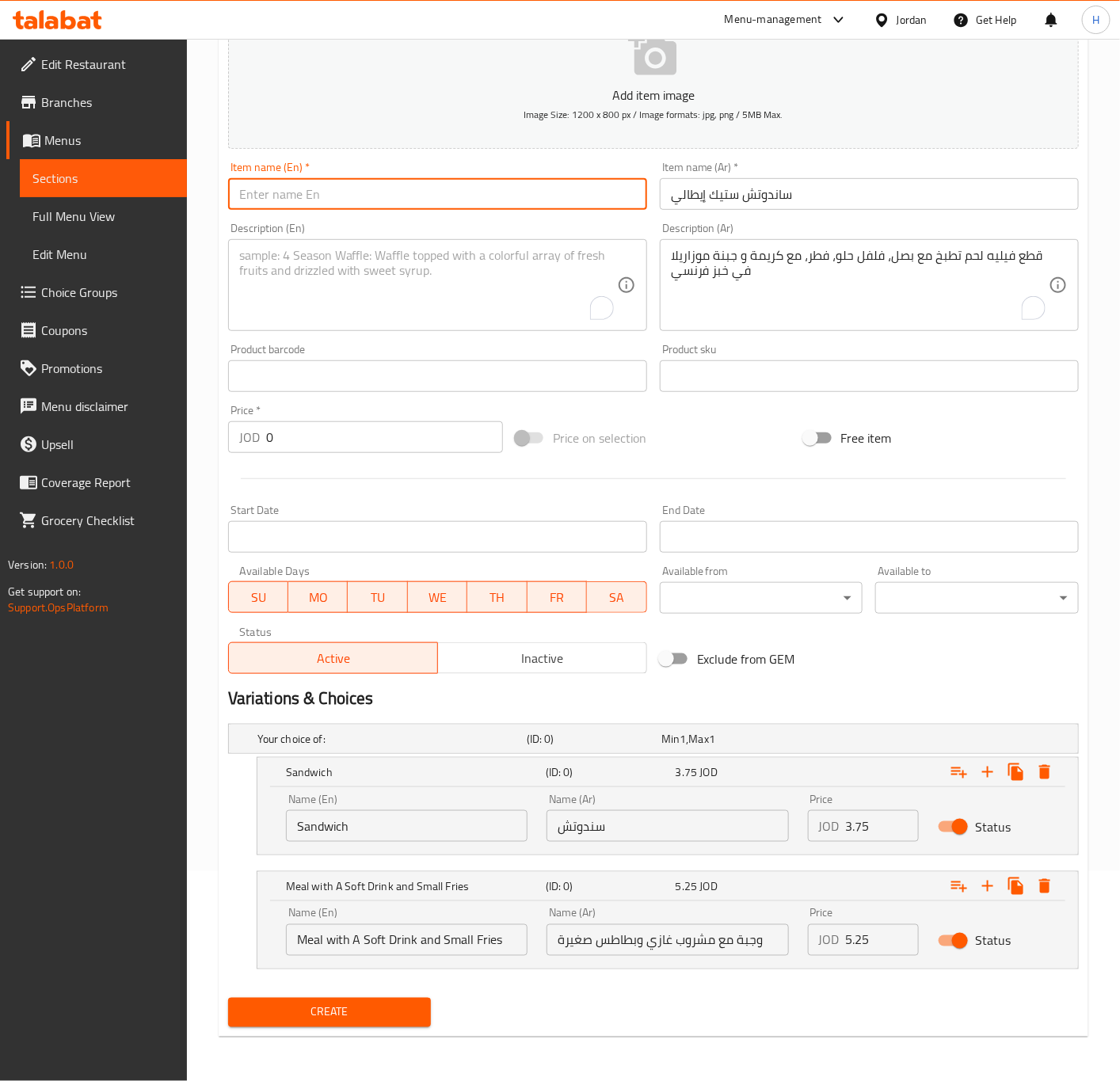
paste input "Italian steak sandwich"
click at [288, 197] on input "Italian steak sandwich" at bounding box center [437, 194] width 419 height 32
type input "Italian Steak Sandwich"
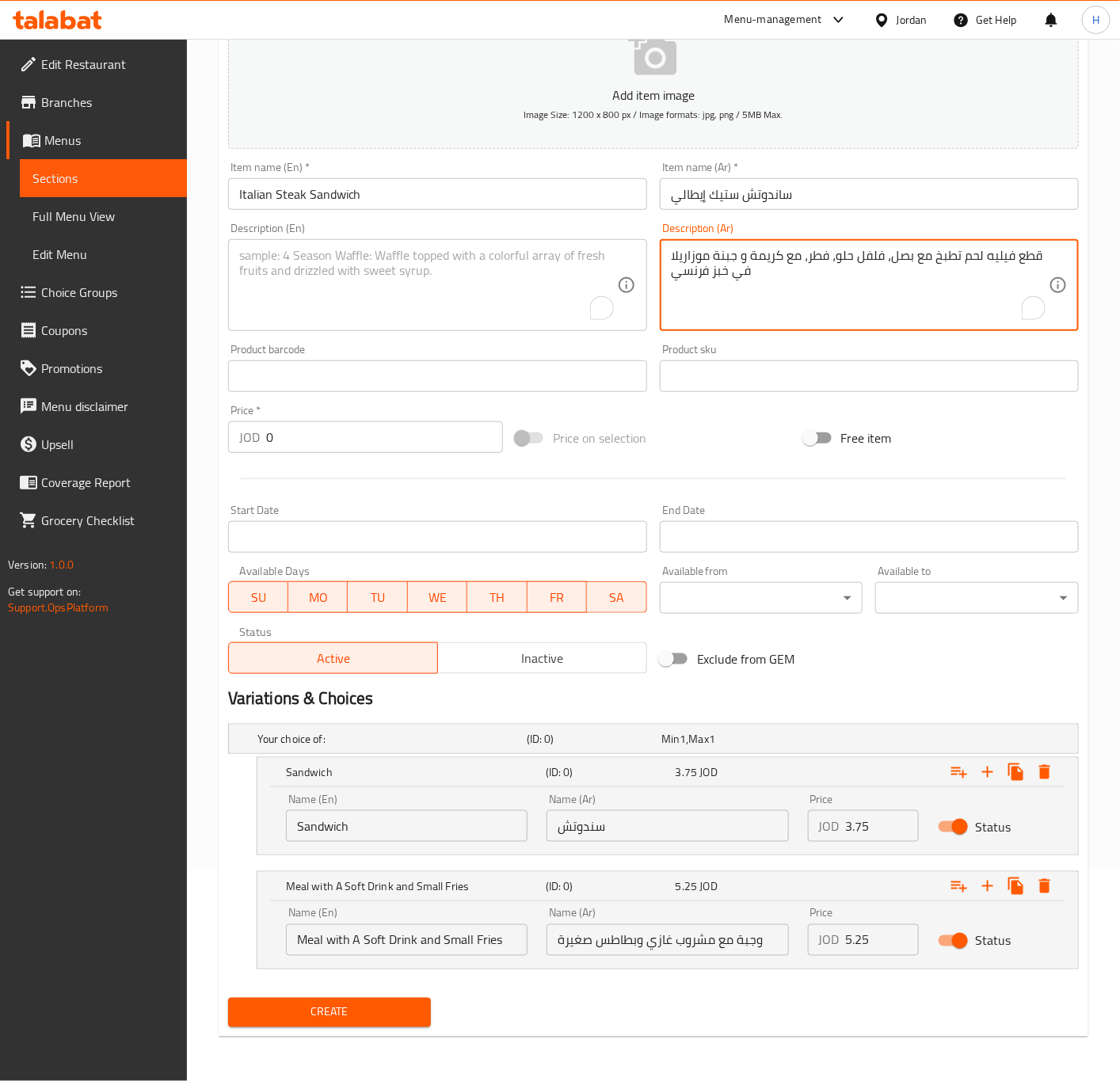
click at [811, 262] on textarea "قطع فيليه لحم تطبخ مع بصل، فلفل حلو، فطر، مع كريمة و جبنة موزاريلا في خبز فرنسي" at bounding box center [859, 286] width 378 height 76
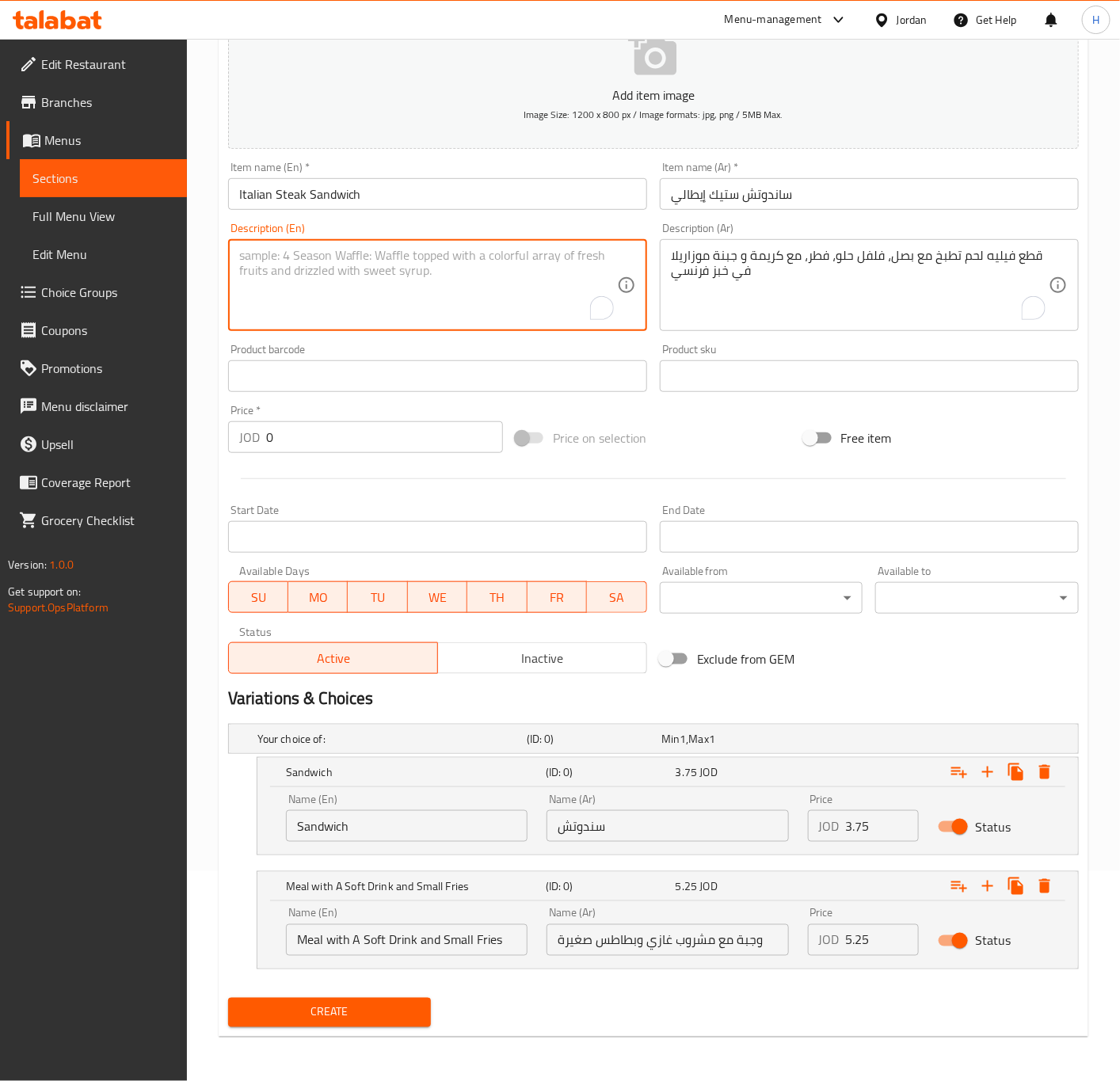
paste textarea "Beef fillet pieces cooked with onions, bell peppers, mushrooms, cream and mozza…"
type textarea "Beef fillet pieces cooked with onions, bell peppers, mushrooms, cream and mozza…"
click at [402, 1019] on span "Create" at bounding box center [330, 1012] width 178 height 20
click at [402, 1019] on div at bounding box center [560, 540] width 1120 height 1081
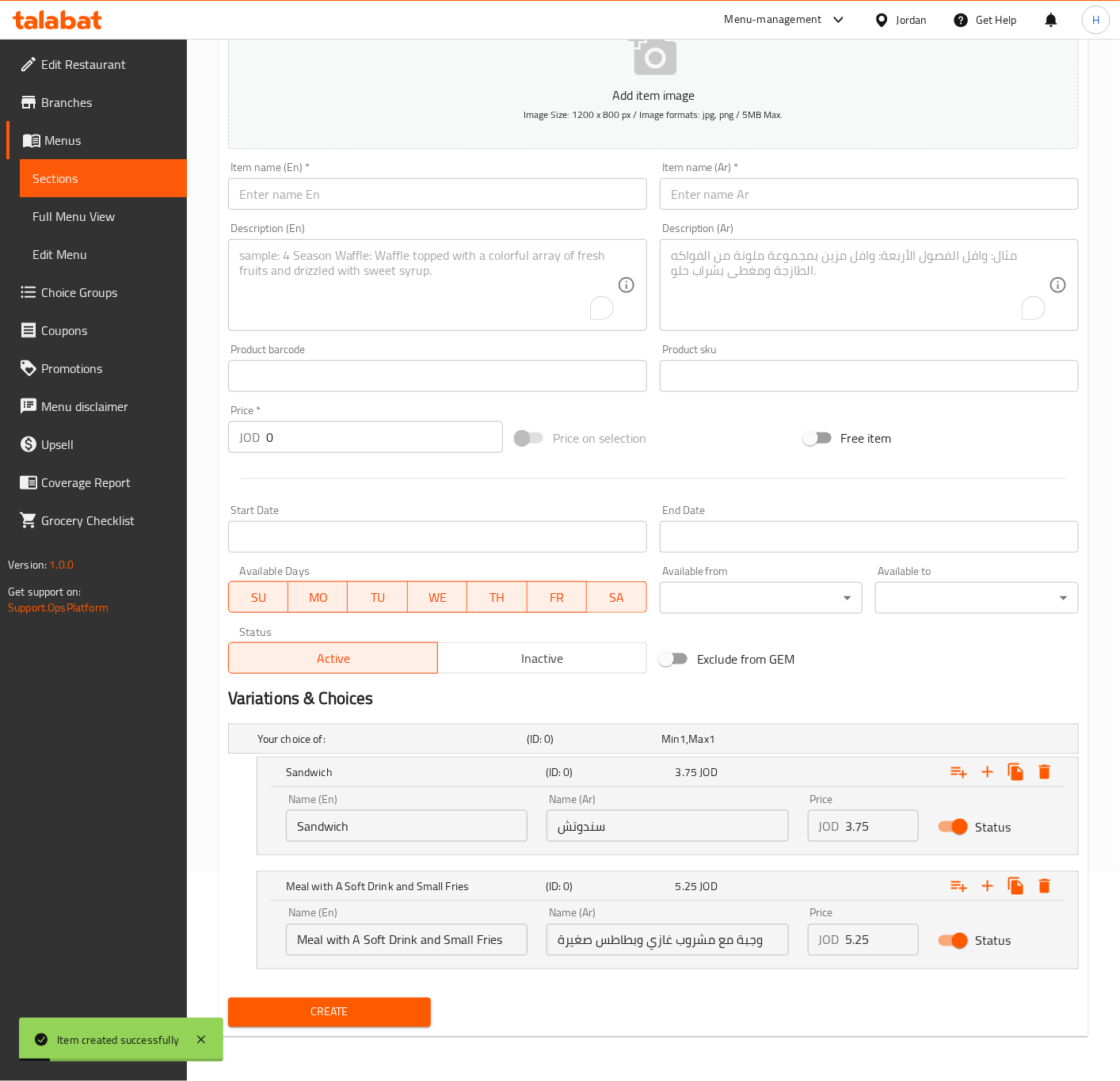
scroll to position [0, 0]
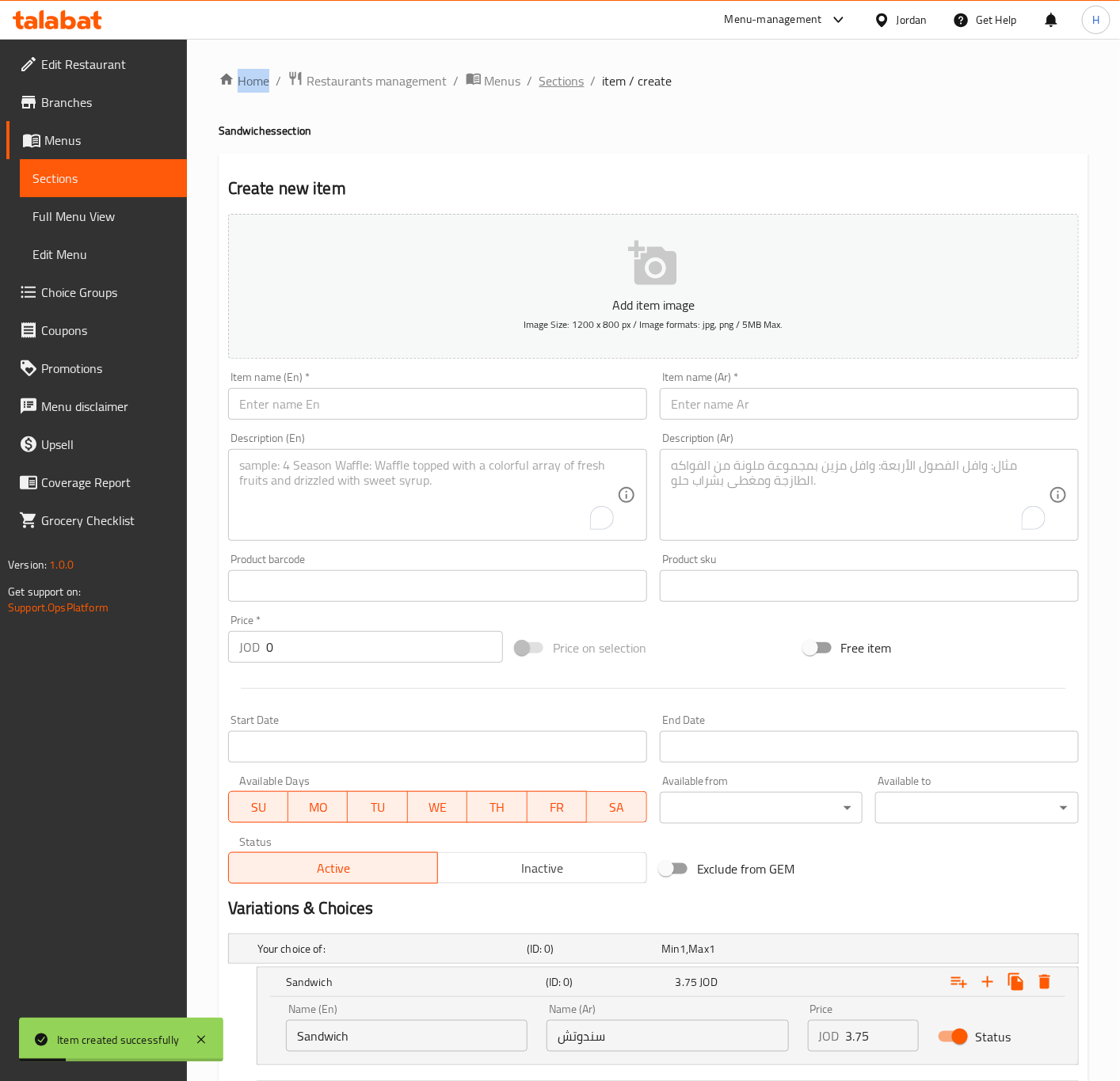
click at [568, 91] on span "Sections" at bounding box center [561, 81] width 45 height 19
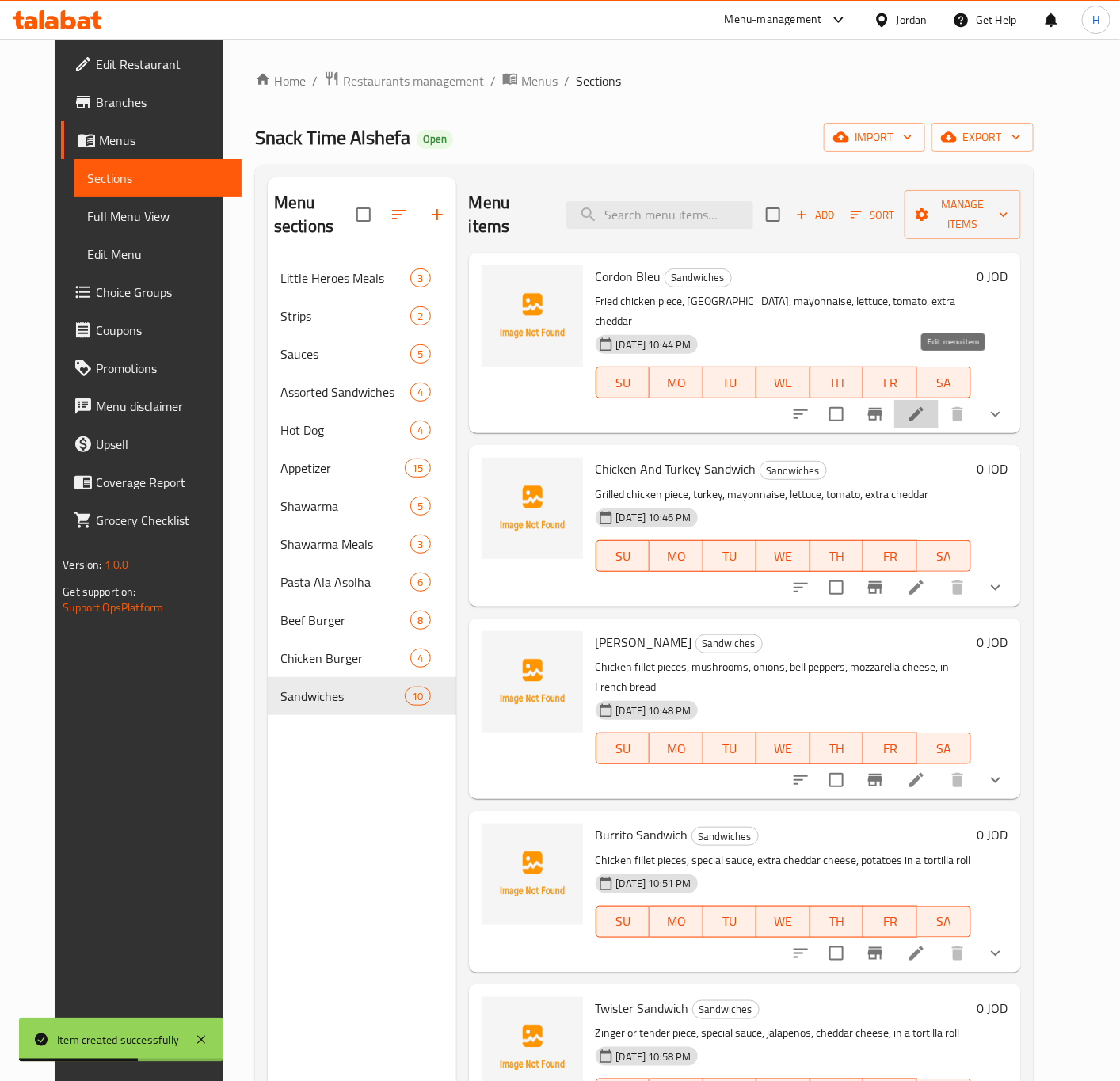
click at [926, 405] on icon at bounding box center [916, 413] width 19 height 19
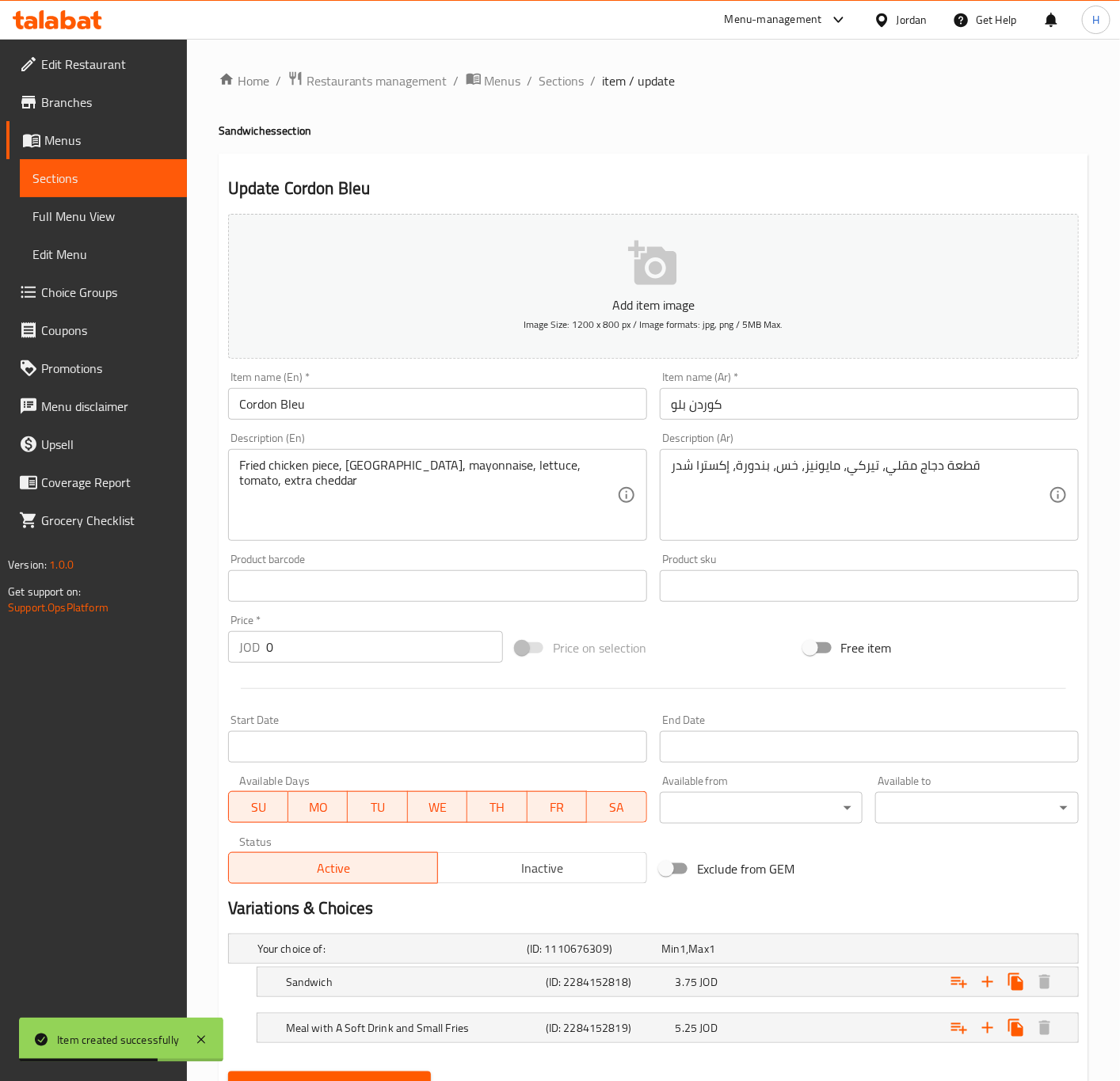
click at [340, 405] on input "Cordon Bleu" at bounding box center [437, 404] width 419 height 32
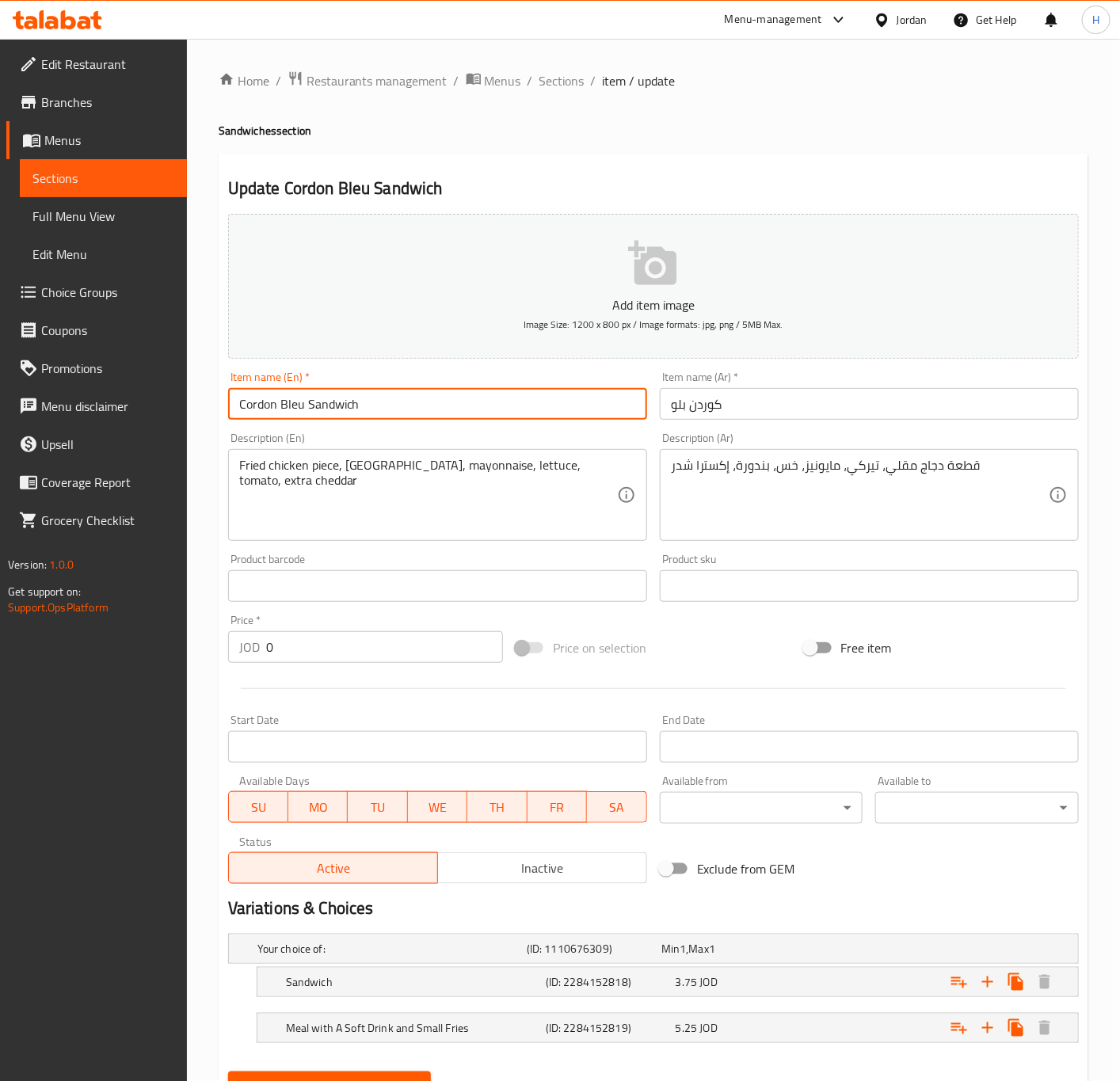
type input "Cordon Bleu Sandwich"
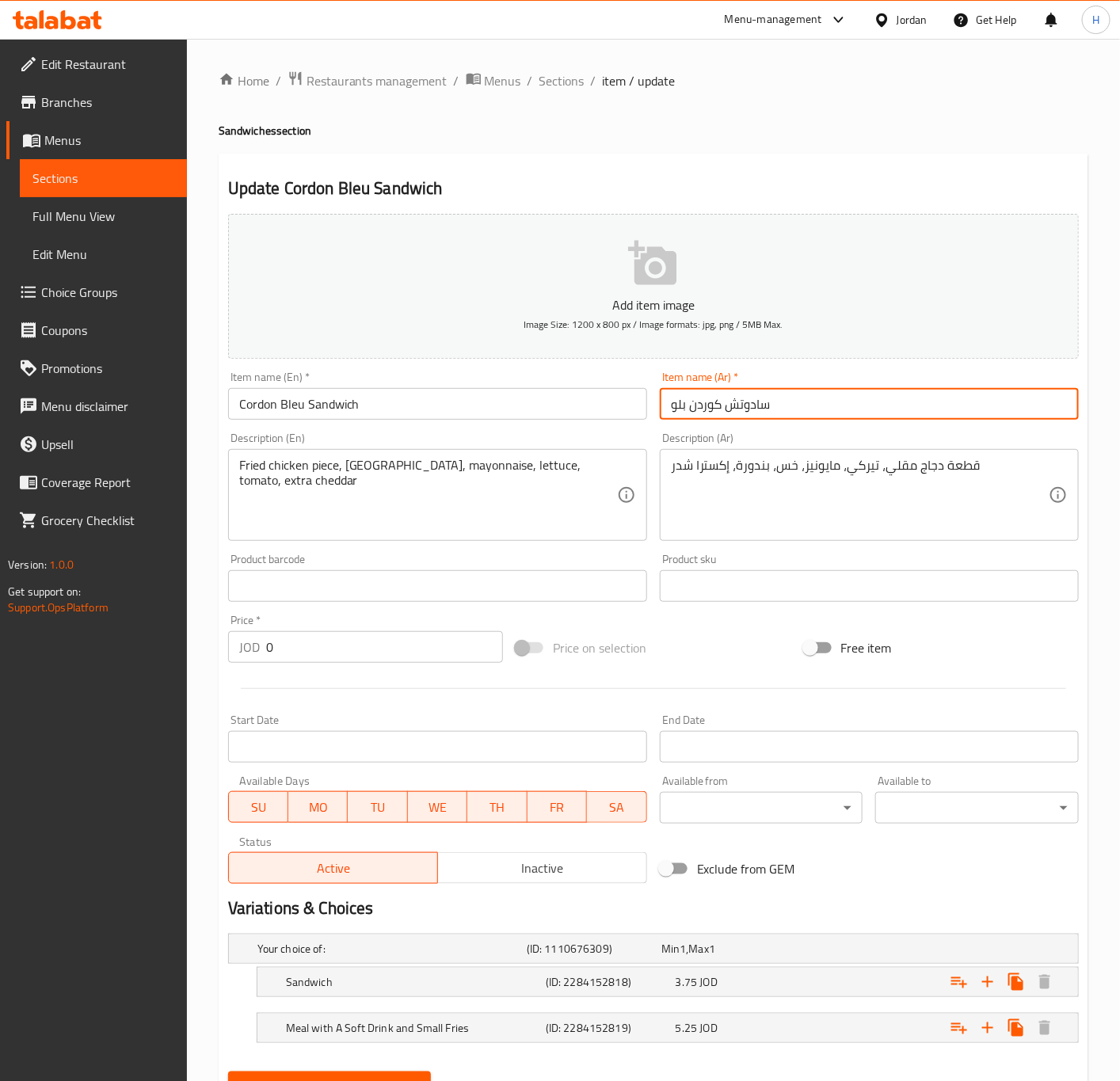
type input "سادوتش كوردن بلو"
click at [228, 1071] on button "Update" at bounding box center [330, 1085] width 203 height 29
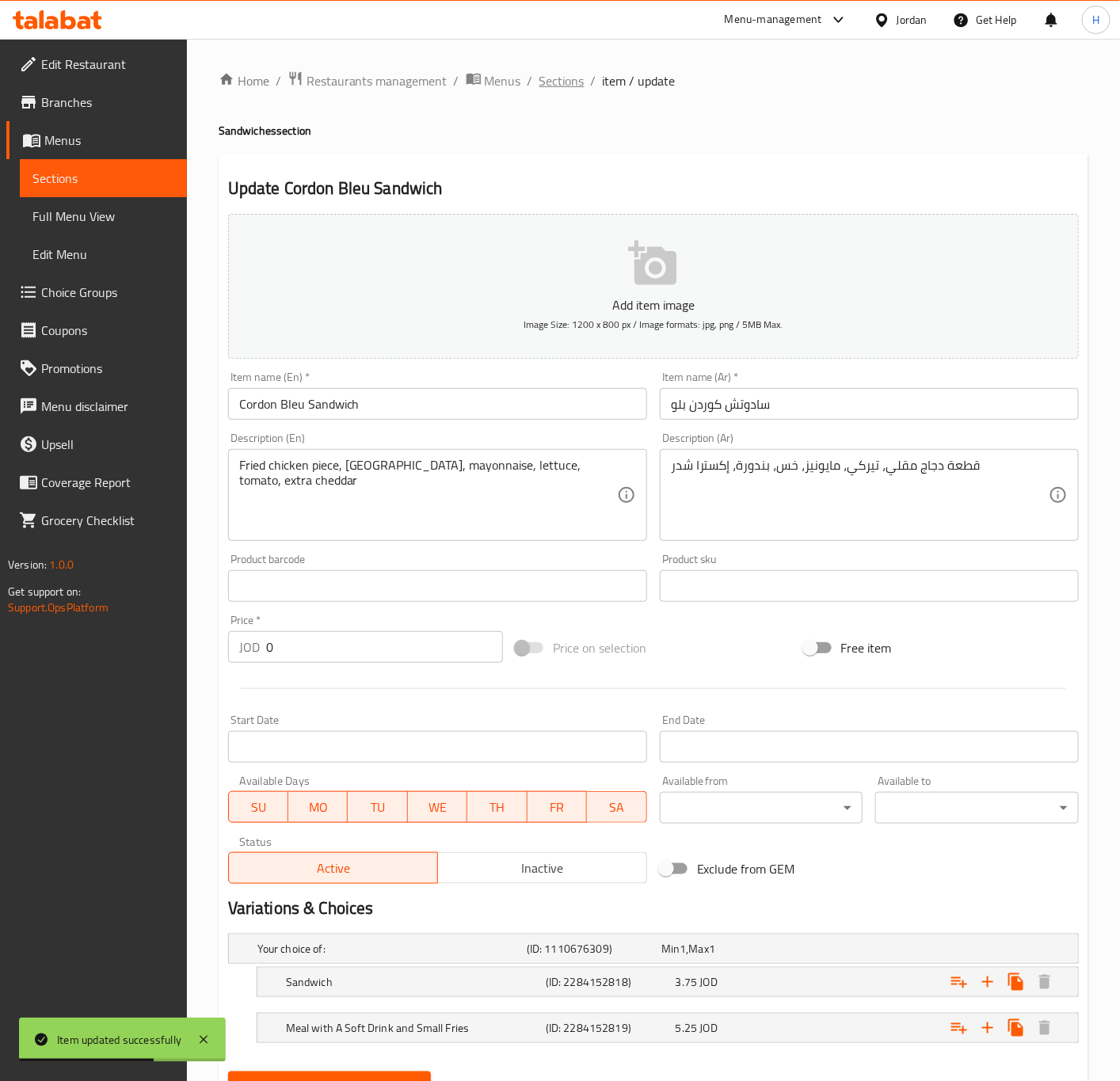
click at [569, 79] on span "Sections" at bounding box center [561, 81] width 45 height 19
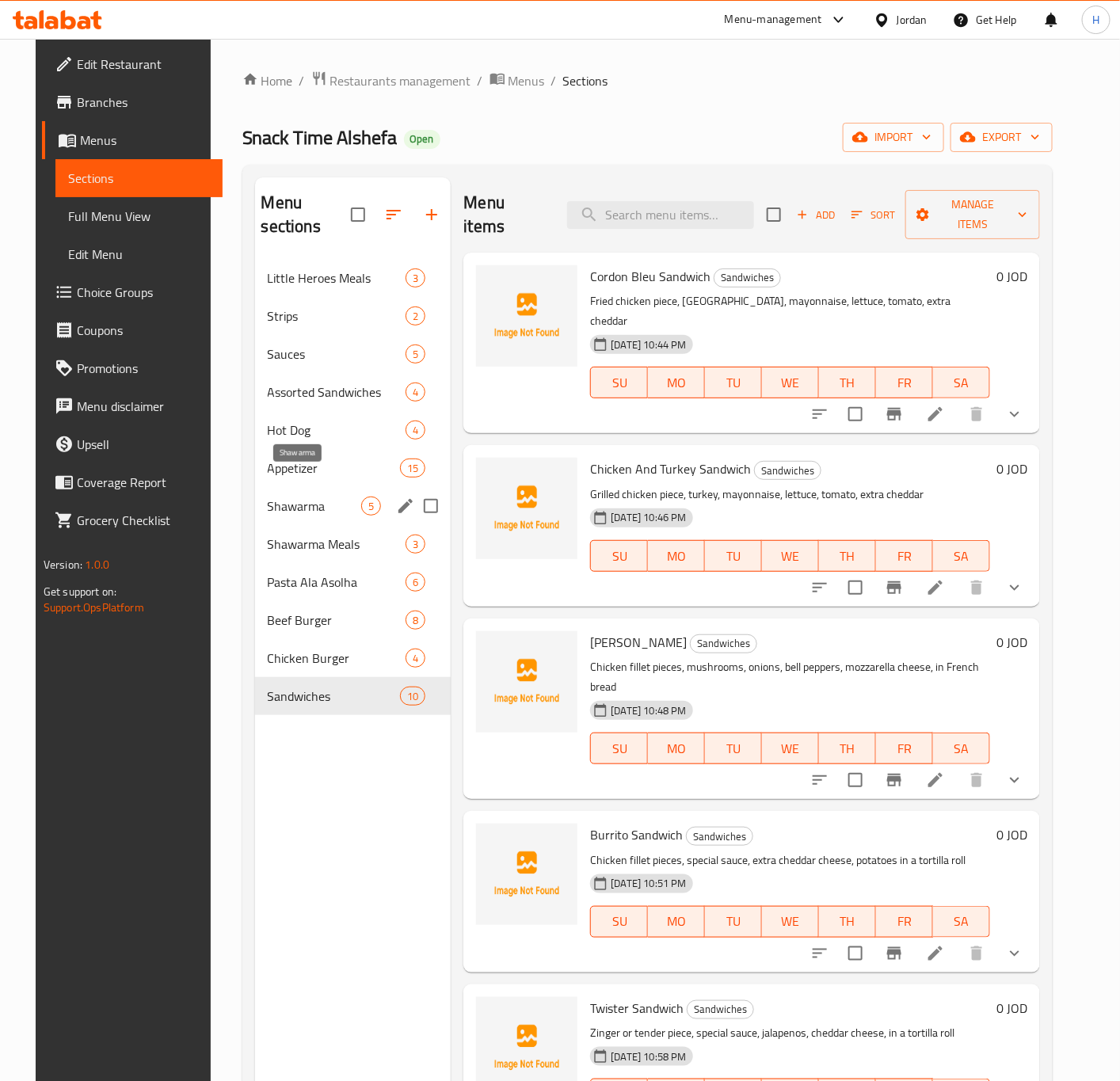
click at [315, 496] on span "Shawarma" at bounding box center [315, 505] width 95 height 19
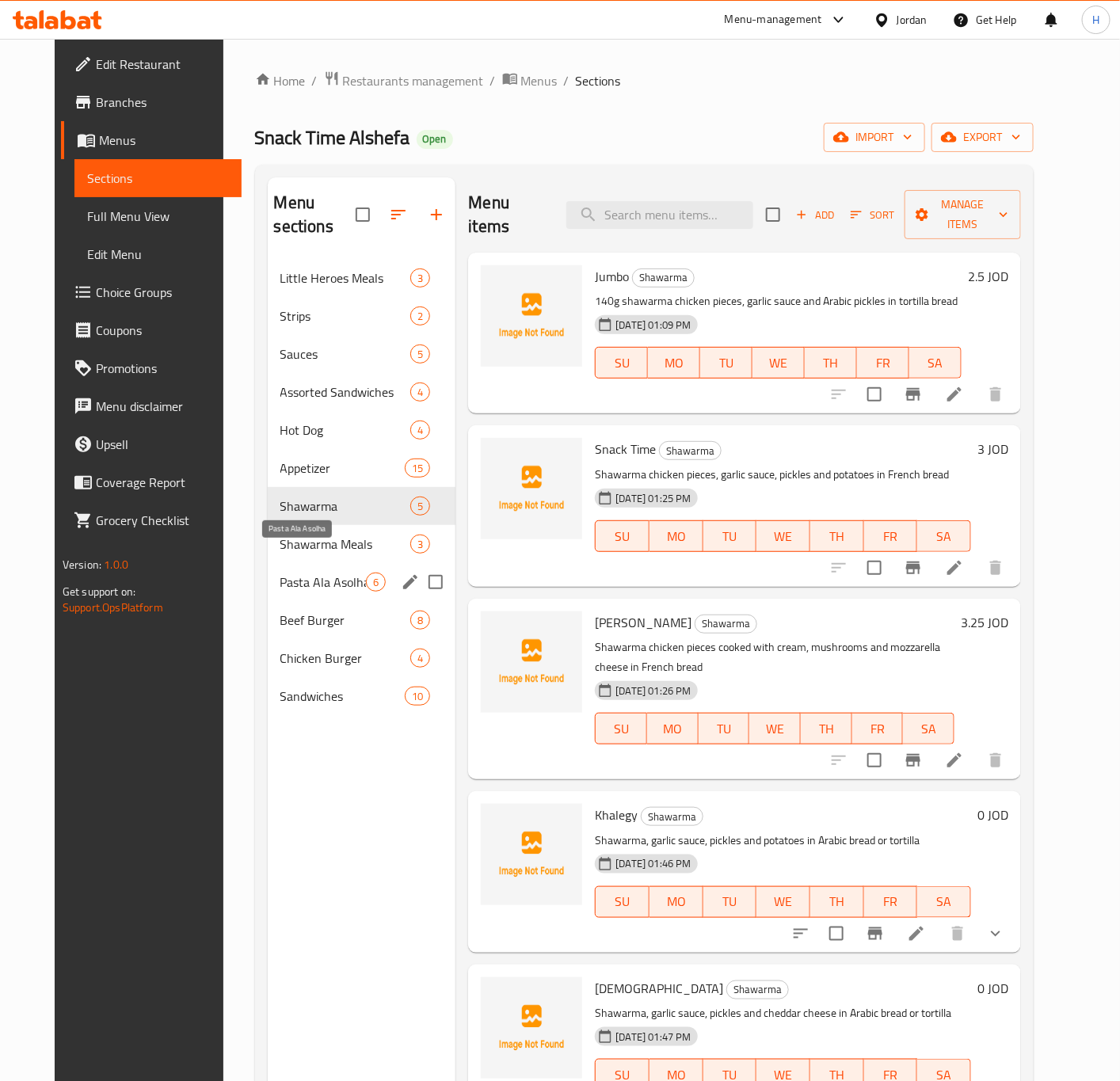
click at [315, 573] on span "Pasta Ala Asolha" at bounding box center [323, 582] width 87 height 19
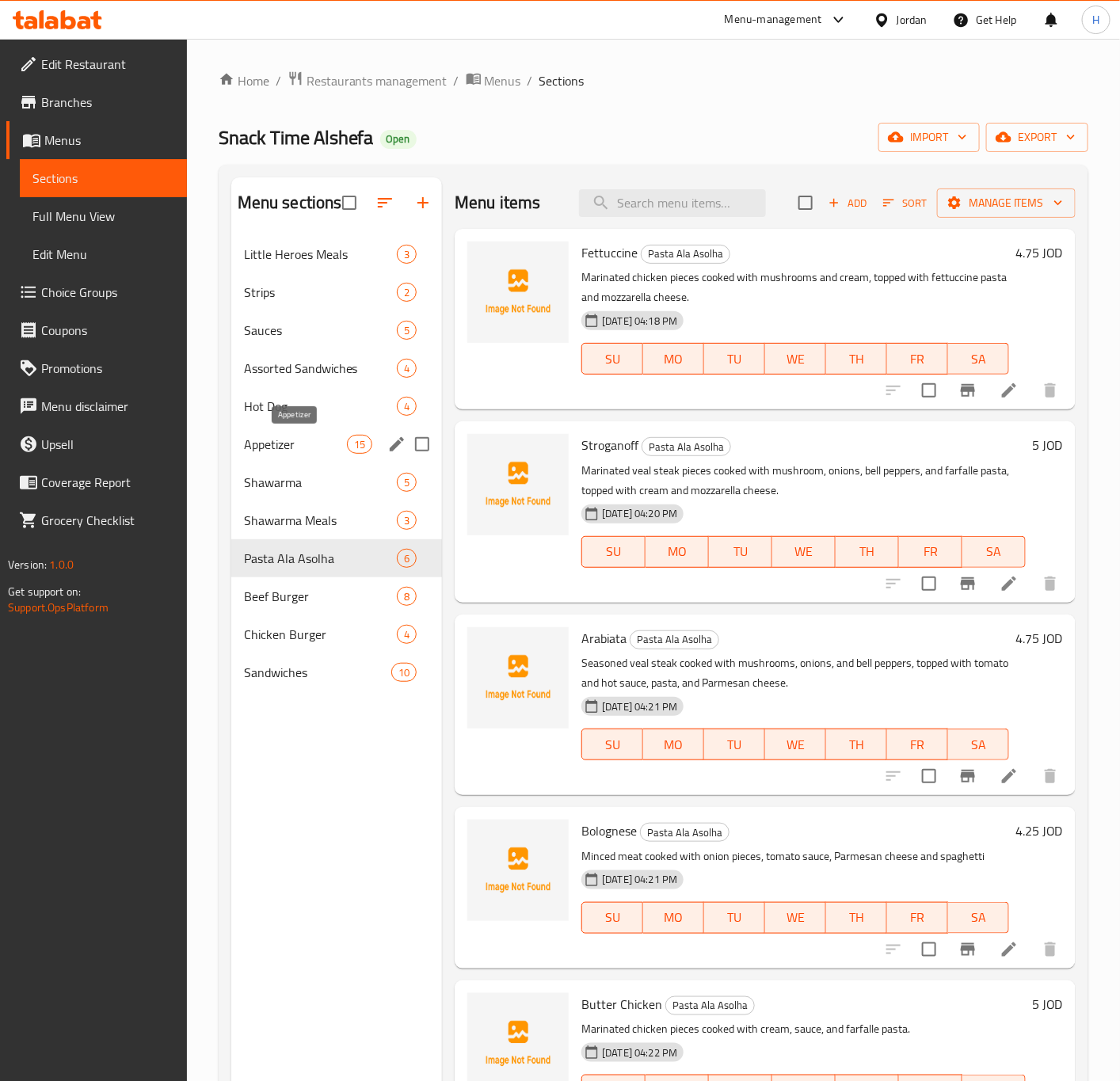
click at [303, 435] on span "Appetizer" at bounding box center [295, 443] width 103 height 19
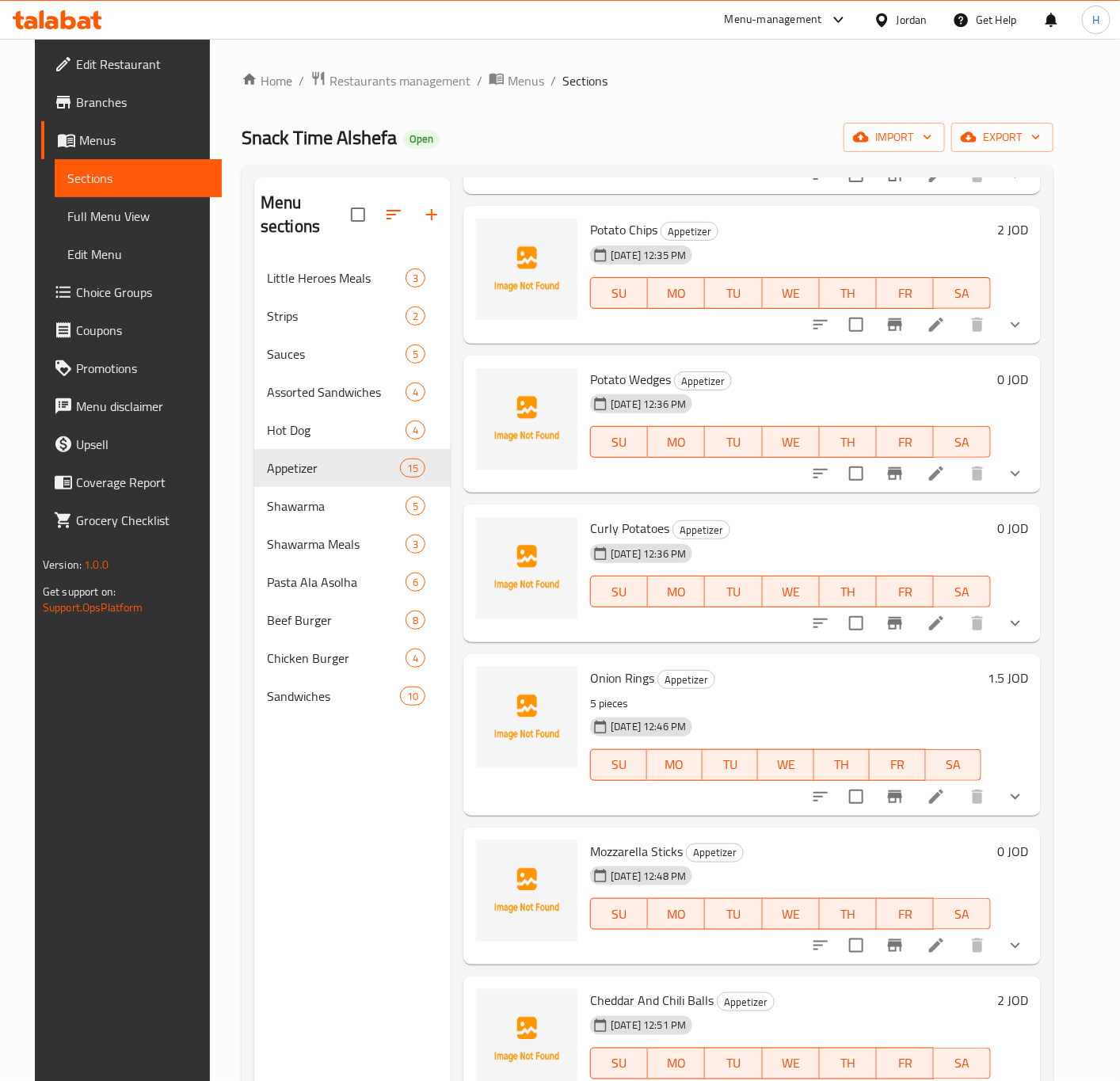
scroll to position [334, 0]
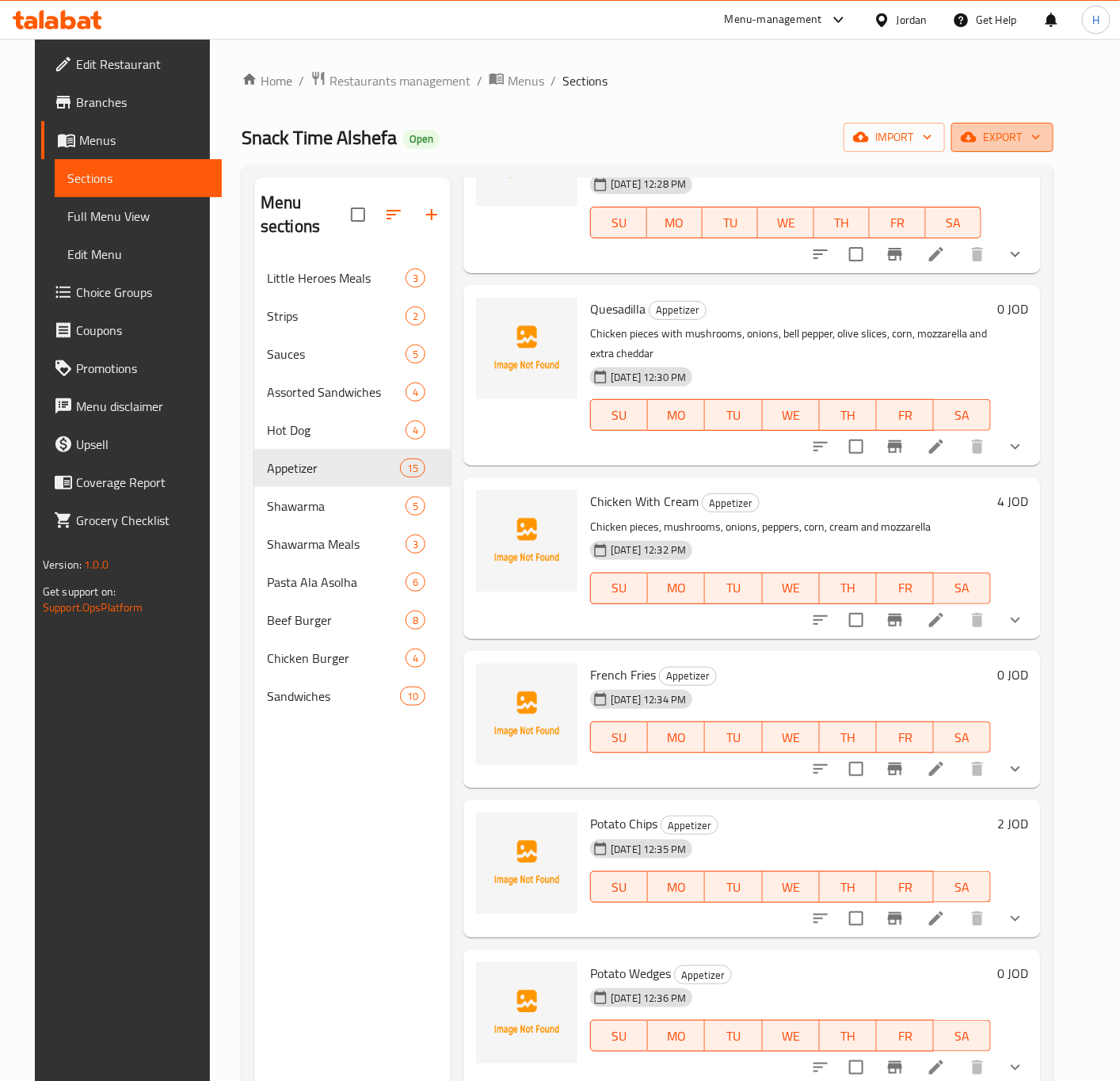
click at [1034, 130] on span "export" at bounding box center [1001, 137] width 77 height 20
click at [1034, 132] on span "export" at bounding box center [1001, 137] width 77 height 20
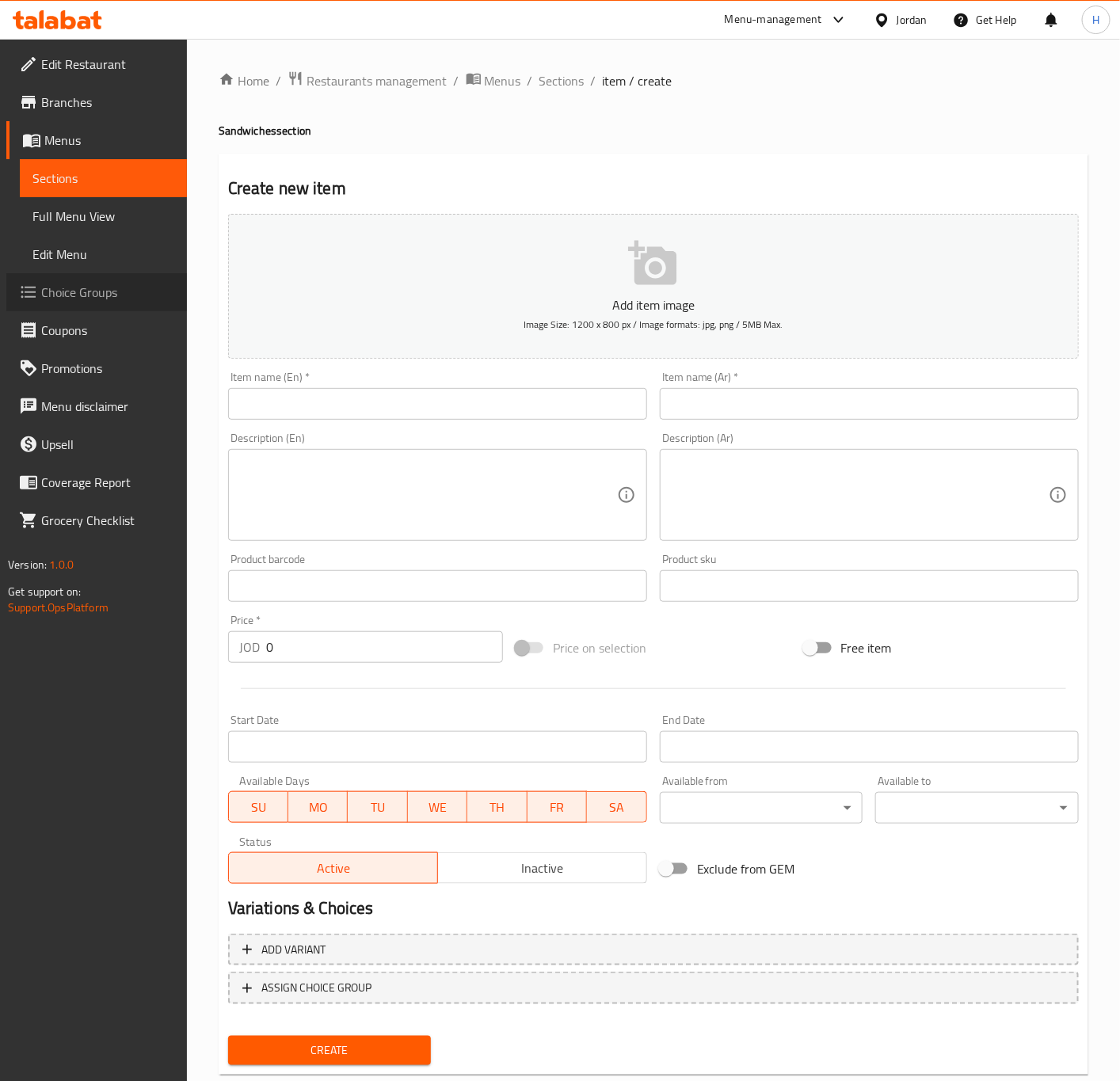
click at [99, 288] on span "Choice Groups" at bounding box center [108, 292] width 134 height 19
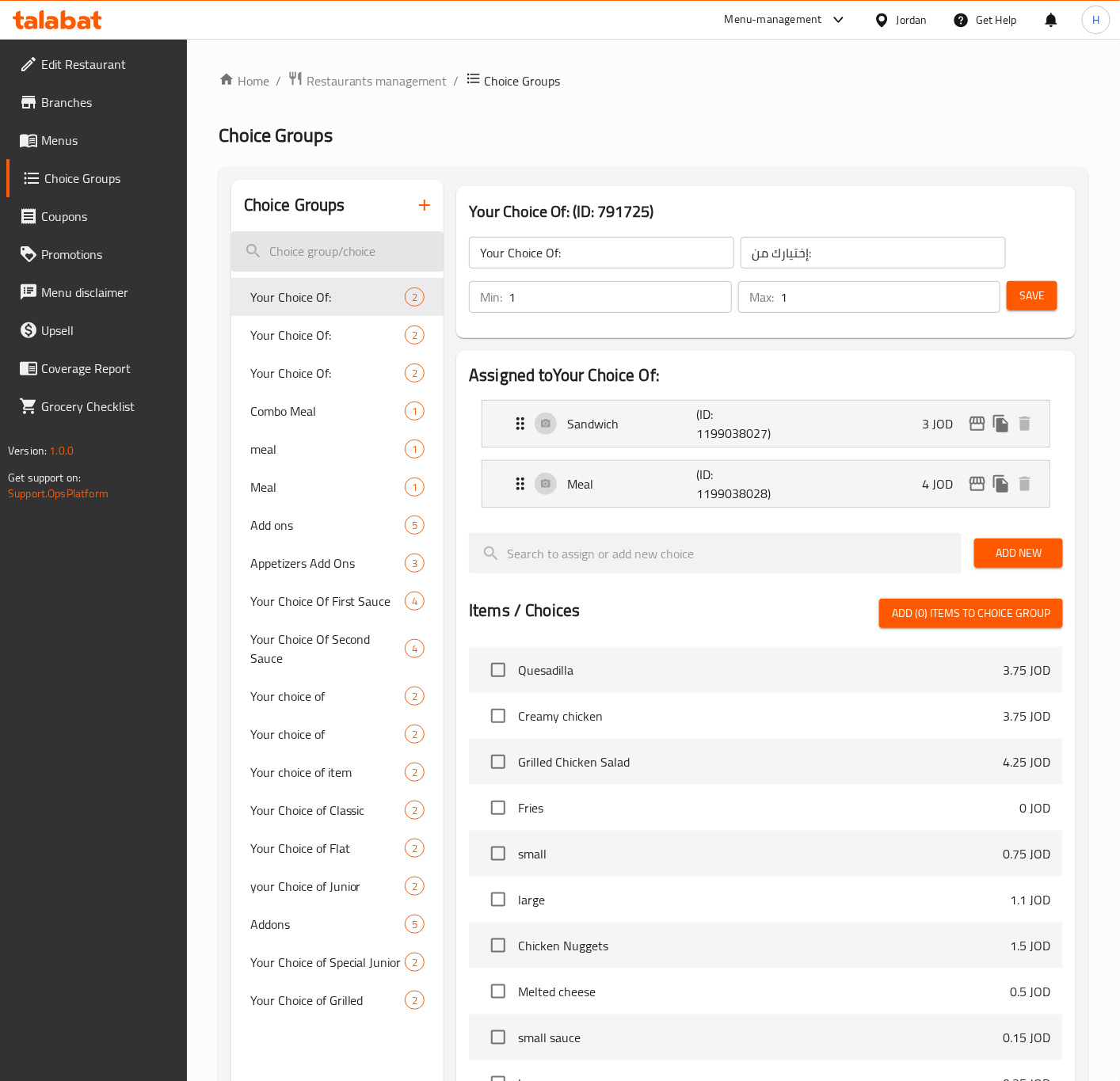
click at [334, 255] on input "search" at bounding box center [338, 251] width 213 height 41
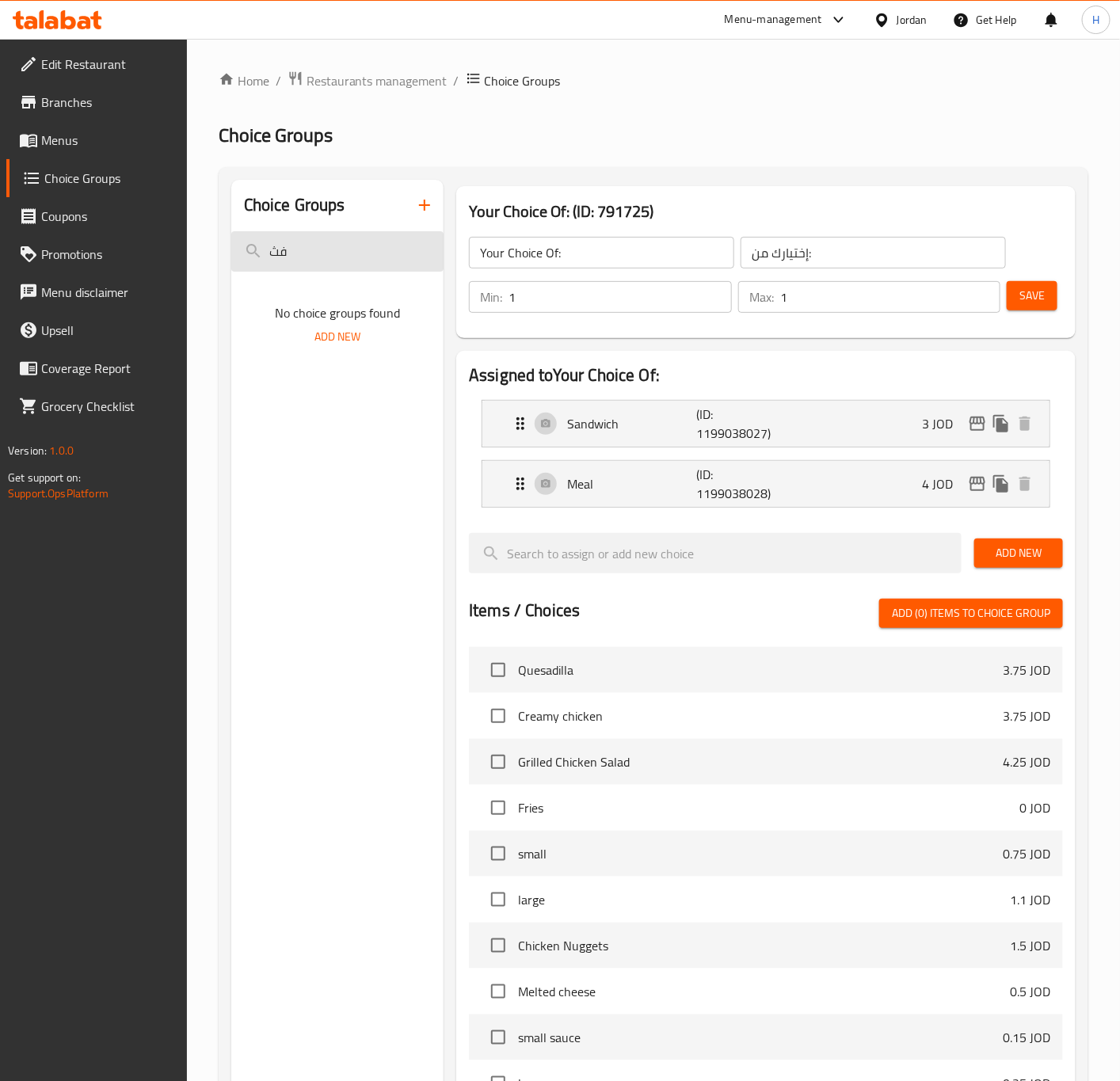
type input "ف"
type input "ت"
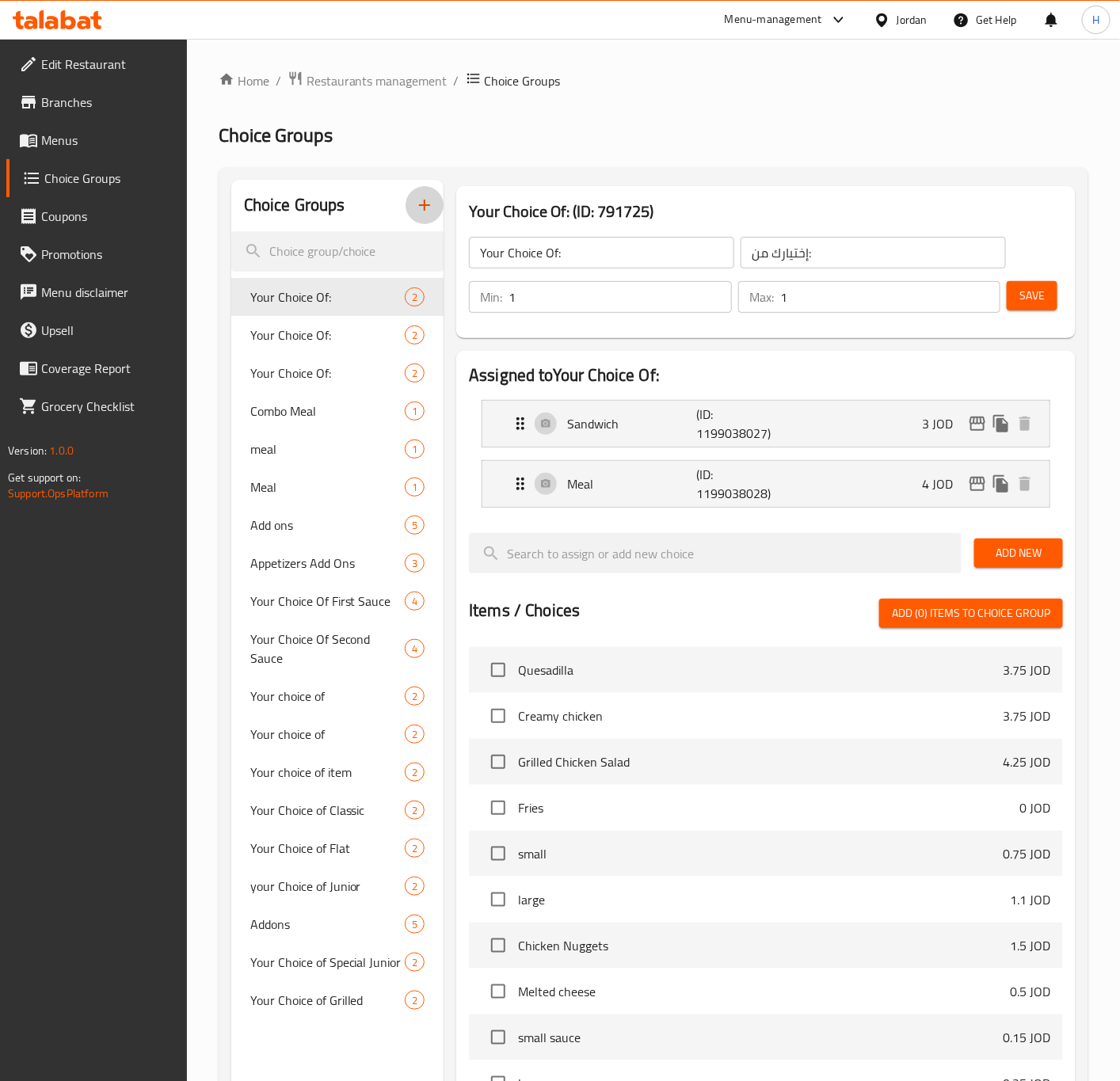
click at [423, 211] on icon "button" at bounding box center [423, 204] width 19 height 19
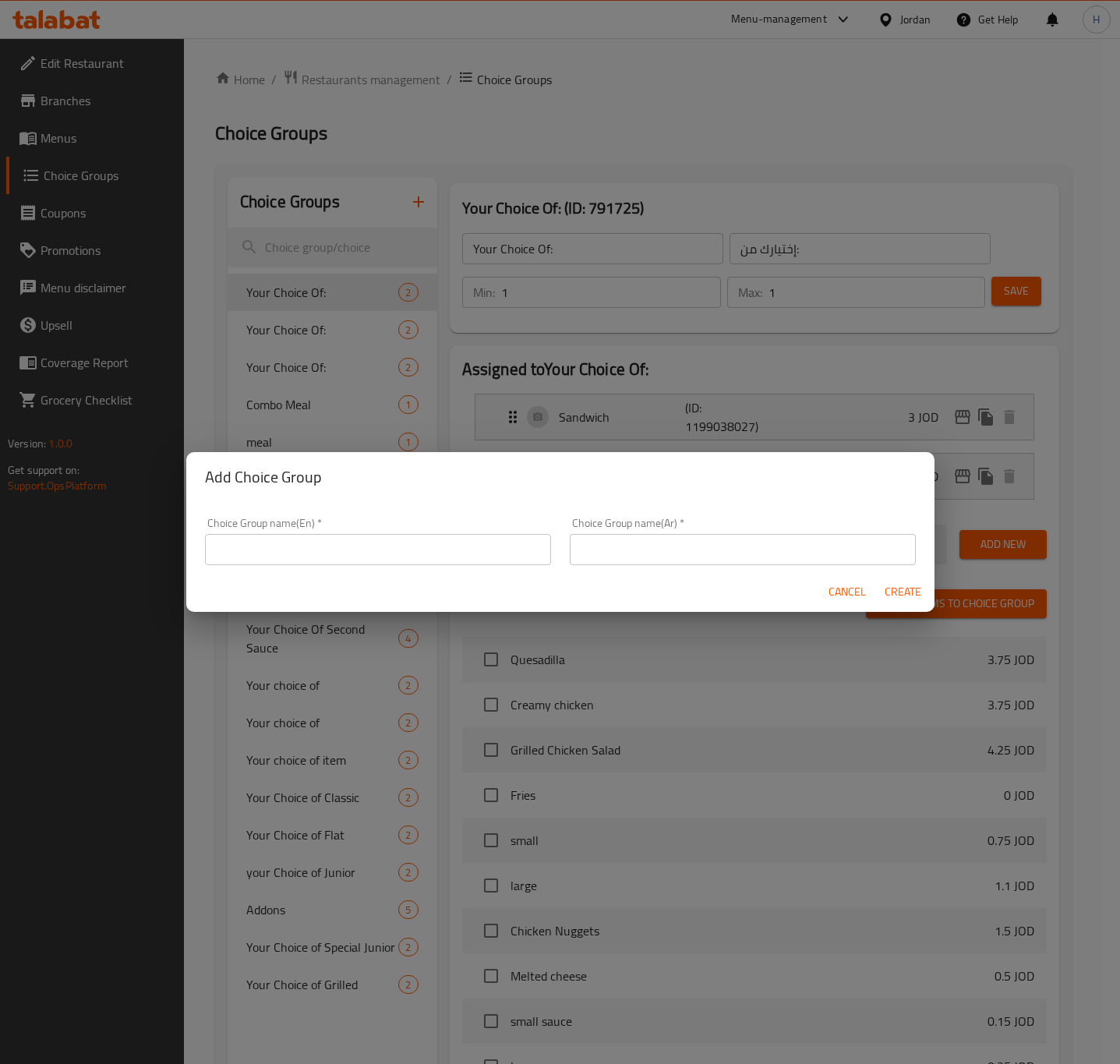
click at [367, 556] on input "text" at bounding box center [378, 549] width 346 height 31
type input "Your Choice Of :"
click at [647, 552] on input "text" at bounding box center [742, 549] width 346 height 31
type input "إختيارك من :"
click at [894, 592] on span "Create" at bounding box center [903, 592] width 37 height 20
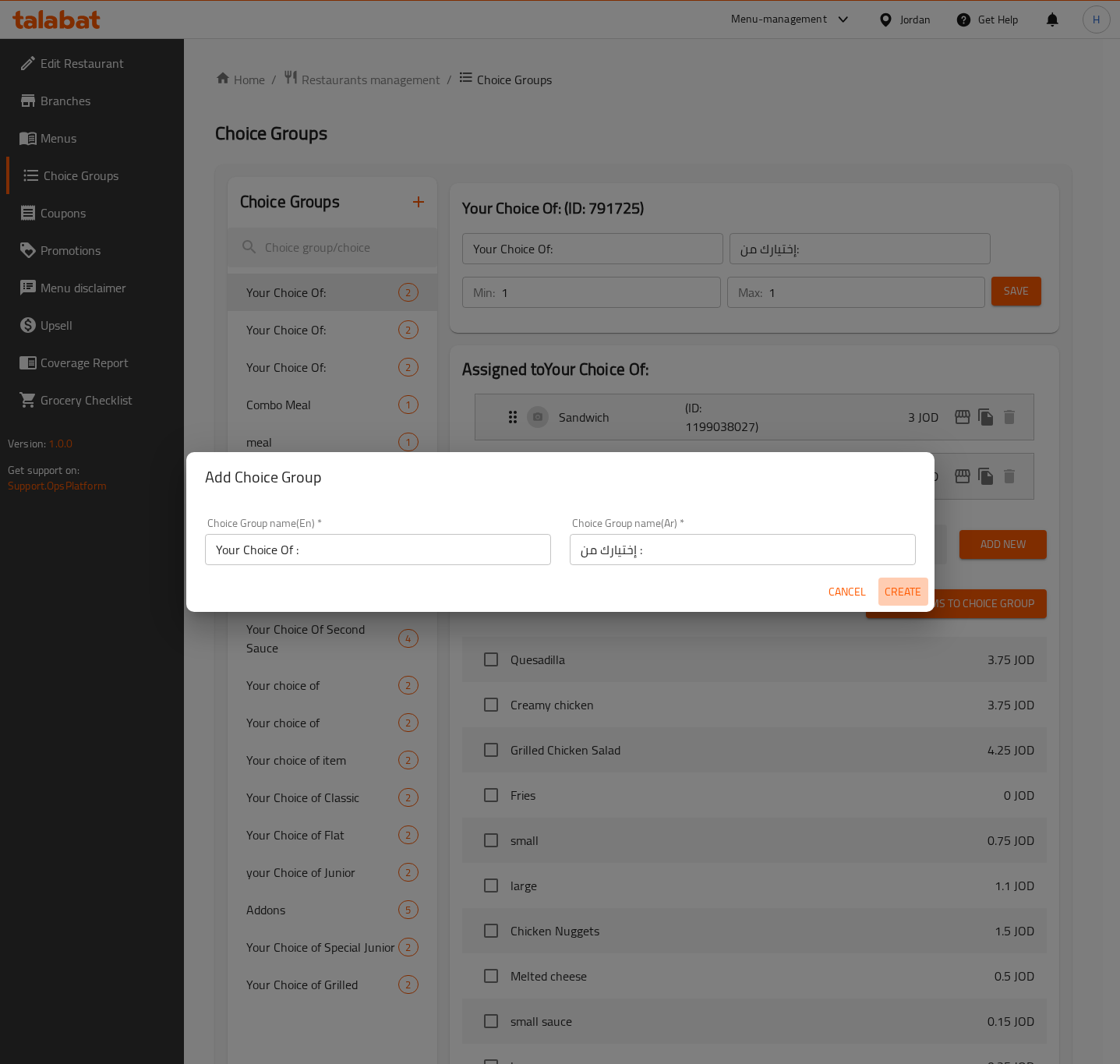
type input "Your Choice Of :"
type input "إختيارك من :"
type input "0"
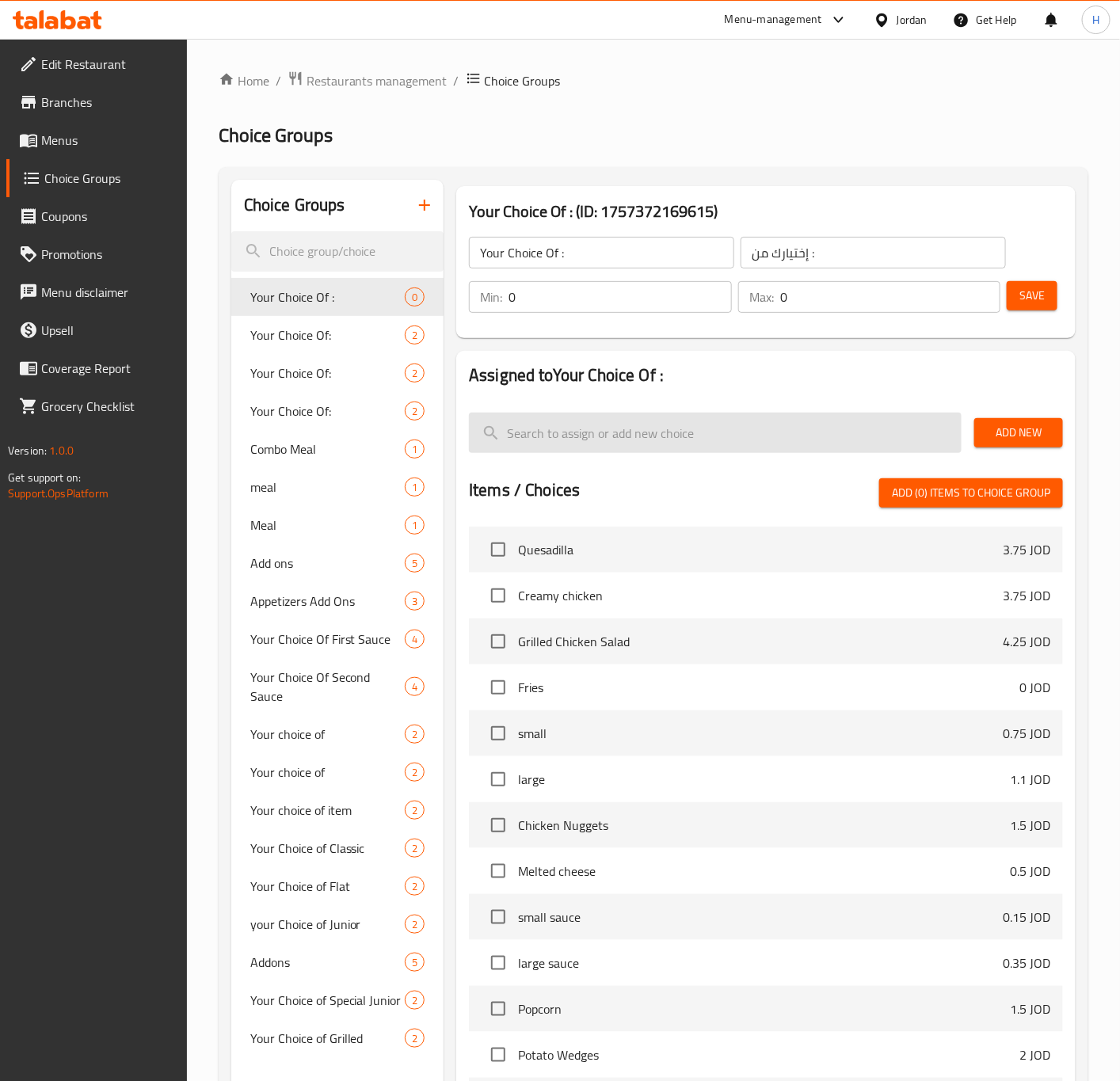
click at [637, 437] on input "search" at bounding box center [715, 432] width 492 height 41
type input "1"
click at [712, 286] on input "1" at bounding box center [620, 297] width 223 height 32
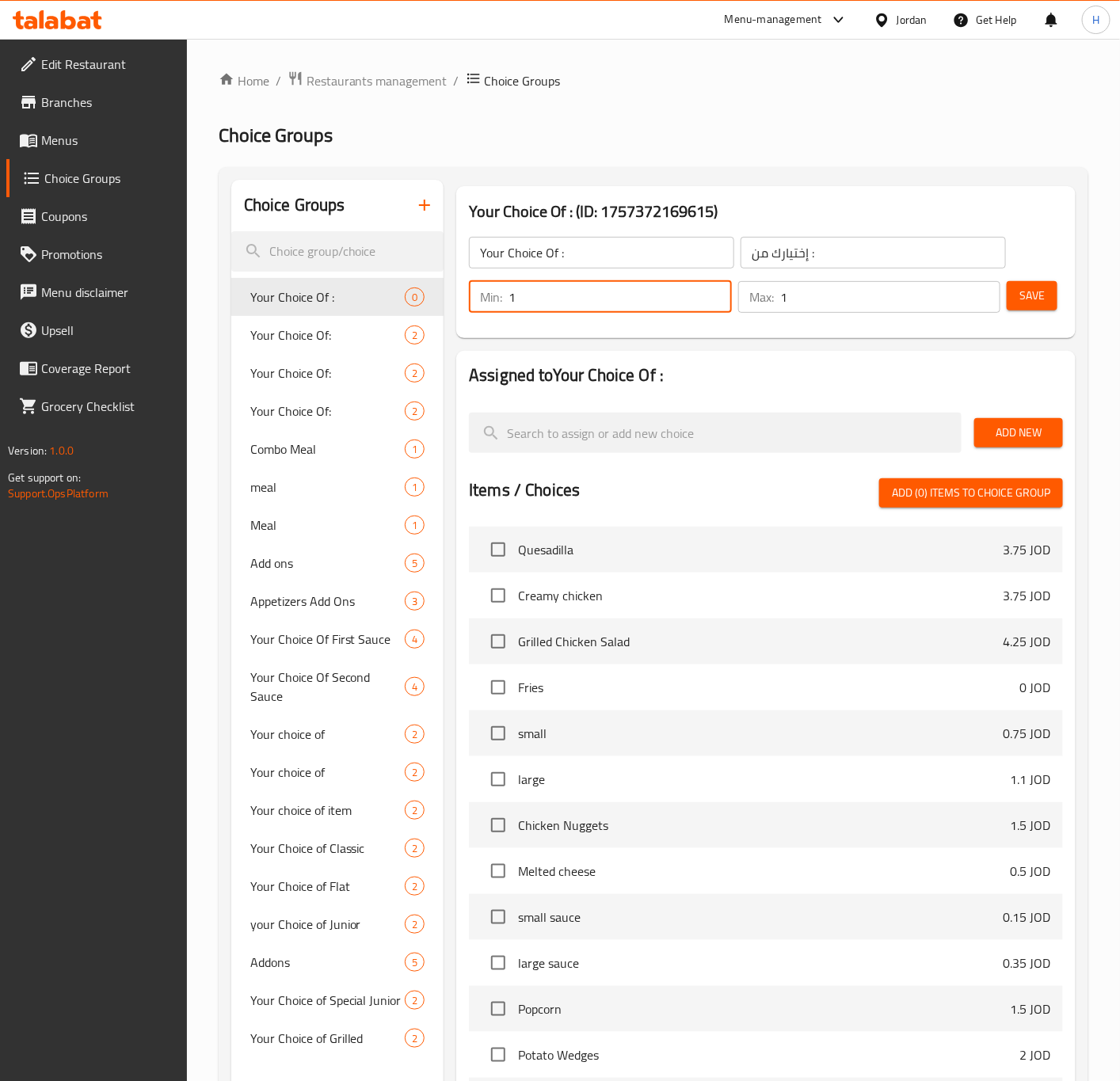
type input "1"
click at [983, 292] on input "1" at bounding box center [891, 297] width 221 height 32
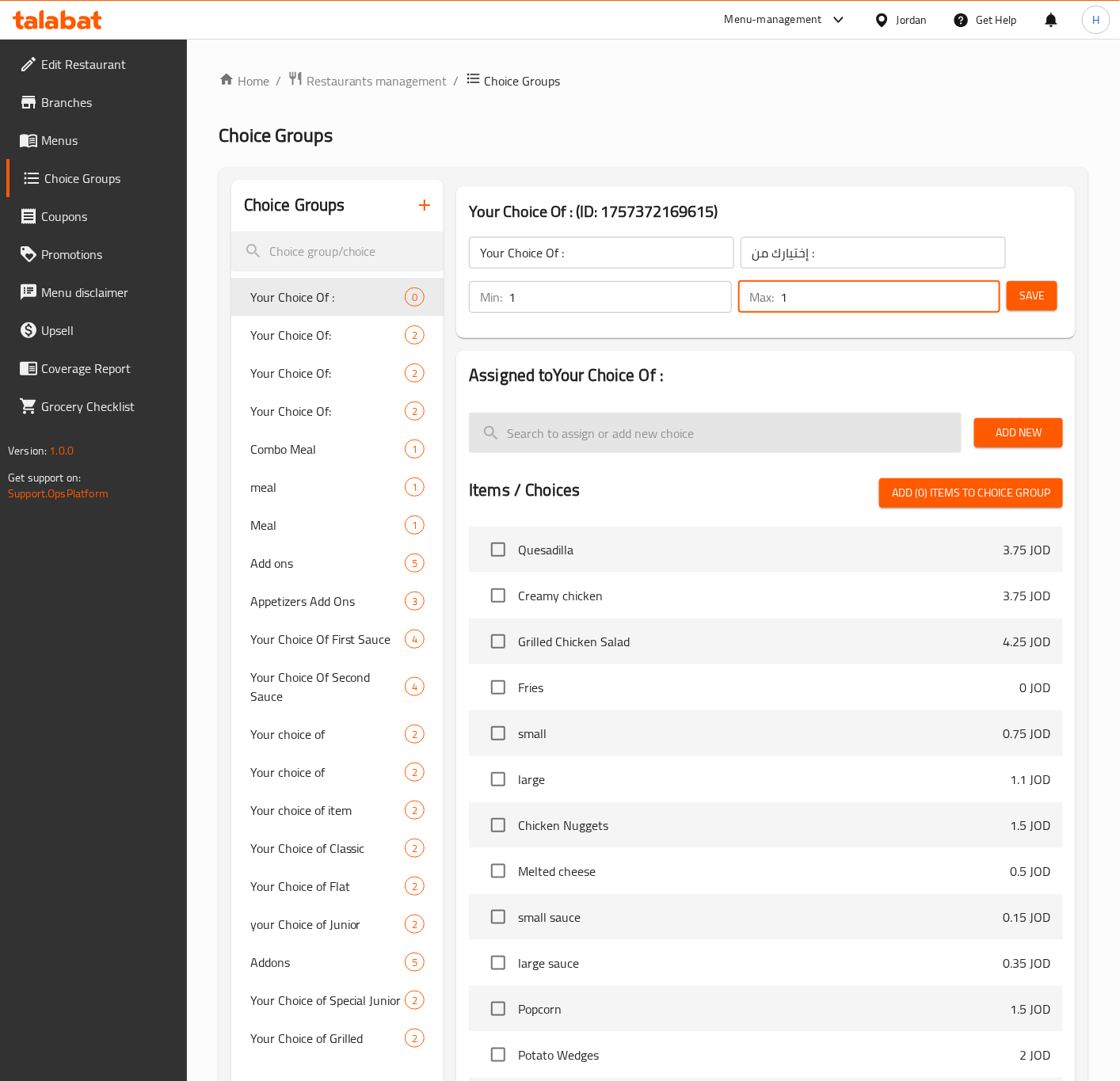
click at [627, 433] on input "search" at bounding box center [715, 432] width 492 height 41
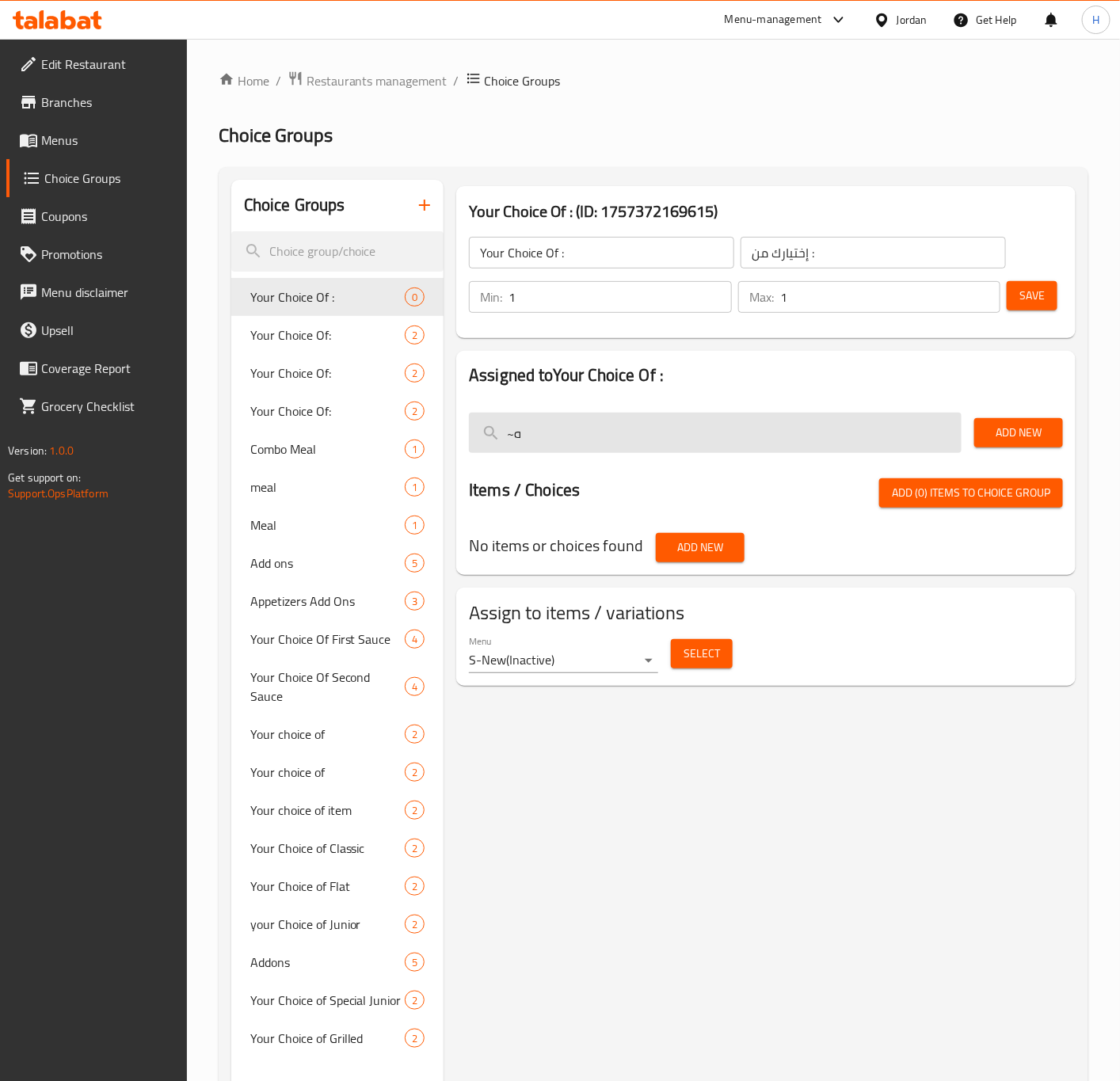
type input "~"
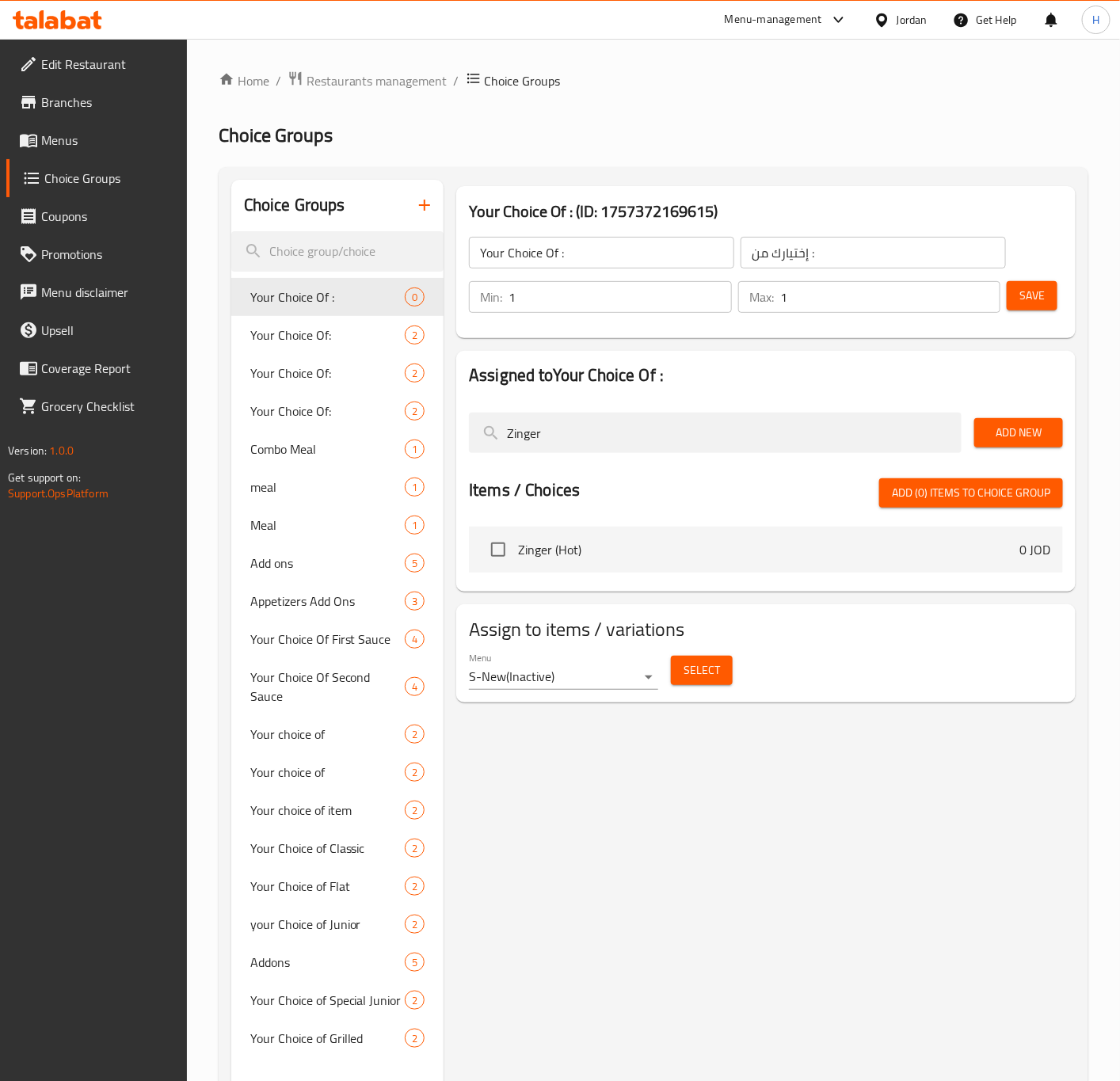
type input "Zinger"
click at [1005, 432] on span "Add New" at bounding box center [1018, 432] width 64 height 20
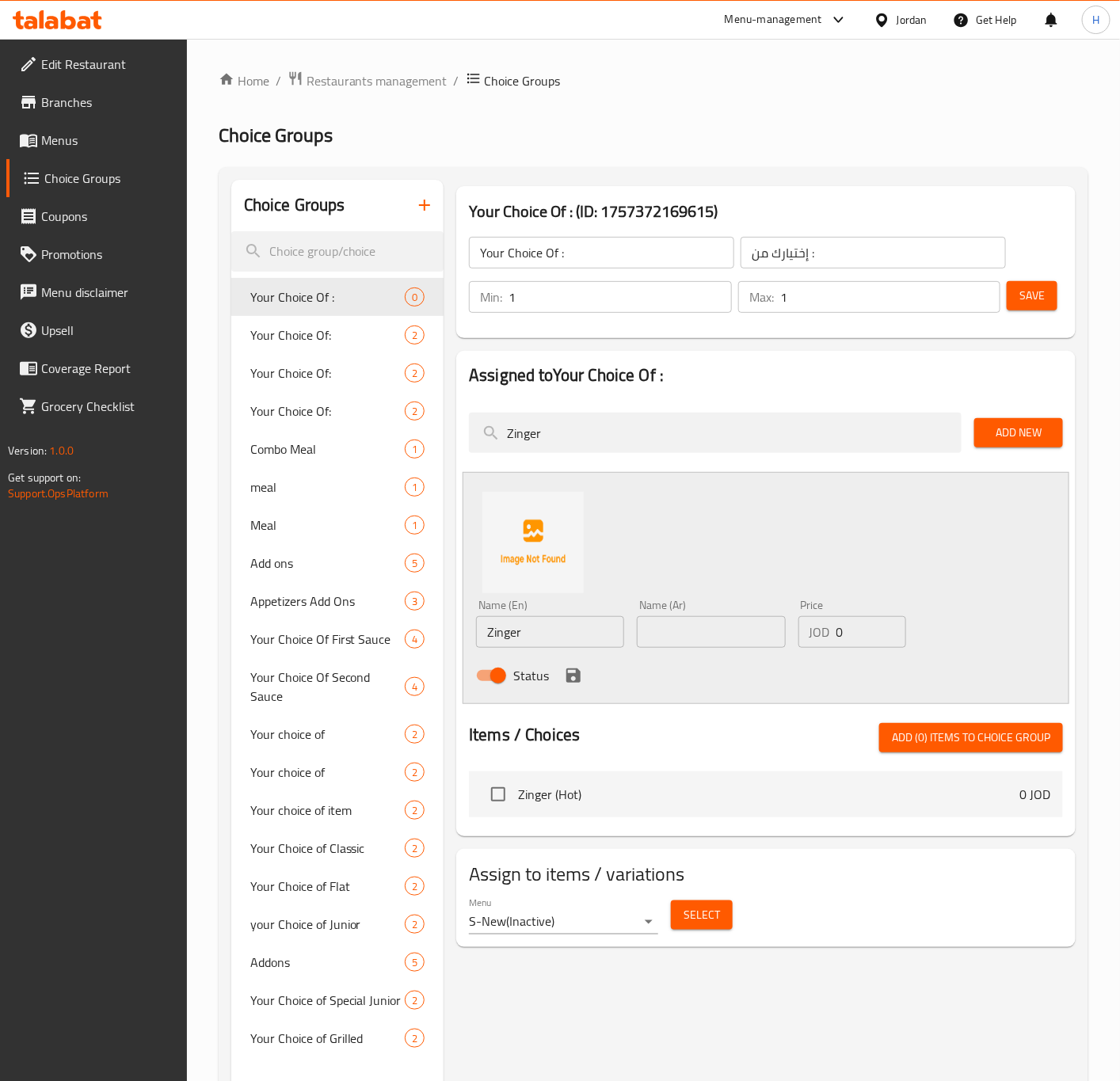
click at [706, 635] on input "text" at bounding box center [710, 632] width 148 height 32
type input "زنجر"
click at [562, 682] on button "save" at bounding box center [574, 676] width 24 height 24
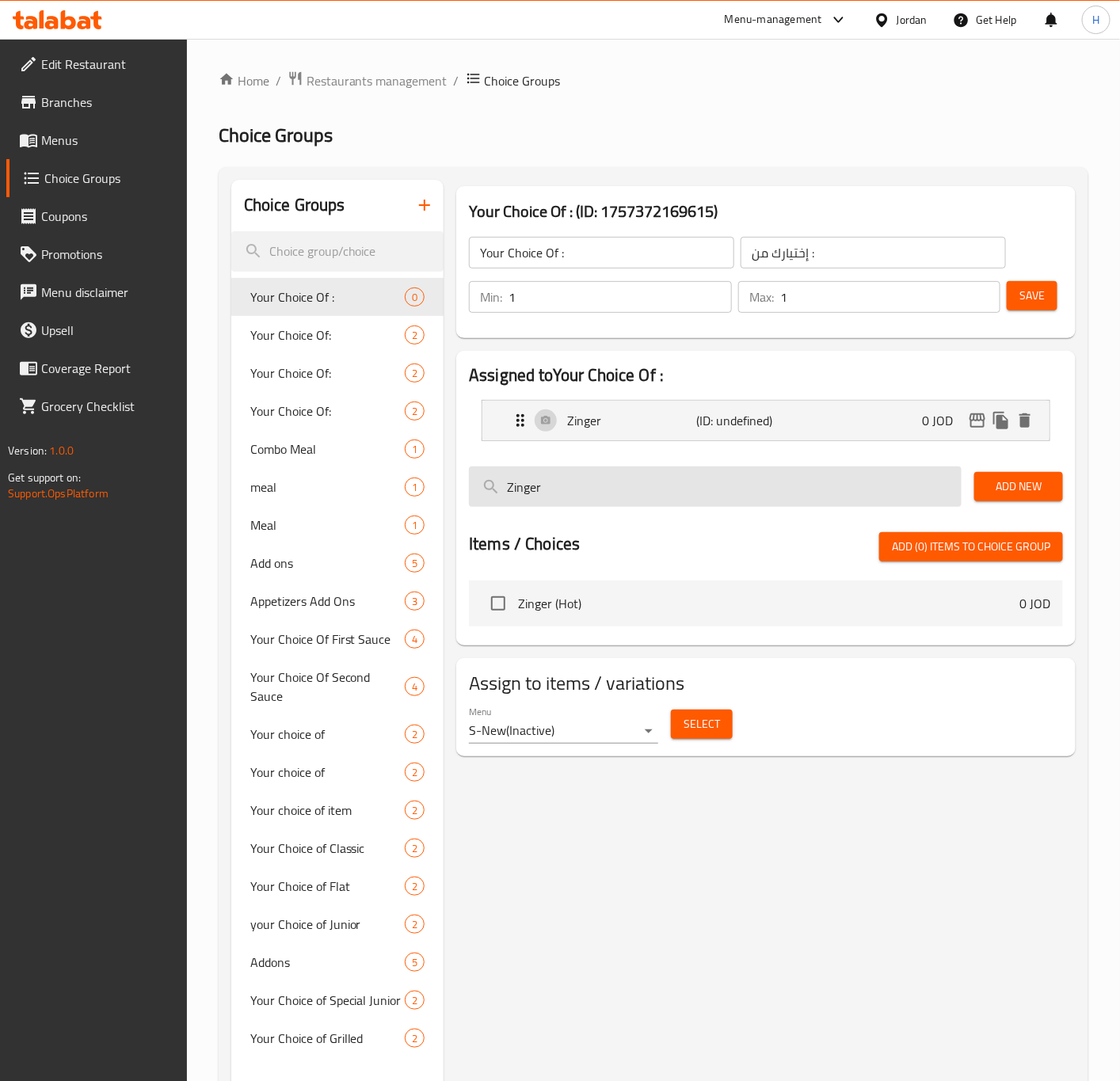
click at [616, 487] on input "Zinger" at bounding box center [715, 486] width 492 height 41
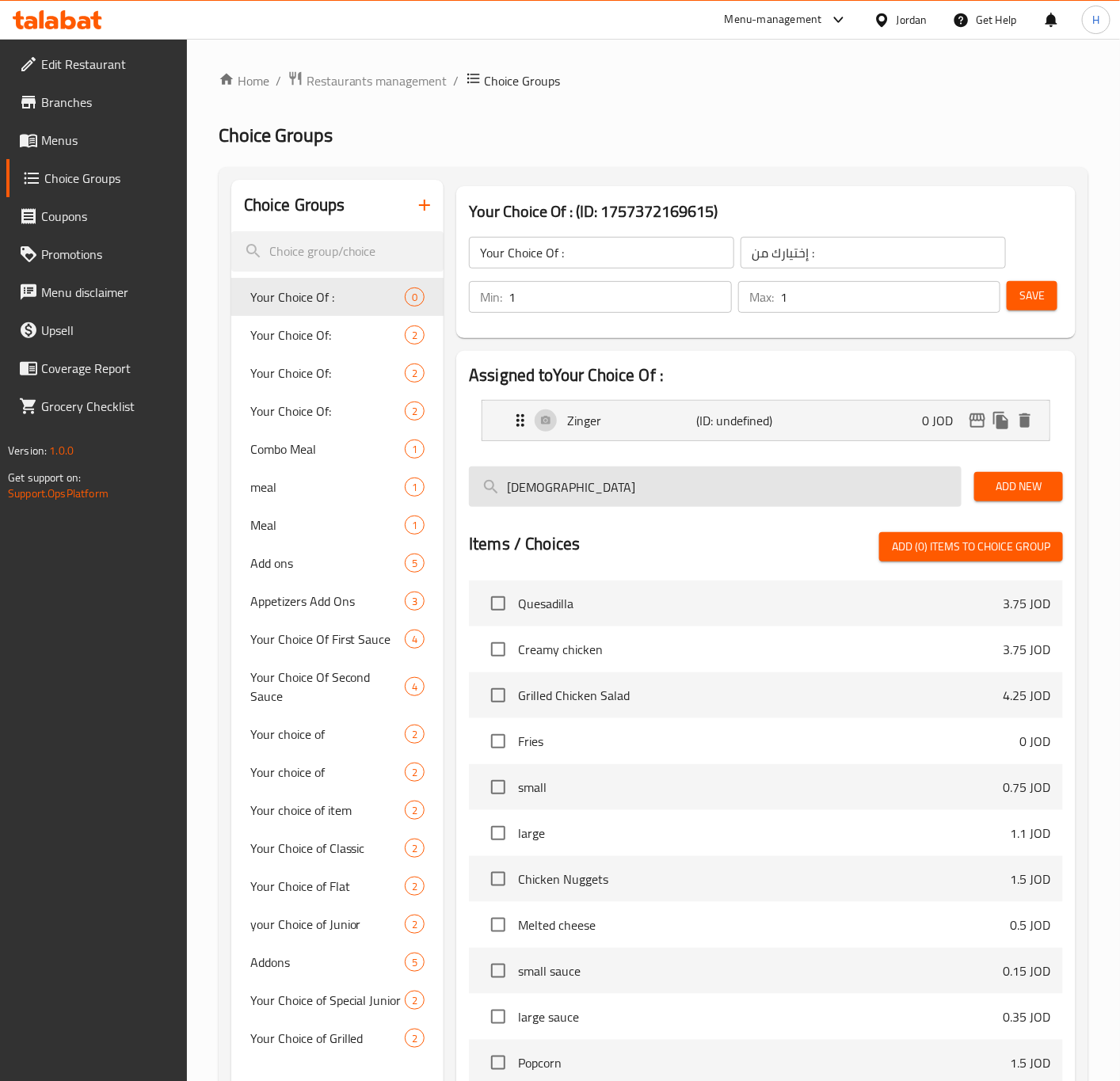
type input "ل"
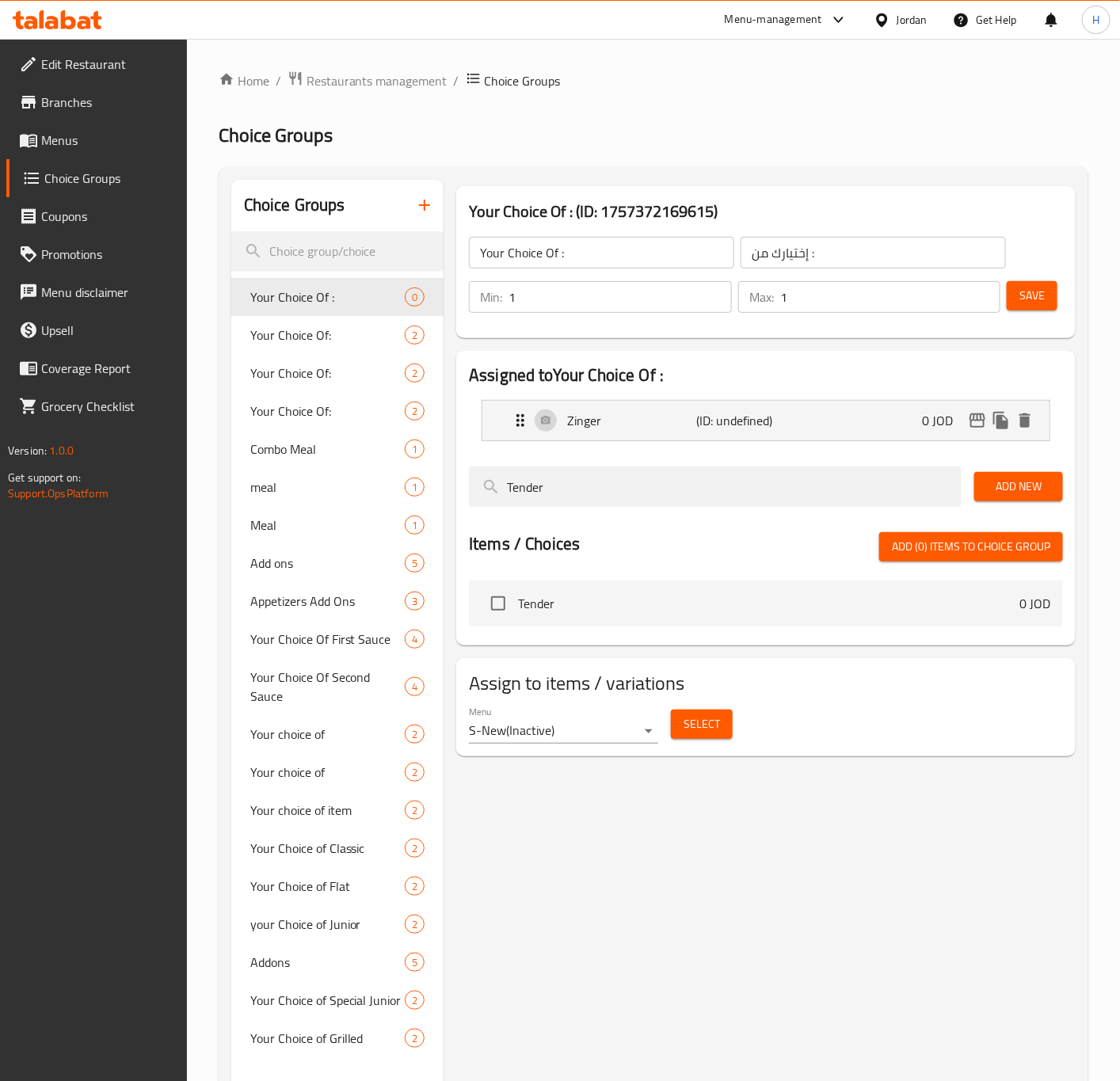
type input "Tender"
click at [1009, 482] on span "Add New" at bounding box center [1018, 486] width 64 height 20
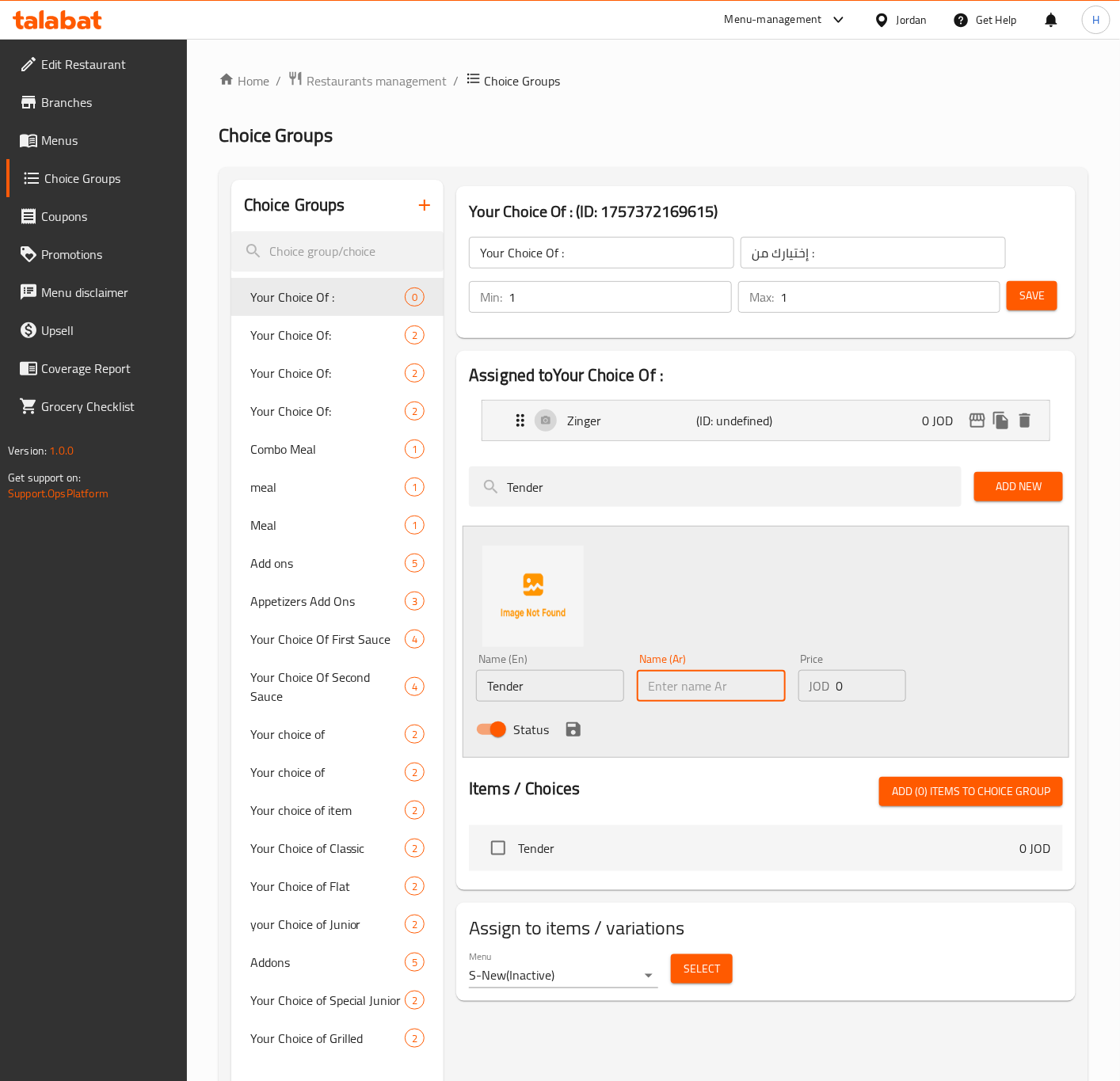
click at [710, 684] on input "text" at bounding box center [710, 685] width 148 height 32
type input "j"
type input "تندر"
click at [573, 732] on icon "save" at bounding box center [573, 728] width 19 height 19
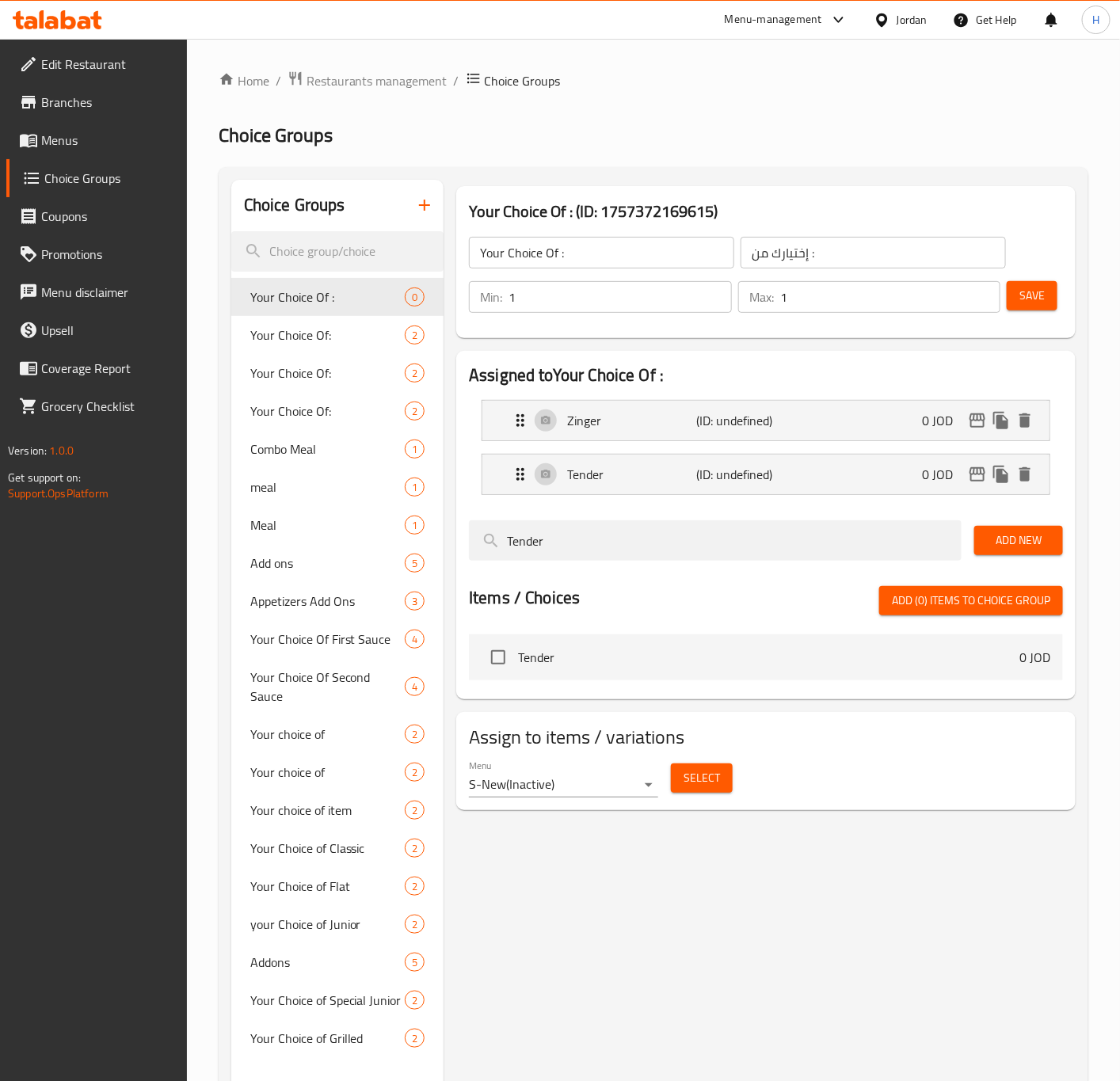
click at [1019, 300] on span "Save" at bounding box center [1031, 296] width 25 height 20
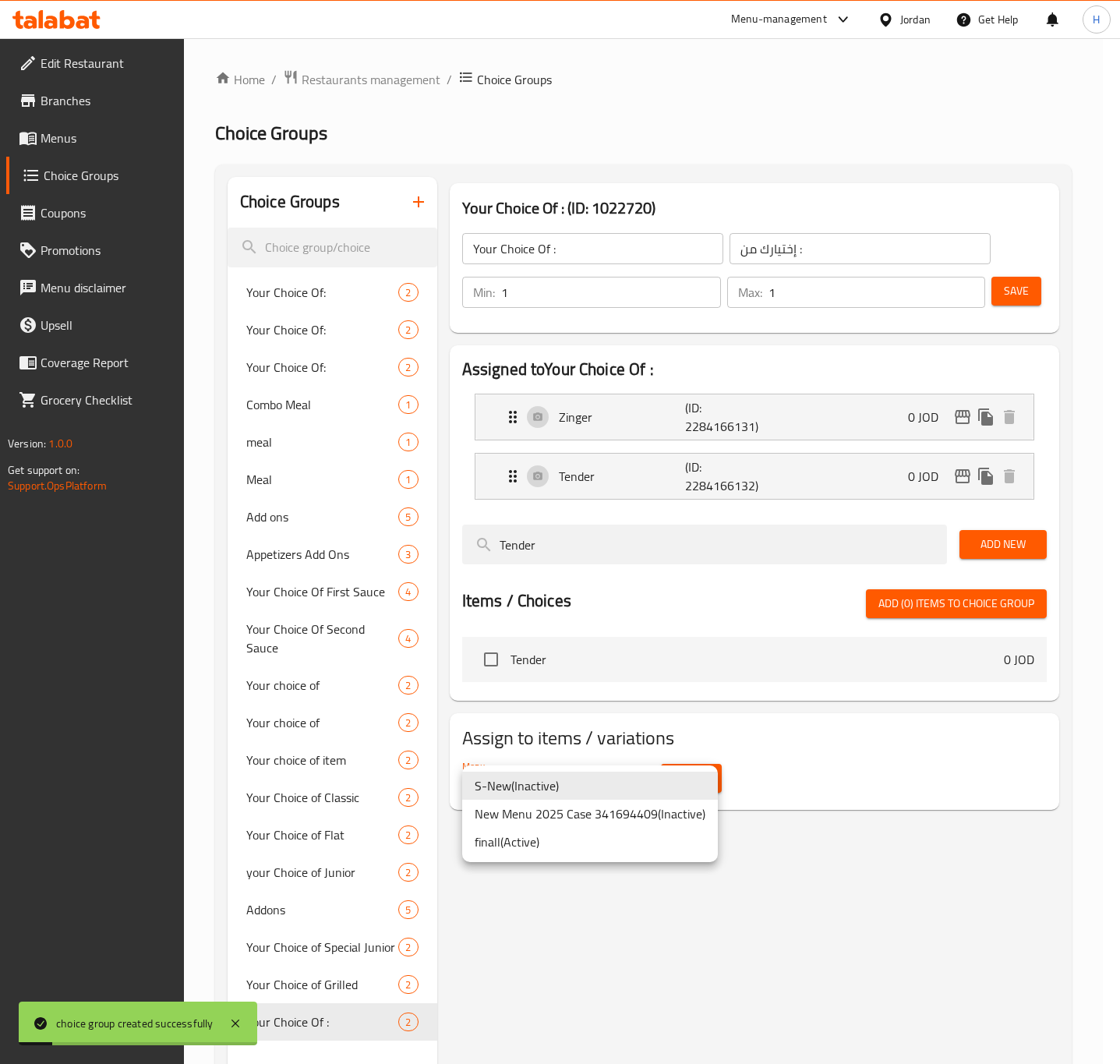
click at [608, 779] on body "choice group created successfully ​ Menu-management Jordan Get Help H Edit Rest…" at bounding box center [560, 551] width 1120 height 1026
click at [589, 811] on li "New Menu 2025 Case 341694409 ( Inactive )" at bounding box center [589, 813] width 256 height 28
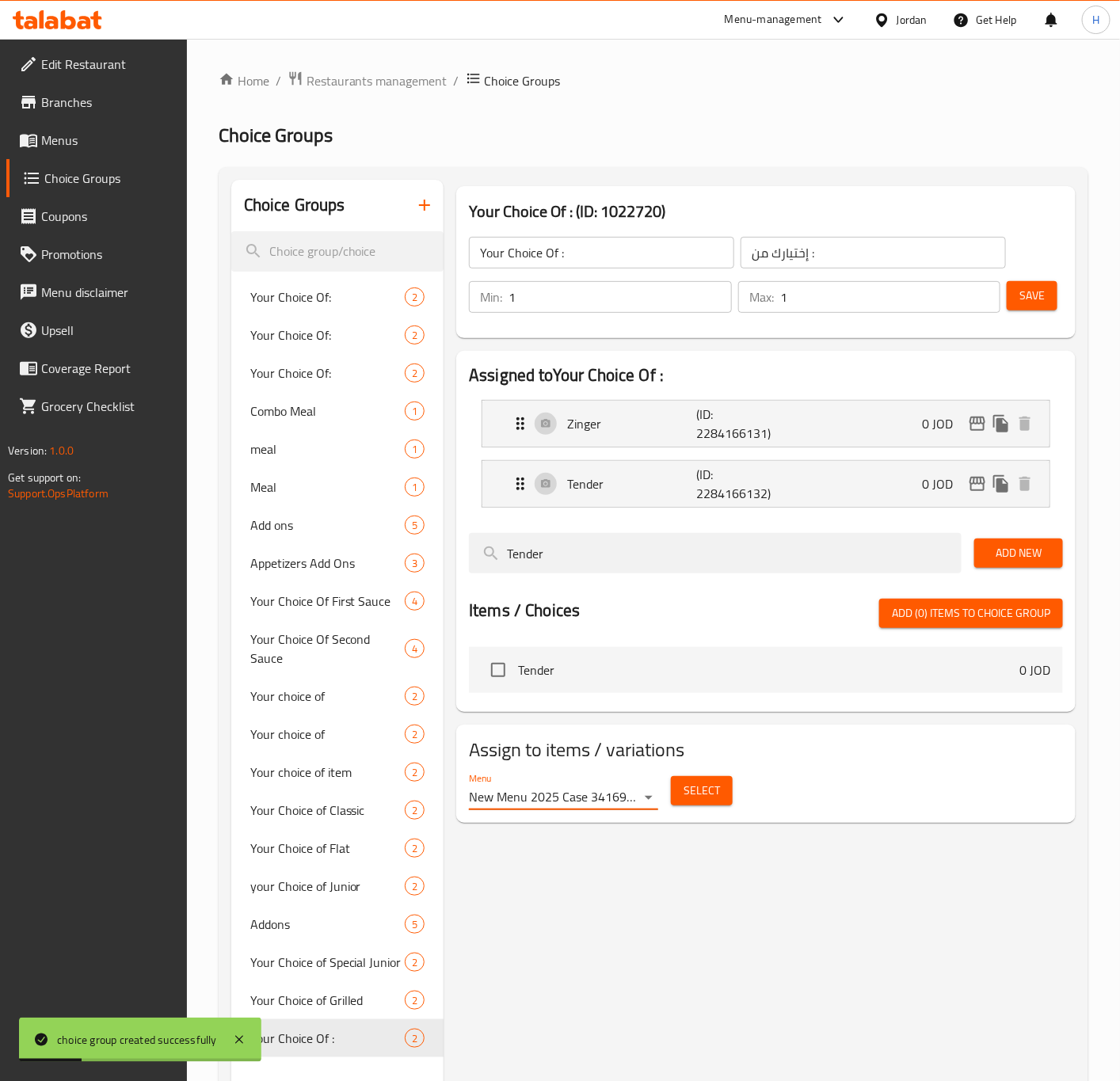
click at [695, 793] on span "Select" at bounding box center [701, 791] width 37 height 20
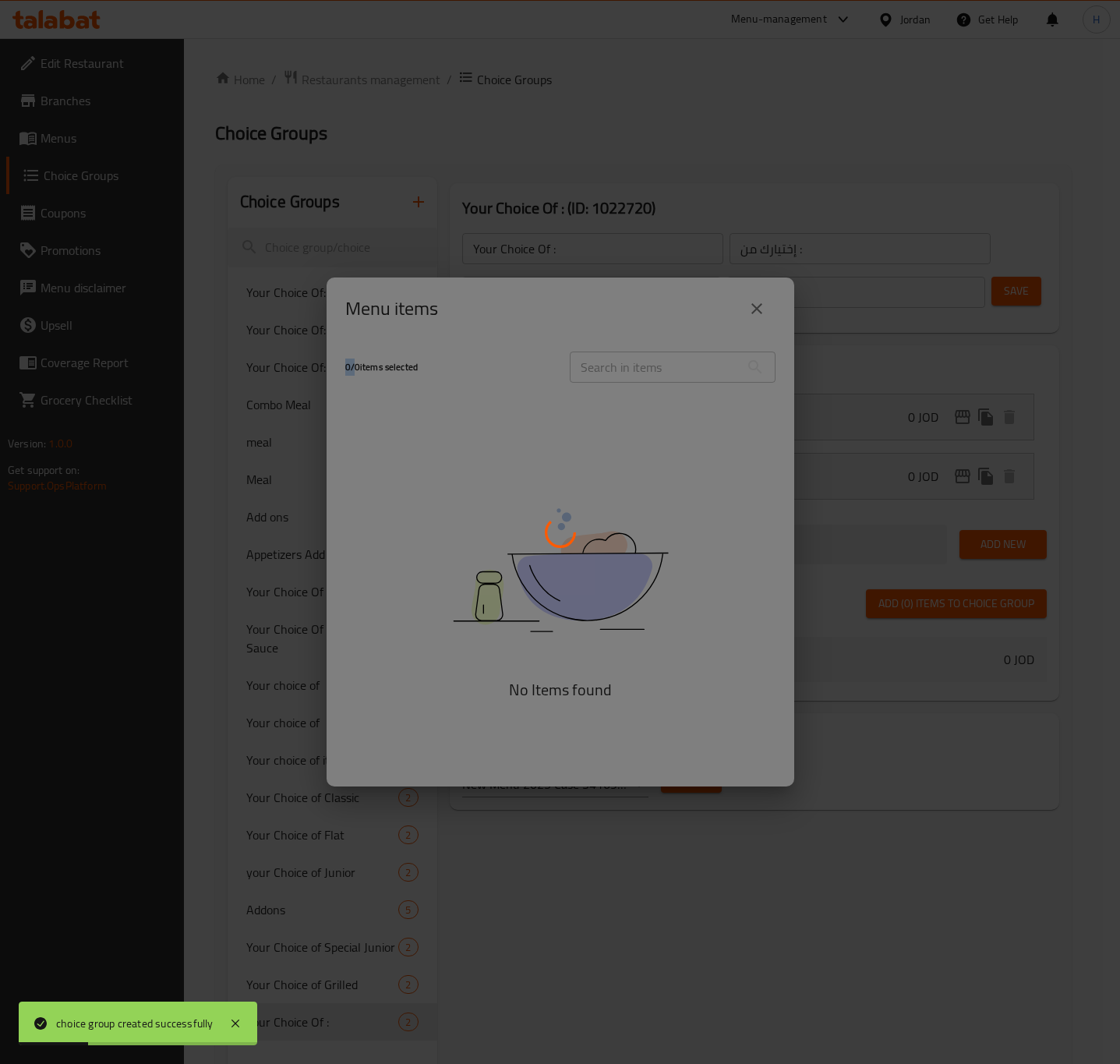
click at [684, 781] on div at bounding box center [560, 532] width 1120 height 1064
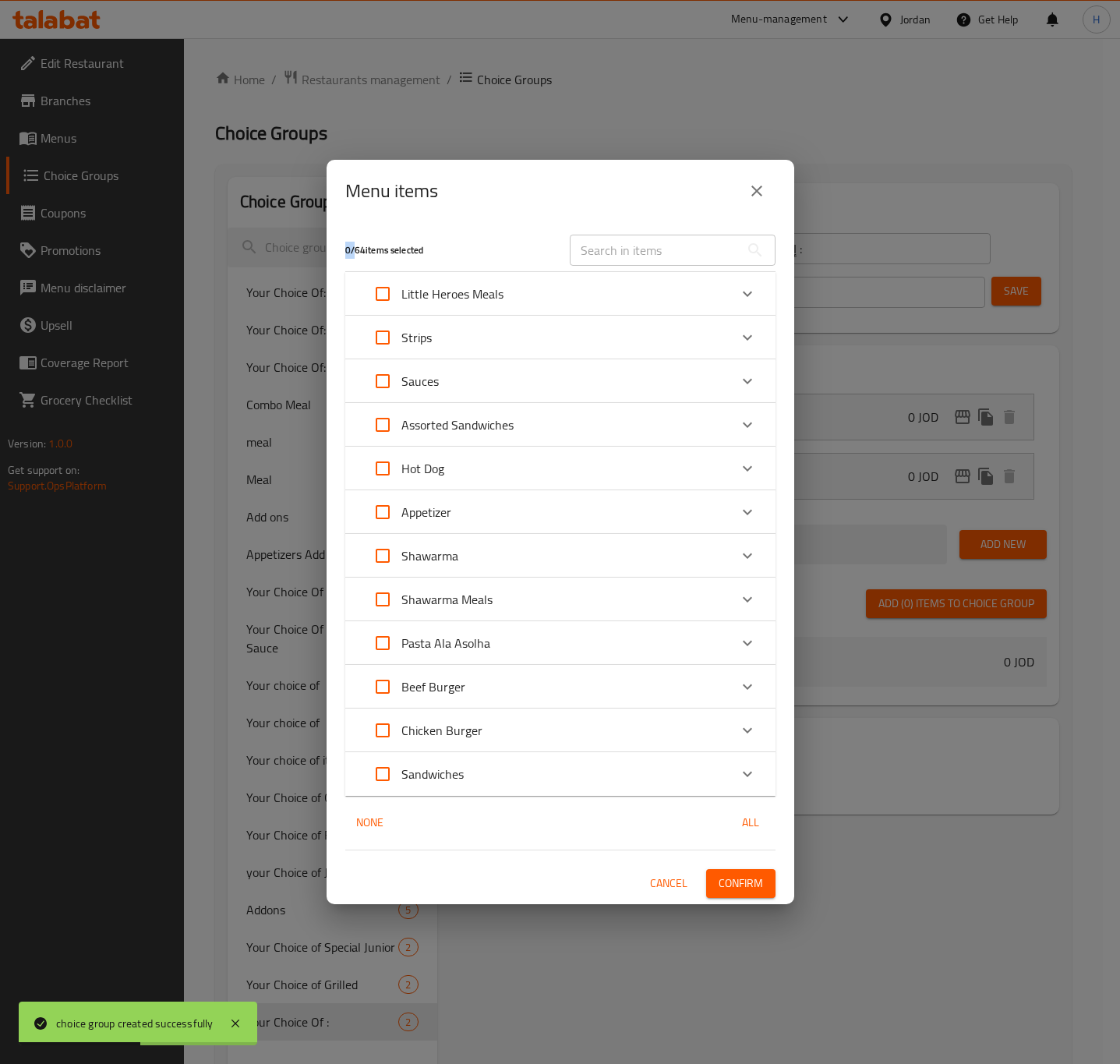
click at [489, 775] on div "Sandwiches" at bounding box center [546, 774] width 365 height 37
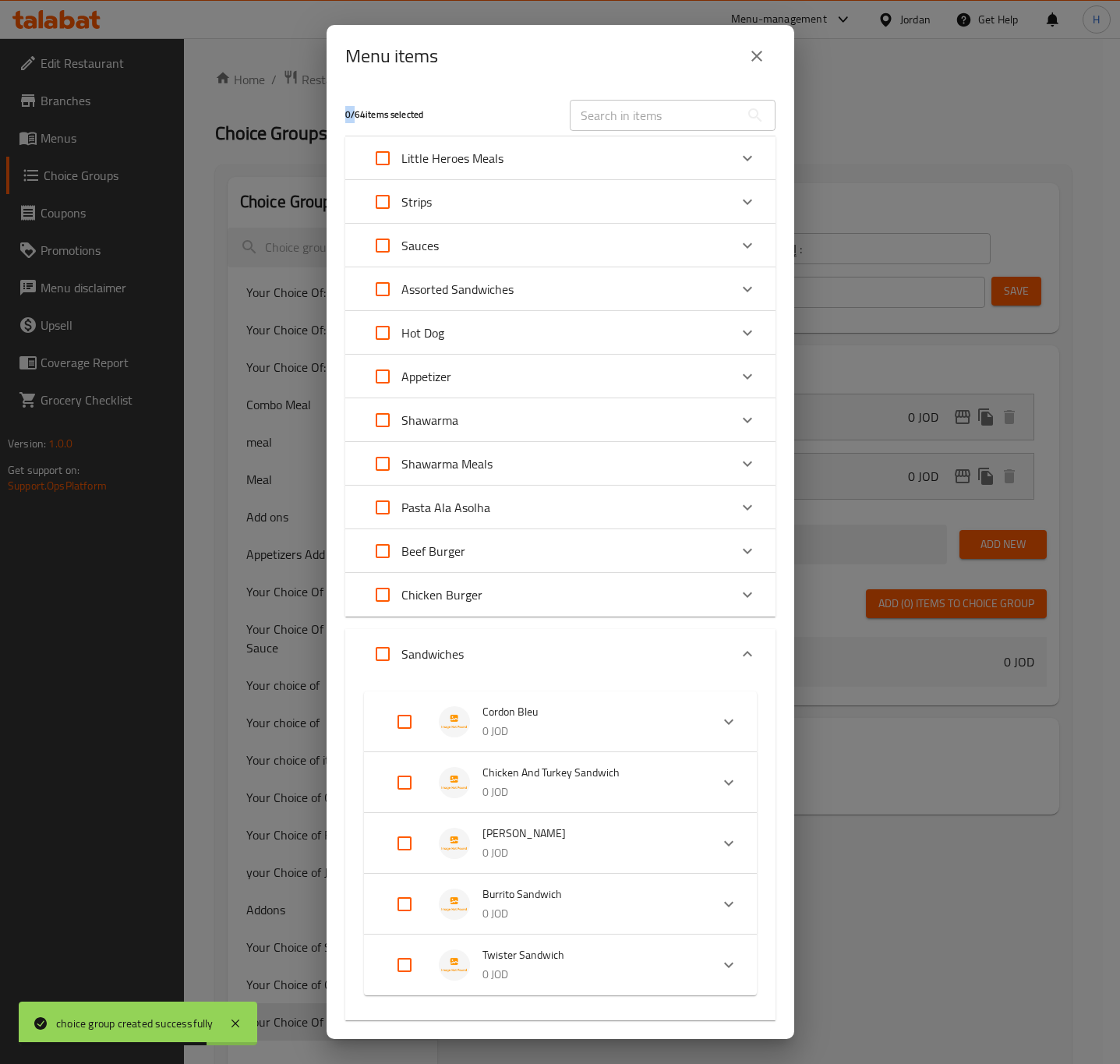
click at [405, 971] on input "Expand" at bounding box center [404, 965] width 37 height 37
checkbox input "true"
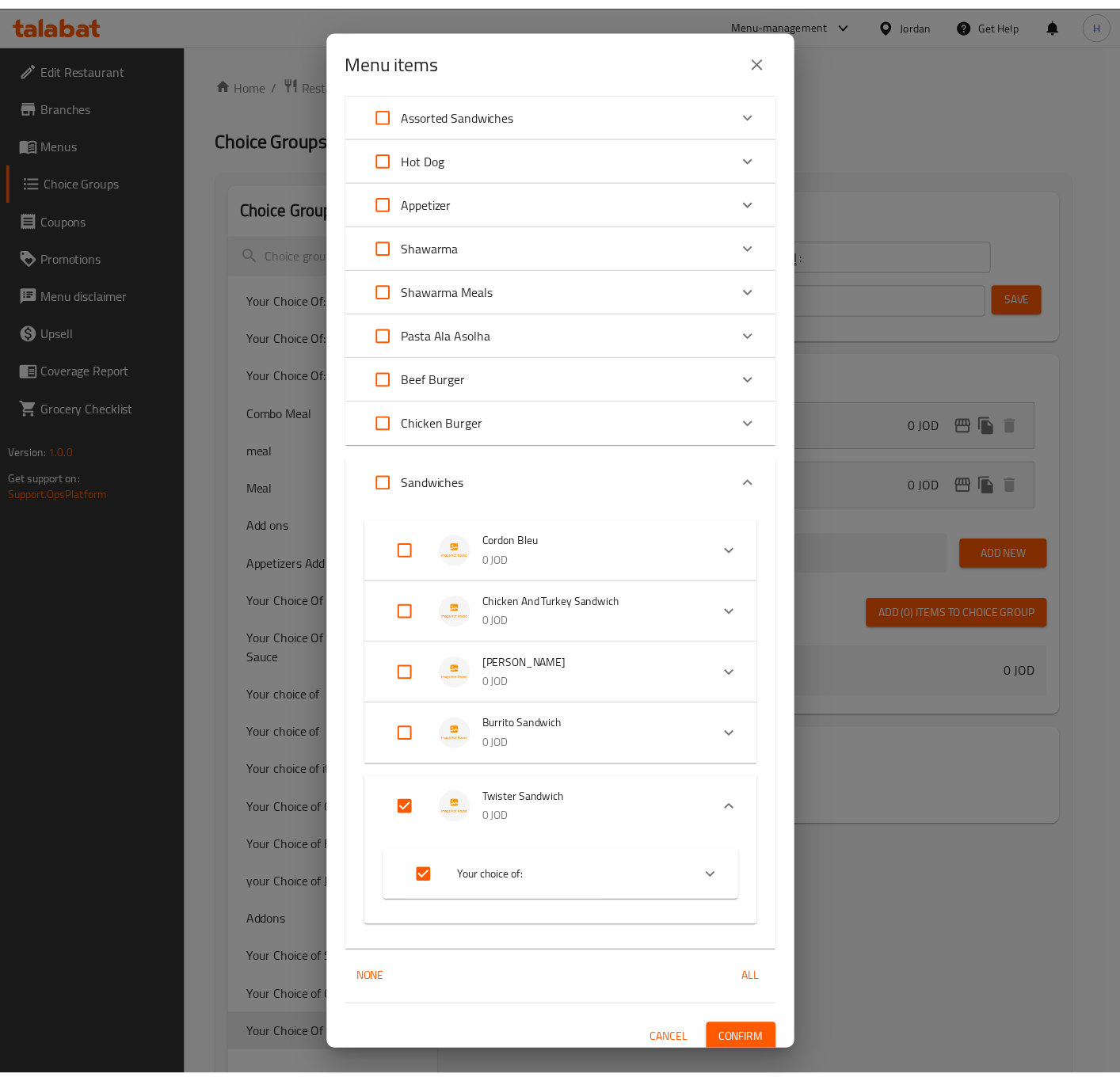
scroll to position [191, 0]
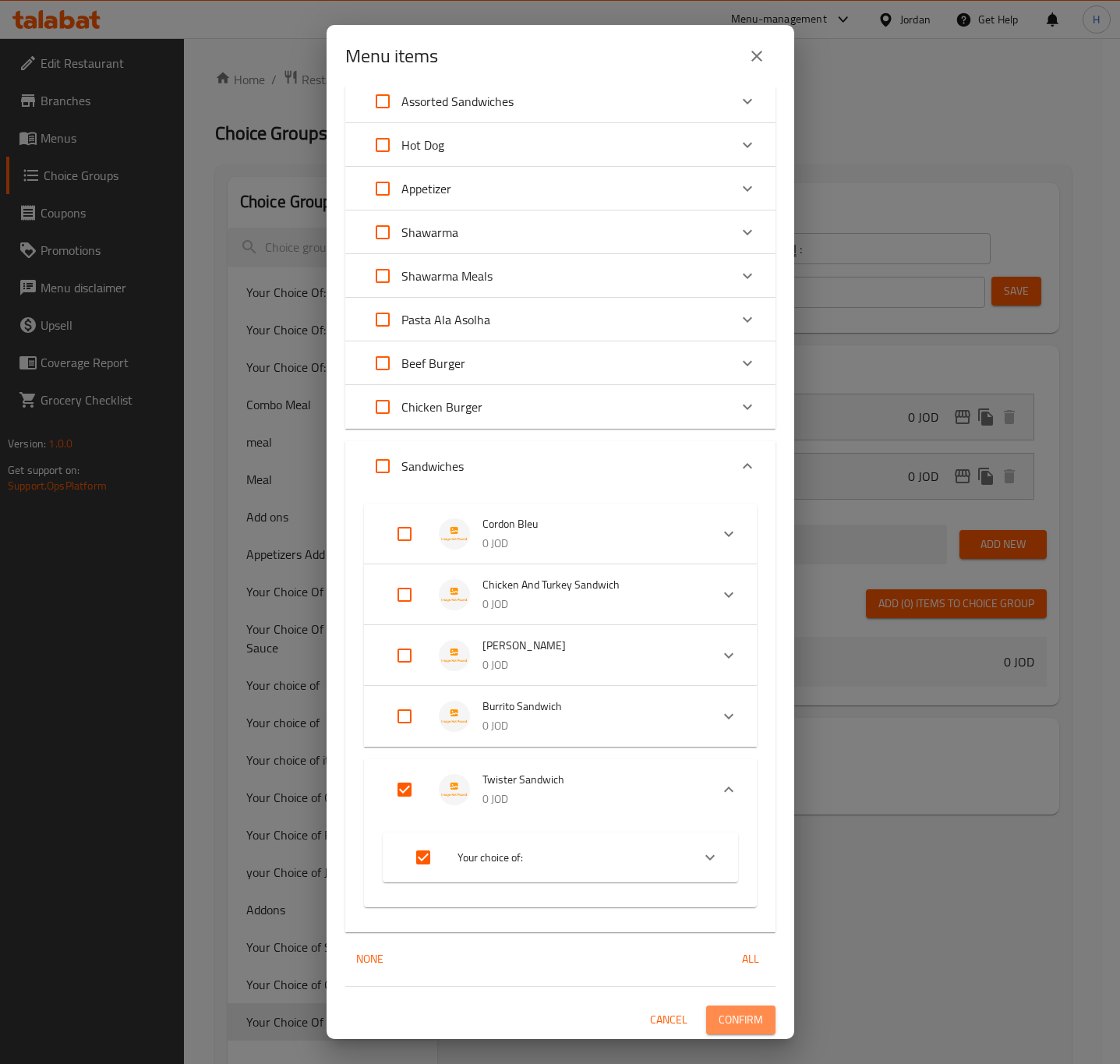
click at [735, 1015] on span "Confirm" at bounding box center [740, 1020] width 44 height 20
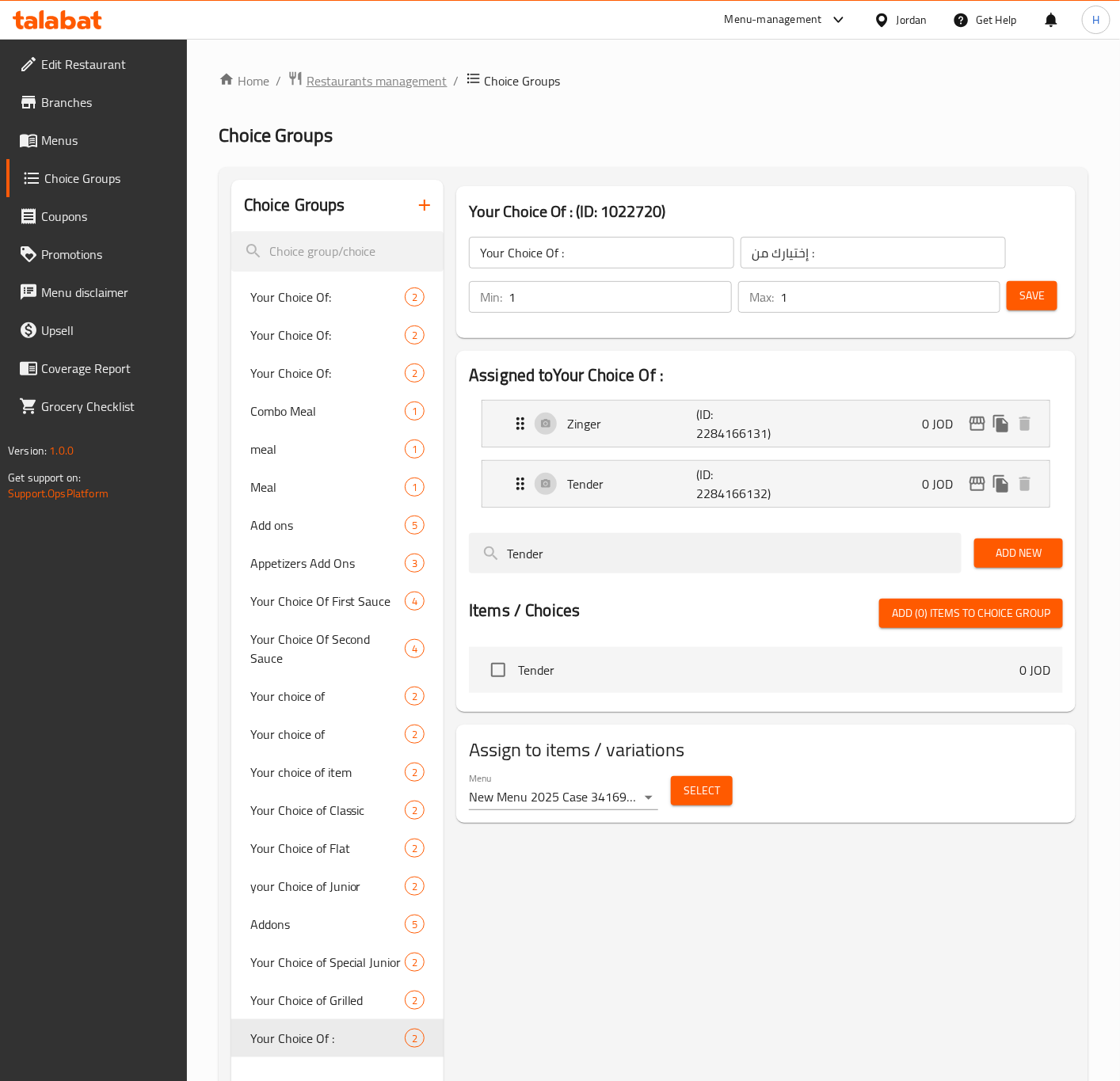
click at [350, 82] on span "Restaurants management" at bounding box center [377, 81] width 140 height 19
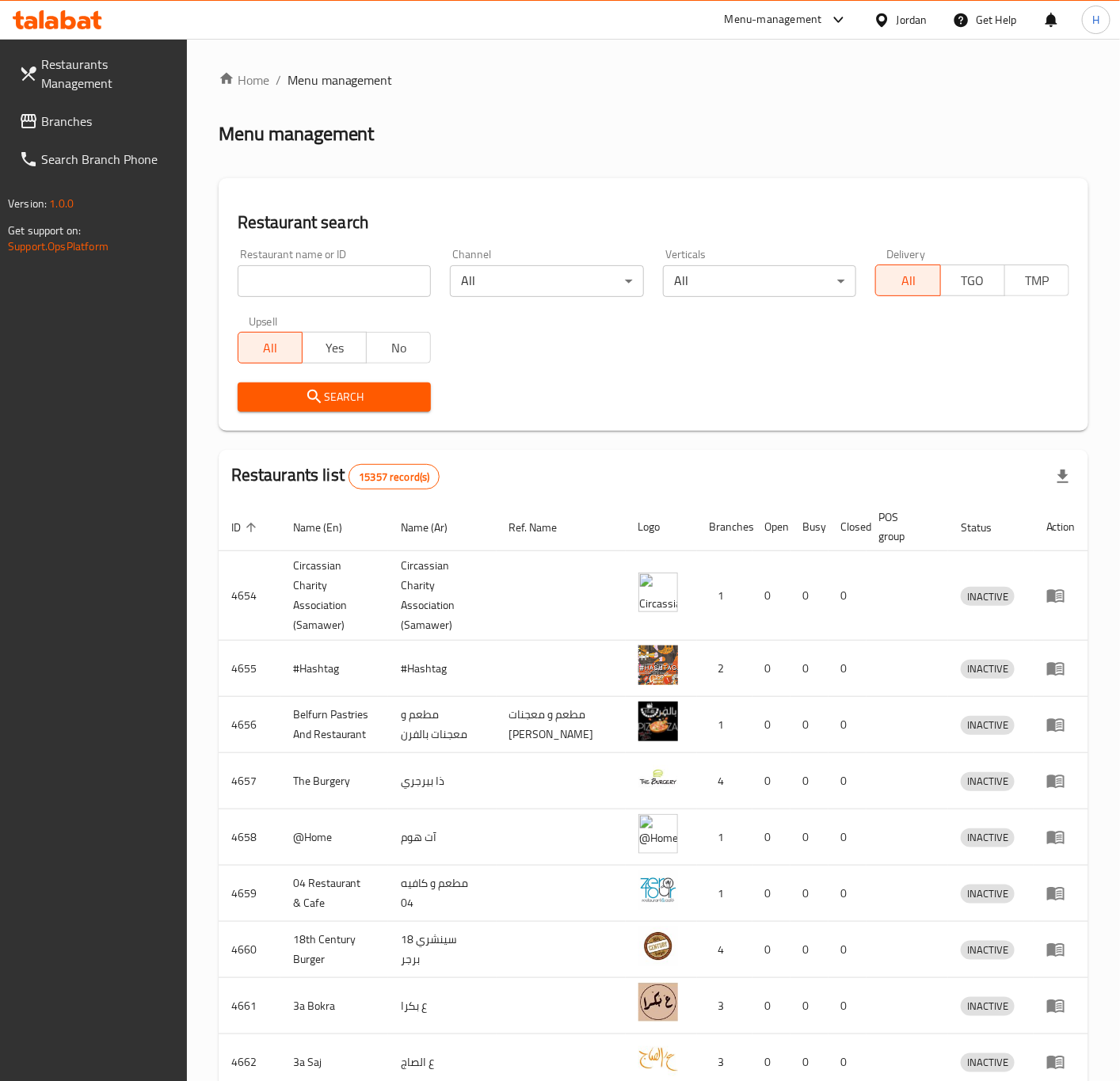
click at [72, 122] on span "Branches" at bounding box center [108, 121] width 134 height 19
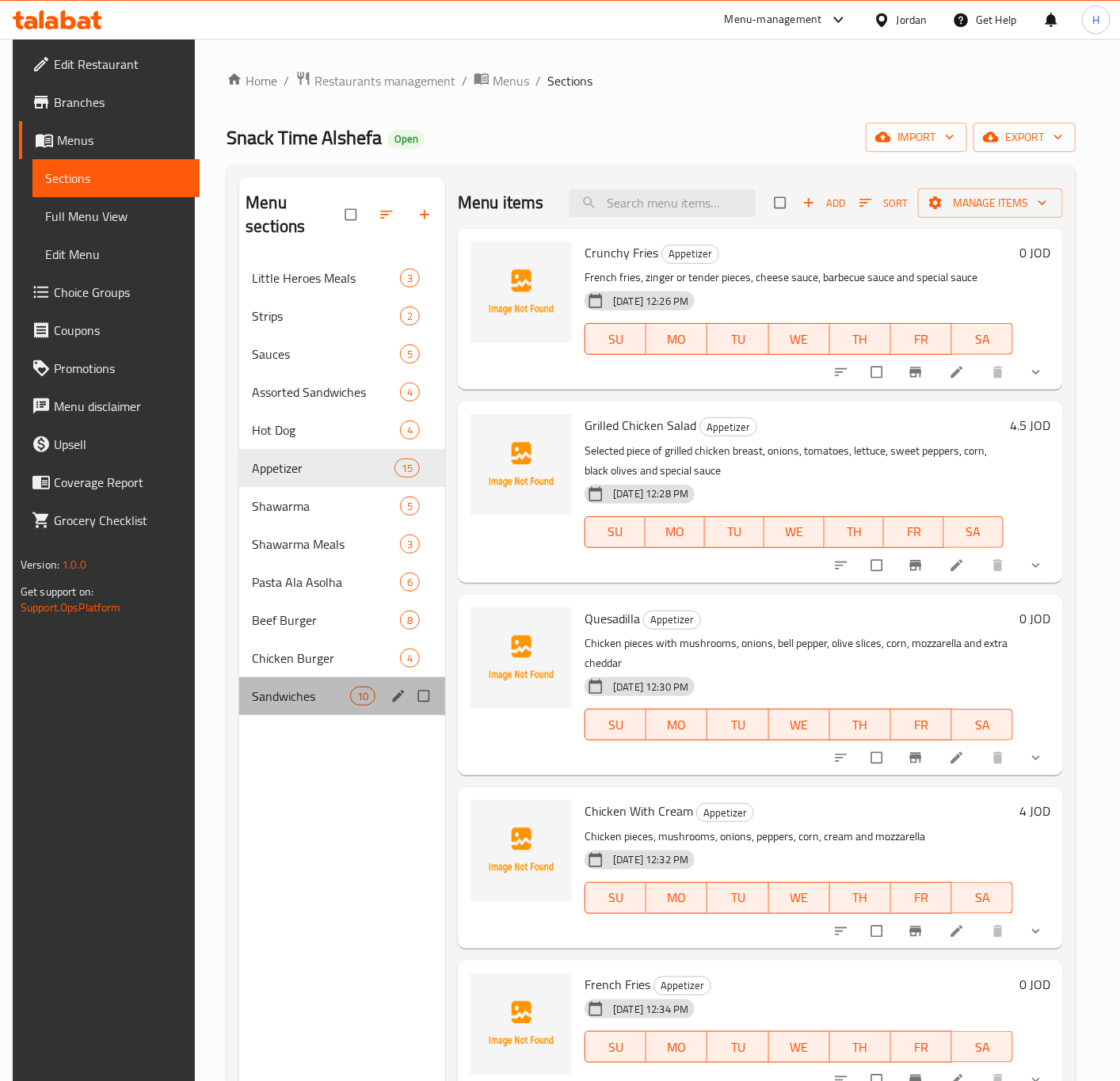
click at [295, 684] on div "Sandwiches 10" at bounding box center [342, 696] width 206 height 38
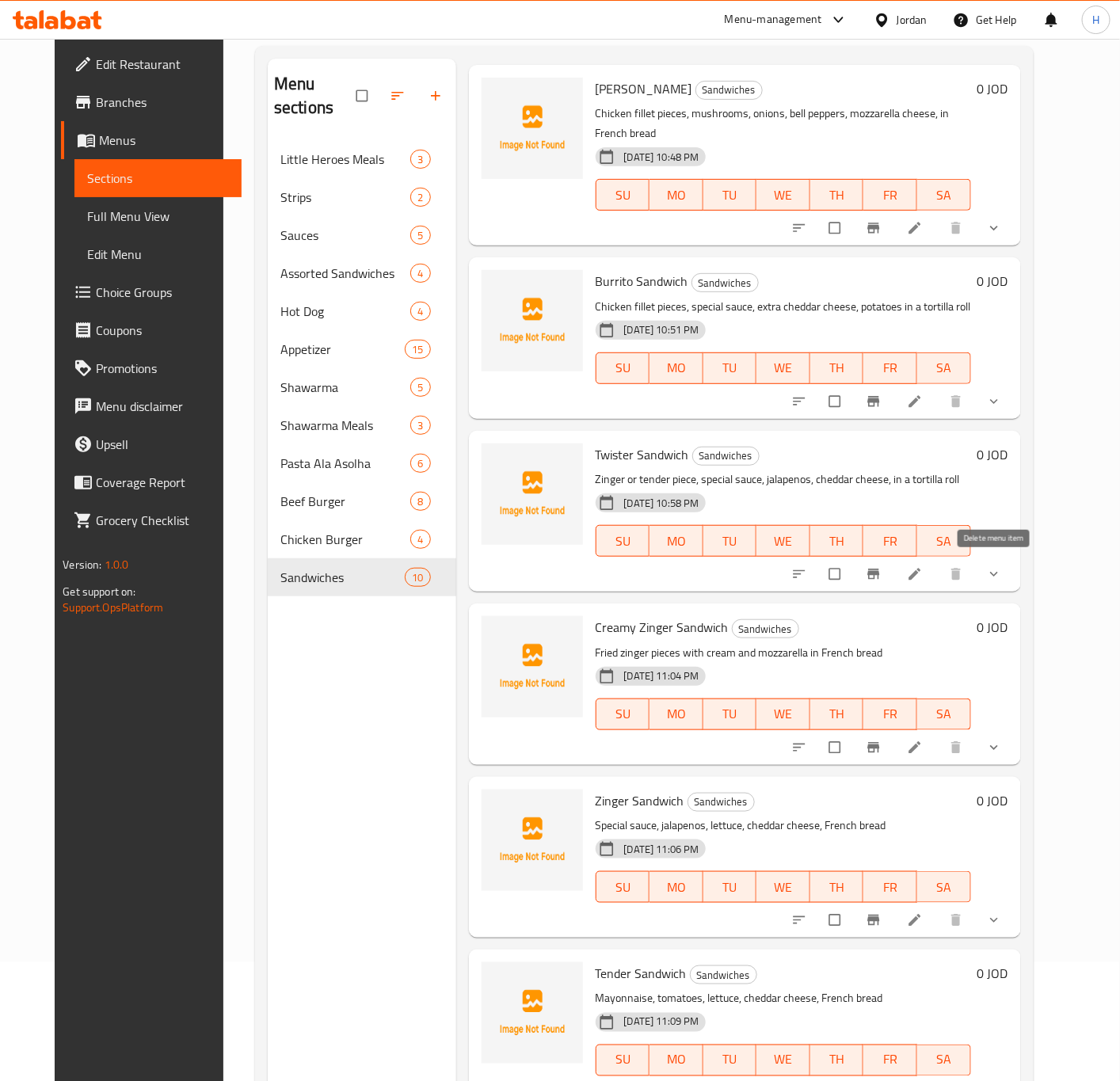
scroll to position [371, 0]
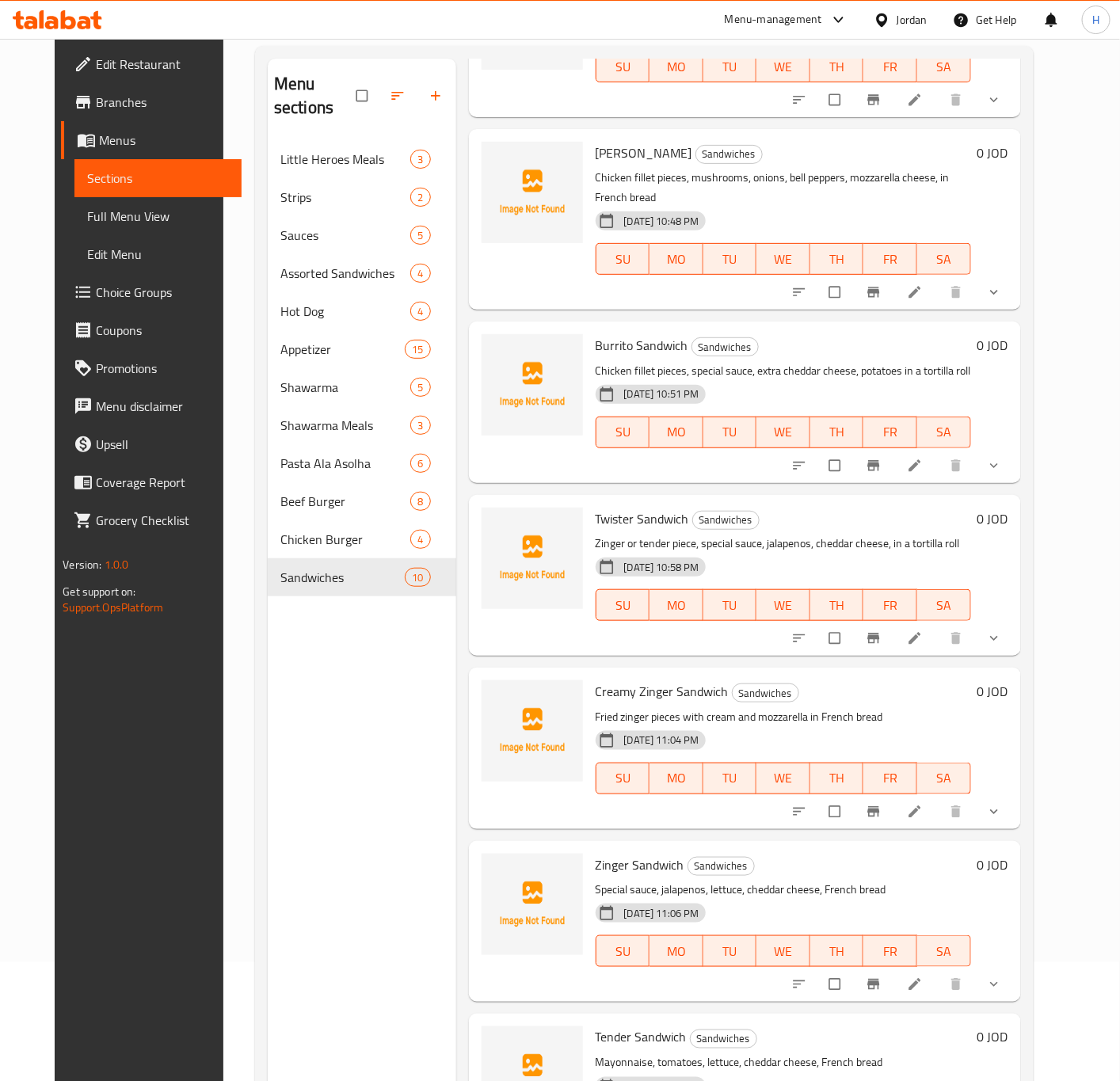
click at [1005, 631] on span "show more" at bounding box center [995, 639] width 19 height 16
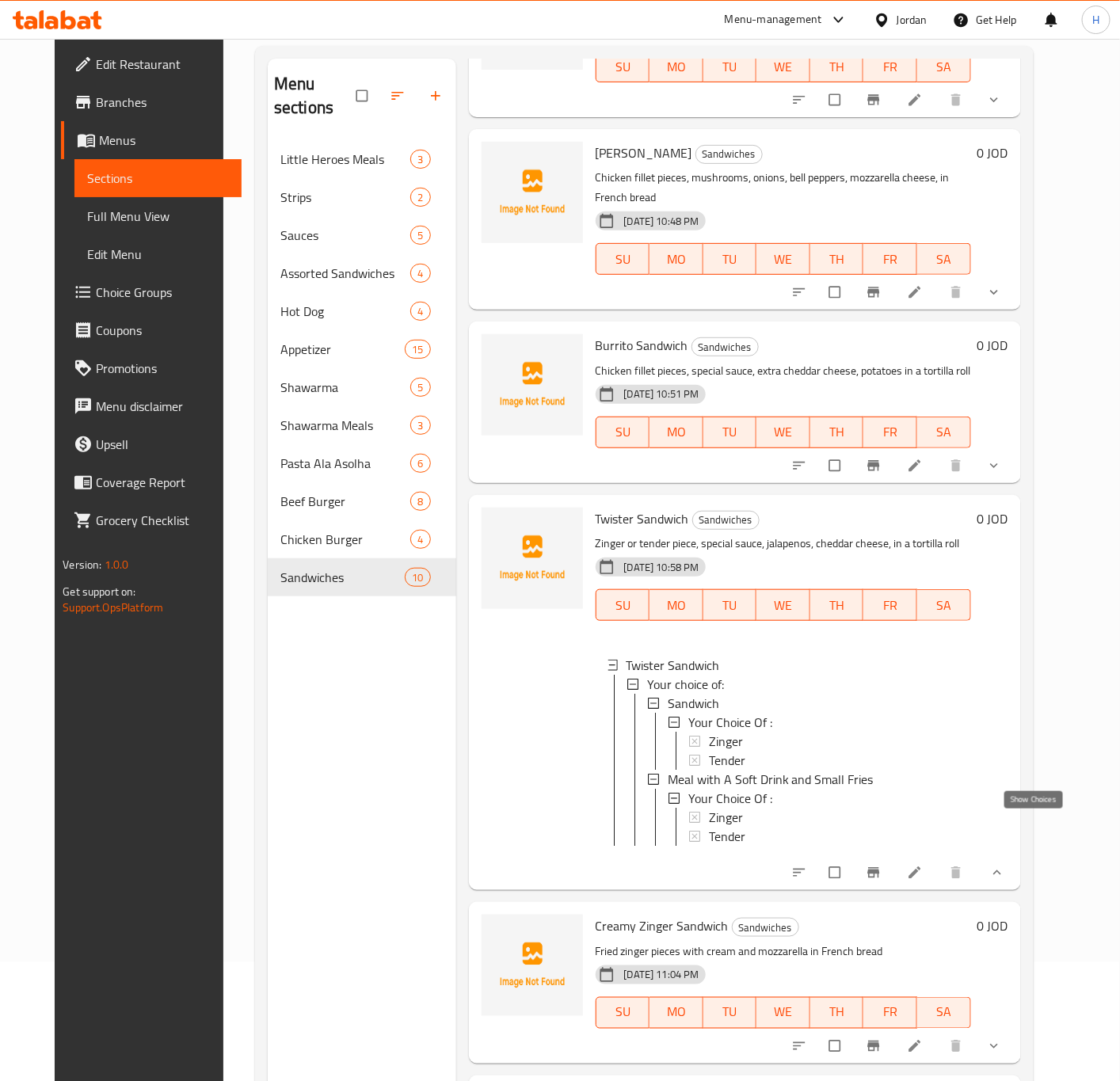
click at [1005, 865] on icon "show more" at bounding box center [997, 873] width 16 height 16
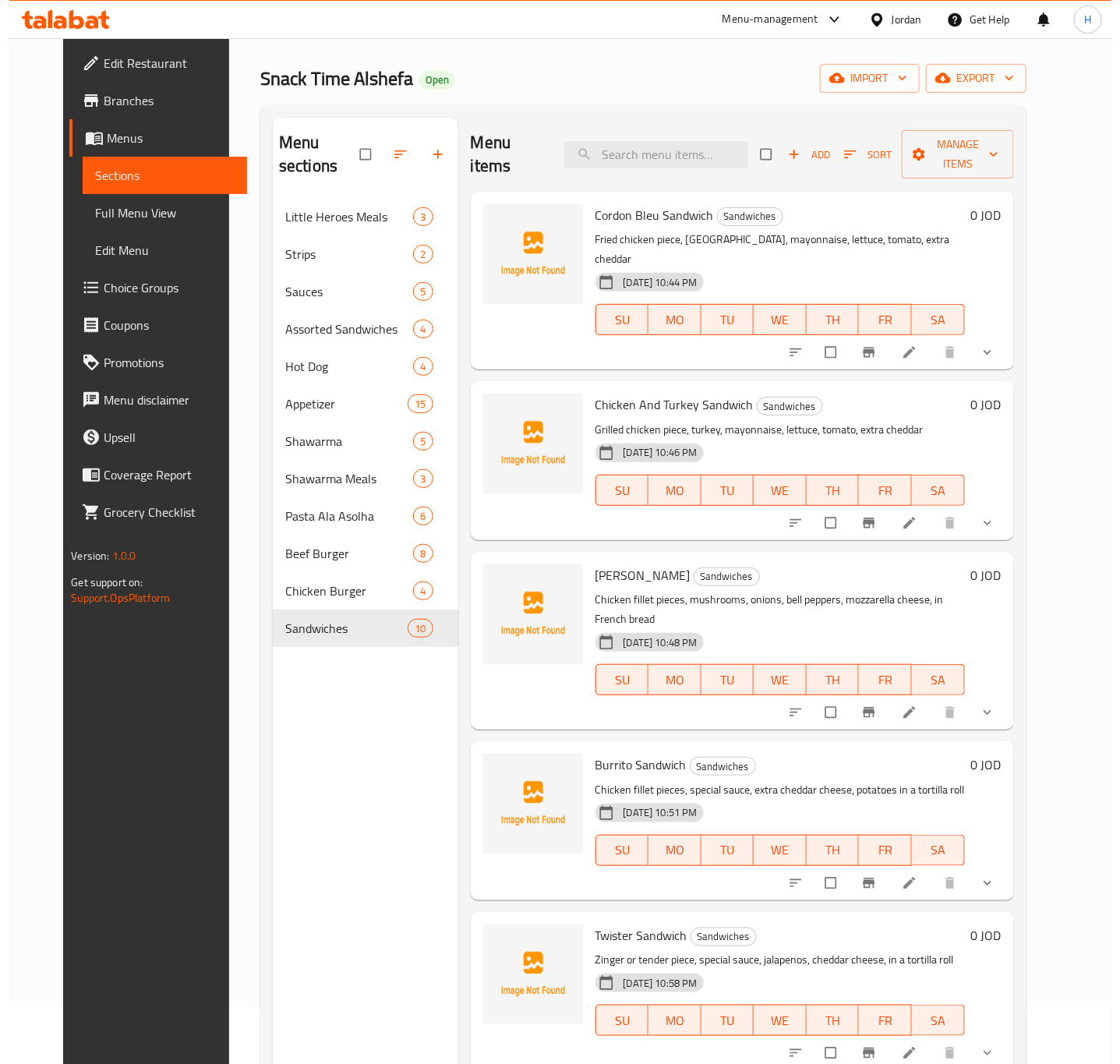
scroll to position [0, 0]
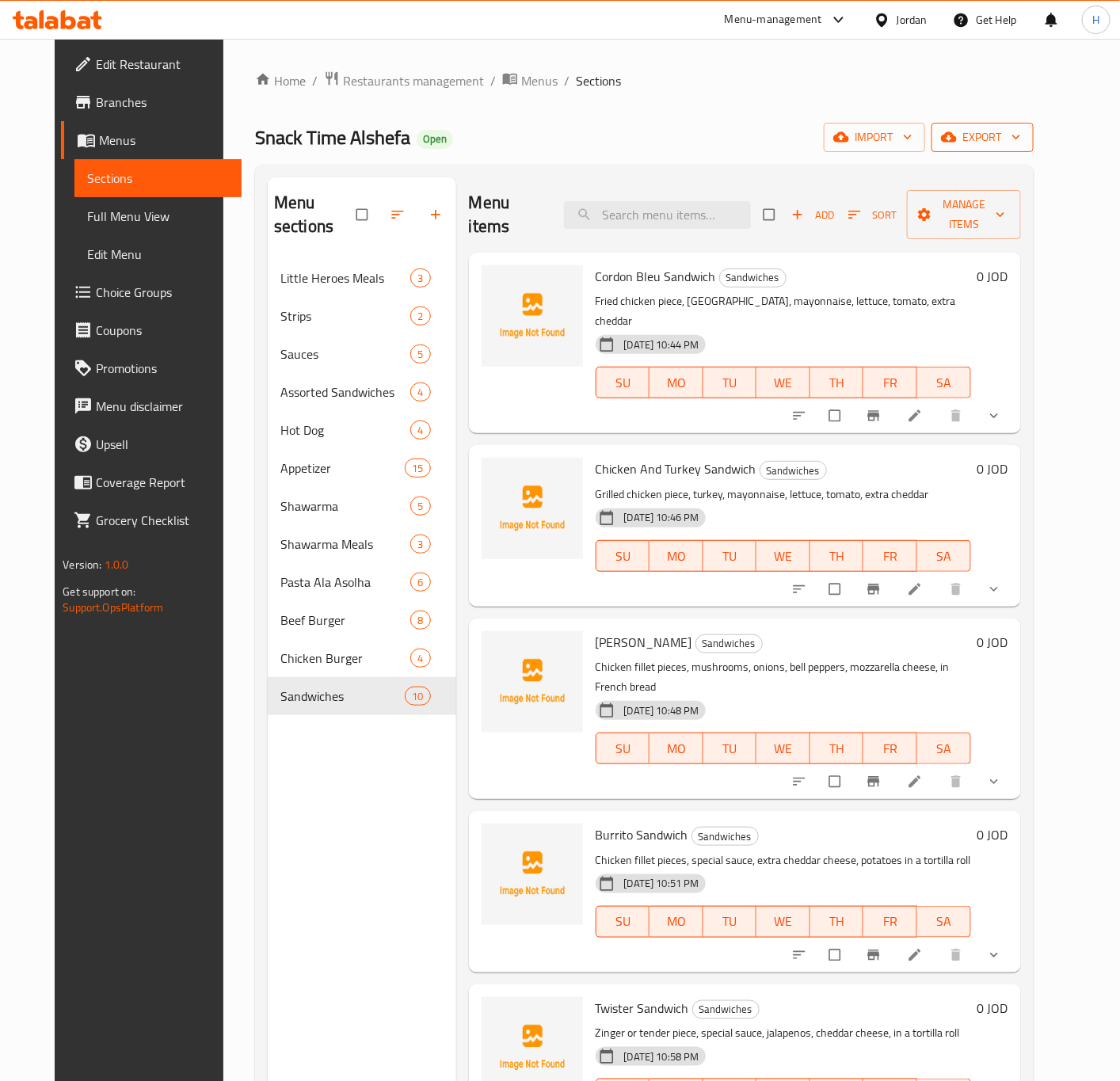
click at [1020, 136] on span "export" at bounding box center [981, 137] width 77 height 20
click at [1020, 147] on span "export" at bounding box center [981, 137] width 77 height 20
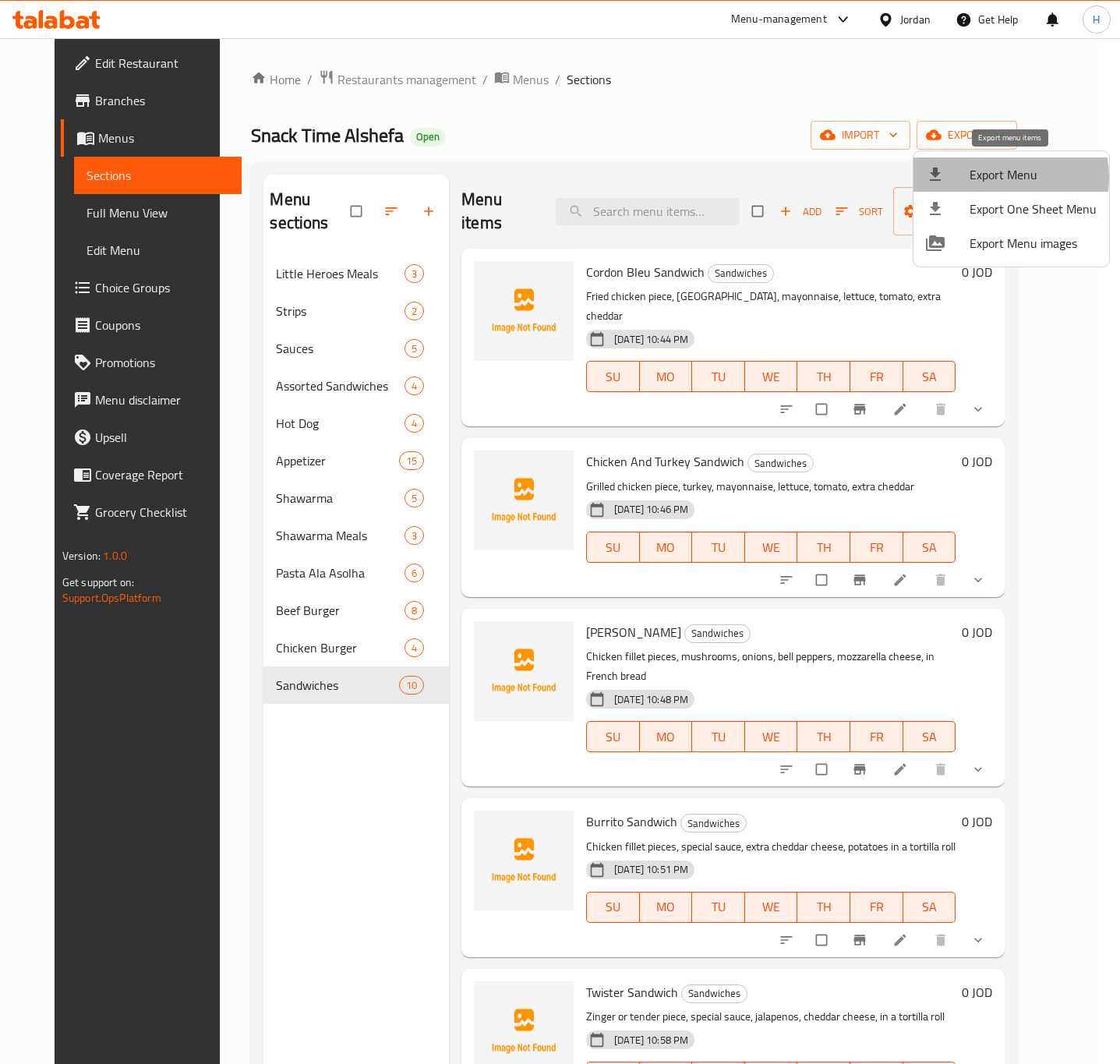
click at [999, 177] on span "Export Menu" at bounding box center [1034, 174] width 127 height 19
click at [987, 180] on span "Export Menu" at bounding box center [1034, 174] width 127 height 19
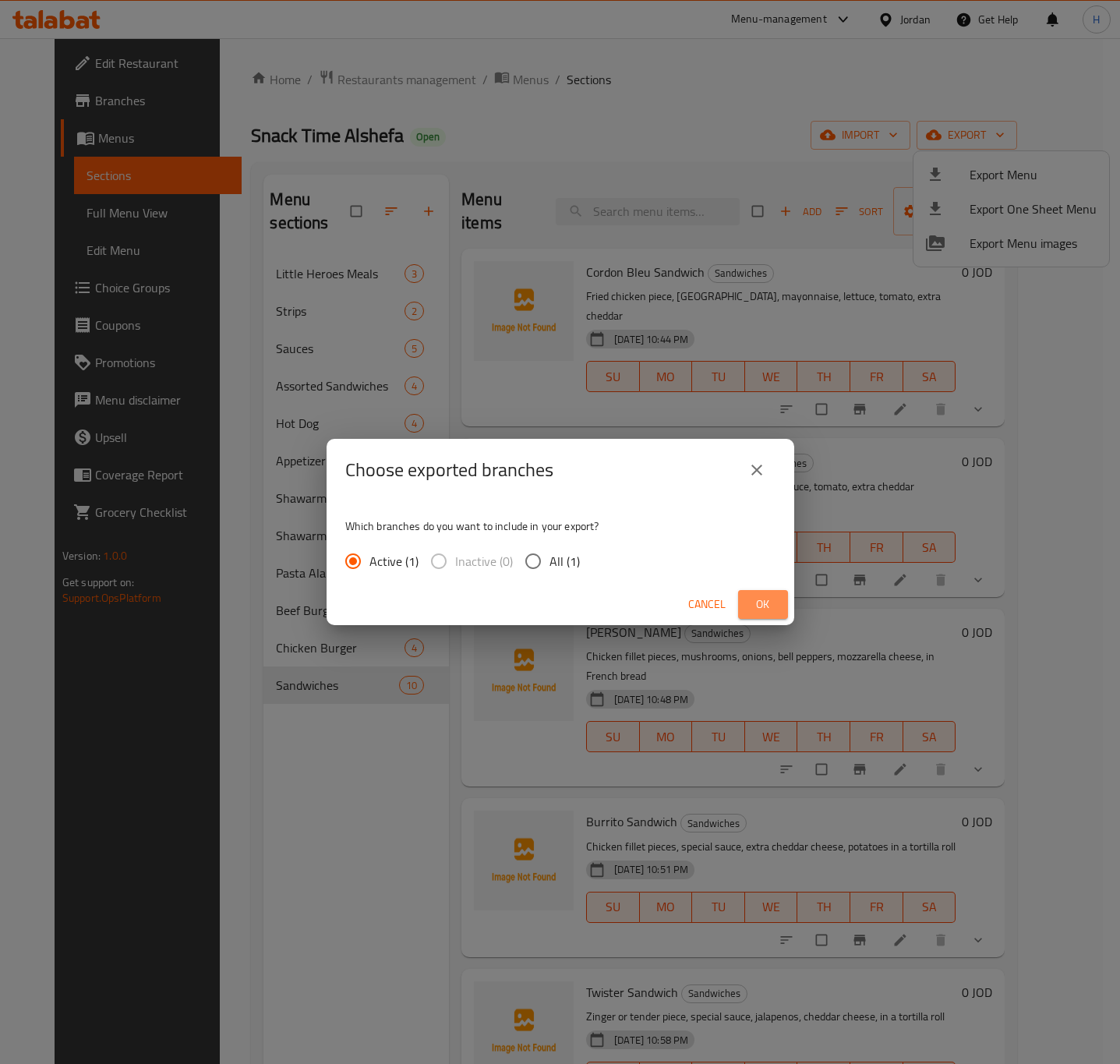
click at [772, 606] on span "Ok" at bounding box center [762, 604] width 25 height 20
